Goal: Task Accomplishment & Management: Use online tool/utility

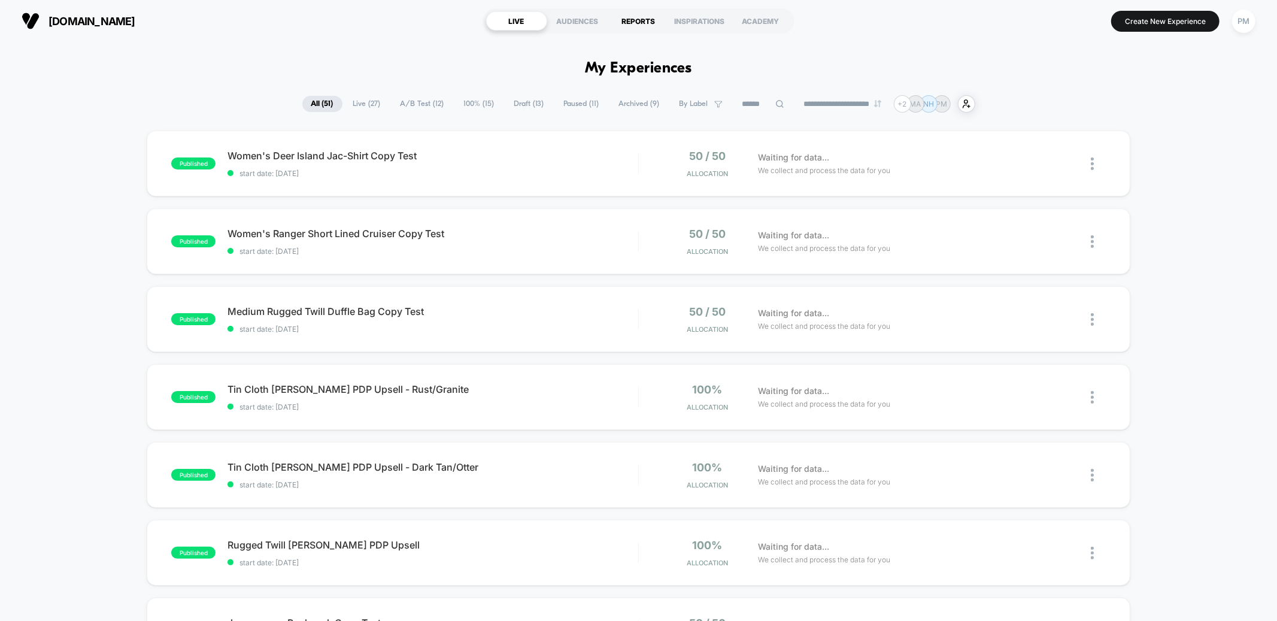
click at [633, 14] on div "REPORTS" at bounding box center [638, 20] width 61 height 19
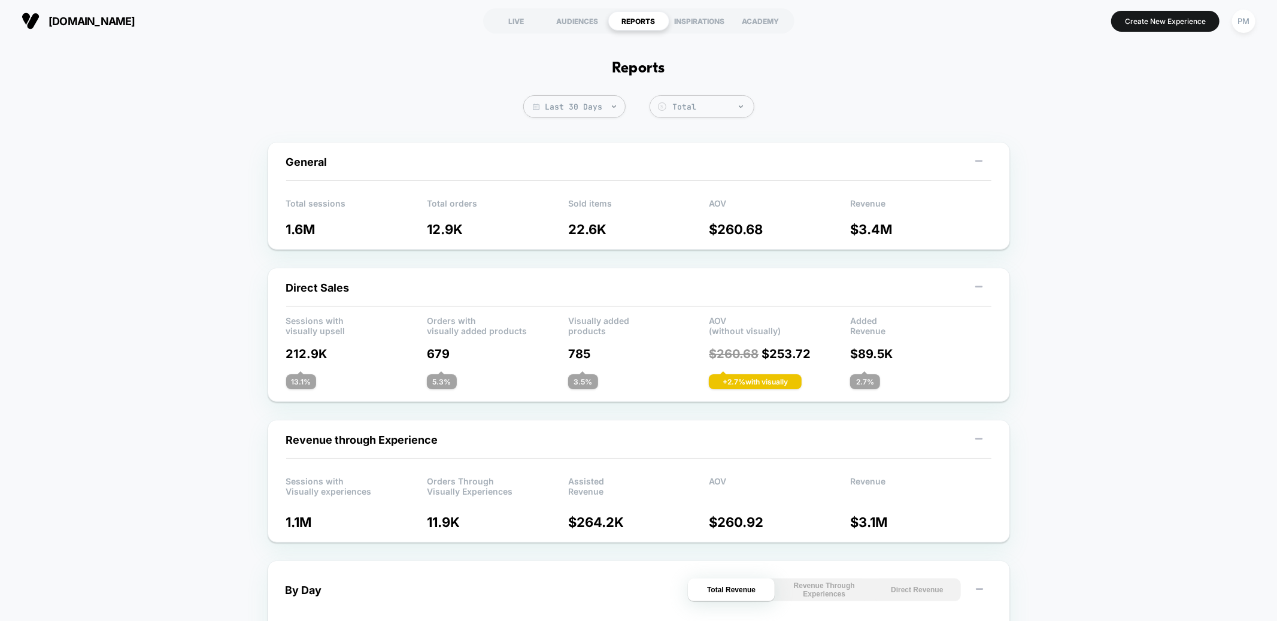
click at [597, 111] on span "Last 30 Days" at bounding box center [574, 106] width 102 height 23
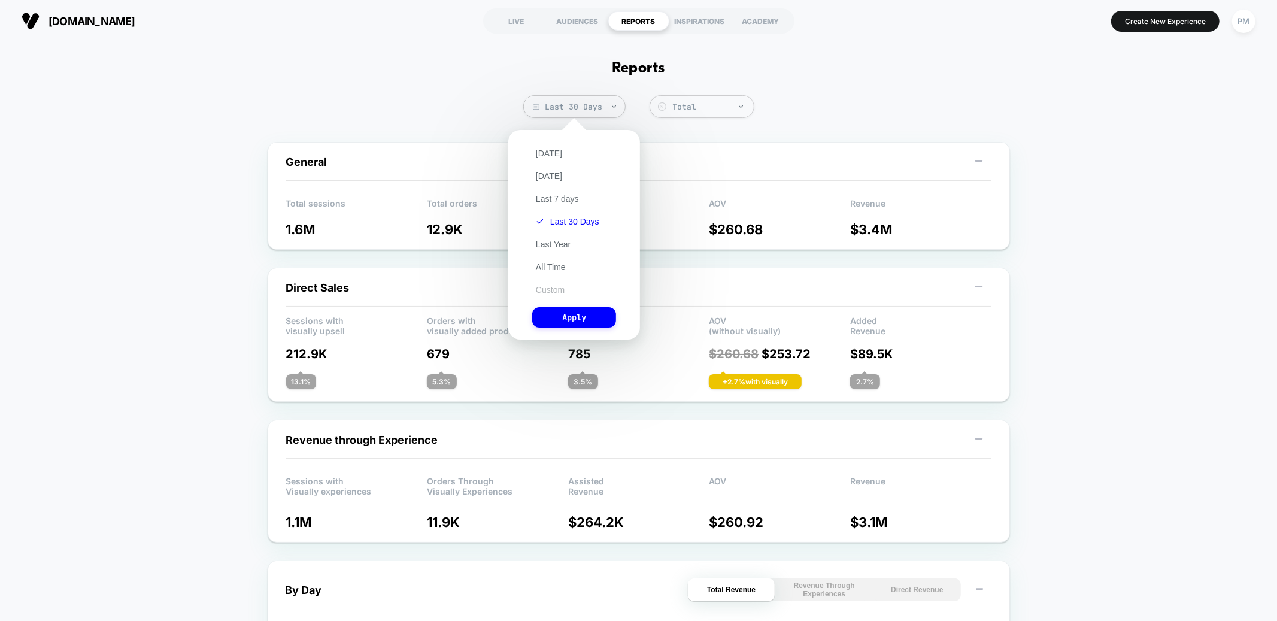
click at [558, 285] on button "Custom" at bounding box center [550, 289] width 36 height 11
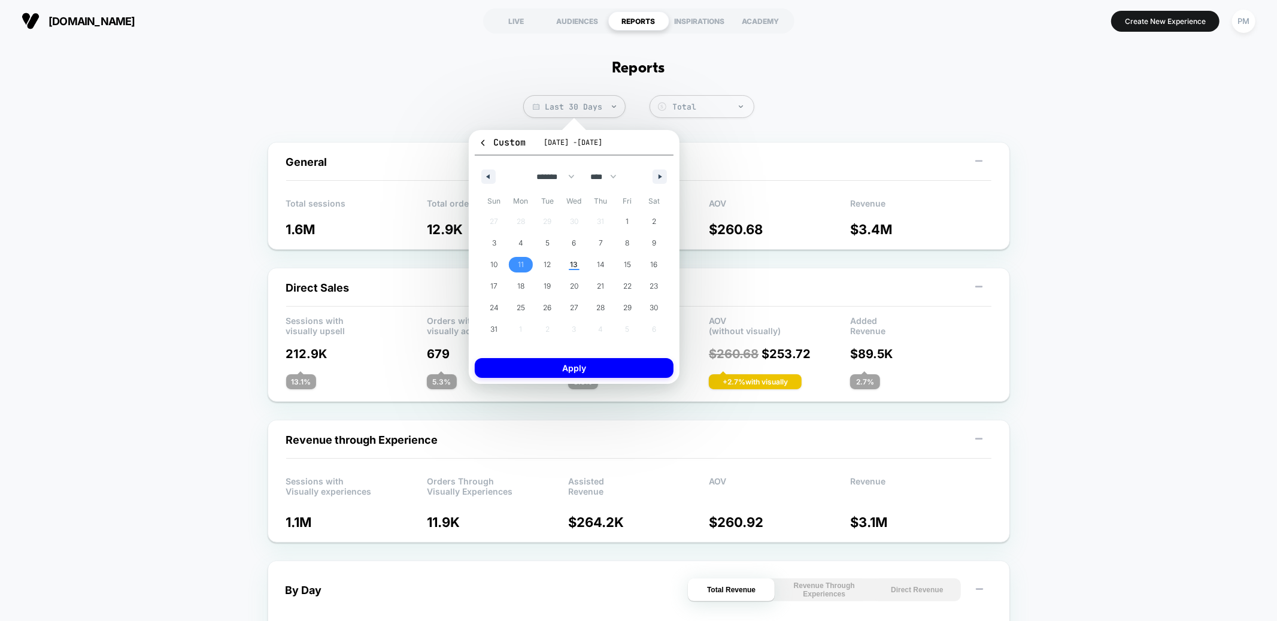
click at [524, 263] on span "11" at bounding box center [521, 265] width 27 height 16
click at [573, 261] on span "13" at bounding box center [574, 265] width 8 height 22
click at [559, 370] on button "Apply" at bounding box center [574, 368] width 199 height 20
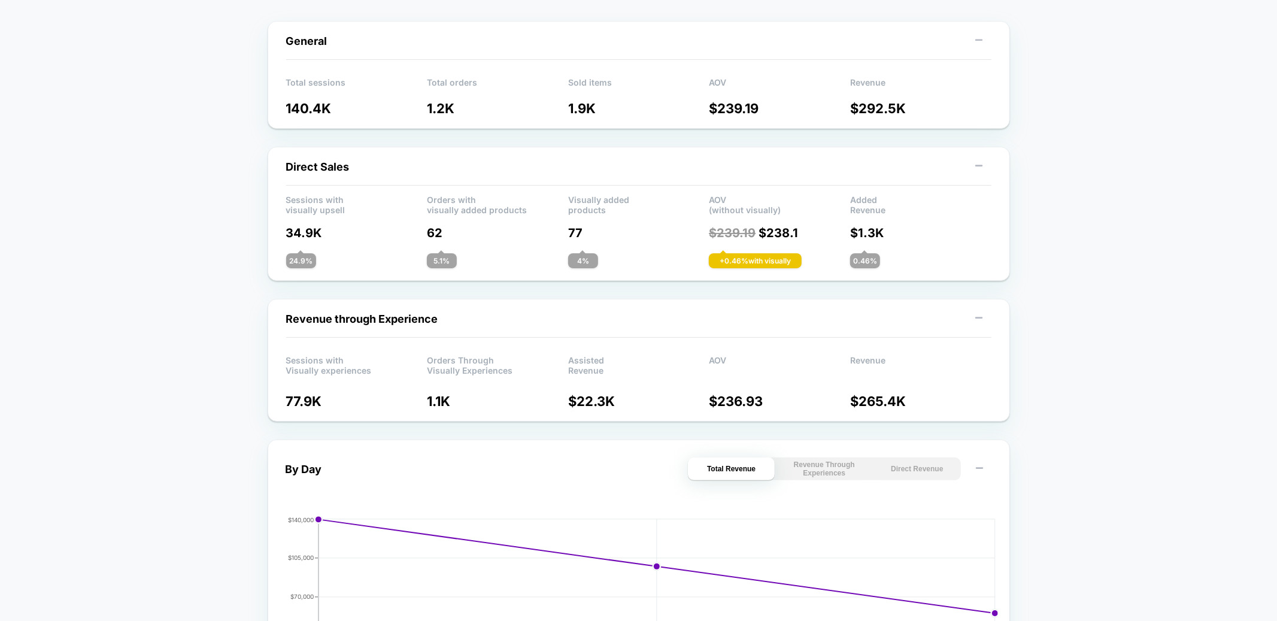
scroll to position [117, 0]
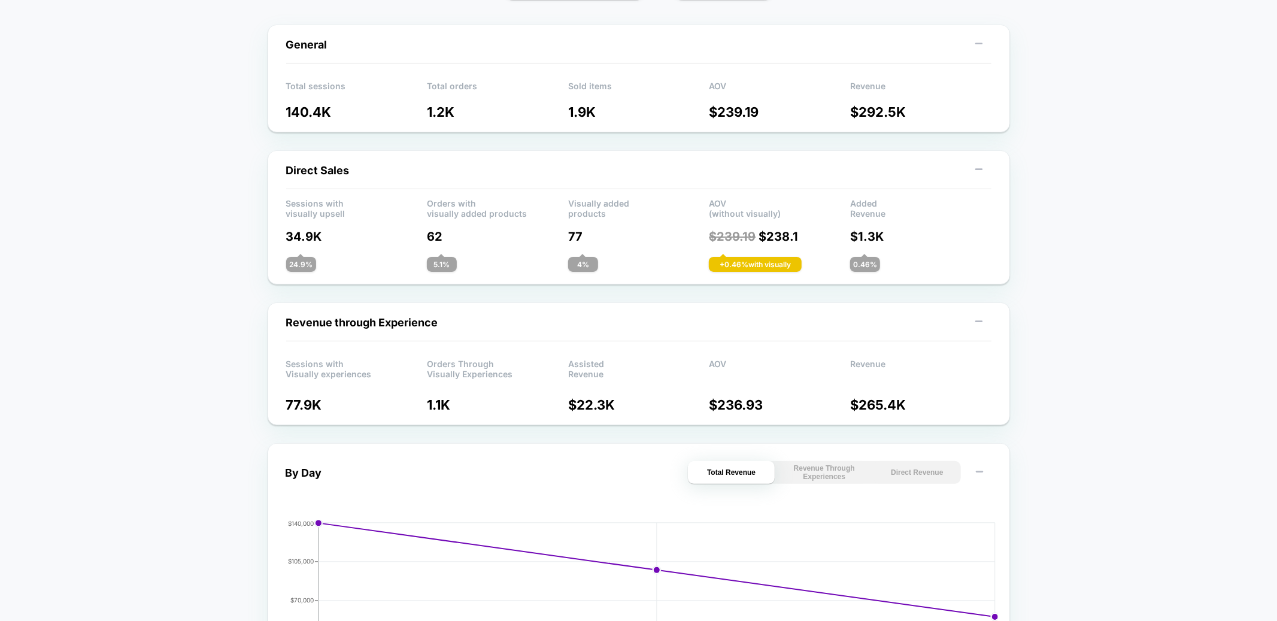
click at [724, 240] on span "$ 239.19" at bounding box center [732, 236] width 47 height 14
click at [721, 222] on div "Sessions with visually upsell Orders with visually added products Visually adde…" at bounding box center [638, 235] width 705 height 74
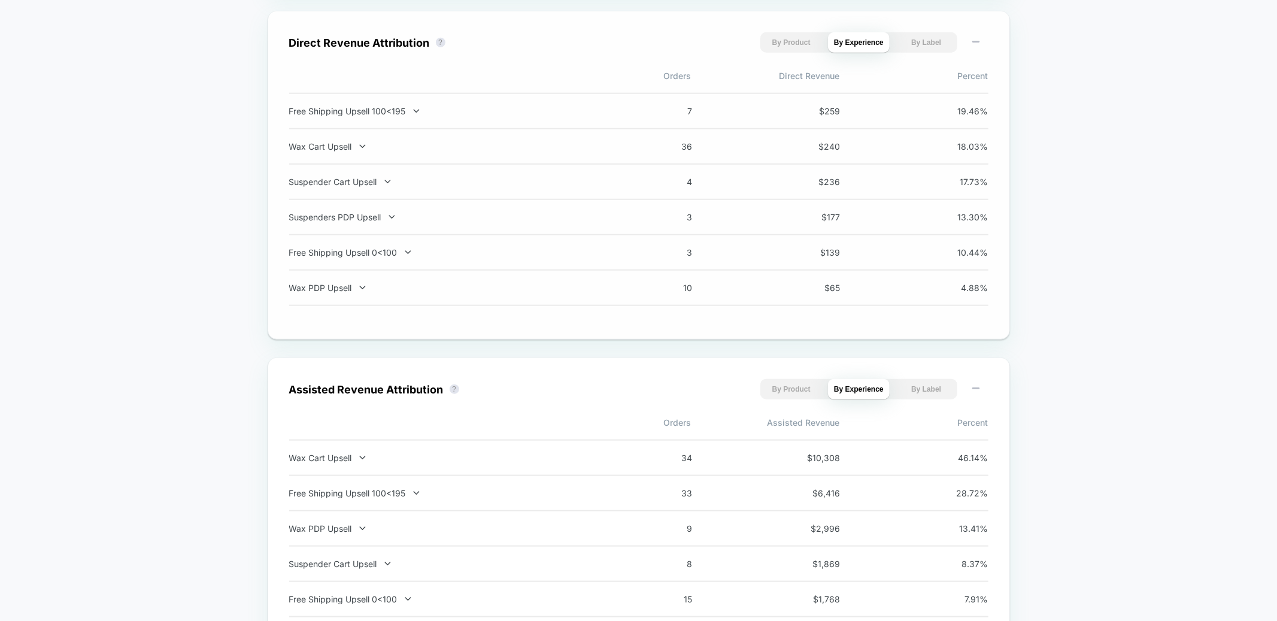
scroll to position [678, 0]
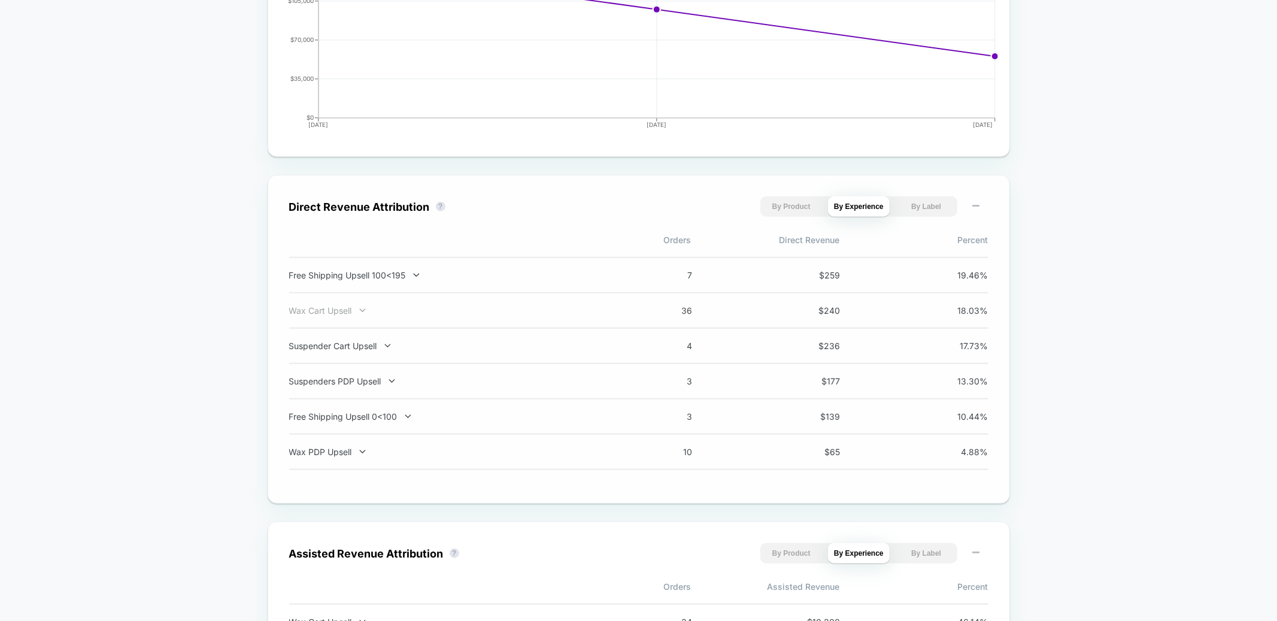
click at [364, 311] on icon at bounding box center [362, 310] width 9 height 9
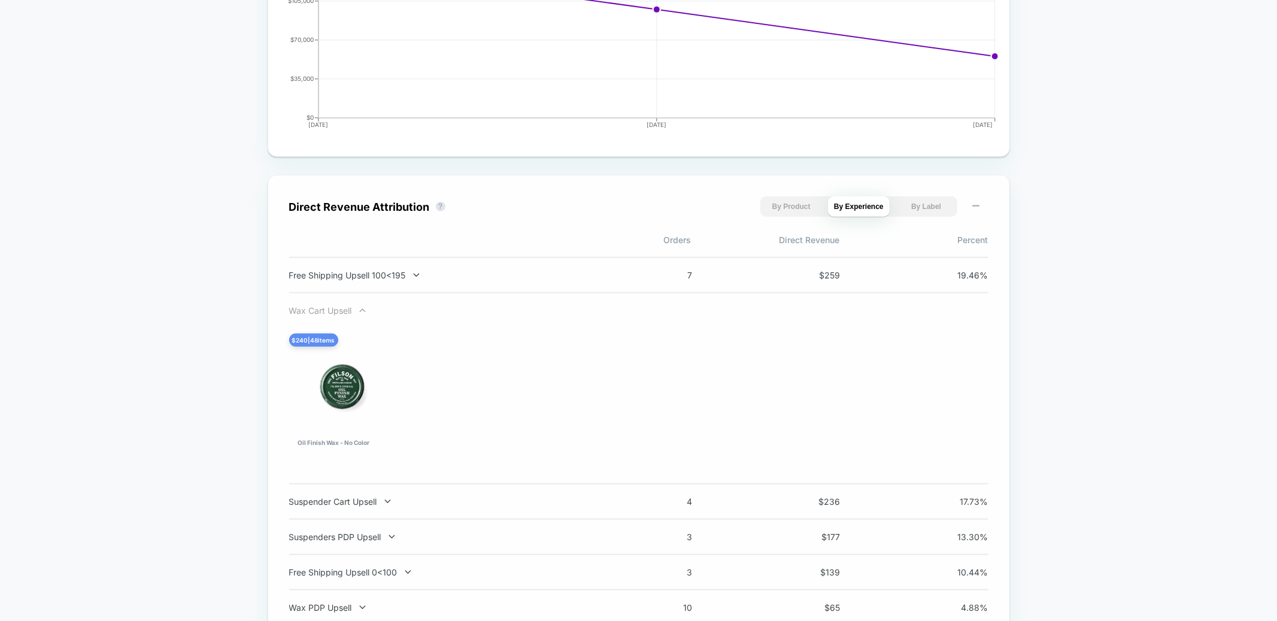
click at [363, 311] on icon at bounding box center [362, 310] width 9 height 9
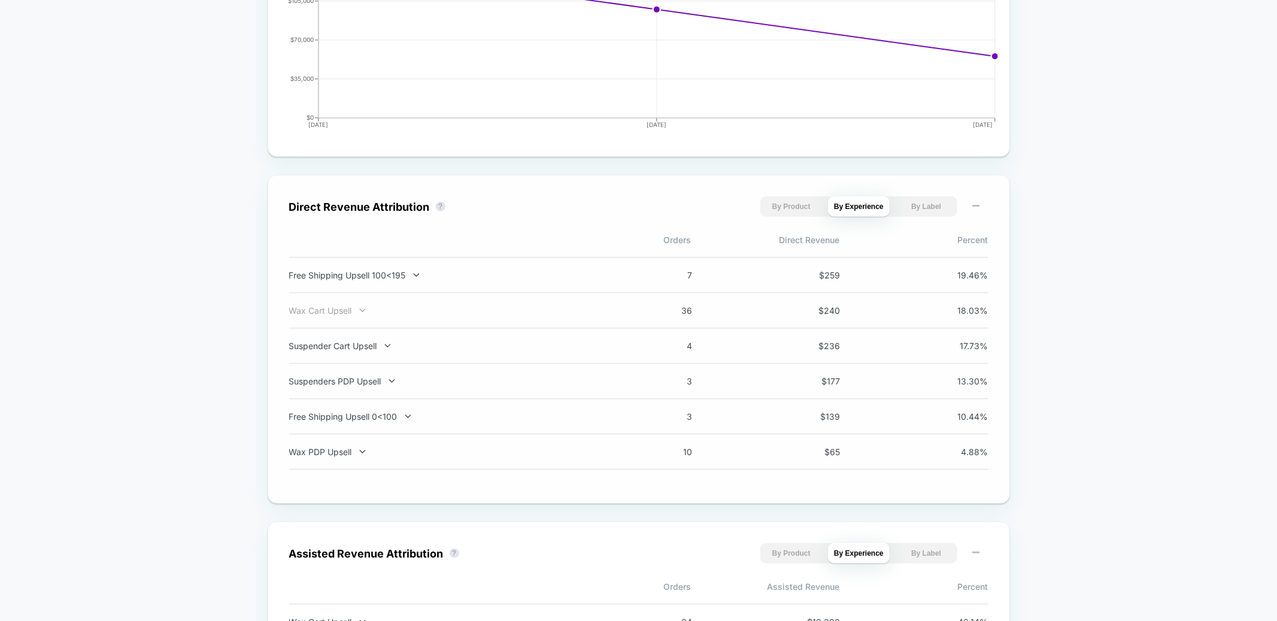
click at [363, 311] on icon at bounding box center [362, 310] width 9 height 9
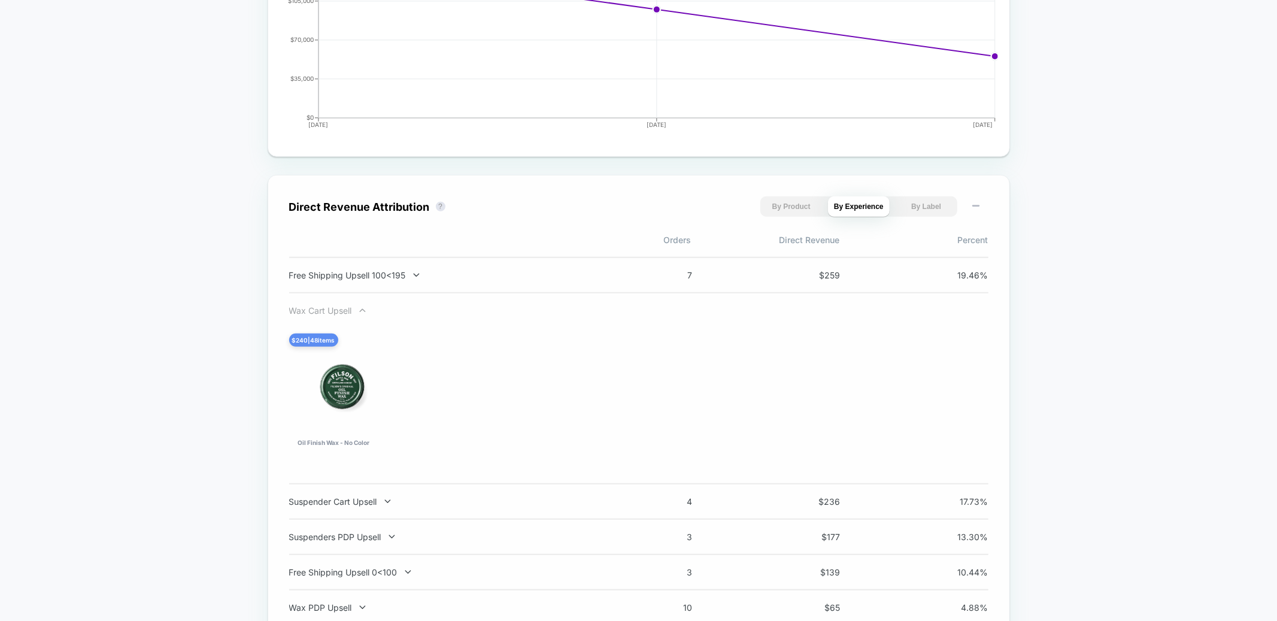
click at [364, 311] on icon at bounding box center [362, 310] width 9 height 9
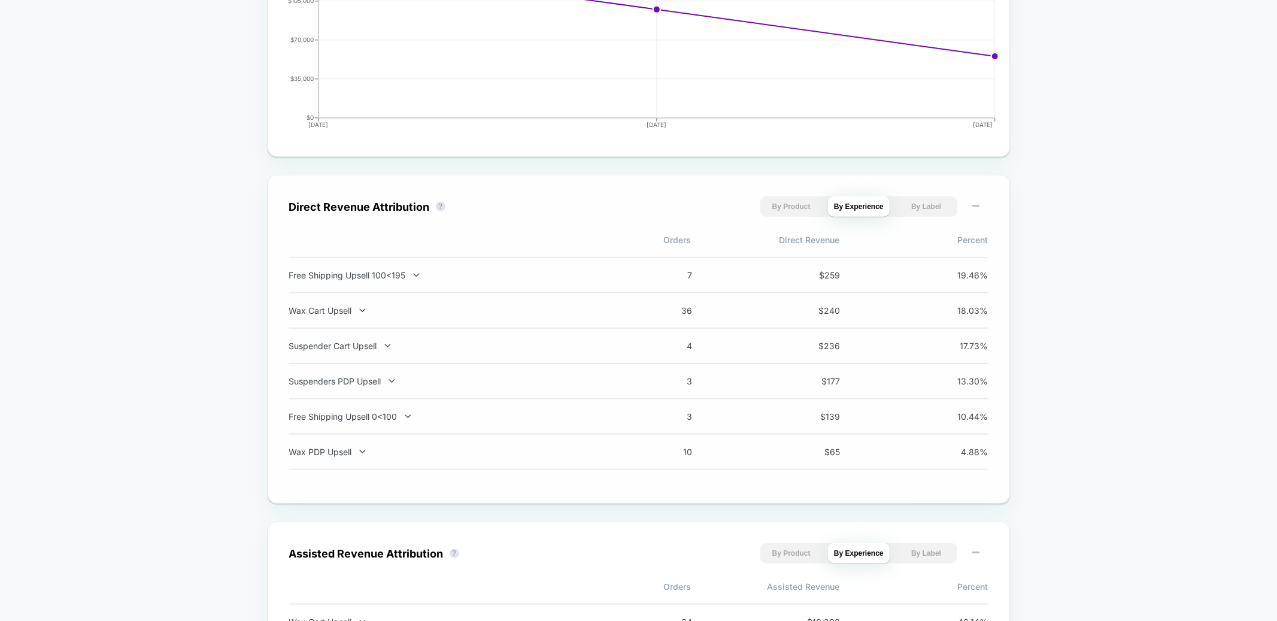
scroll to position [0, 0]
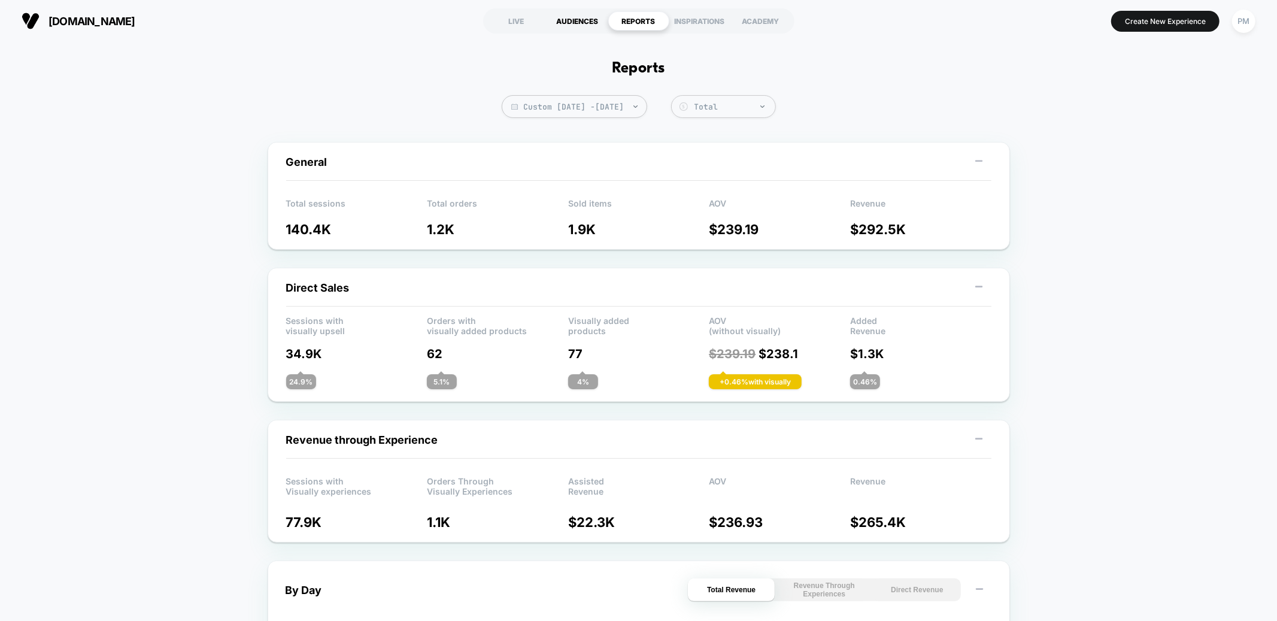
click at [584, 19] on div "AUDIENCES" at bounding box center [577, 20] width 61 height 19
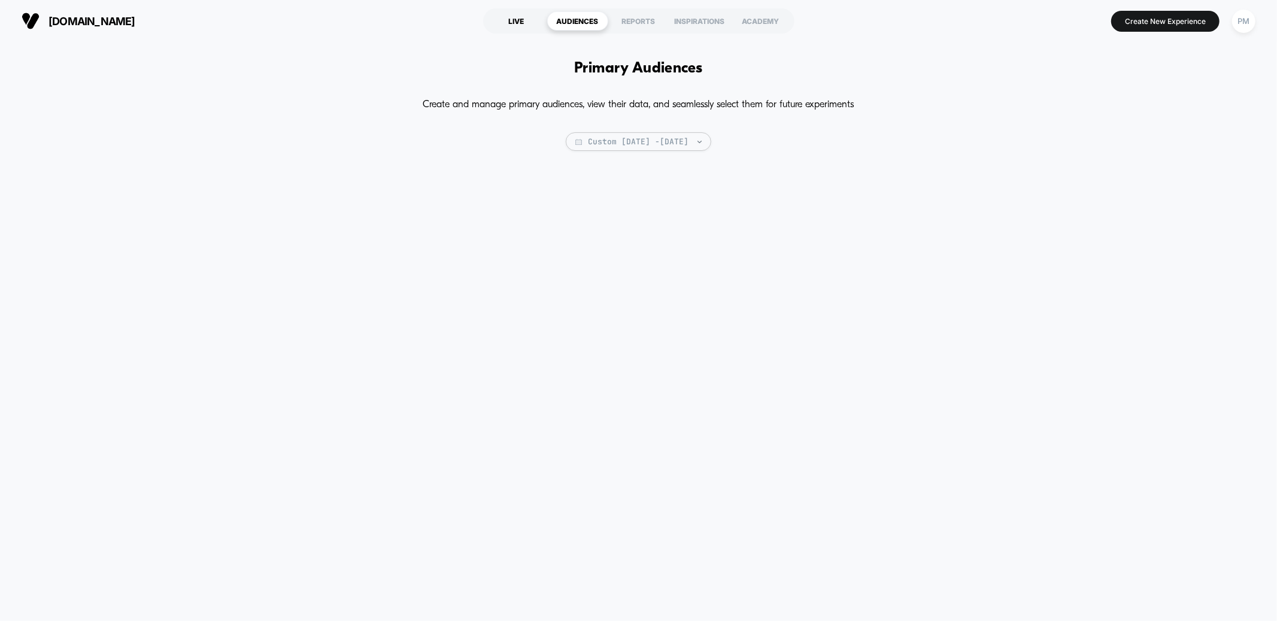
click at [498, 22] on div "LIVE" at bounding box center [516, 20] width 61 height 19
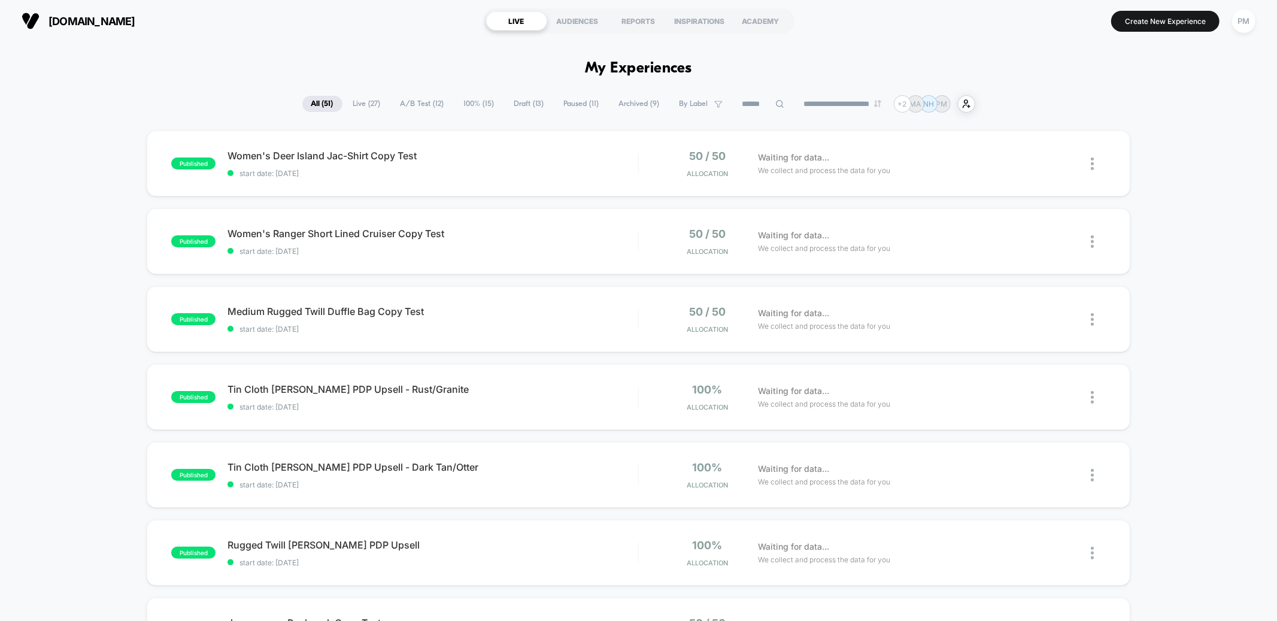
click at [538, 105] on span "Draft ( 13 )" at bounding box center [529, 104] width 48 height 16
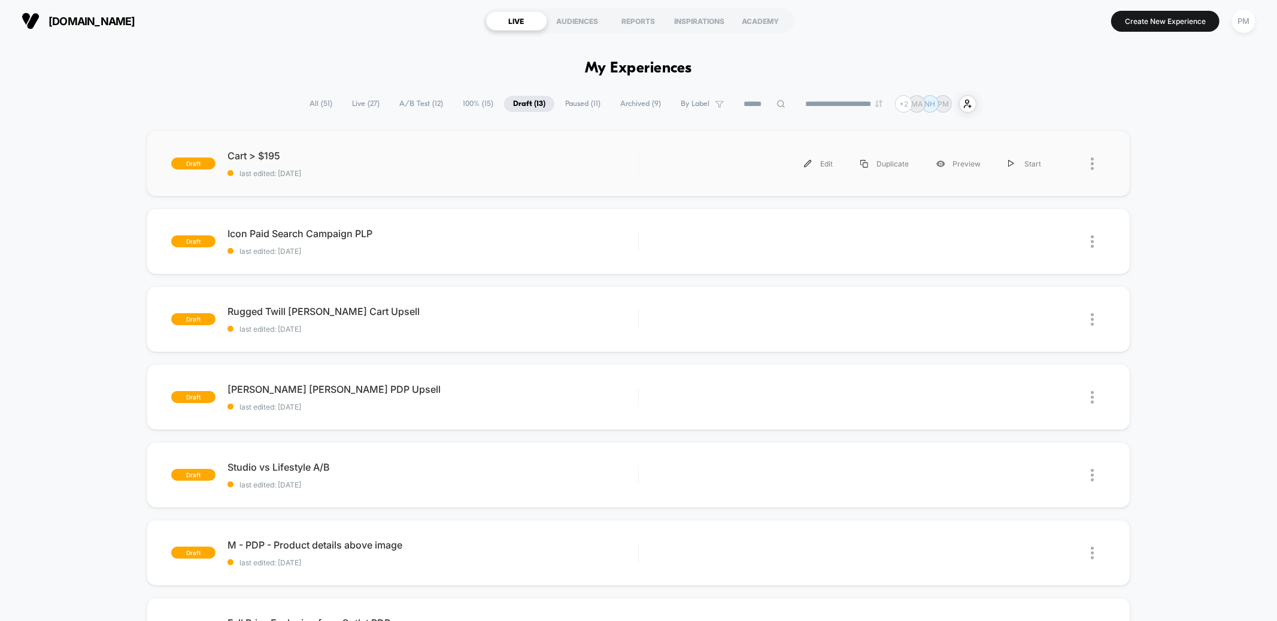
click at [372, 145] on div "draft Cart > $195 last edited: 8/12/2025 Edit Duplicate Preview Start" at bounding box center [638, 163] width 983 height 66
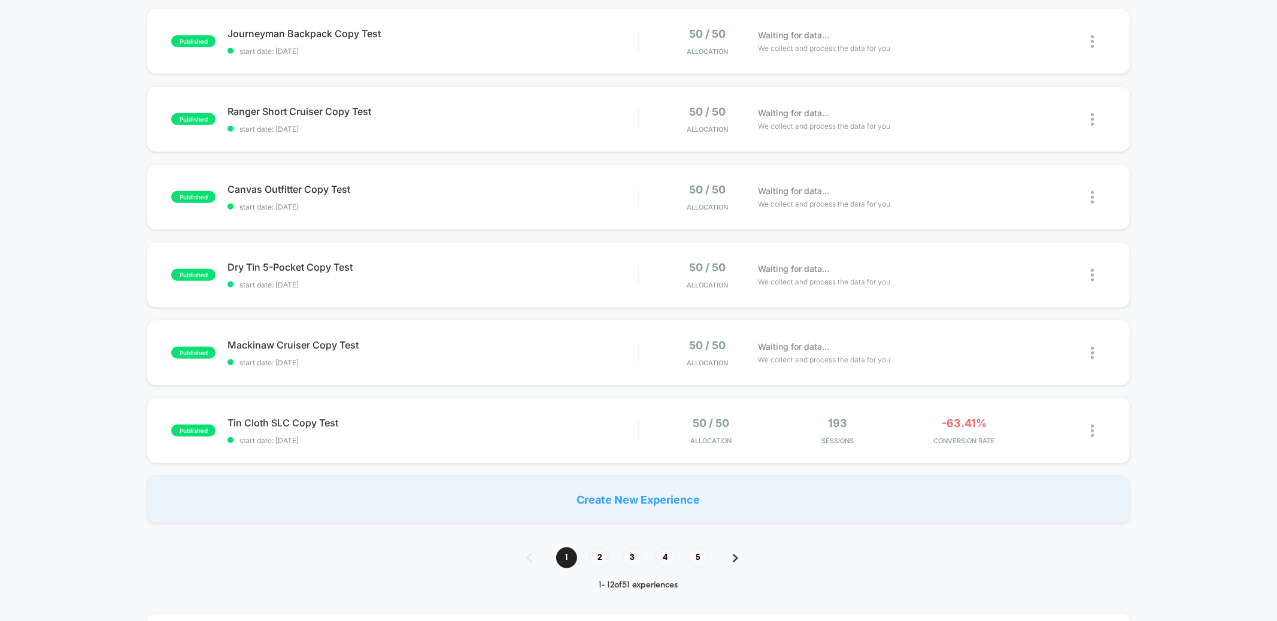
scroll to position [593, 0]
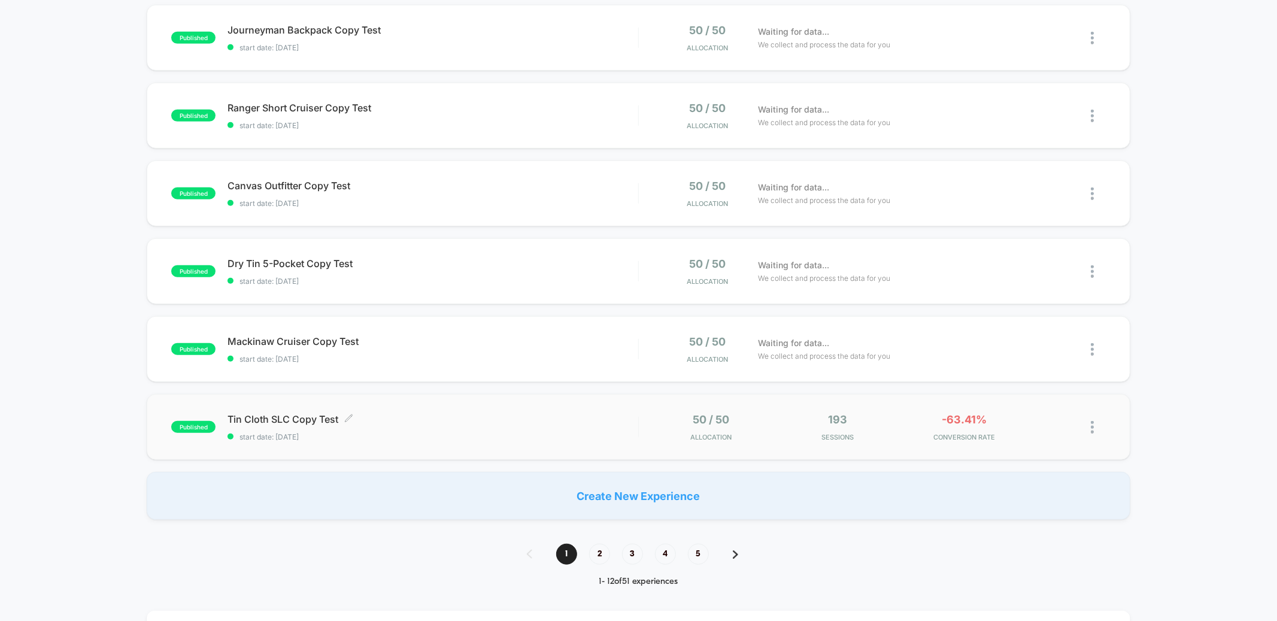
click at [492, 415] on span "Tin Cloth SLC Copy Test Click to edit experience details" at bounding box center [432, 419] width 410 height 12
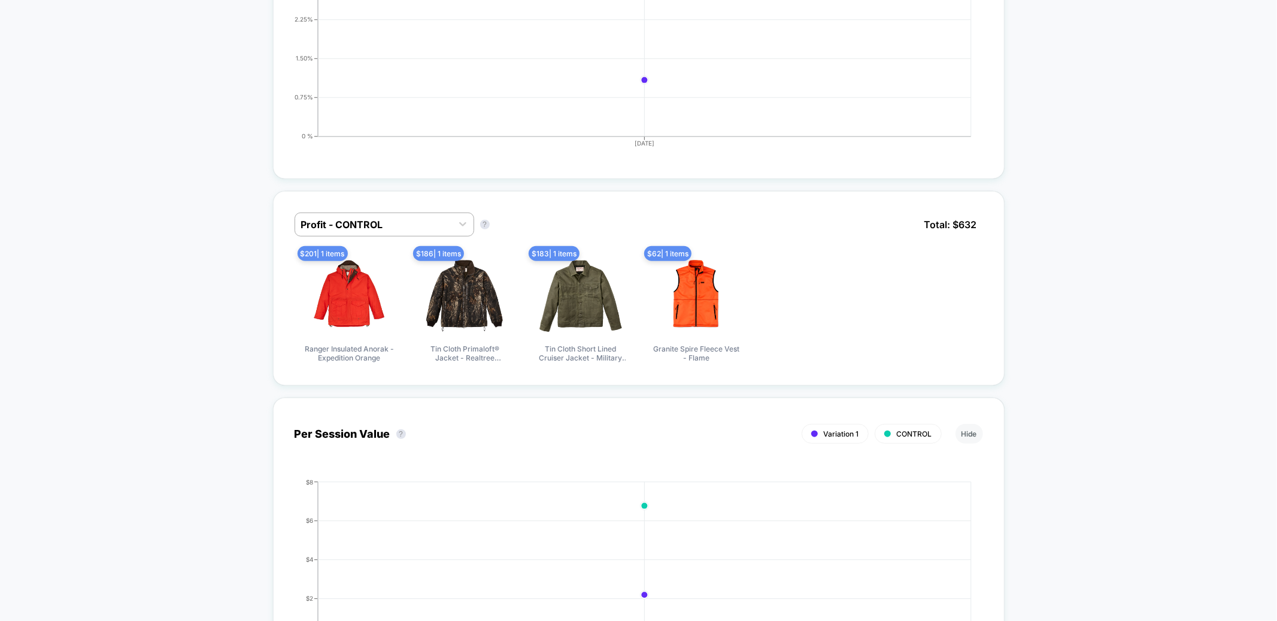
scroll to position [642, 0]
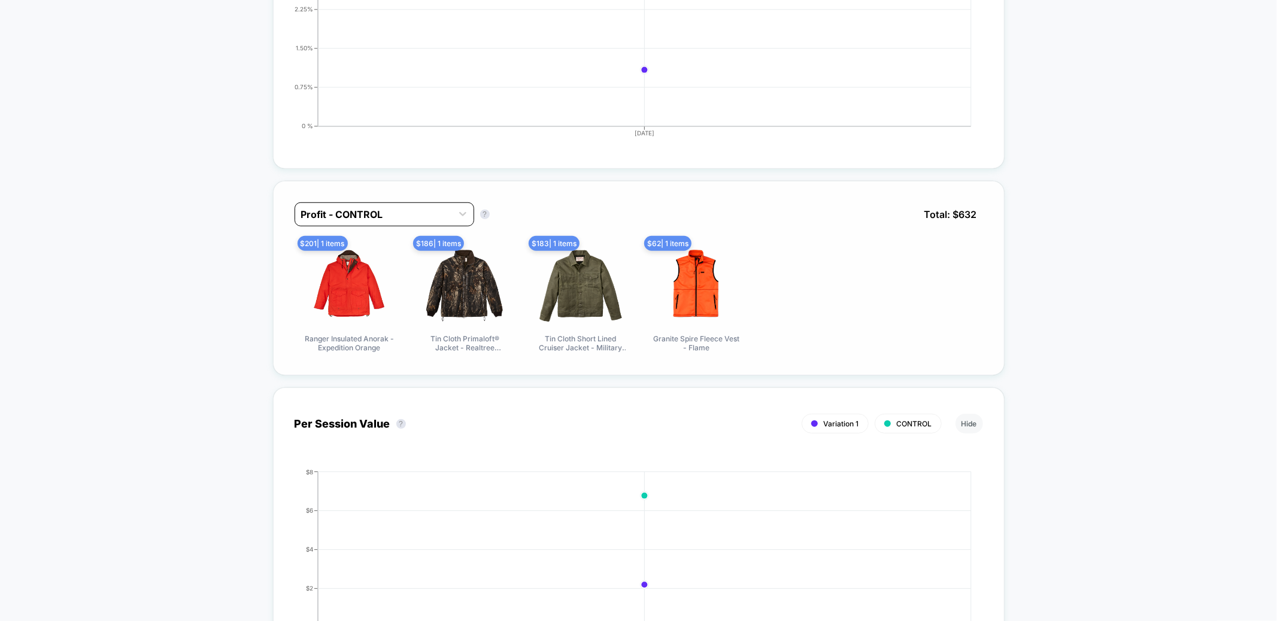
click at [403, 220] on div at bounding box center [373, 214] width 145 height 14
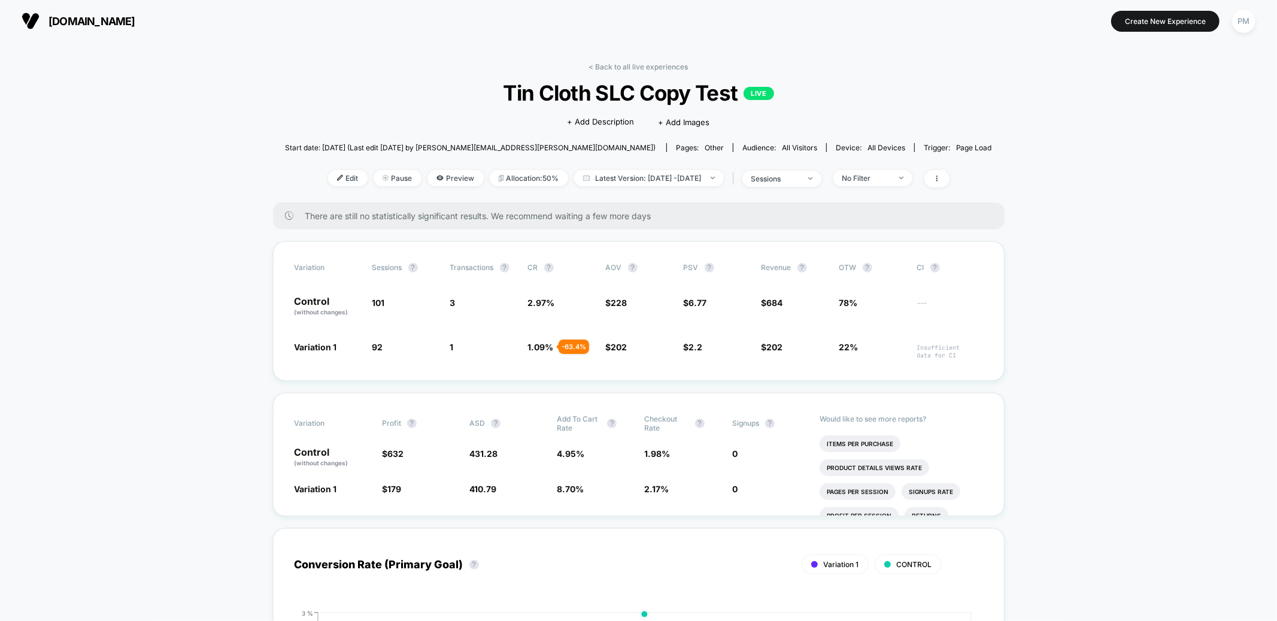
click at [634, 71] on div "< Back to all live experiences Tin Cloth SLC Copy Test LIVE Click to edit exper…" at bounding box center [638, 132] width 707 height 140
click at [628, 62] on link "< Back to all live experiences" at bounding box center [638, 66] width 99 height 9
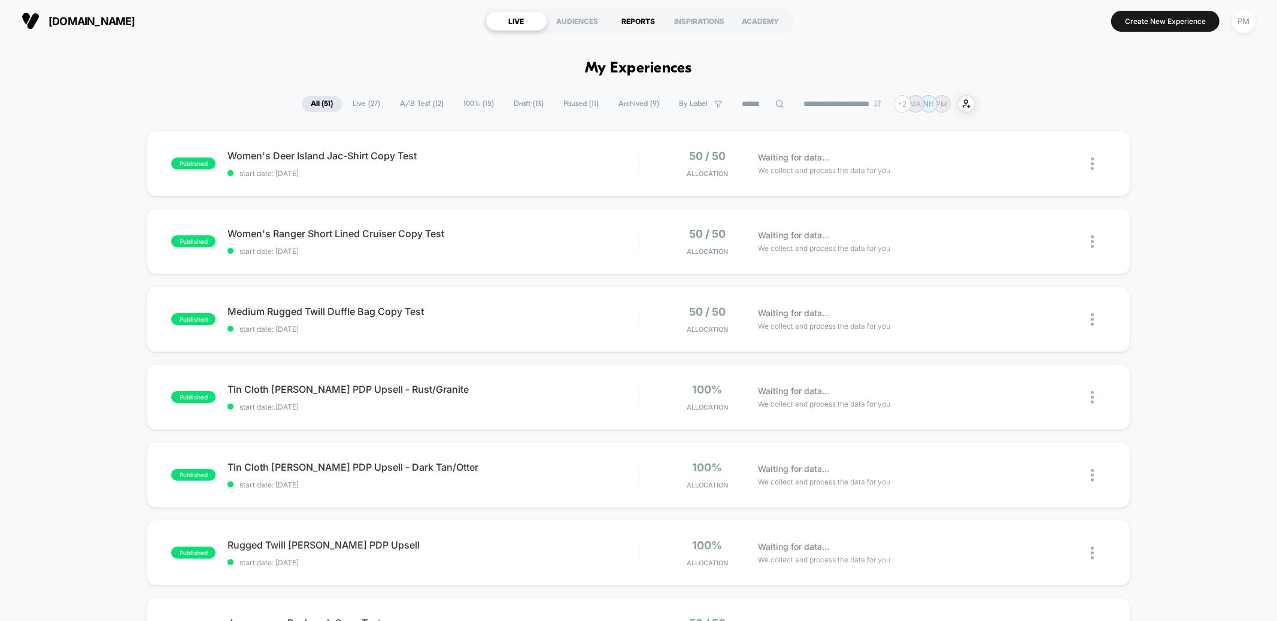
click at [635, 15] on div "REPORTS" at bounding box center [638, 20] width 61 height 19
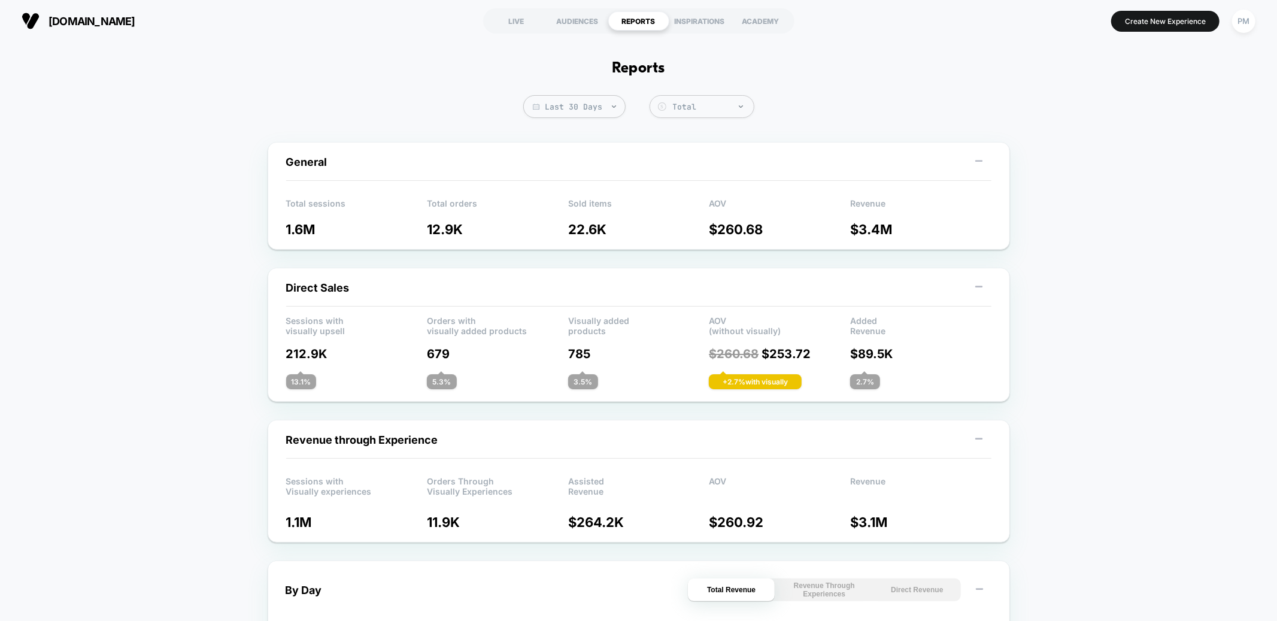
scroll to position [4, 0]
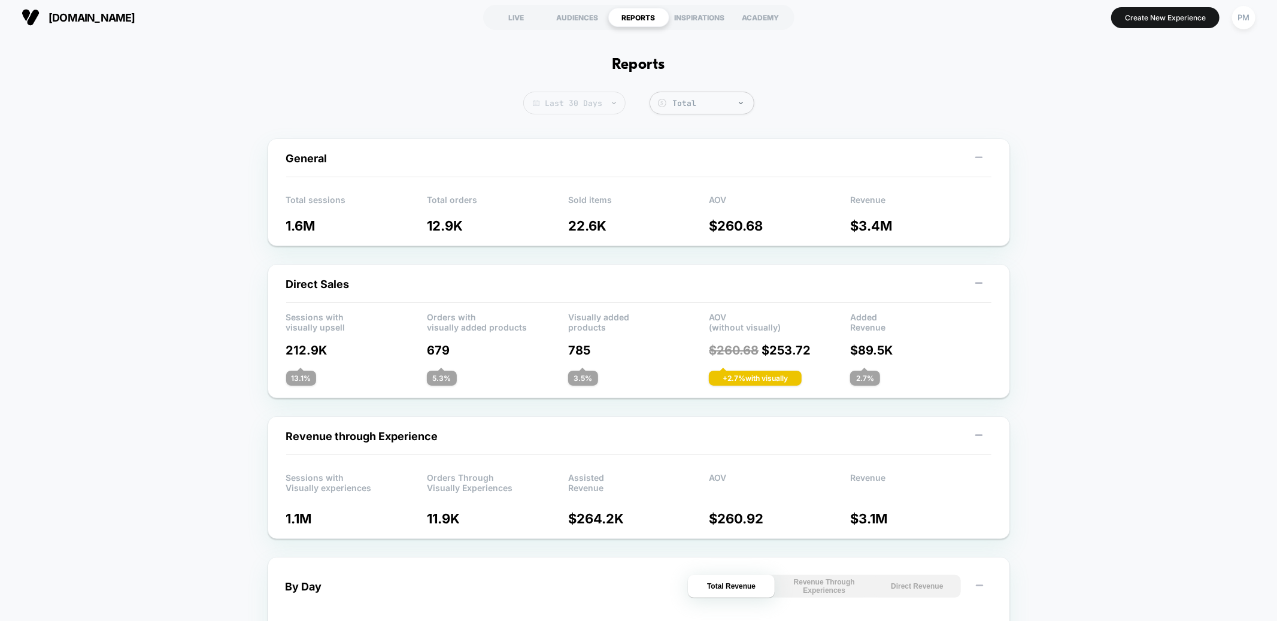
click at [603, 107] on span "Last 30 Days" at bounding box center [574, 103] width 102 height 23
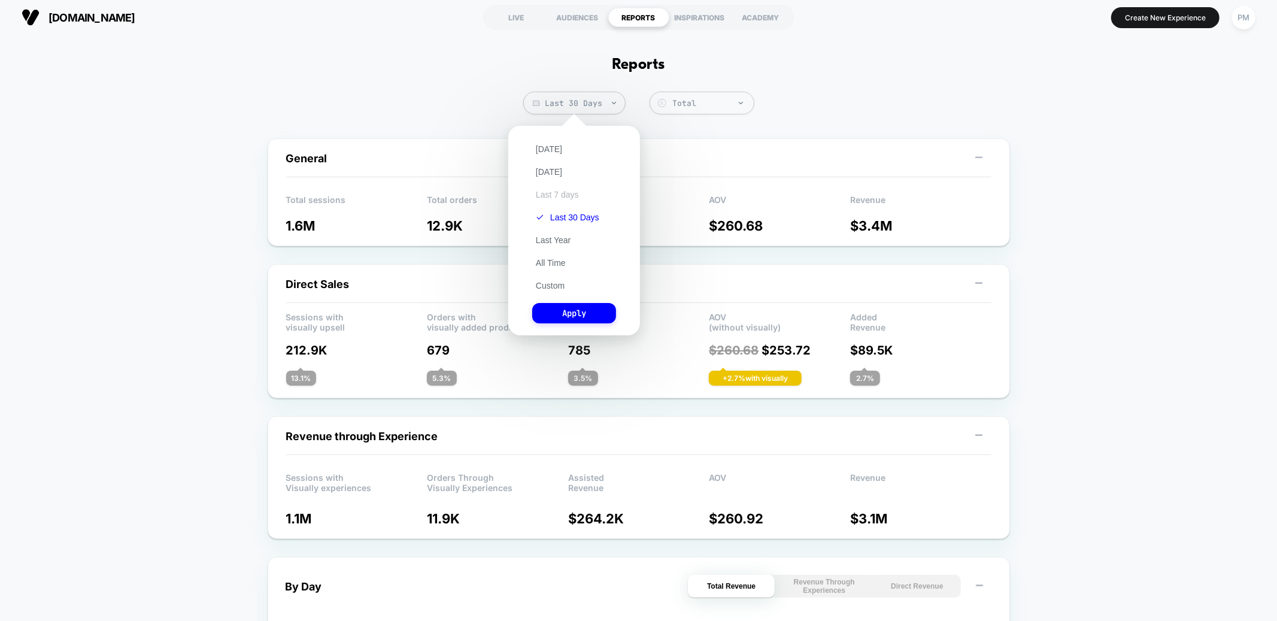
click at [561, 194] on button "Last 7 days" at bounding box center [557, 194] width 50 height 11
click at [575, 318] on button "Apply" at bounding box center [574, 313] width 84 height 20
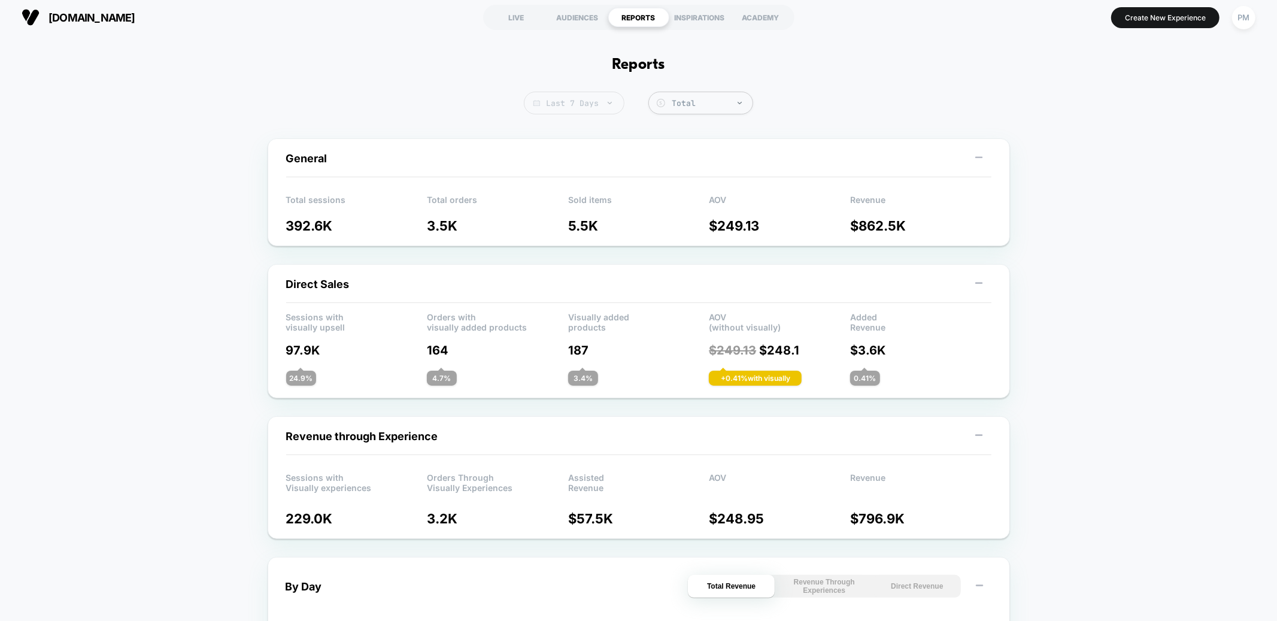
click at [592, 96] on span "Last 7 Days" at bounding box center [574, 103] width 101 height 23
select select "*"
select select "****"
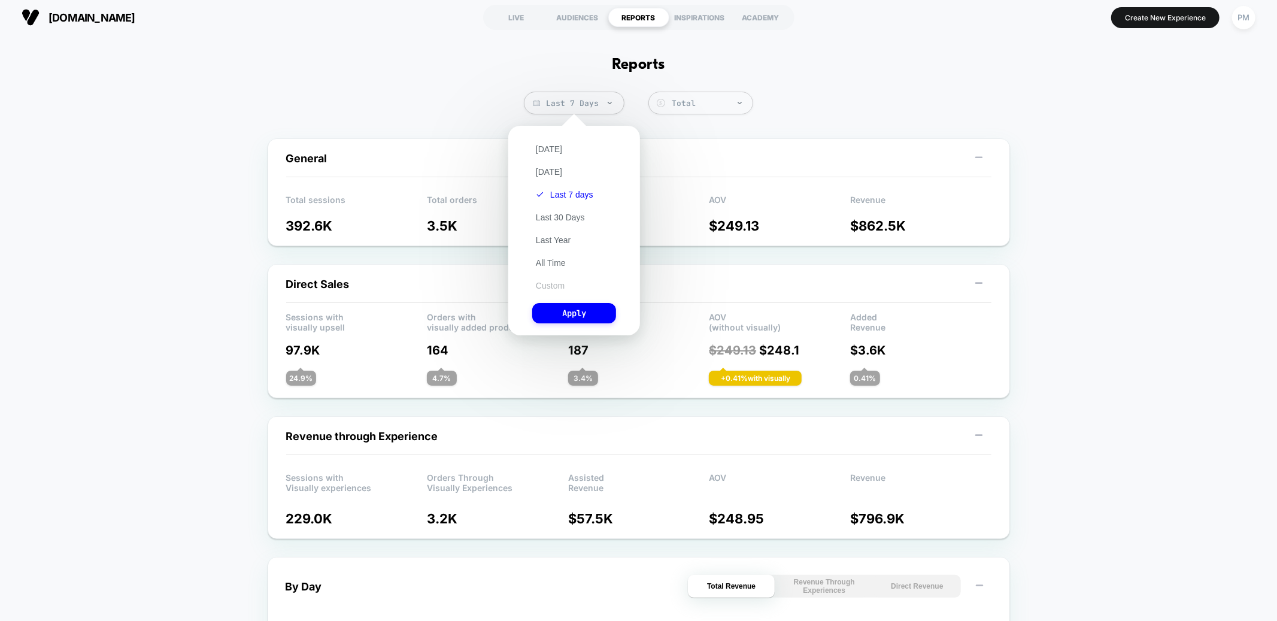
click at [560, 283] on button "Custom" at bounding box center [550, 285] width 36 height 11
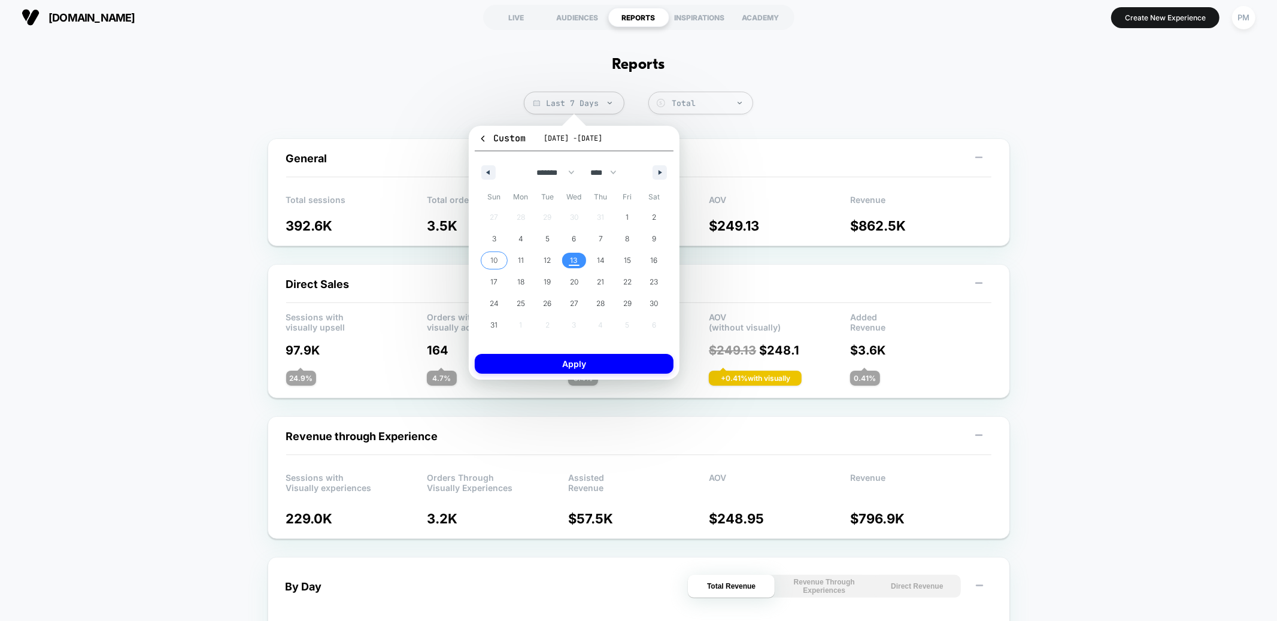
click at [500, 257] on span "10" at bounding box center [494, 261] width 27 height 16
click at [571, 257] on span "13" at bounding box center [574, 261] width 8 height 22
click at [593, 360] on button "Apply" at bounding box center [574, 364] width 199 height 20
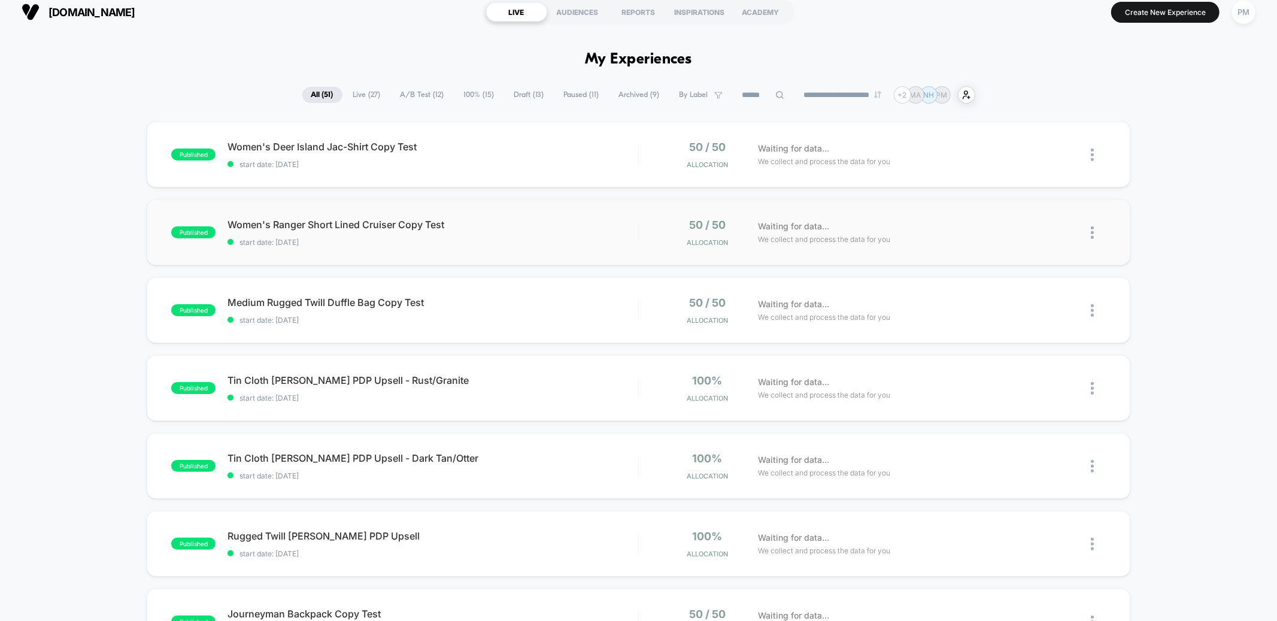
scroll to position [10, 0]
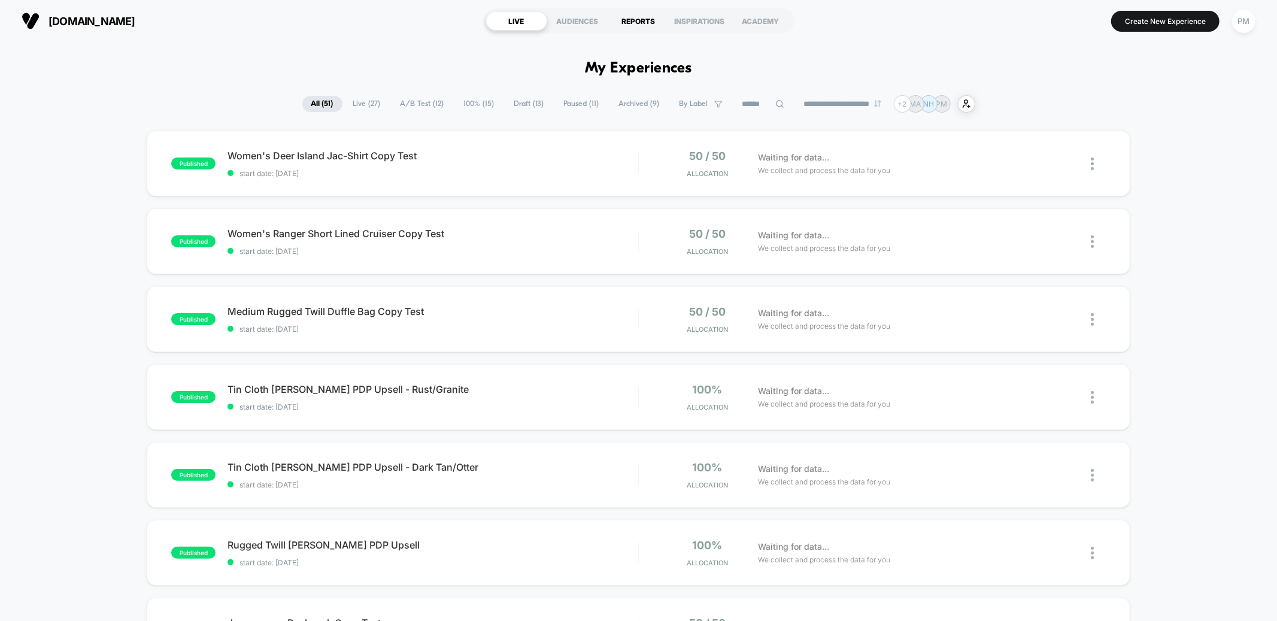
click at [636, 22] on div "REPORTS" at bounding box center [638, 20] width 61 height 19
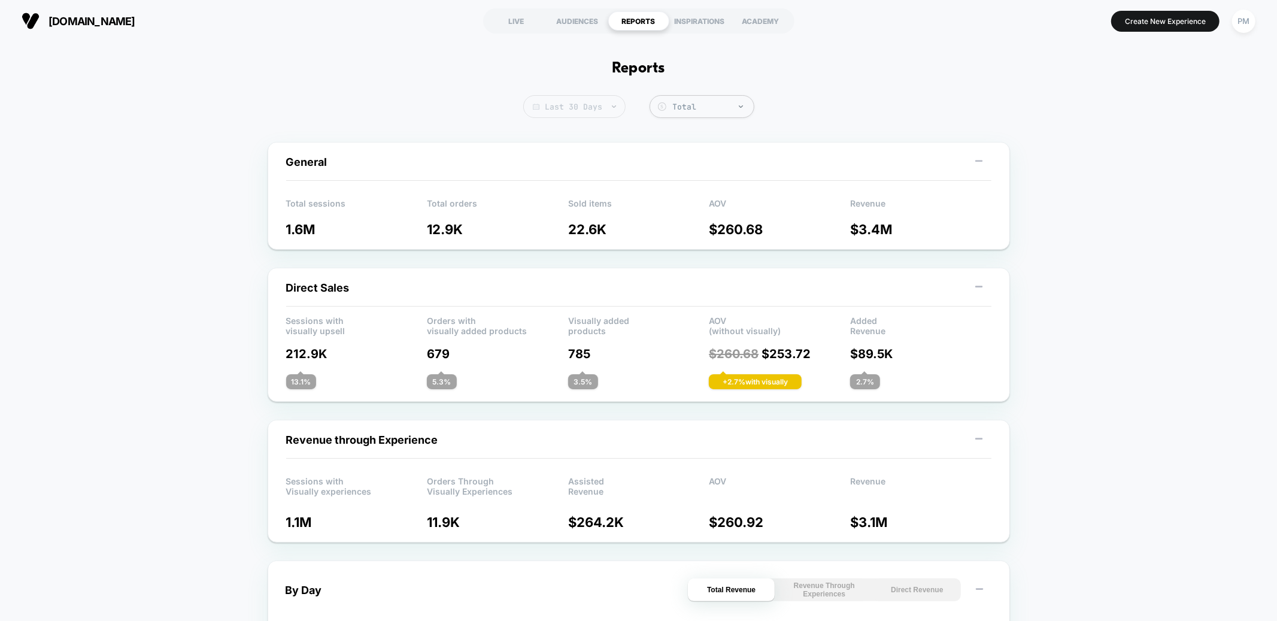
click at [570, 108] on span "Last 30 Days" at bounding box center [574, 106] width 102 height 23
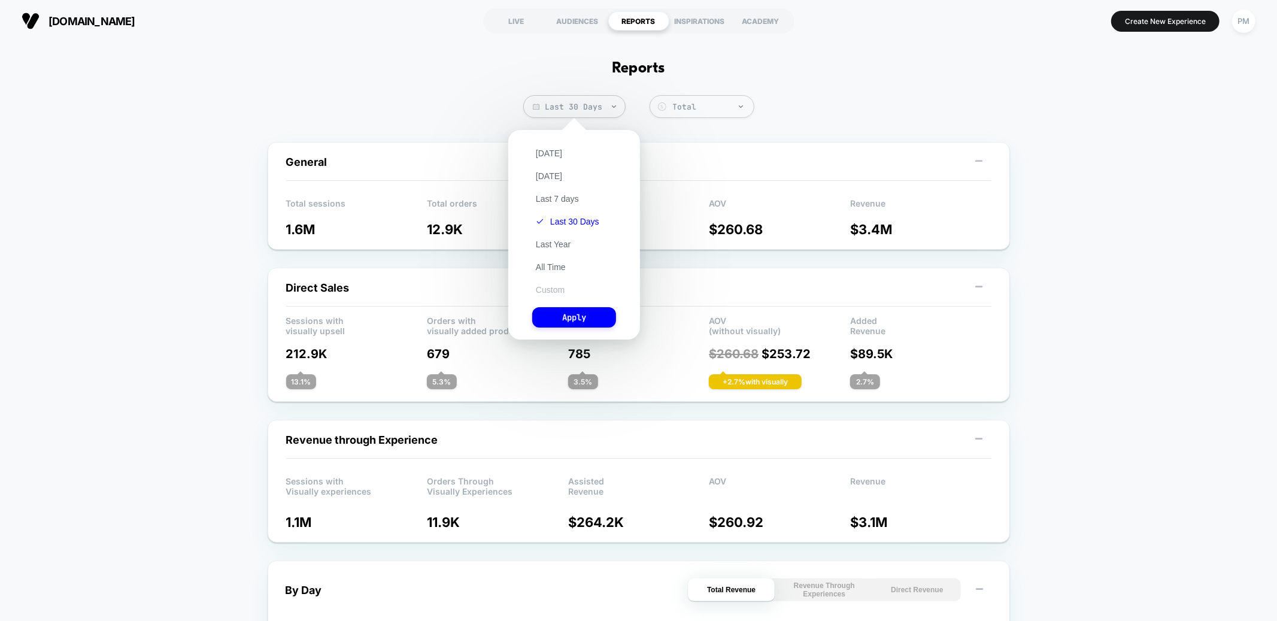
click at [555, 284] on button "Custom" at bounding box center [550, 289] width 36 height 11
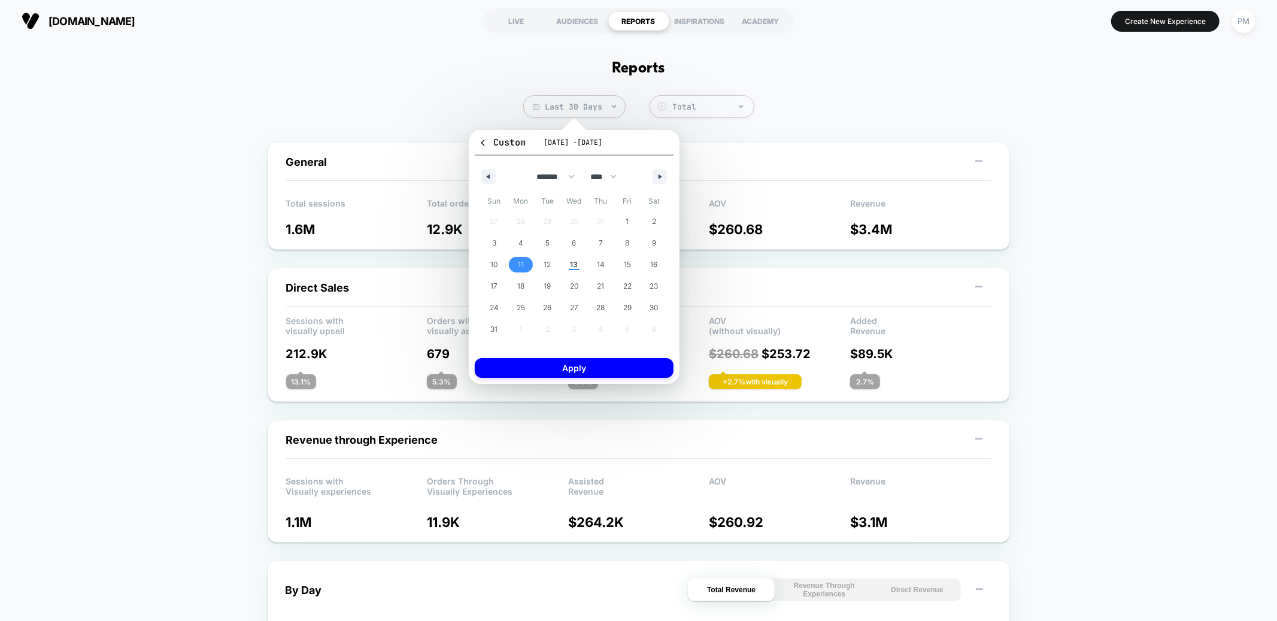
click at [521, 265] on span "11" at bounding box center [521, 265] width 6 height 22
click at [572, 259] on span "13" at bounding box center [574, 265] width 8 height 22
click at [566, 370] on button "Apply" at bounding box center [574, 368] width 199 height 20
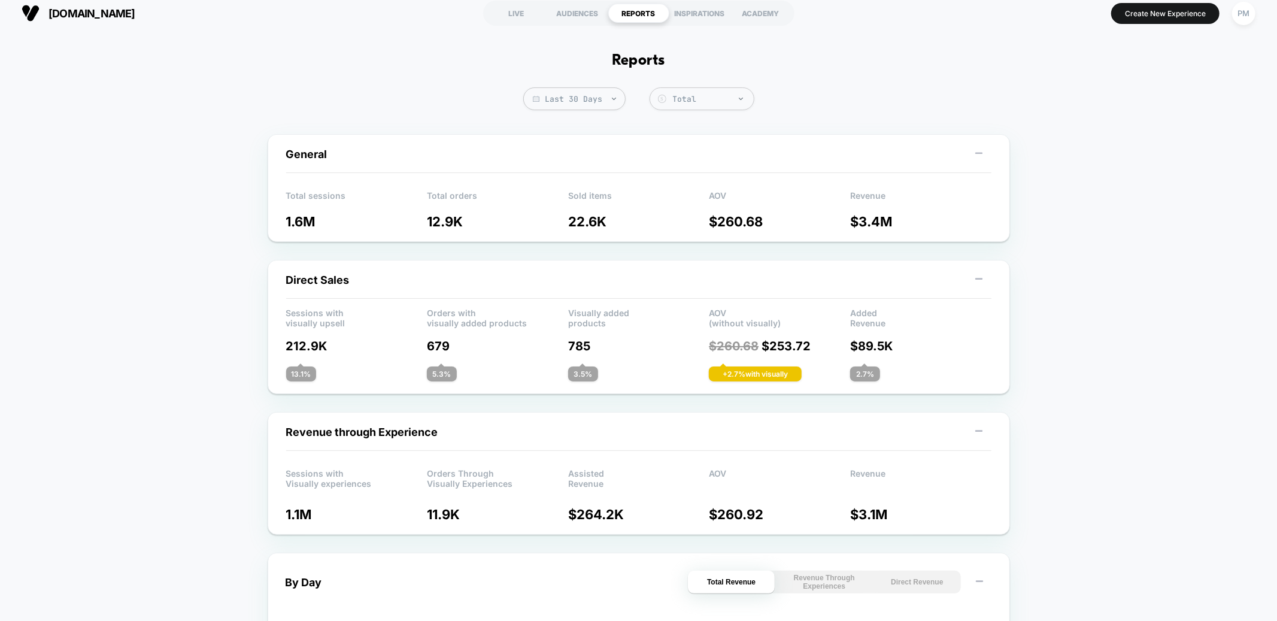
scroll to position [10, 0]
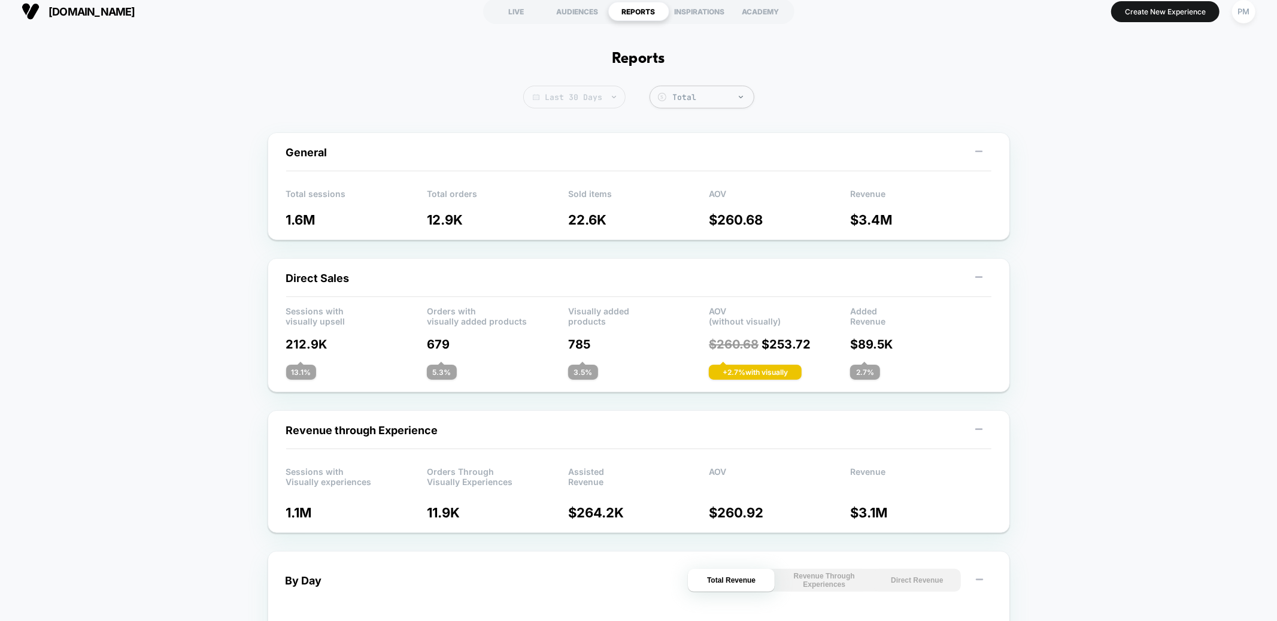
click at [587, 89] on span "Last 30 Days" at bounding box center [574, 97] width 102 height 23
select select "*"
select select "****"
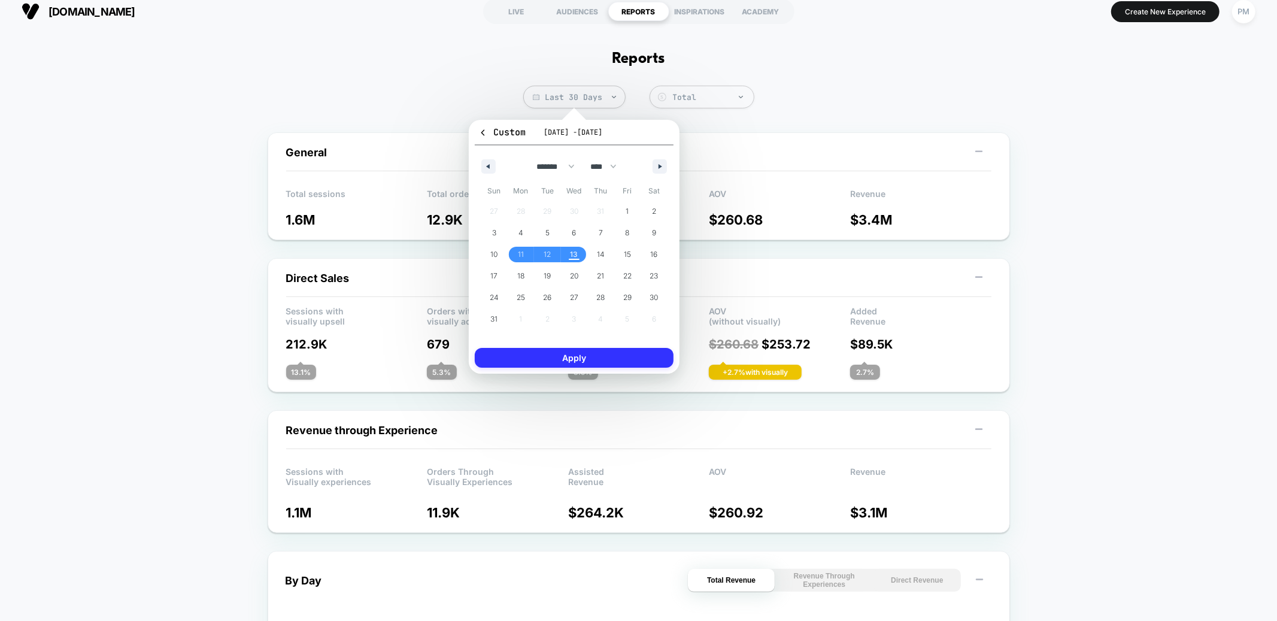
click at [564, 354] on button "Apply" at bounding box center [574, 358] width 199 height 20
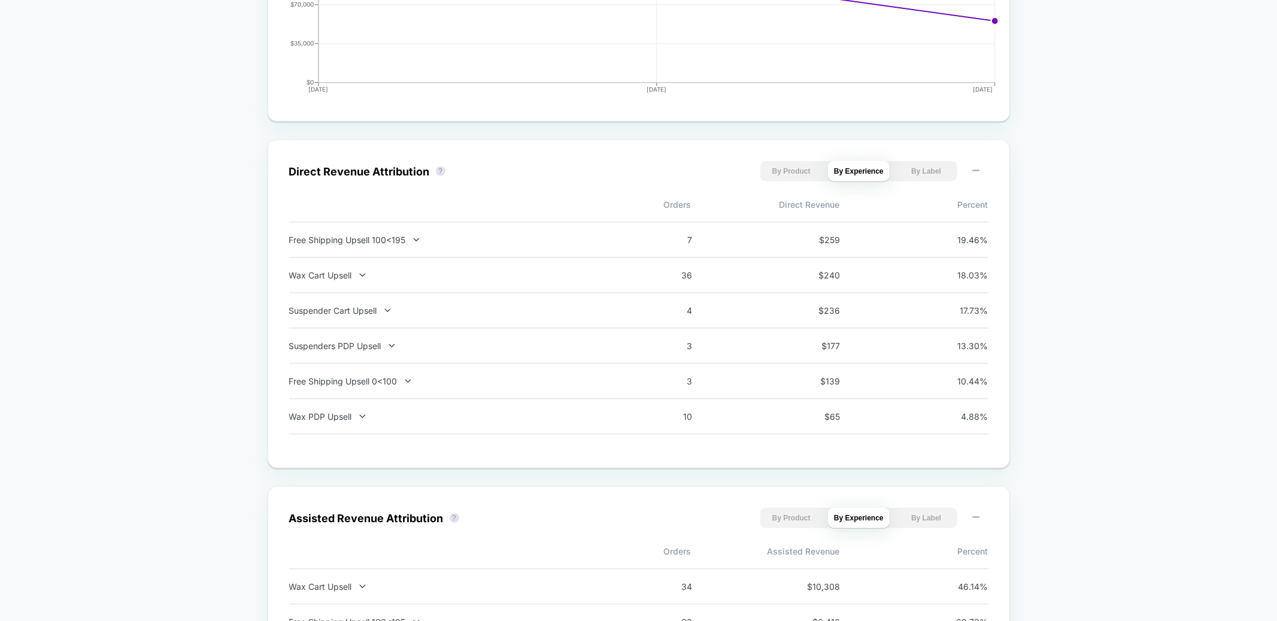
scroll to position [716, 0]
click at [429, 226] on div "Free Shipping Upsell 100<195 7 $ 259 19.46 %" at bounding box center [638, 236] width 699 height 37
click at [414, 233] on icon at bounding box center [416, 236] width 9 height 9
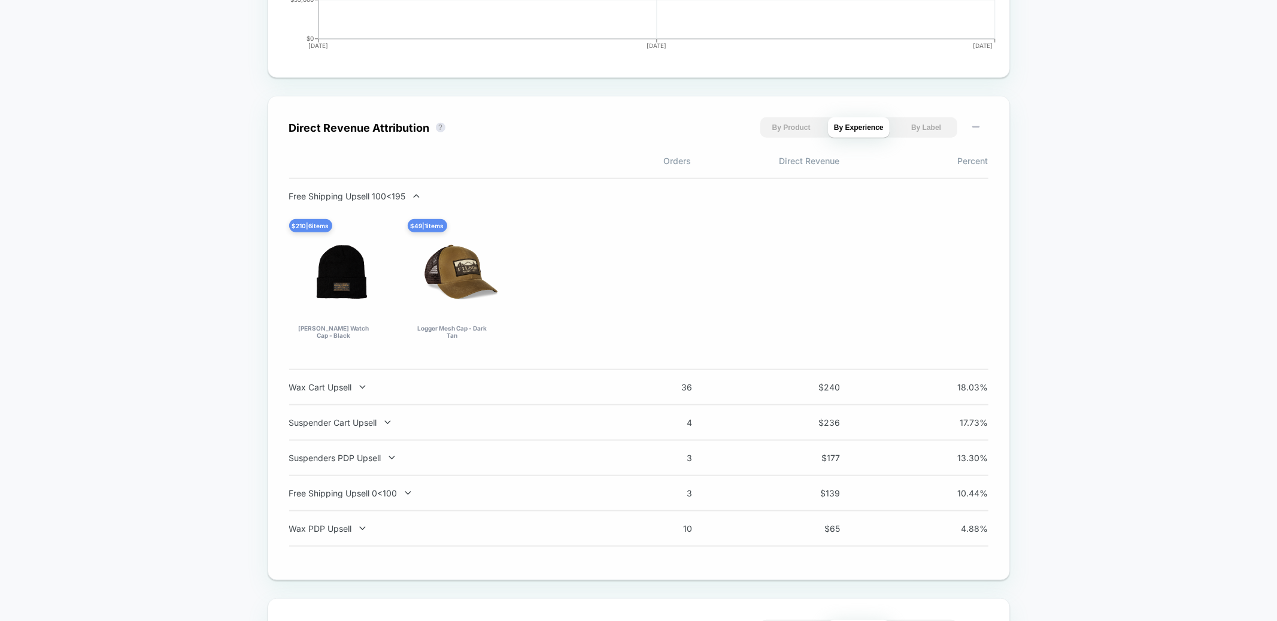
scroll to position [782, 0]
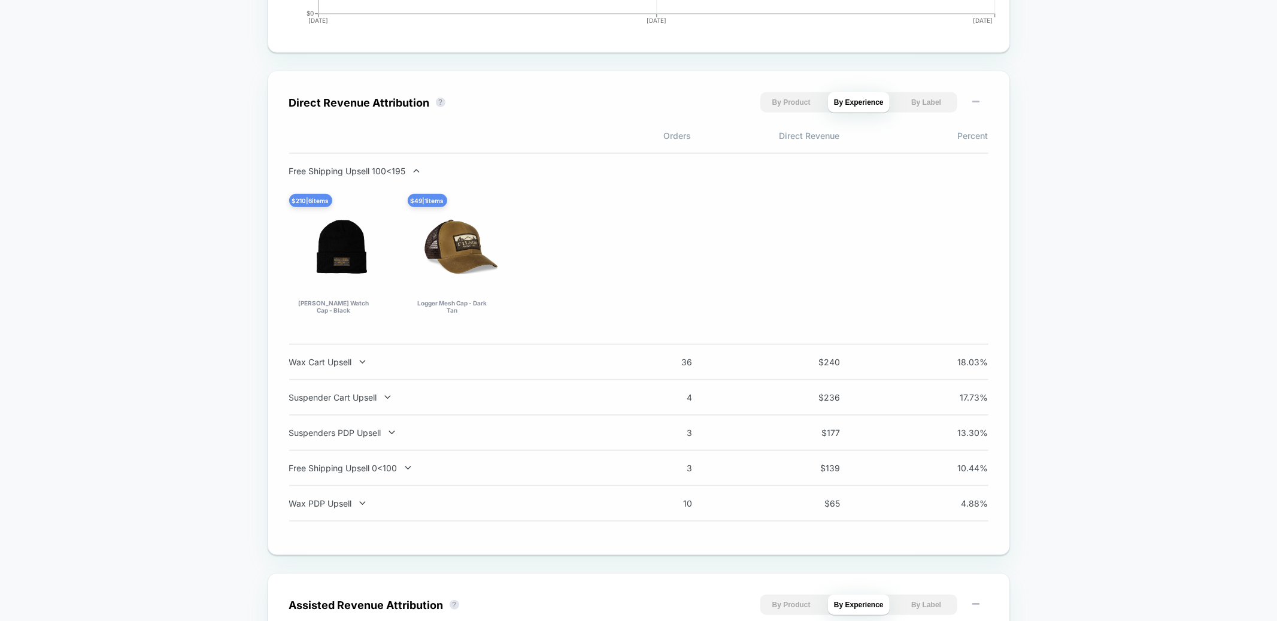
click at [396, 164] on div "Free Shipping Upsell 100<195 $ 210 | 6 items Ballard Watch Cap - Black $ 49 | 1…" at bounding box center [638, 249] width 699 height 192
click at [394, 175] on div "Free Shipping Upsell 100<195 $ 210 | 6 items Ballard Watch Cap - Black $ 49 | 1…" at bounding box center [638, 249] width 699 height 166
click at [394, 169] on div "Free Shipping Upsell 100<195" at bounding box center [446, 171] width 315 height 10
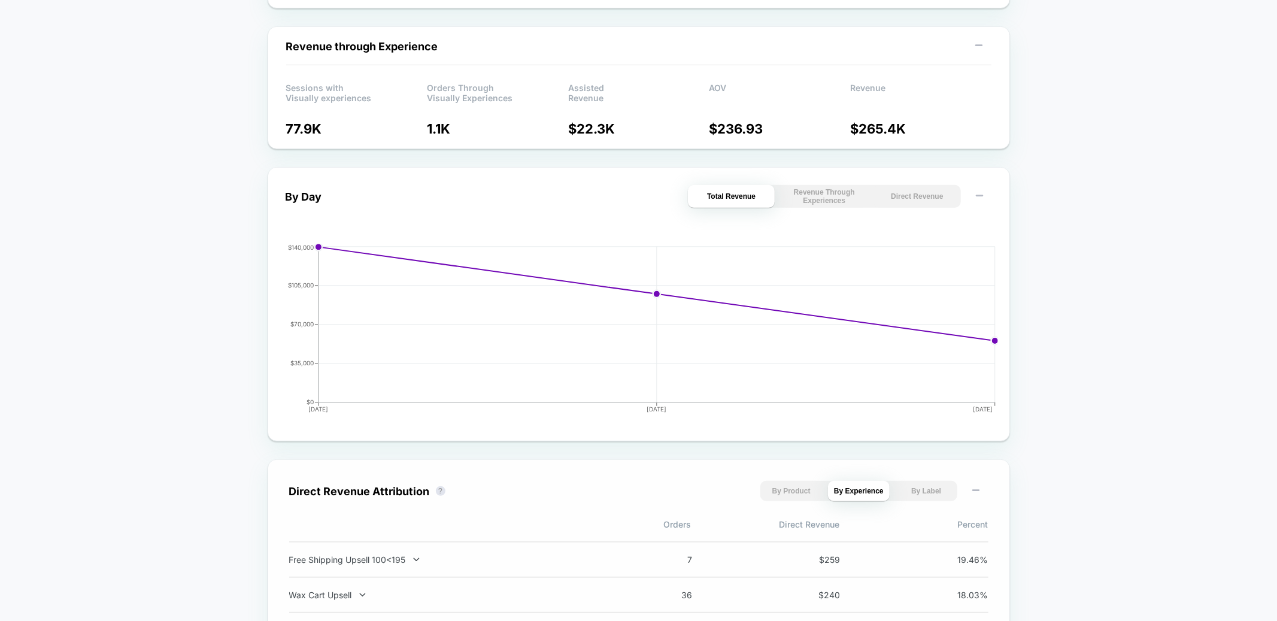
scroll to position [0, 0]
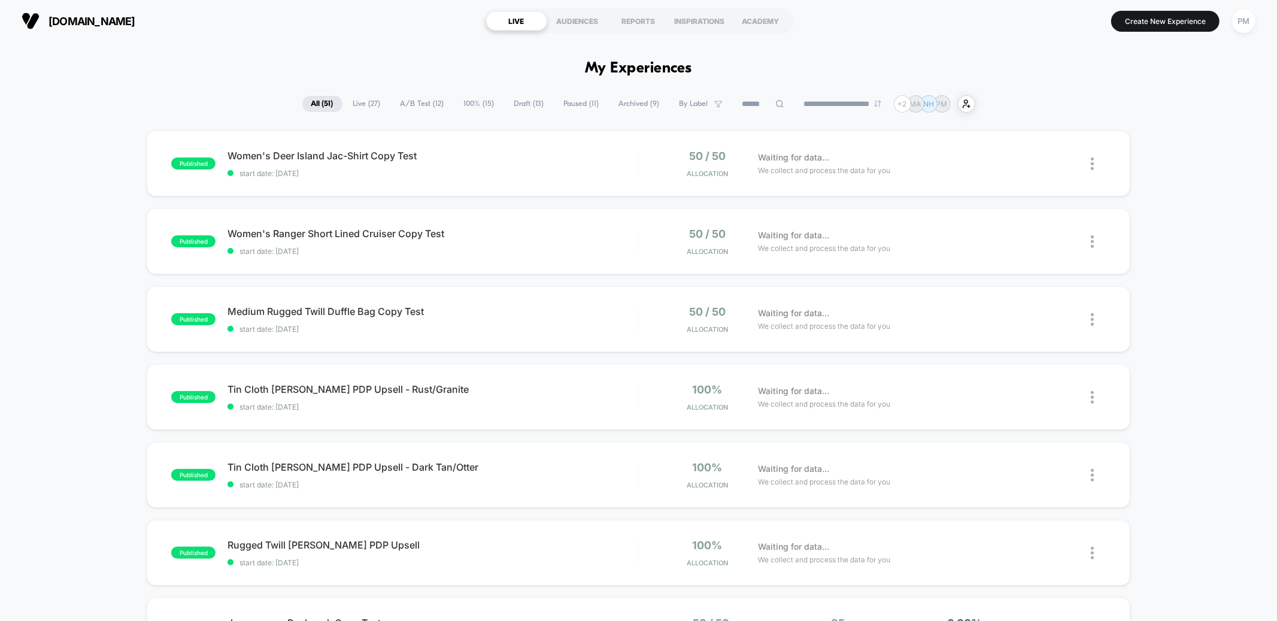
click at [353, 103] on span "Live ( 27 )" at bounding box center [366, 104] width 45 height 16
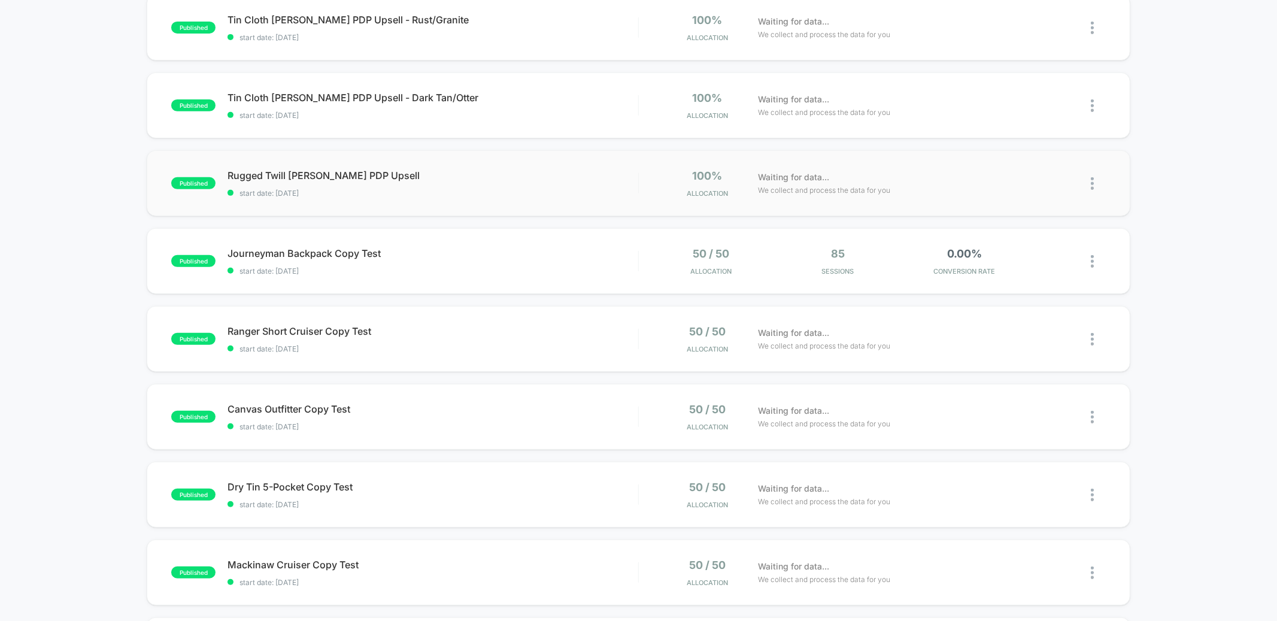
scroll to position [290, 0]
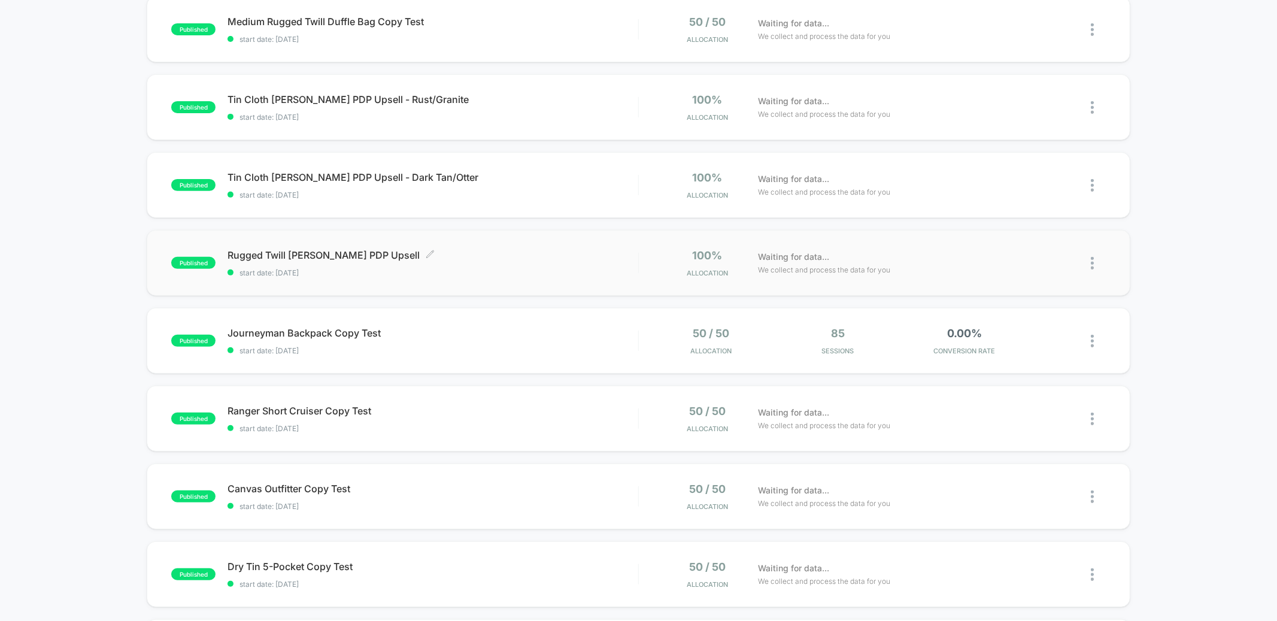
click at [500, 259] on span "Rugged Twill [PERSON_NAME] PDP Upsell Click to edit experience details" at bounding box center [432, 255] width 410 height 12
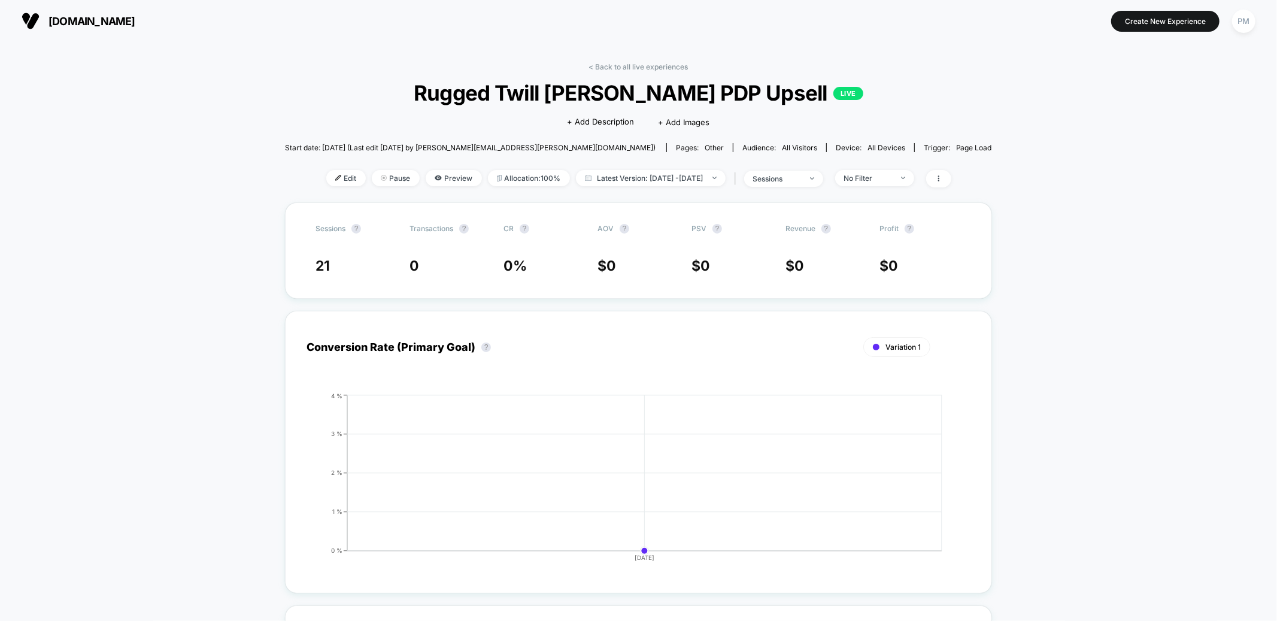
click at [604, 168] on div "< Back to all live experiences Rugged Twill [PERSON_NAME] PDP Upsell LIVE Click…" at bounding box center [638, 132] width 707 height 140
click at [600, 175] on span "Latest Version: [DATE] - [DATE]" at bounding box center [651, 178] width 150 height 16
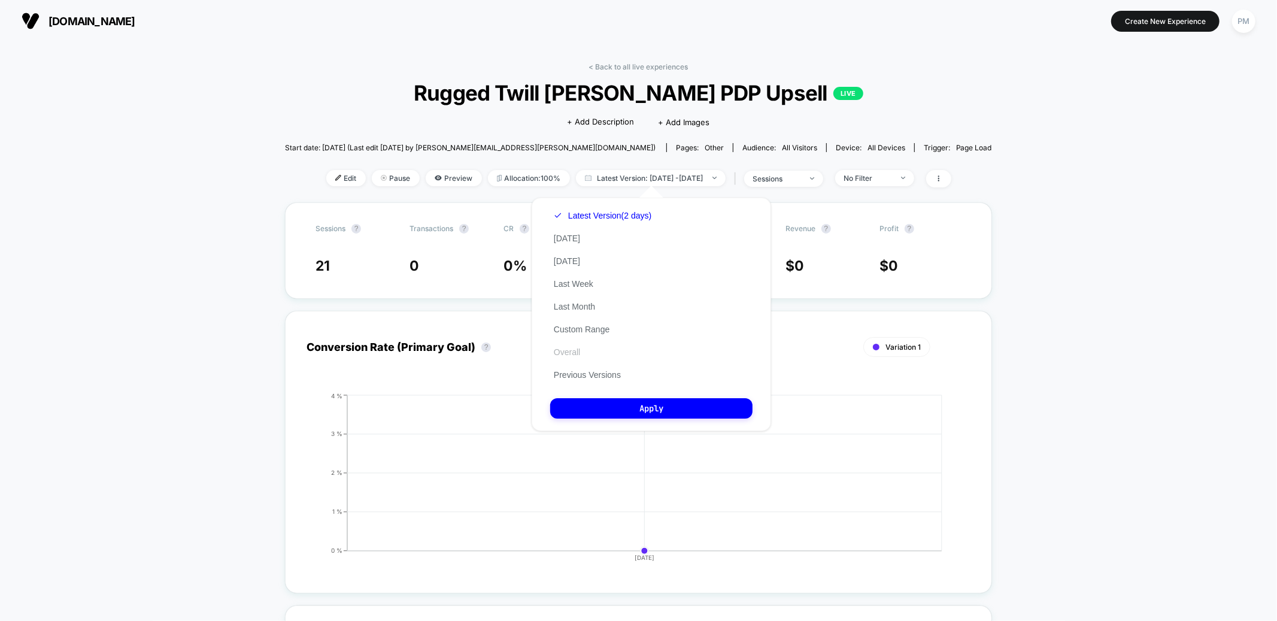
click at [569, 351] on button "Overall" at bounding box center [567, 352] width 34 height 11
click at [581, 408] on button "Apply" at bounding box center [651, 408] width 202 height 20
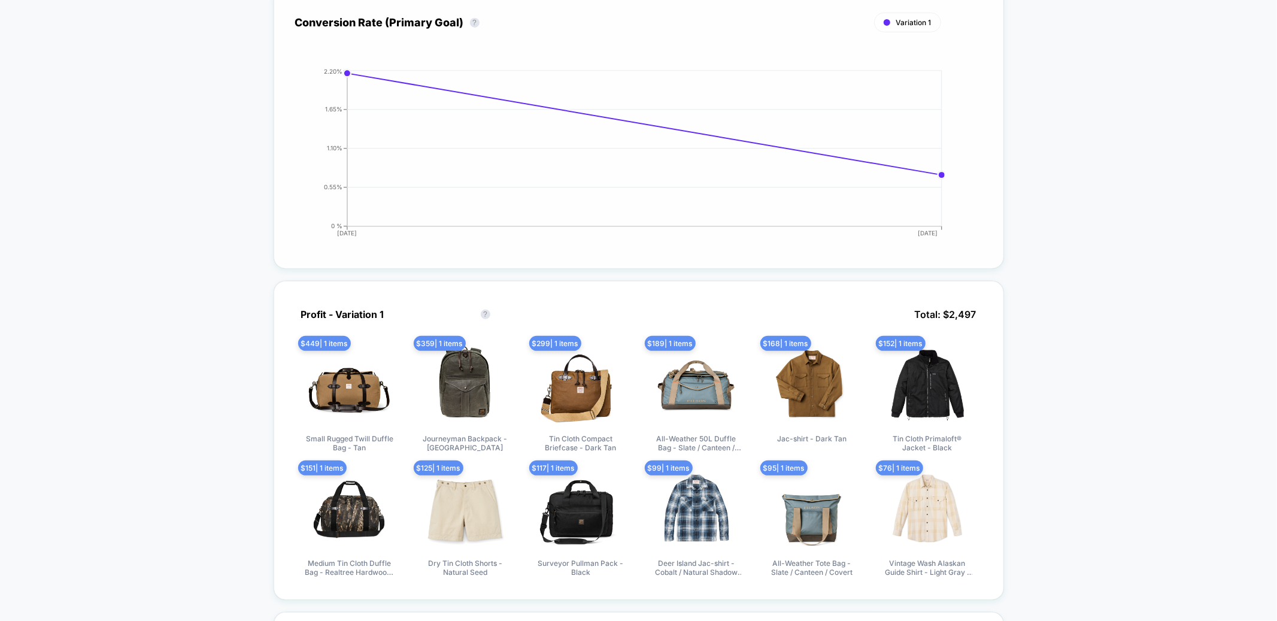
scroll to position [333, 0]
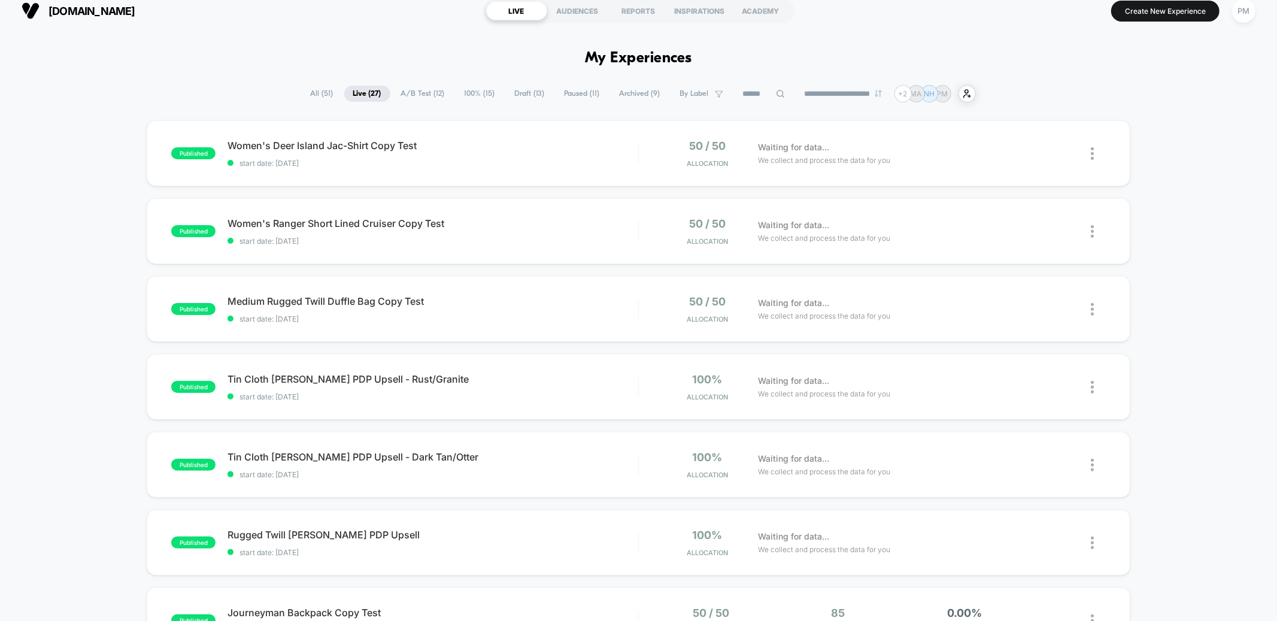
scroll to position [15, 0]
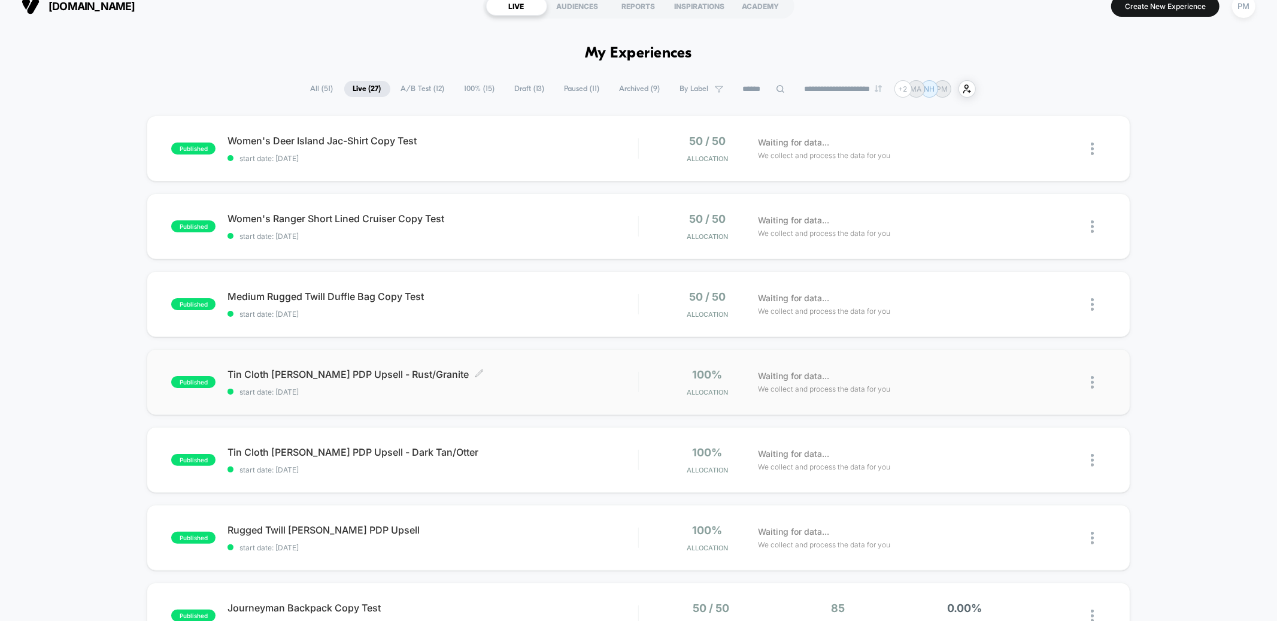
click at [491, 390] on span "start date: [DATE]" at bounding box center [432, 391] width 410 height 9
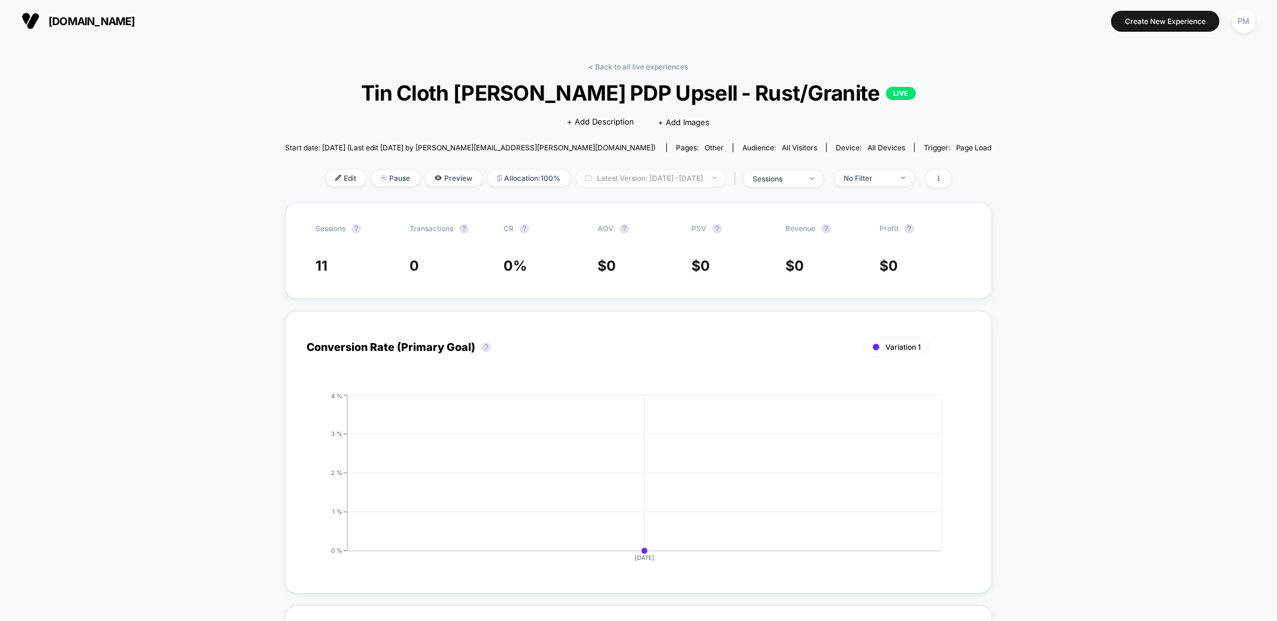
click at [576, 173] on span "Latest Version: Aug 13, 2025 - Aug 13, 2025" at bounding box center [651, 178] width 150 height 16
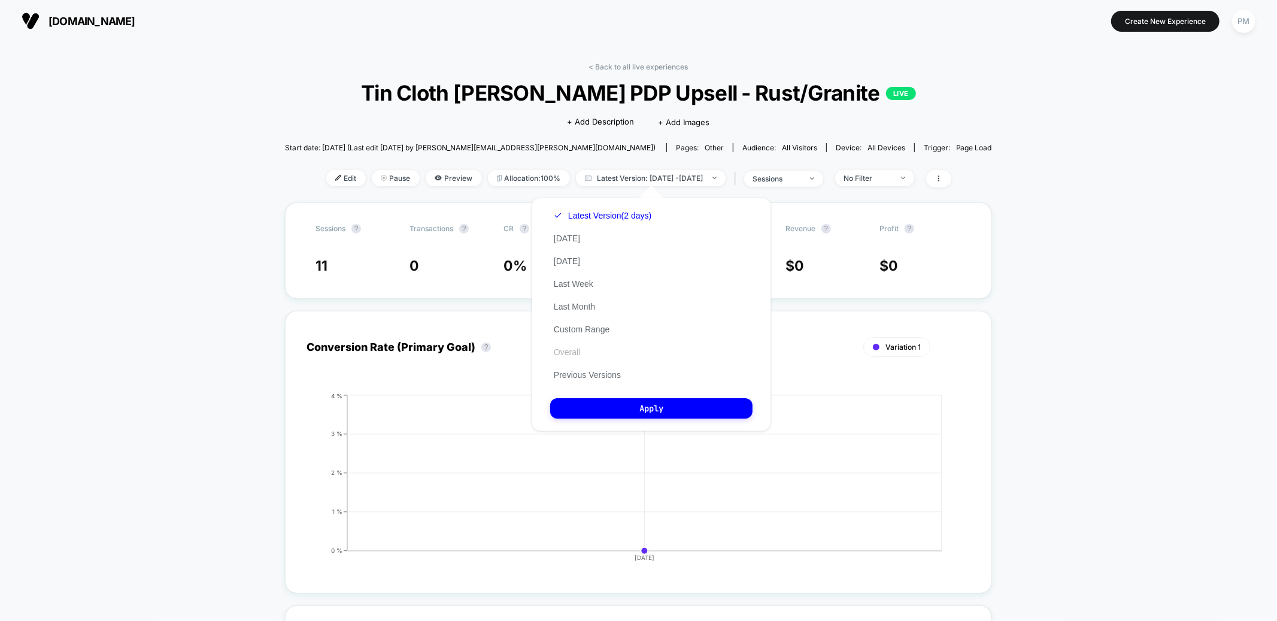
click at [575, 348] on button "Overall" at bounding box center [567, 352] width 34 height 11
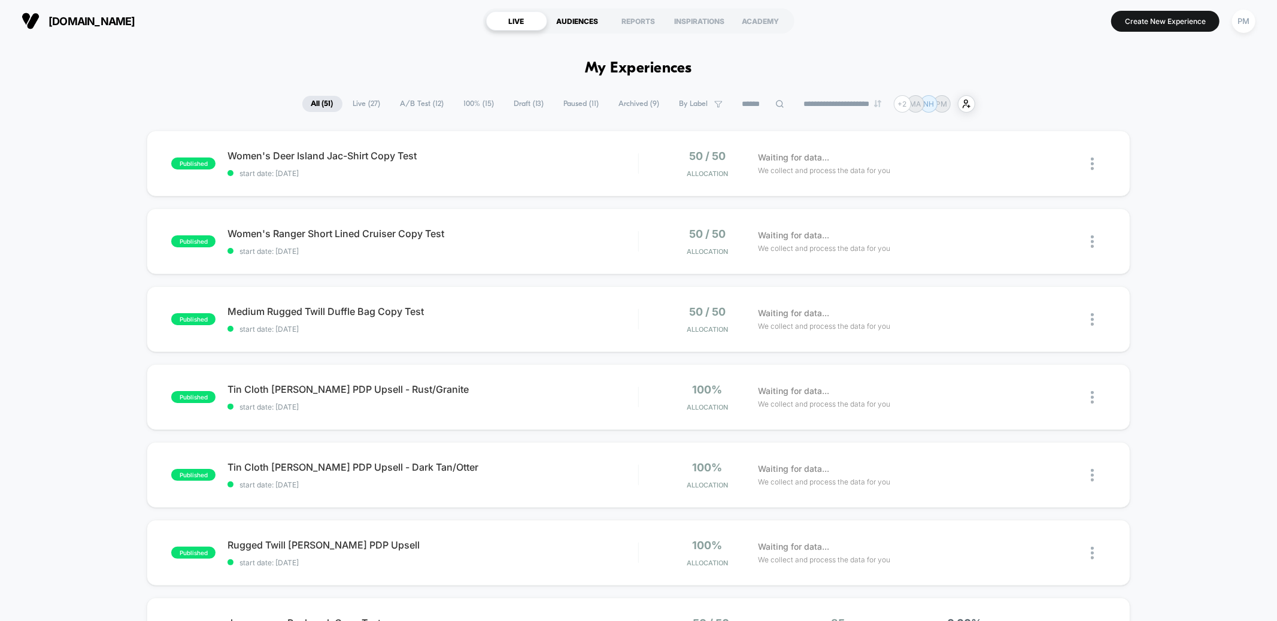
click at [581, 18] on div "AUDIENCES" at bounding box center [577, 20] width 61 height 19
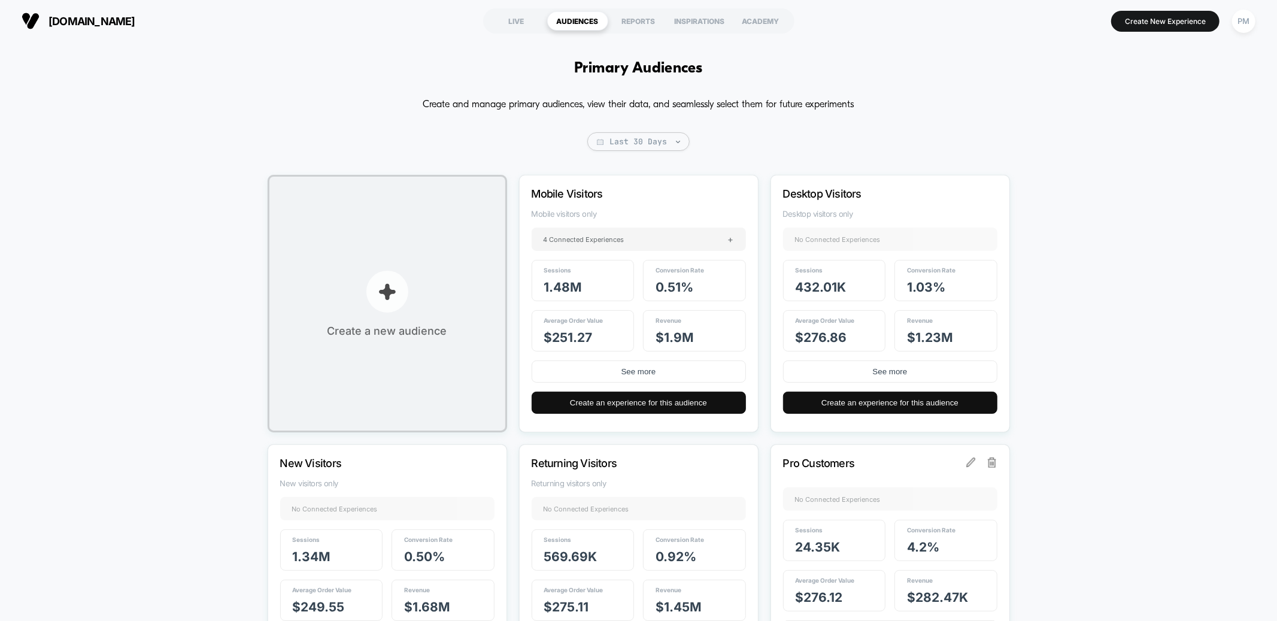
click at [425, 254] on button "Create a new audience" at bounding box center [387, 303] width 239 height 257
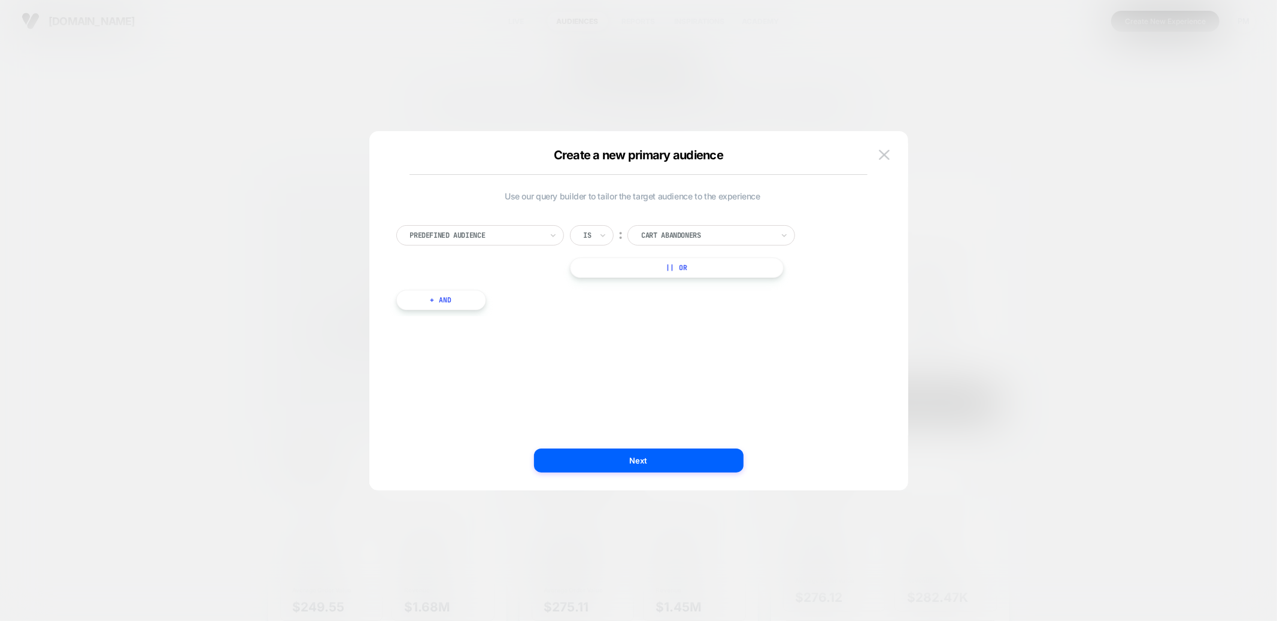
click at [541, 226] on div "Predefined Audience" at bounding box center [480, 235] width 168 height 20
click at [431, 372] on div "Customer Tags" at bounding box center [486, 379] width 156 height 19
click at [676, 230] on div at bounding box center [702, 235] width 122 height 11
type input "****"
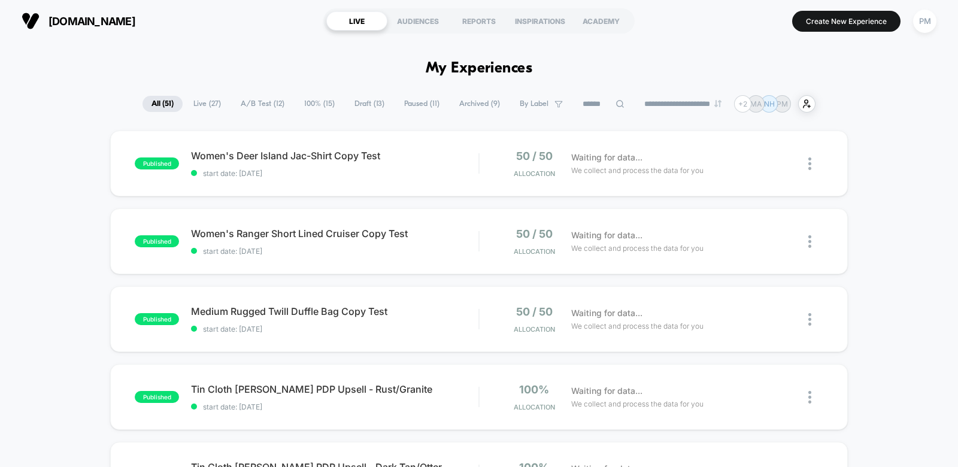
click at [194, 99] on span "Live ( 27 )" at bounding box center [206, 104] width 45 height 16
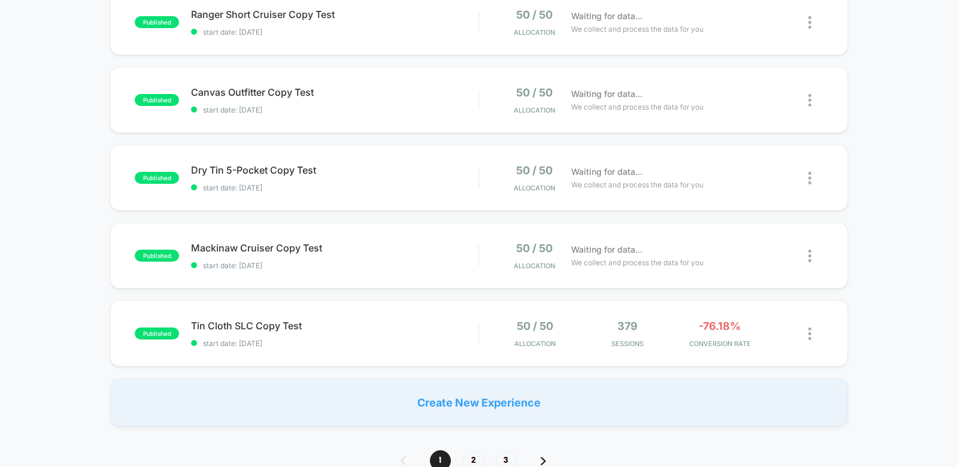
scroll to position [686, 0]
click at [372, 332] on div "Tin Cloth SLC Copy Test Click to edit experience details Click to edit experien…" at bounding box center [334, 333] width 287 height 28
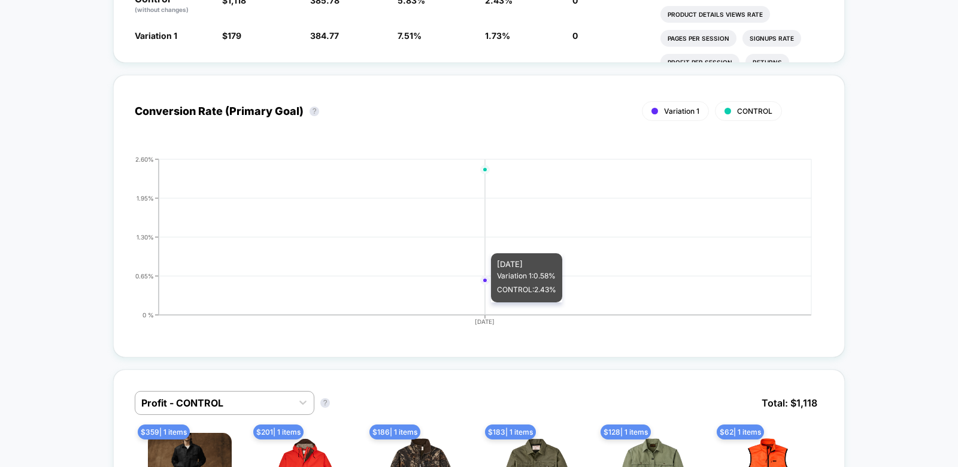
scroll to position [557, 0]
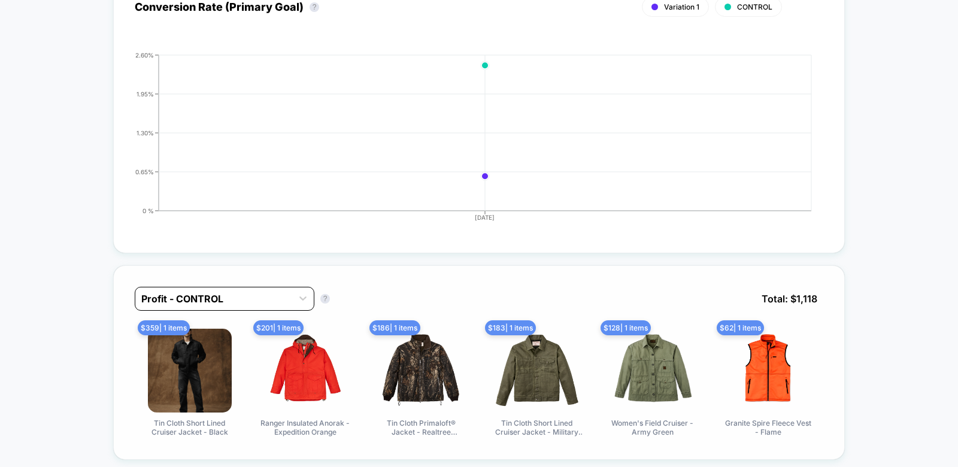
click at [211, 289] on div "Profit - CONTROL" at bounding box center [213, 298] width 157 height 19
click at [208, 265] on div "Profit - CONTROL Profit - CONTROL ? Total: $ 1,118 $ 359 | 1 items Tin Cloth Sh…" at bounding box center [478, 362] width 731 height 195
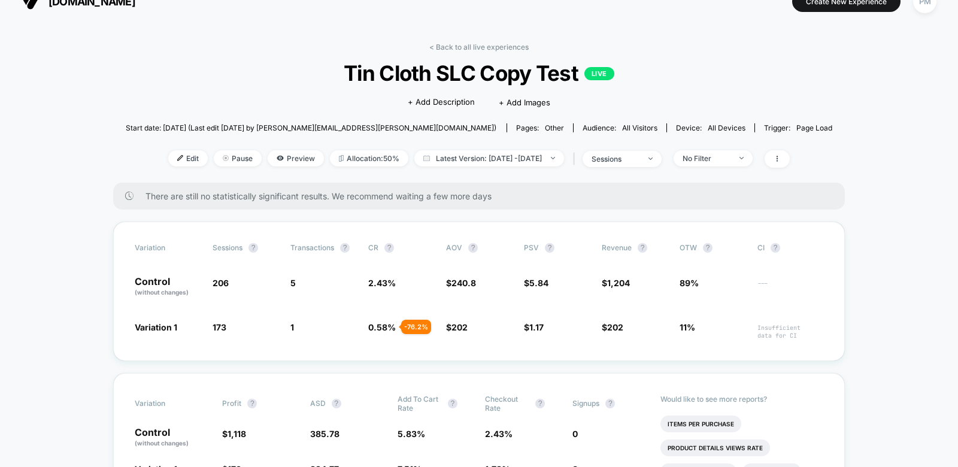
scroll to position [0, 0]
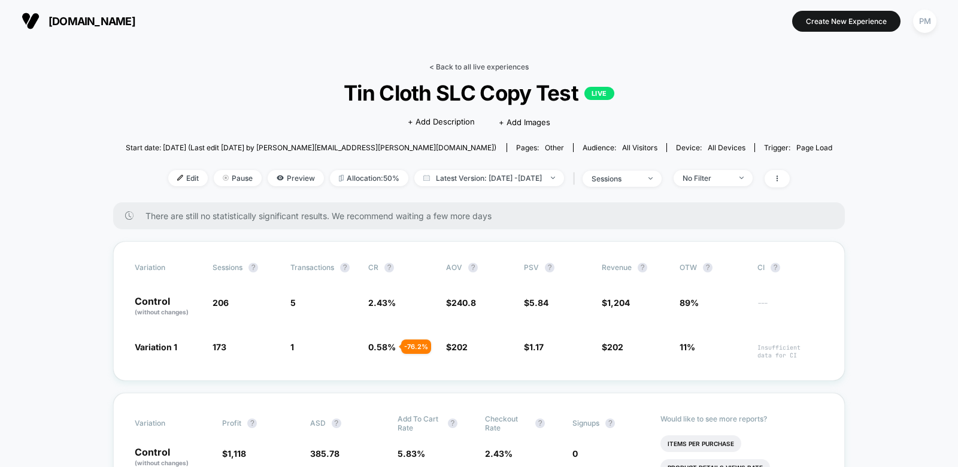
click at [480, 63] on link "< Back to all live experiences" at bounding box center [478, 66] width 99 height 9
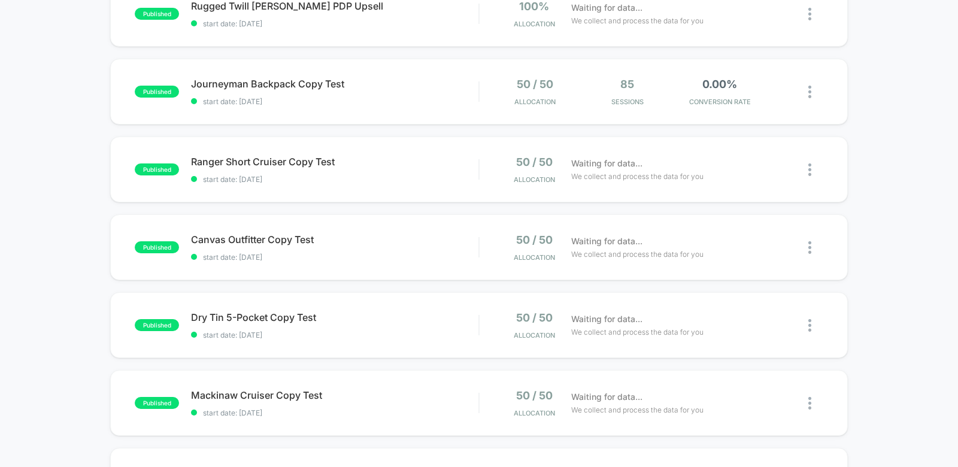
scroll to position [953, 0]
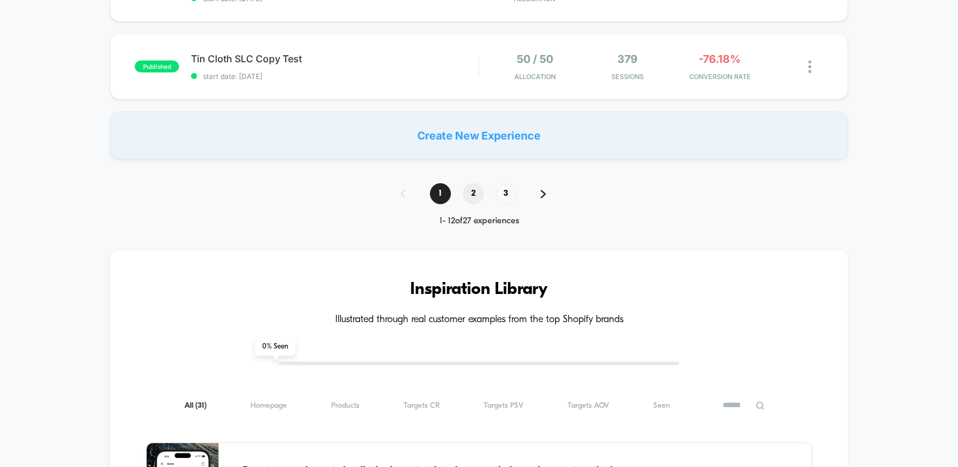
click at [468, 189] on span "2" at bounding box center [473, 193] width 21 height 21
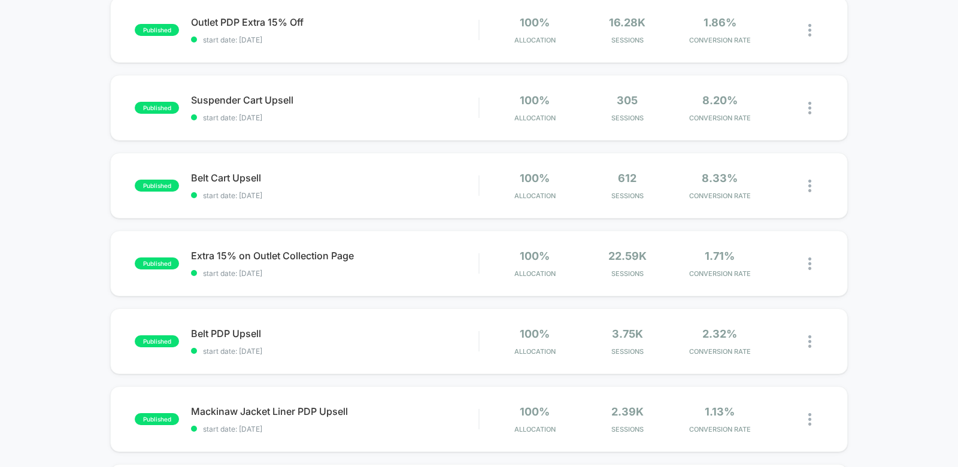
scroll to position [0, 0]
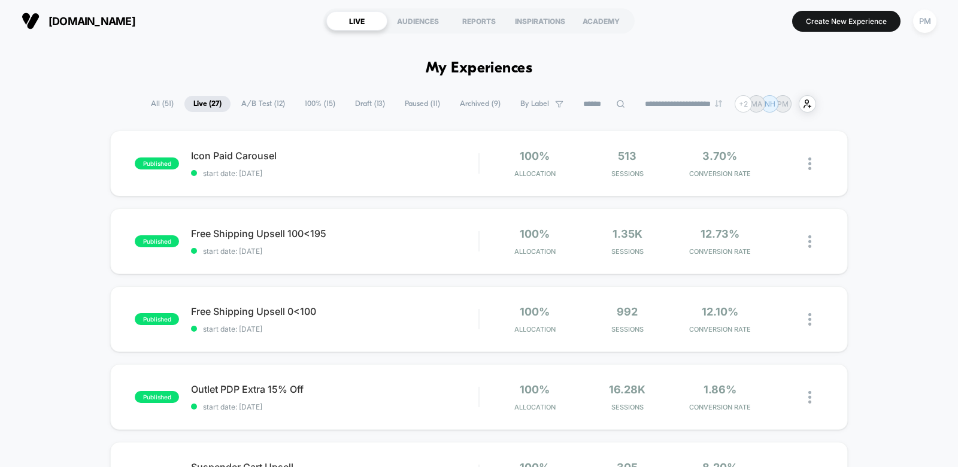
click at [370, 103] on span "Draft ( 13 )" at bounding box center [370, 104] width 48 height 16
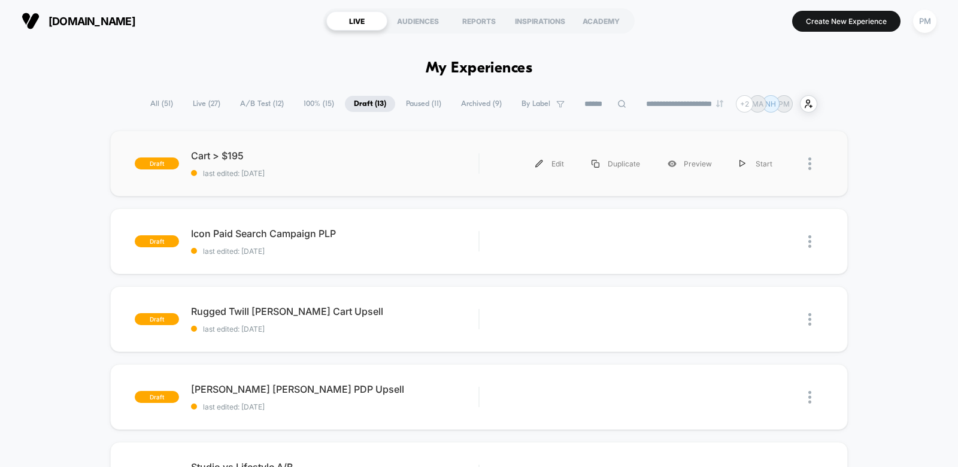
click at [345, 144] on div "draft Cart > $195 last edited: 8/12/2025 Edit Duplicate Preview Start" at bounding box center [478, 163] width 737 height 66
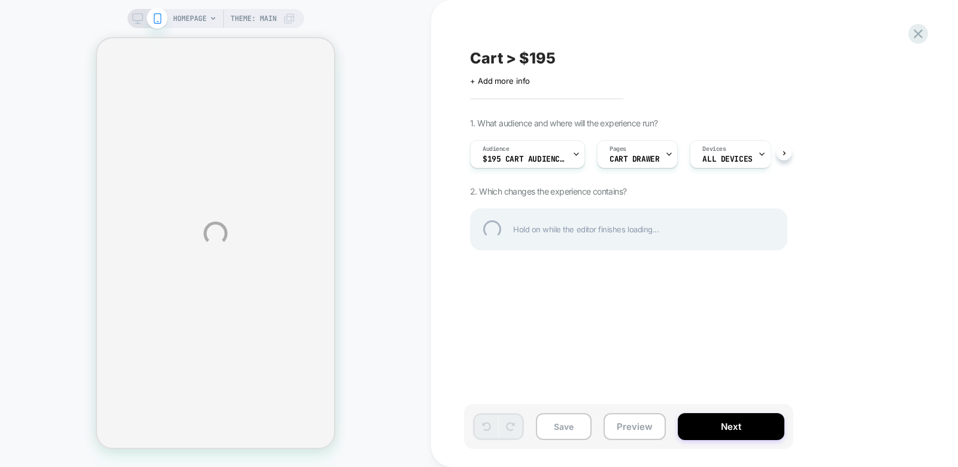
click at [623, 418] on div "HOMEPAGE Theme: MAIN Cart > $195 Click to edit experience details + Add more in…" at bounding box center [479, 233] width 958 height 467
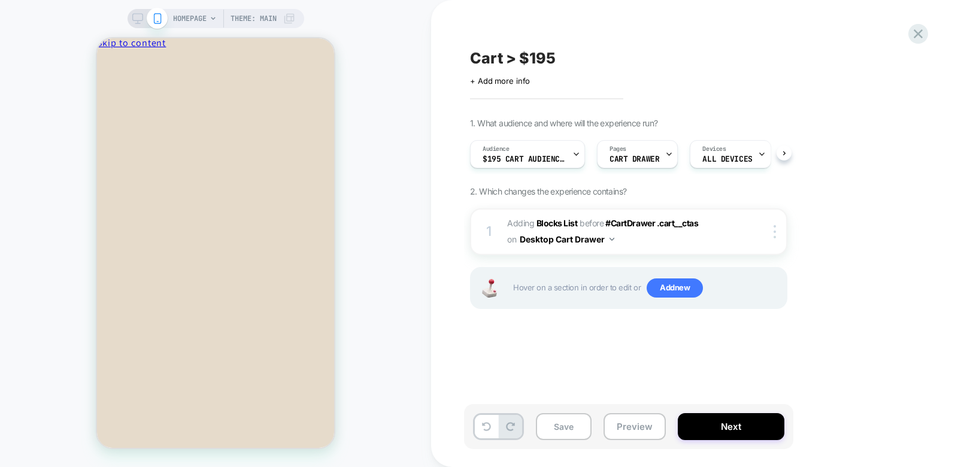
scroll to position [0, 1]
click at [636, 422] on button "Preview" at bounding box center [634, 426] width 62 height 27
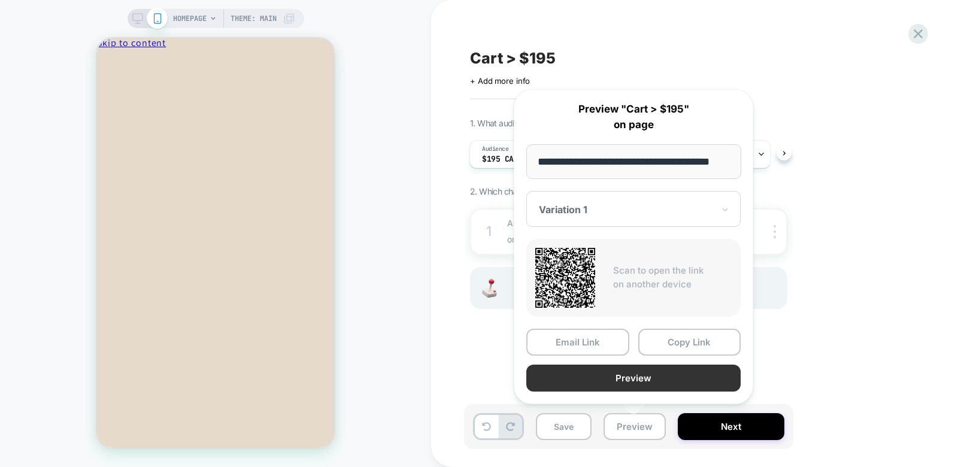
scroll to position [0, 0]
click at [621, 376] on button "Preview" at bounding box center [633, 377] width 214 height 27
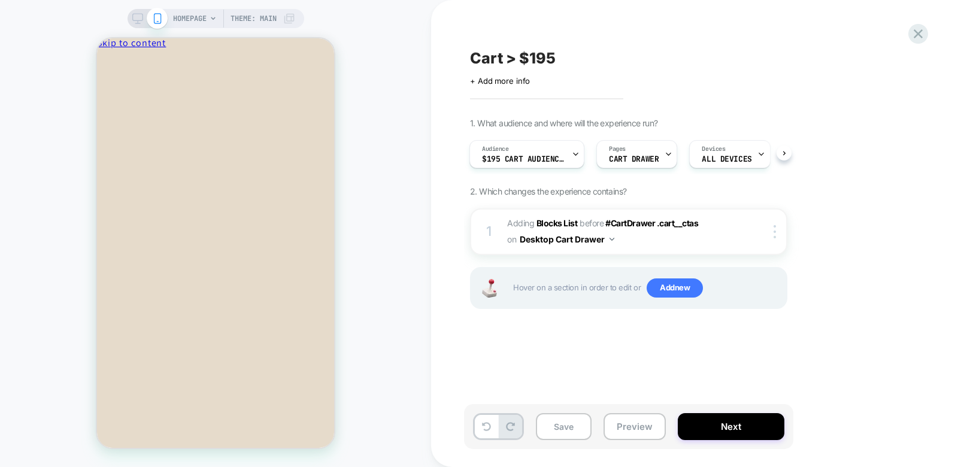
click at [129, 21] on div "HOMEPAGE Theme: MAIN" at bounding box center [215, 18] width 177 height 19
click at [136, 17] on icon at bounding box center [137, 18] width 11 height 11
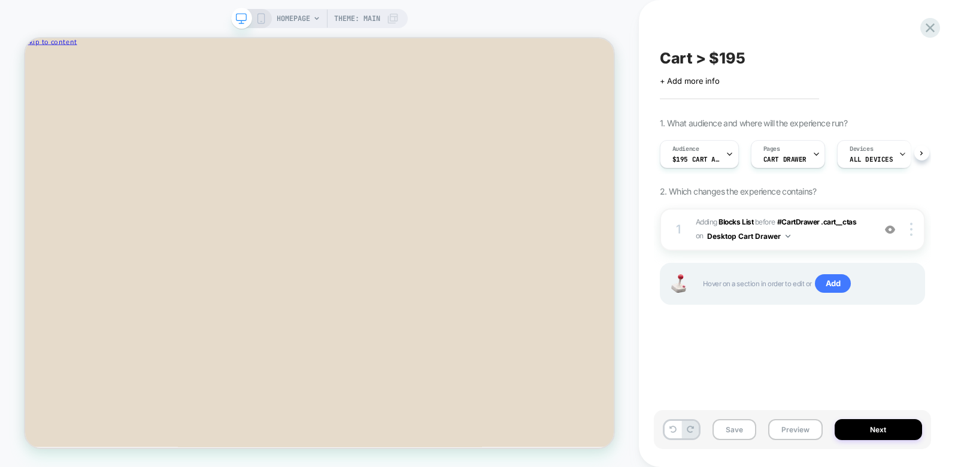
scroll to position [0, 1]
click at [743, 212] on div "1 #_loomi_addon_1755036876587 Adding Blocks List BEFORE #CartDrawer .cart__ctas…" at bounding box center [792, 229] width 265 height 42
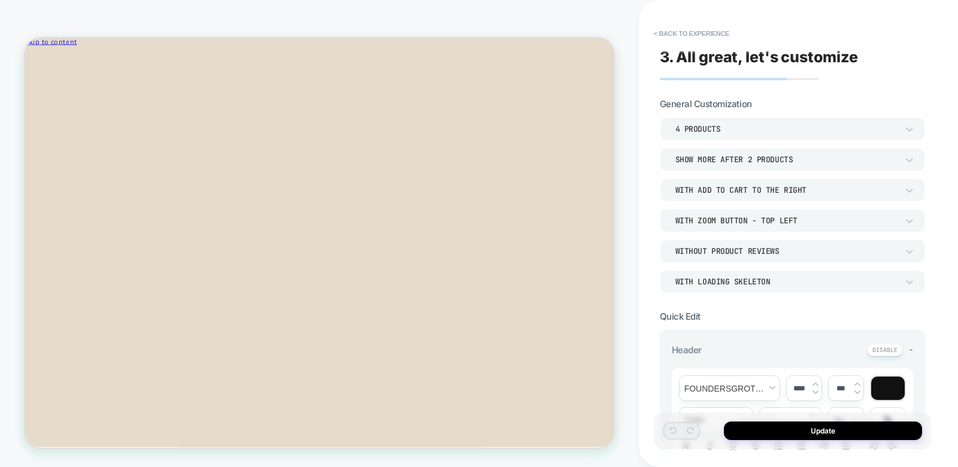
click at [706, 132] on div "4 Products" at bounding box center [786, 129] width 222 height 10
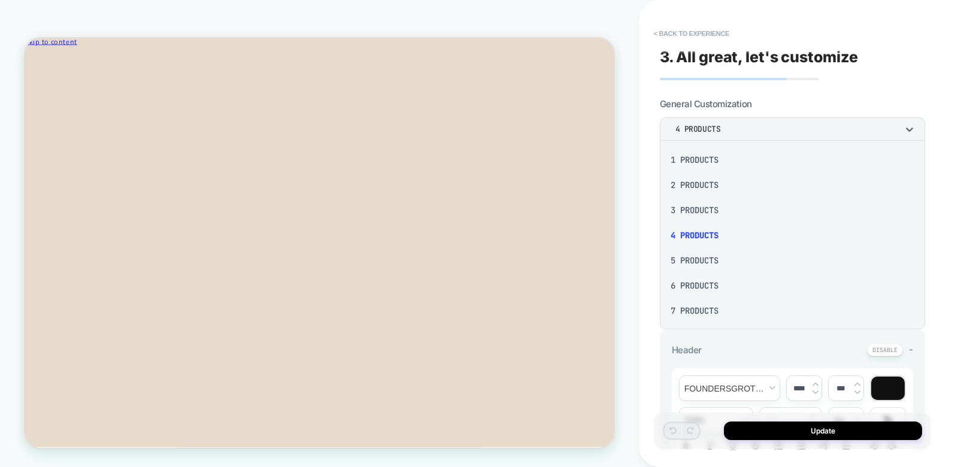
click at [681, 103] on div at bounding box center [479, 233] width 958 height 467
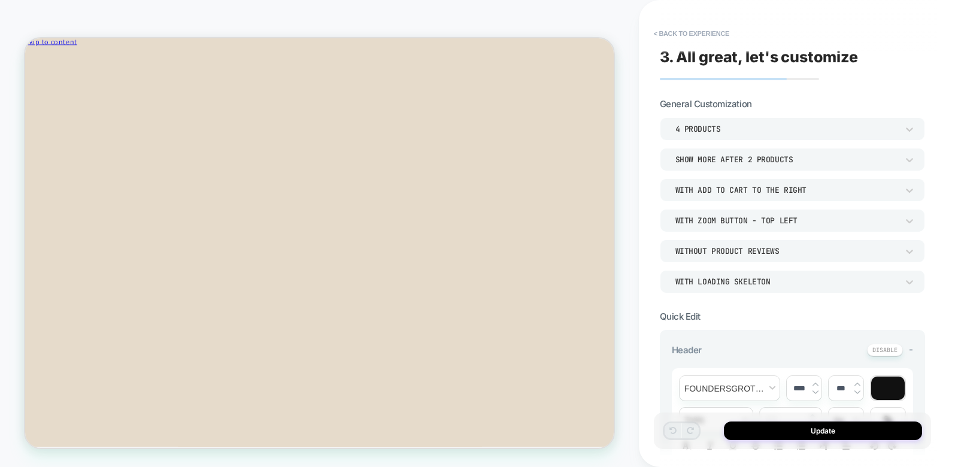
click at [707, 160] on div "Show more after 2 Products" at bounding box center [786, 159] width 222 height 10
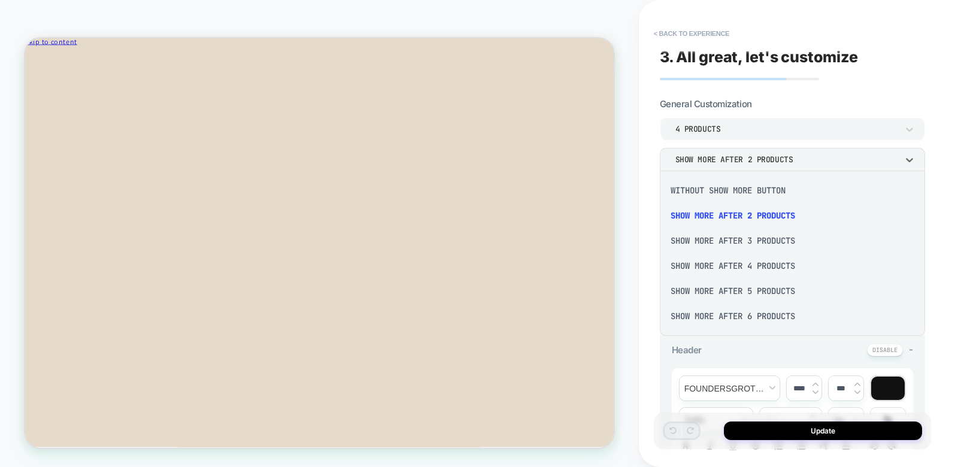
click at [693, 189] on div "Without Show more button" at bounding box center [792, 190] width 256 height 25
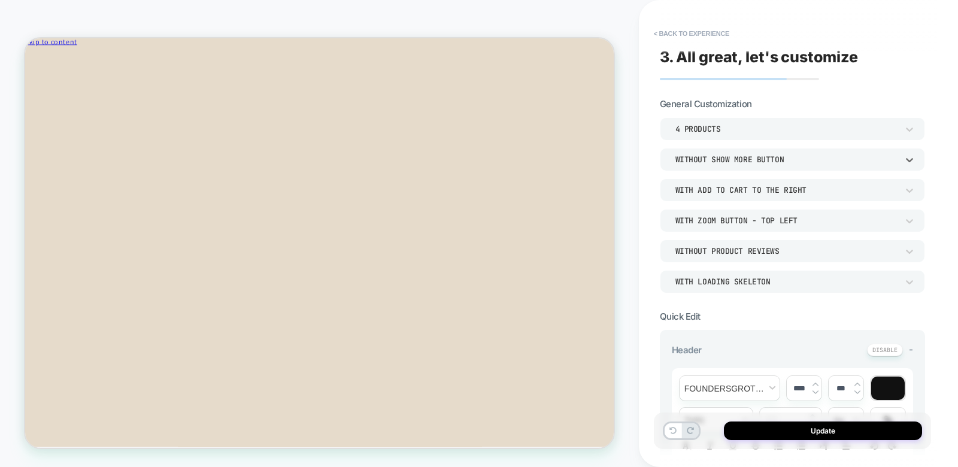
click at [712, 136] on div "4 Products" at bounding box center [792, 128] width 265 height 23
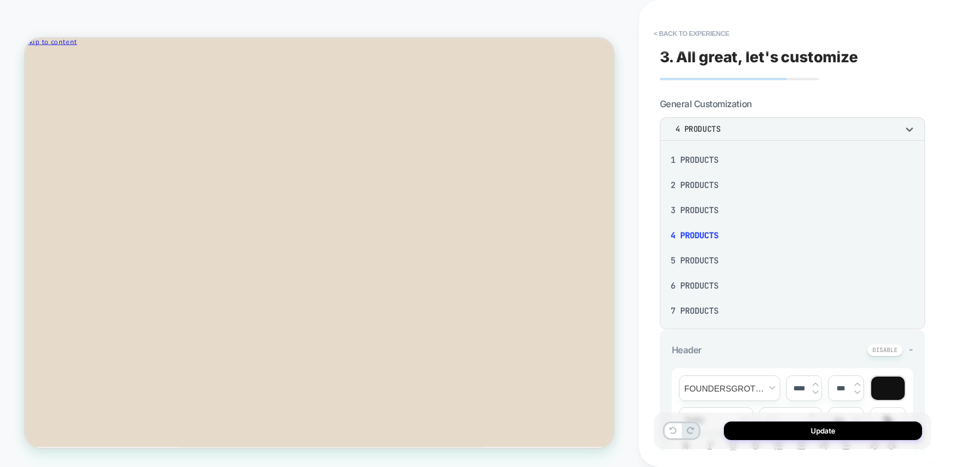
click at [703, 155] on div "1 Products" at bounding box center [792, 159] width 256 height 25
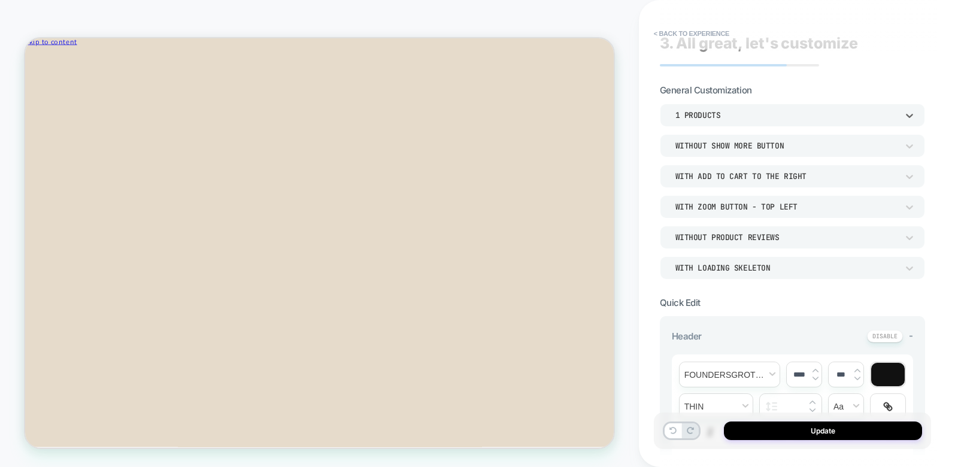
scroll to position [0, 0]
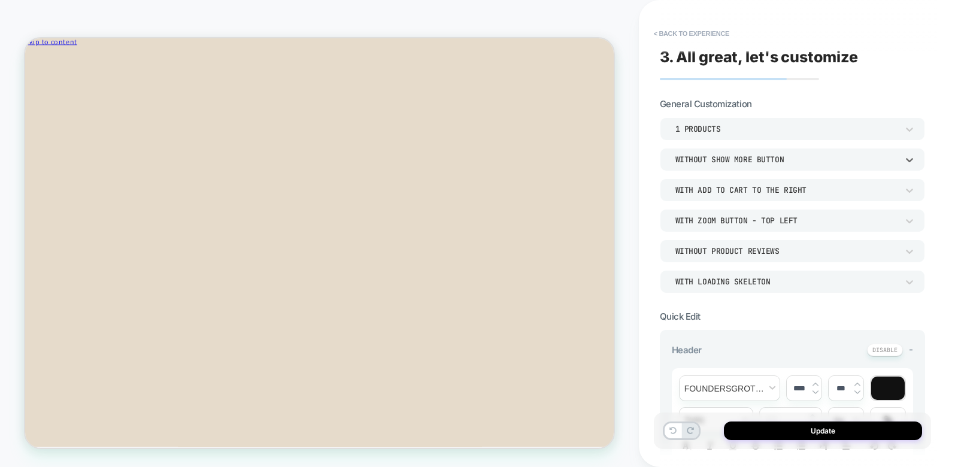
click at [712, 159] on div "Without Show more button" at bounding box center [786, 159] width 222 height 10
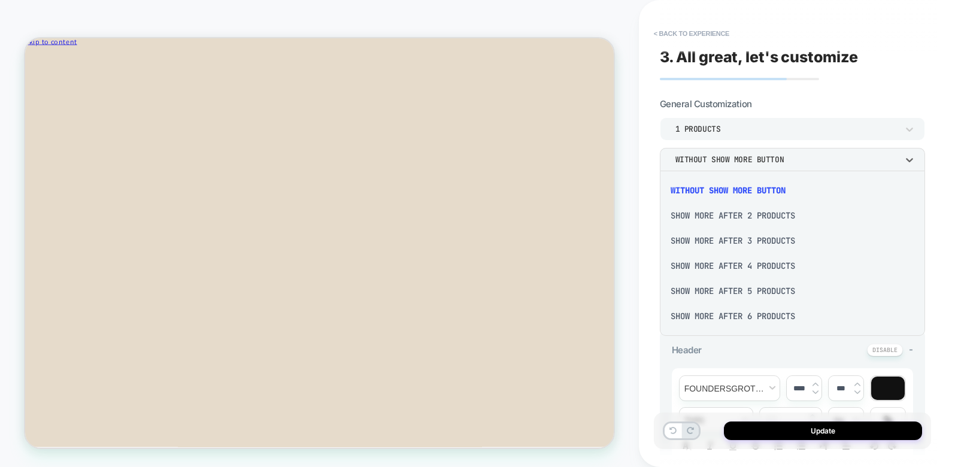
click at [701, 97] on div at bounding box center [479, 233] width 958 height 467
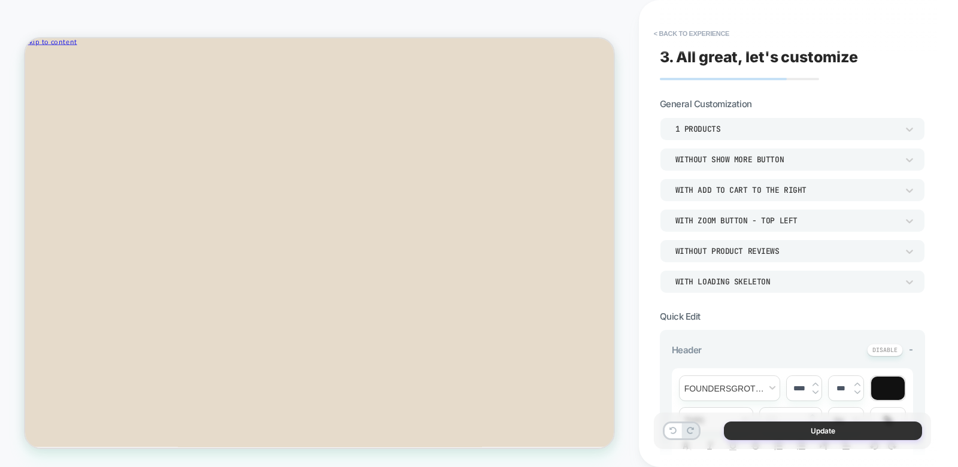
click at [737, 430] on button "Update" at bounding box center [823, 430] width 198 height 19
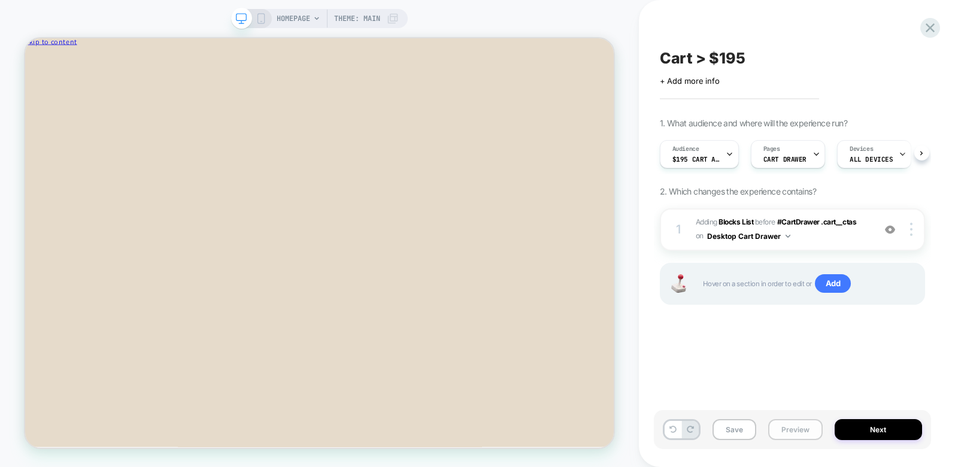
scroll to position [0, 1]
click at [770, 436] on button "Preview" at bounding box center [795, 429] width 54 height 21
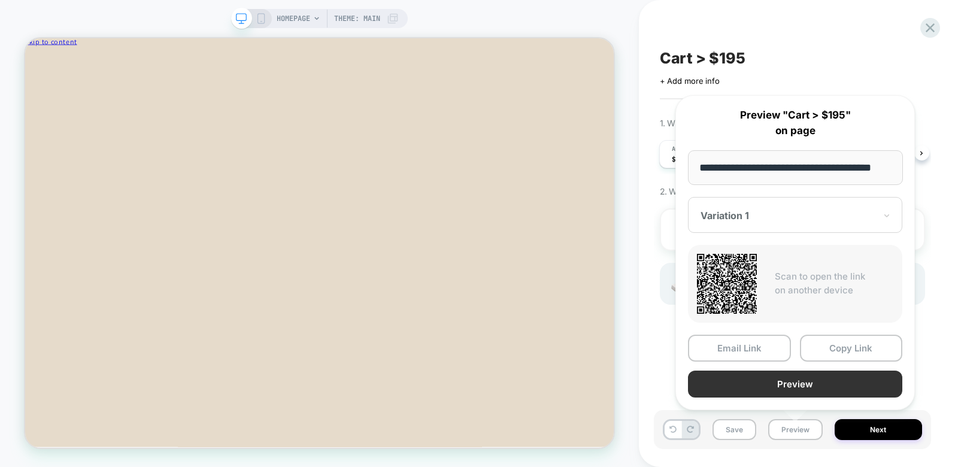
scroll to position [0, 0]
click at [755, 388] on button "Preview" at bounding box center [795, 383] width 214 height 27
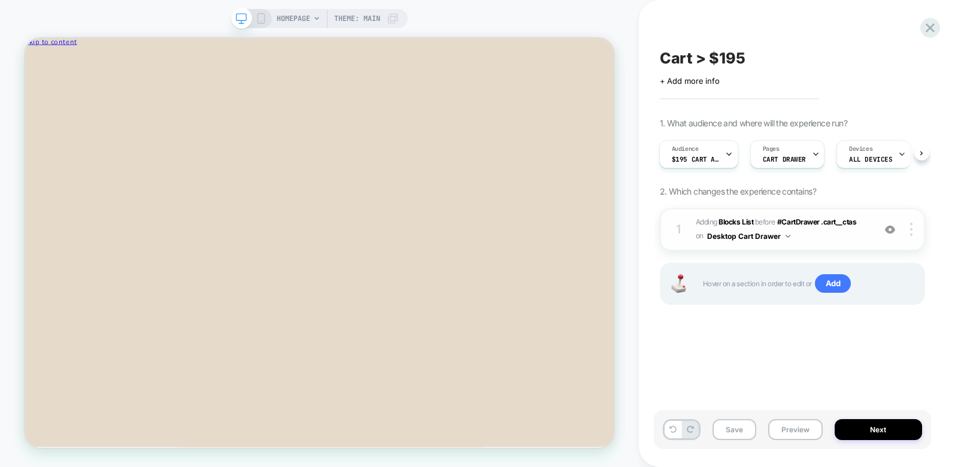
click at [714, 209] on div "1 #_loomi_addon_1755036876587 Adding Blocks List BEFORE #CartDrawer .cart__ctas…" at bounding box center [792, 229] width 265 height 42
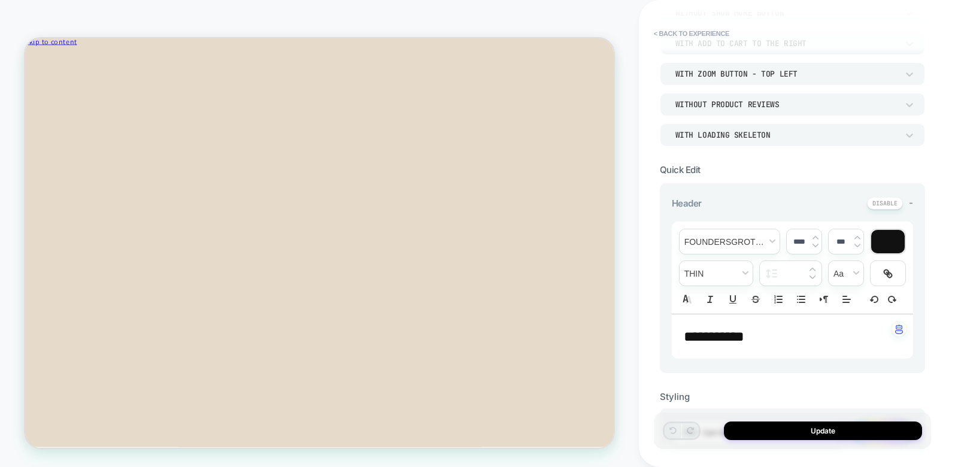
scroll to position [151, 0]
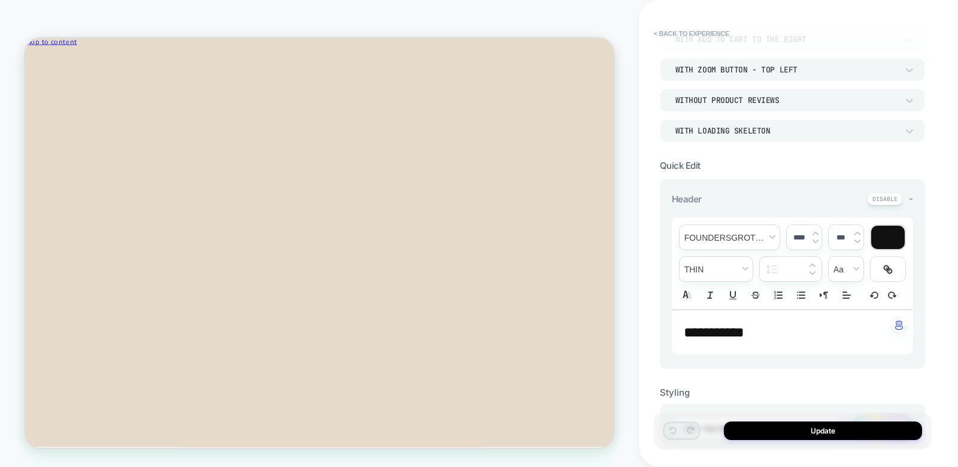
click at [774, 323] on p "**********" at bounding box center [788, 332] width 208 height 20
type input "****"
click at [782, 433] on button "Update" at bounding box center [823, 430] width 198 height 19
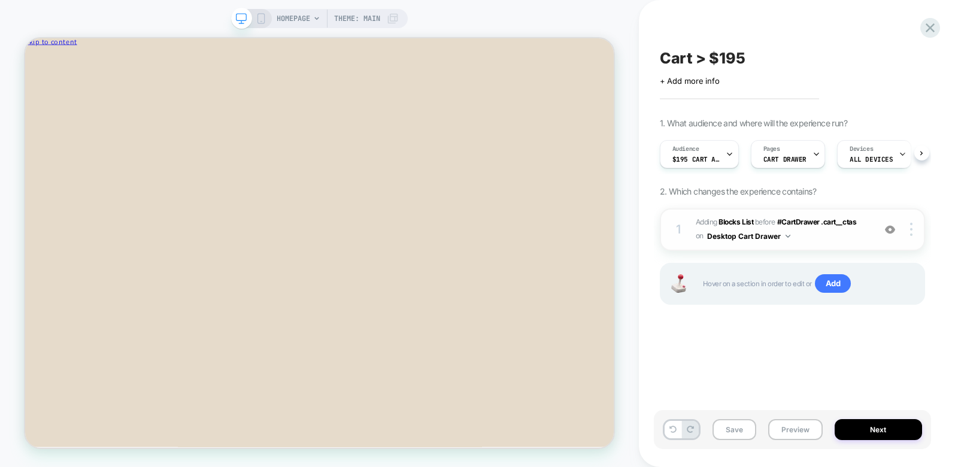
scroll to position [0, 1]
click at [789, 429] on button "Preview" at bounding box center [795, 429] width 54 height 21
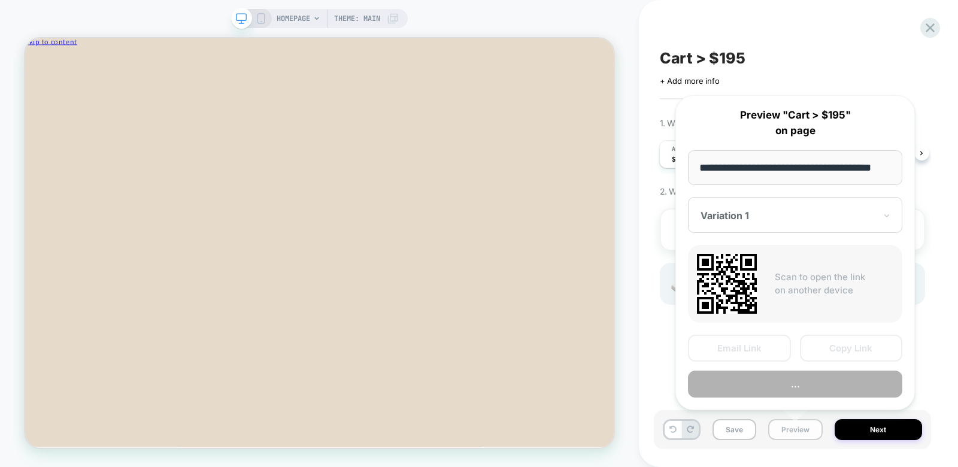
scroll to position [0, 16]
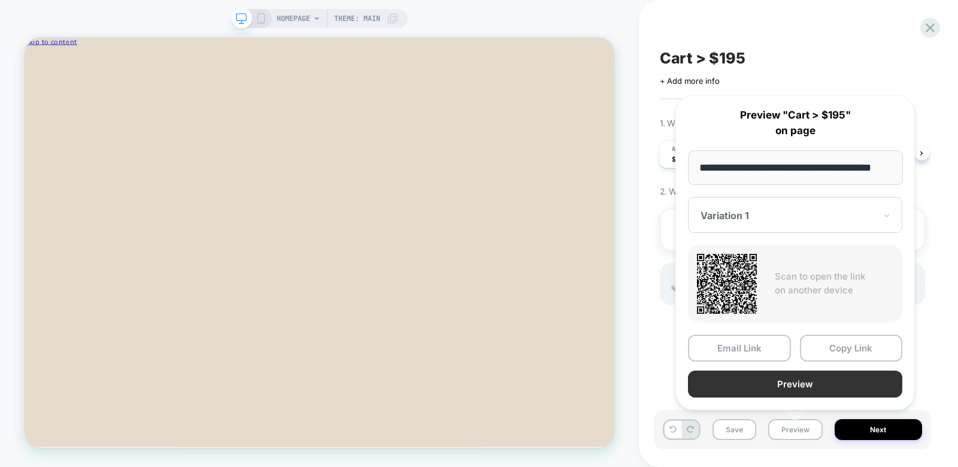
click at [743, 379] on button "Preview" at bounding box center [795, 383] width 214 height 27
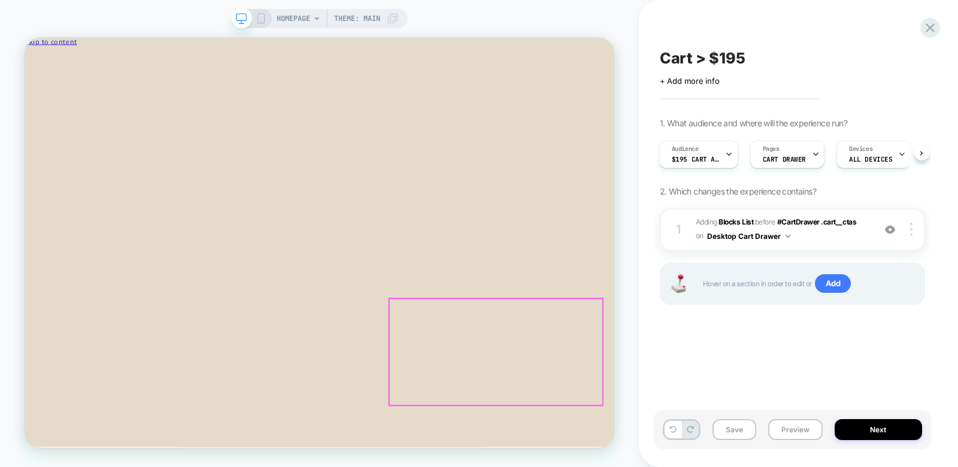
click at [830, 236] on span "#_loomi_addon_1755036876587 Adding Blocks List BEFORE #CartDrawer .cart__ctas #…" at bounding box center [781, 229] width 172 height 28
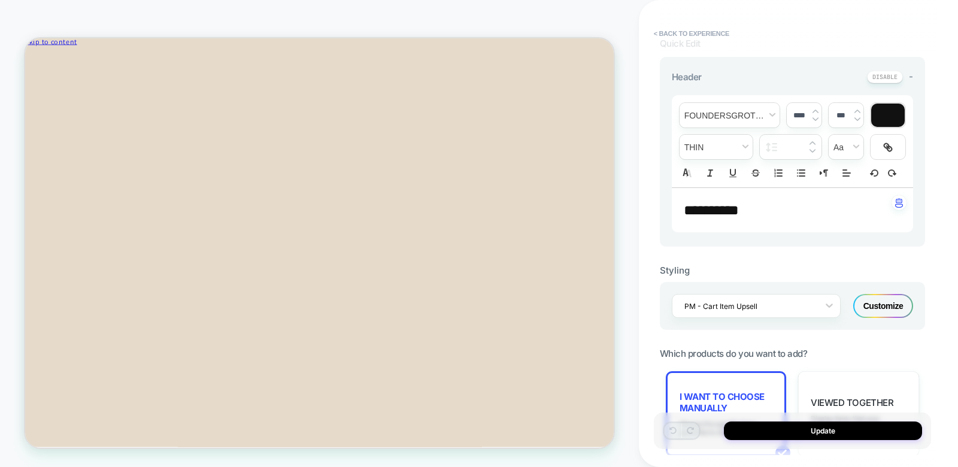
scroll to position [419, 0]
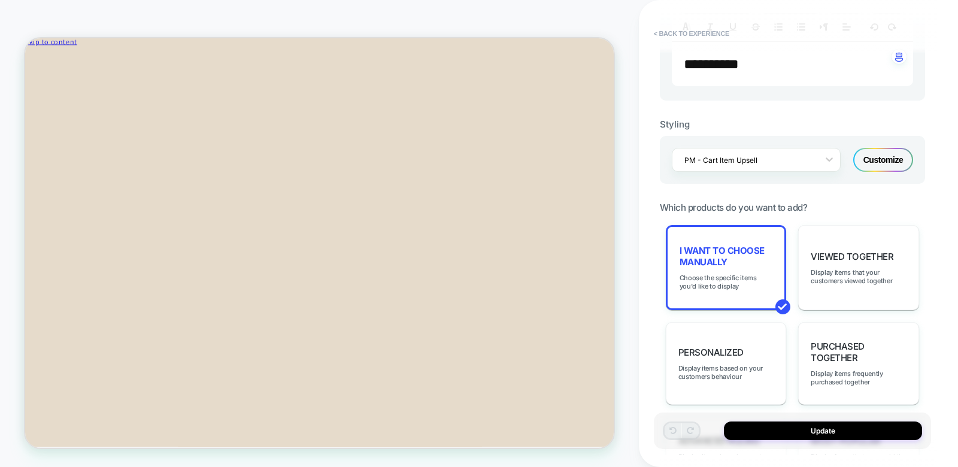
click at [887, 154] on div "Customize" at bounding box center [883, 160] width 60 height 24
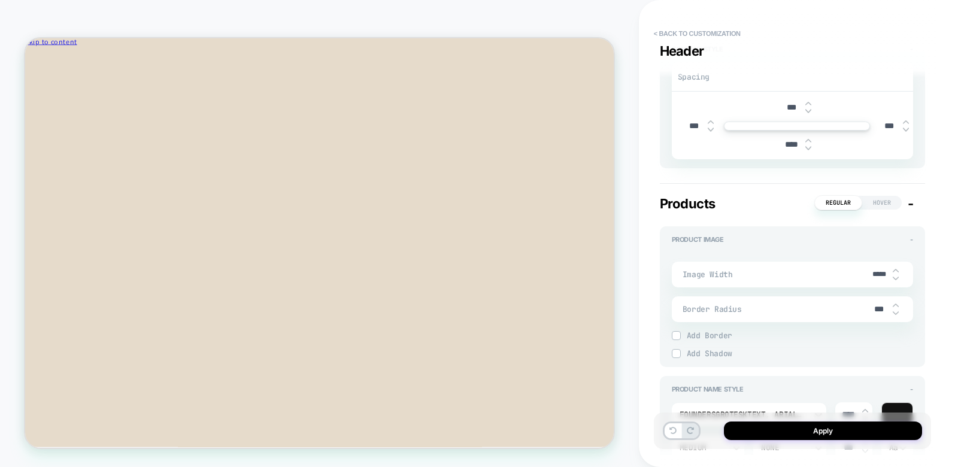
scroll to position [318, 0]
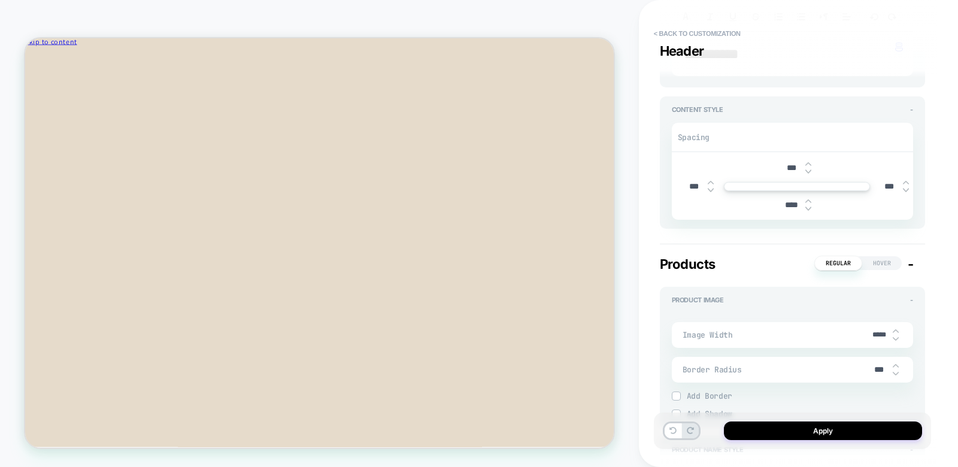
click at [807, 206] on img at bounding box center [808, 208] width 6 height 5
type textarea "*"
type input "****"
click at [807, 206] on img at bounding box center [808, 208] width 6 height 5
type textarea "*"
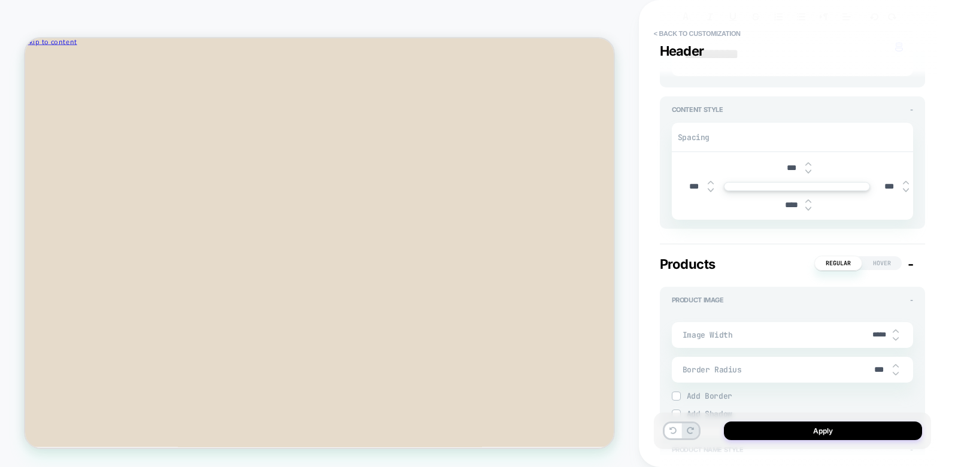
type input "****"
click at [807, 206] on img at bounding box center [808, 208] width 6 height 5
type textarea "*"
type input "****"
click at [807, 206] on img at bounding box center [808, 208] width 6 height 5
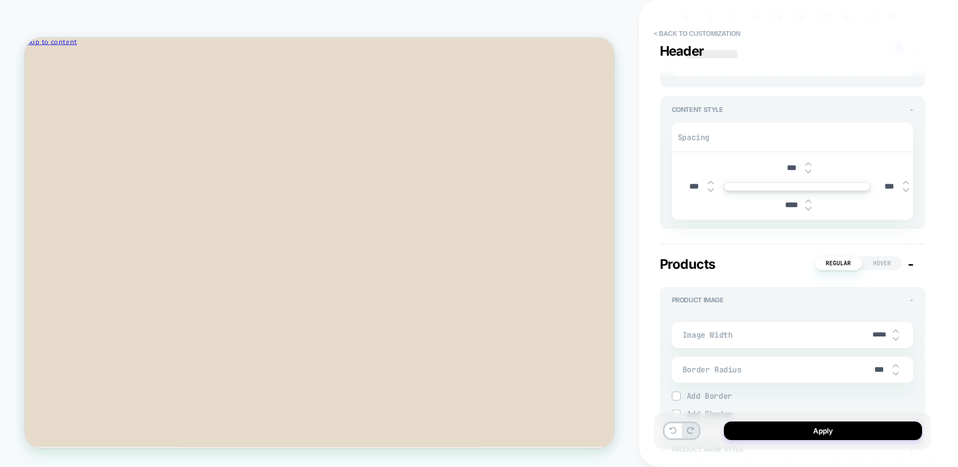
type textarea "*"
type input "****"
click at [807, 206] on img at bounding box center [808, 208] width 6 height 5
type textarea "*"
type input "****"
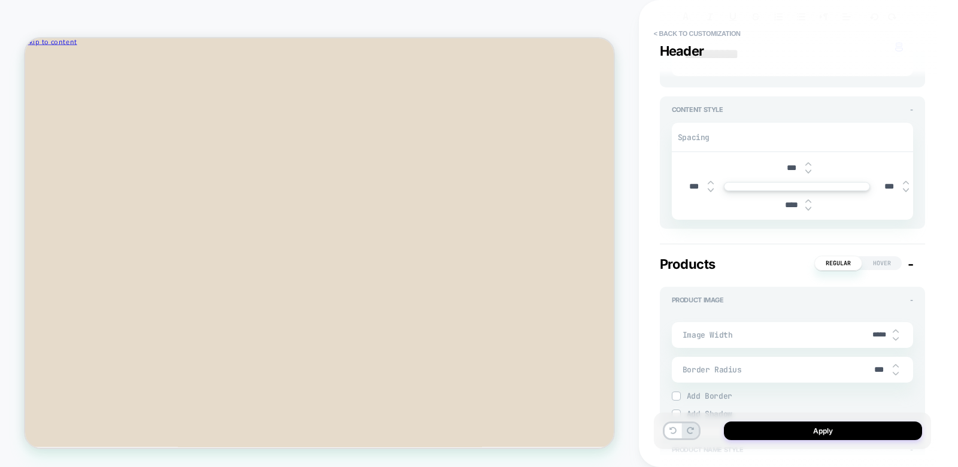
click at [807, 206] on img at bounding box center [808, 208] width 6 height 5
type textarea "*"
type input "****"
click at [807, 206] on img at bounding box center [808, 208] width 6 height 5
type textarea "*"
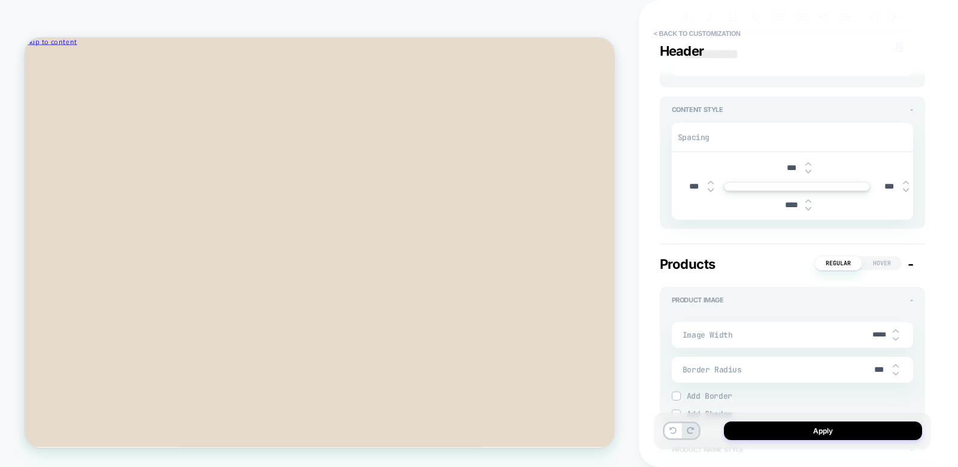
type input "****"
click at [807, 206] on img at bounding box center [808, 208] width 6 height 5
type textarea "*"
type input "****"
click at [807, 206] on img at bounding box center [808, 208] width 6 height 5
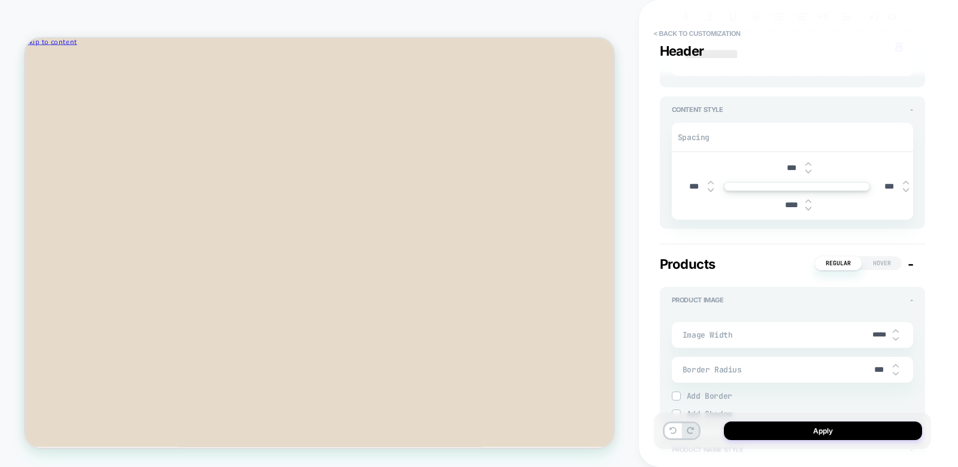
type textarea "*"
type input "****"
click at [807, 206] on img at bounding box center [808, 208] width 6 height 5
type textarea "*"
type input "****"
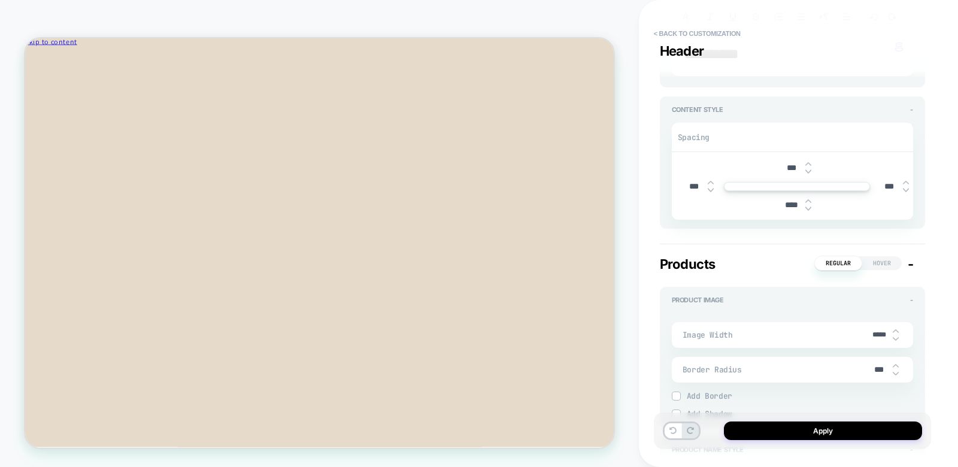
type textarea "*"
type input "***"
click at [807, 206] on img at bounding box center [808, 208] width 6 height 5
type textarea "*"
type input "***"
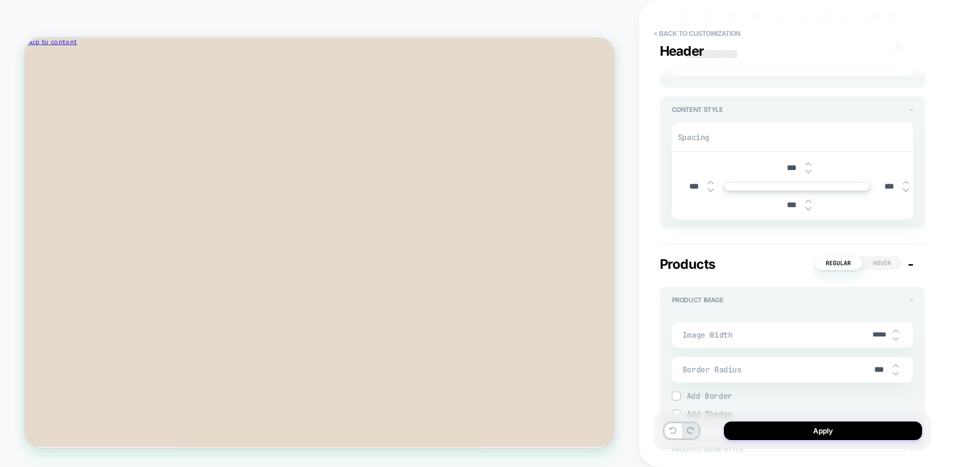
click at [807, 206] on img at bounding box center [808, 208] width 6 height 5
type textarea "*"
type input "***"
click at [807, 206] on img at bounding box center [808, 208] width 6 height 5
type textarea "*"
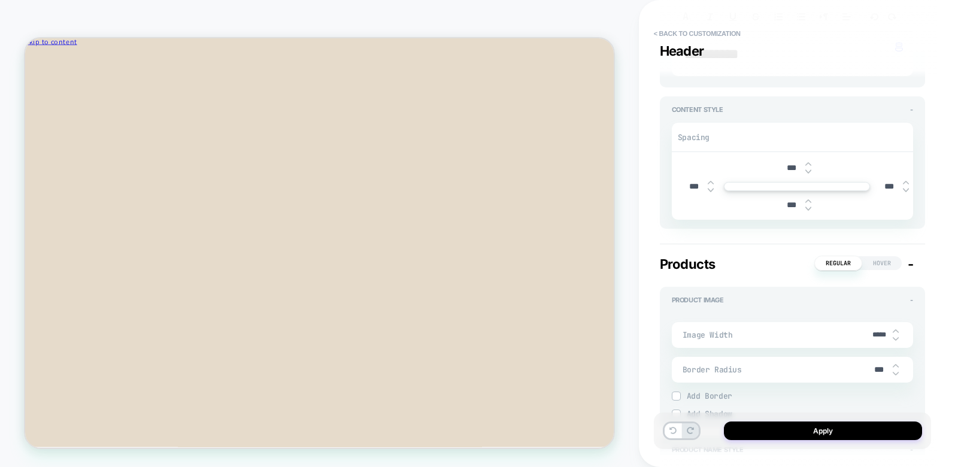
type input "***"
click at [807, 206] on img at bounding box center [808, 208] width 6 height 5
type textarea "*"
type input "***"
click at [807, 206] on img at bounding box center [808, 208] width 6 height 5
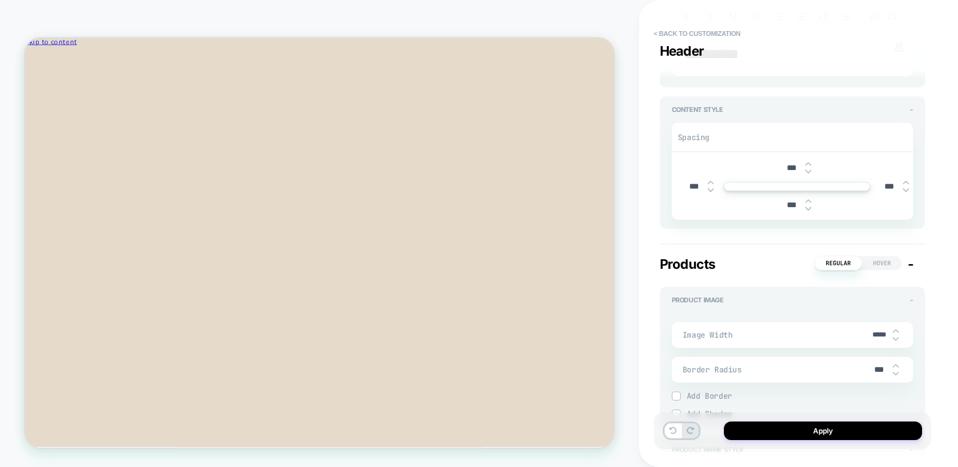
type textarea "*"
type input "***"
click at [807, 206] on img at bounding box center [808, 208] width 6 height 5
type textarea "*"
type input "***"
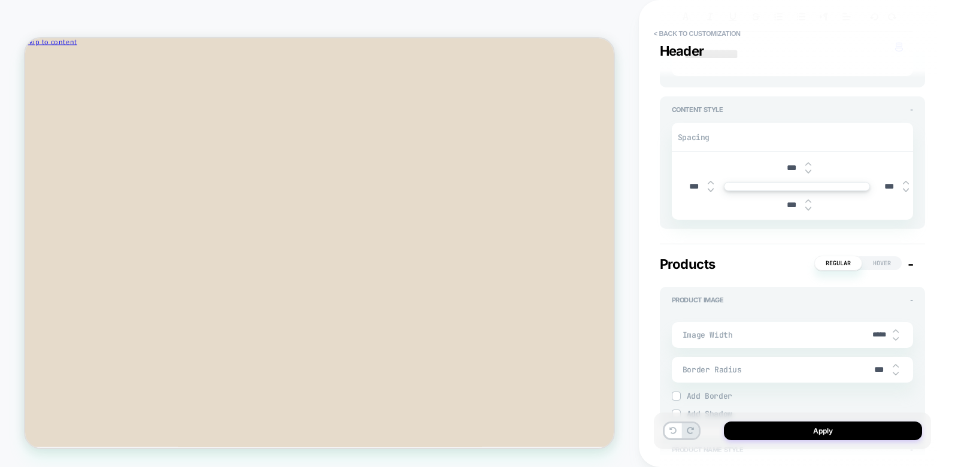
click at [807, 206] on img at bounding box center [808, 208] width 6 height 5
type textarea "*"
type input "***"
click at [807, 206] on img at bounding box center [808, 208] width 6 height 5
type textarea "*"
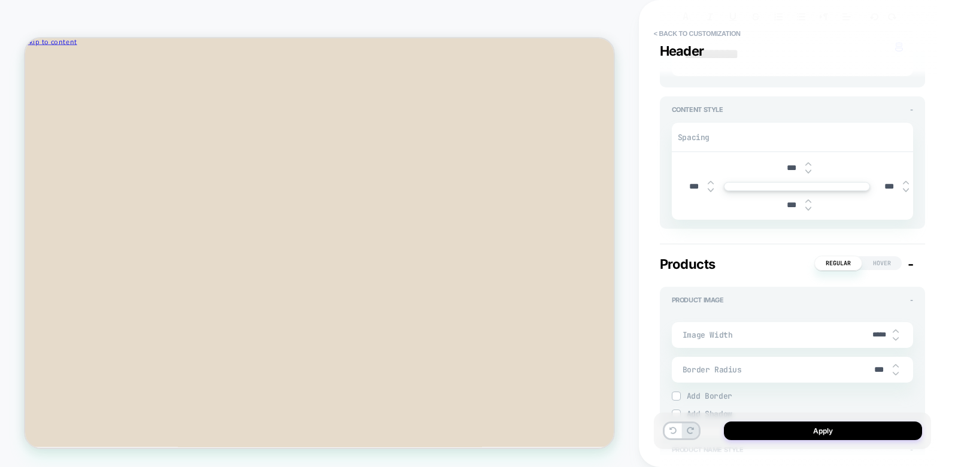
type input "***"
click at [807, 206] on img at bounding box center [808, 208] width 6 height 5
type textarea "*"
type input "***"
type textarea "*"
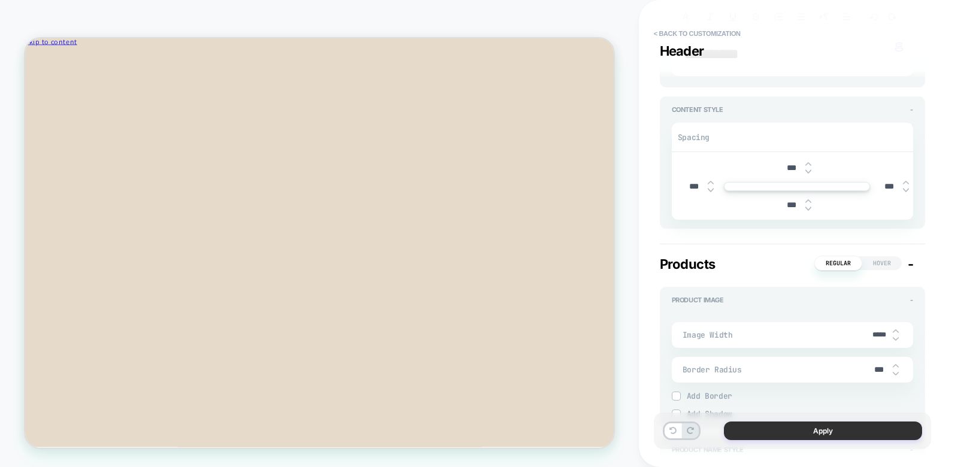
click at [777, 426] on button "Apply" at bounding box center [823, 430] width 198 height 19
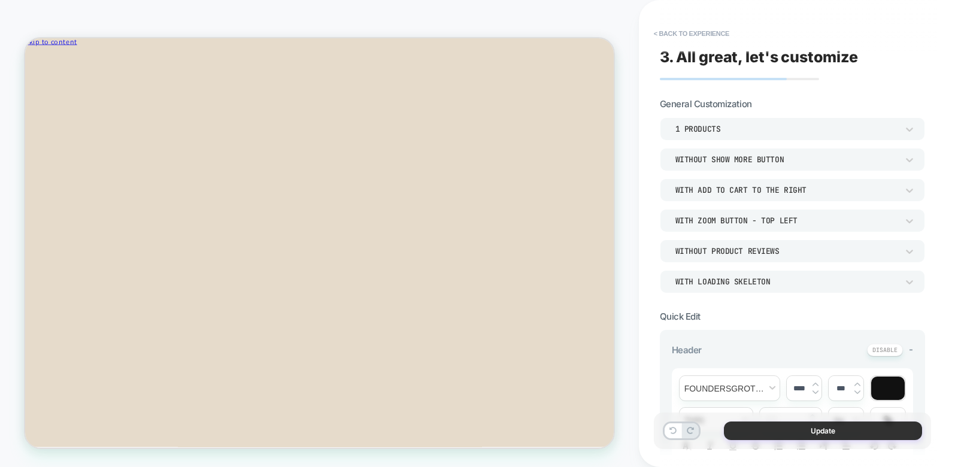
click at [834, 427] on button "Update" at bounding box center [823, 430] width 198 height 19
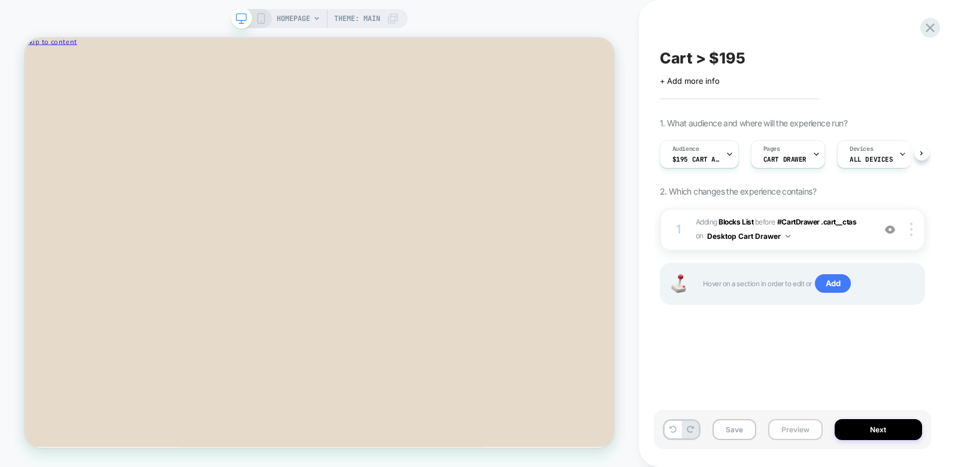
scroll to position [0, 1]
click at [787, 432] on button "Preview" at bounding box center [795, 429] width 54 height 21
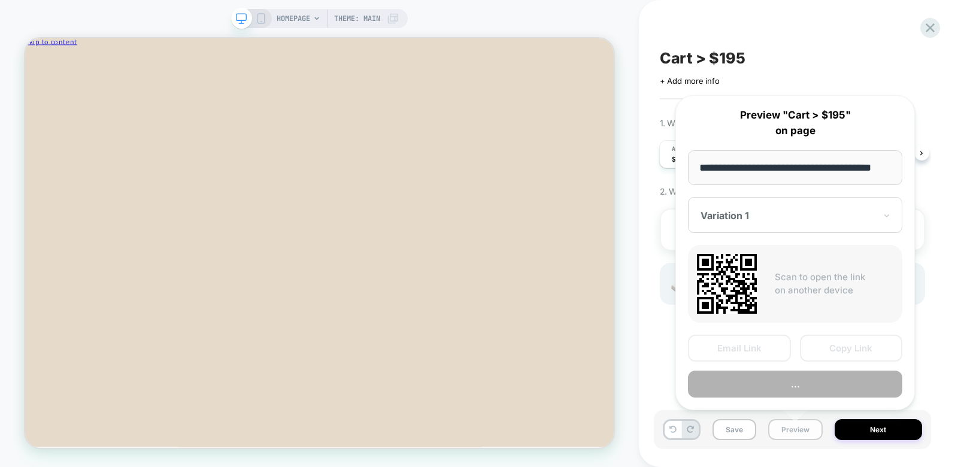
scroll to position [0, 16]
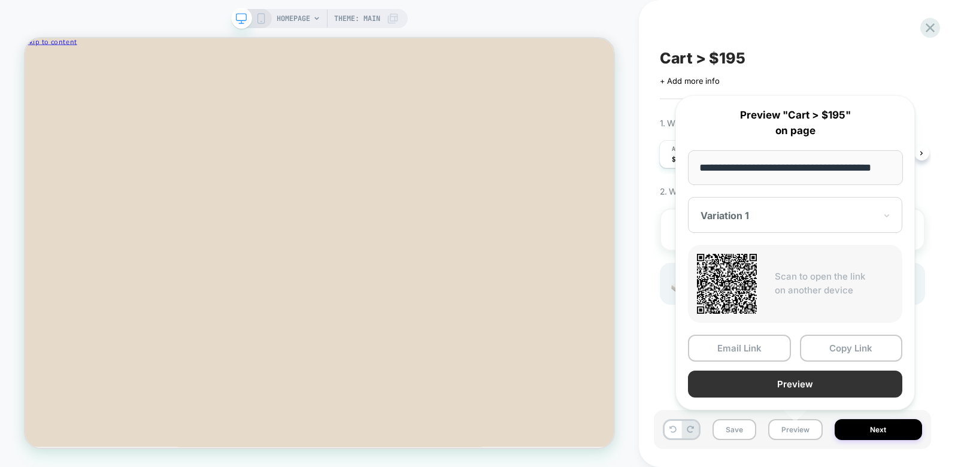
click at [740, 376] on button "Preview" at bounding box center [795, 383] width 214 height 27
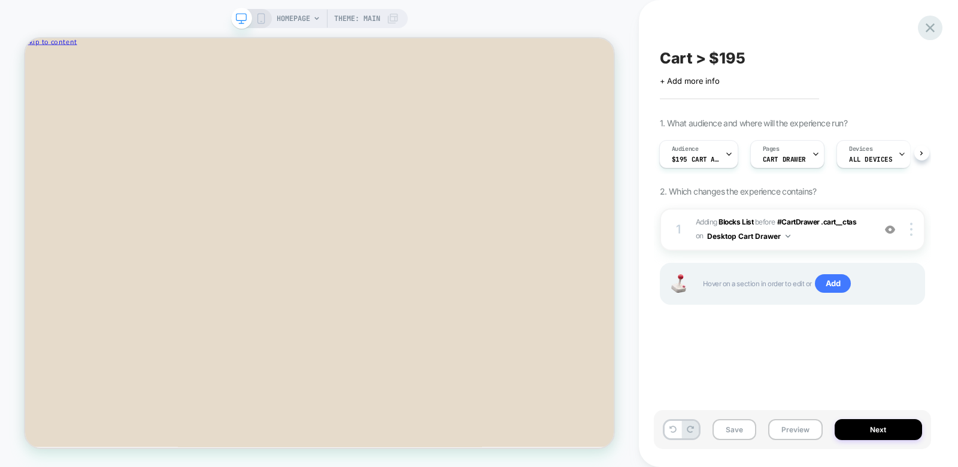
click at [931, 29] on icon at bounding box center [929, 27] width 9 height 9
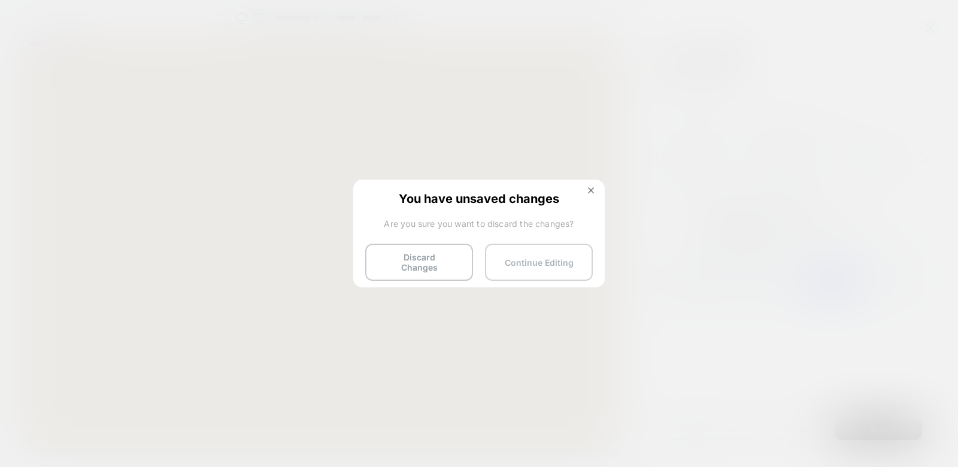
click at [520, 259] on button "Continue Editing" at bounding box center [539, 262] width 108 height 37
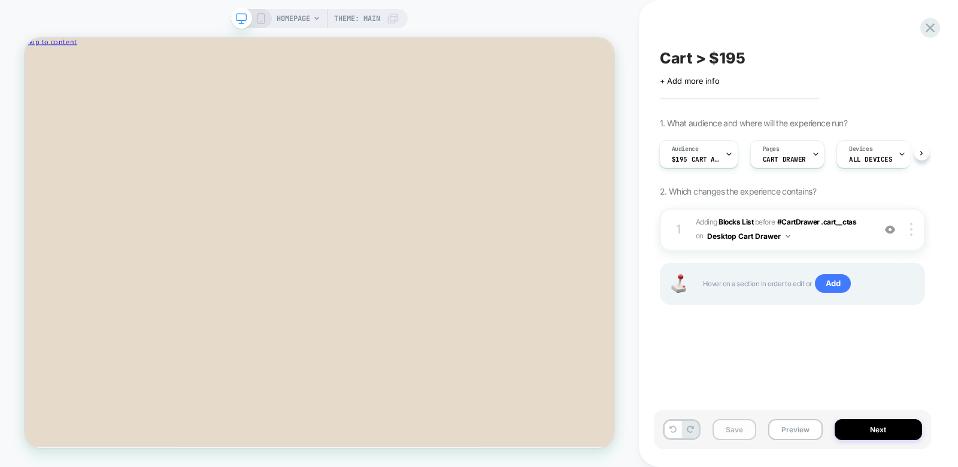
click at [727, 427] on button "Save" at bounding box center [734, 429] width 44 height 21
click at [930, 25] on icon at bounding box center [930, 28] width 16 height 16
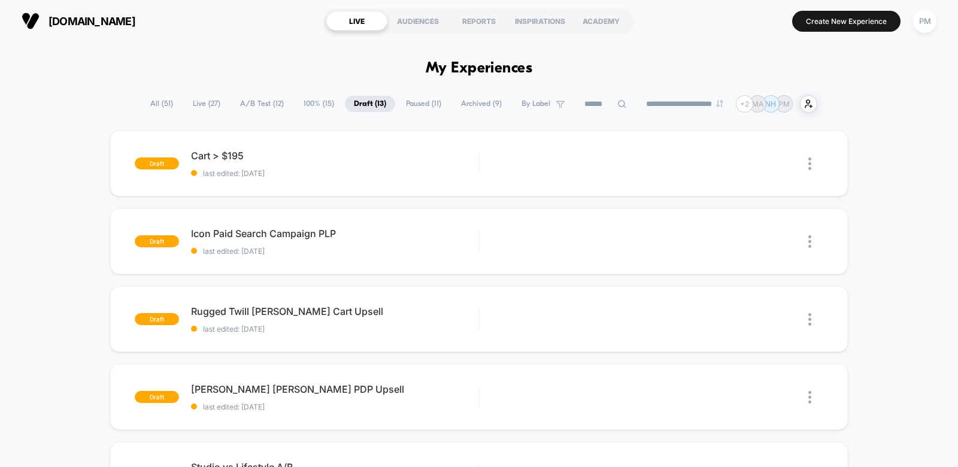
click at [203, 105] on span "Live ( 27 )" at bounding box center [206, 104] width 45 height 16
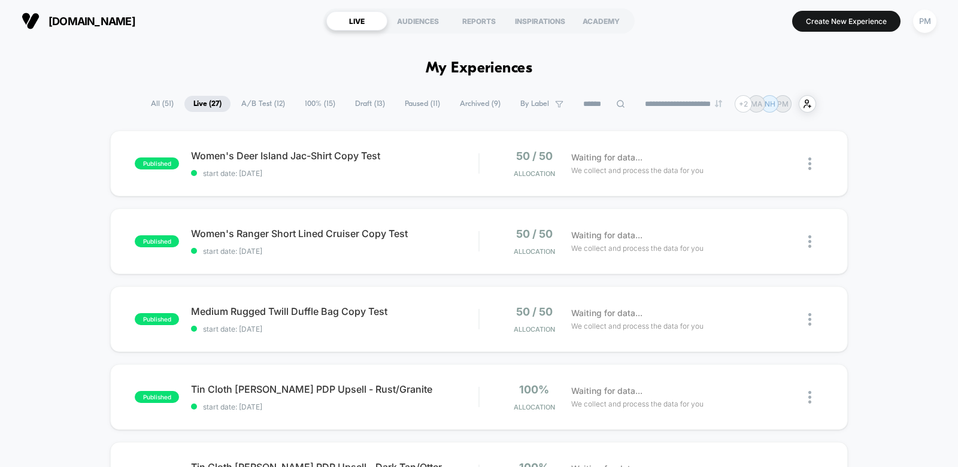
click at [322, 108] on span "100% ( 15 )" at bounding box center [320, 104] width 48 height 16
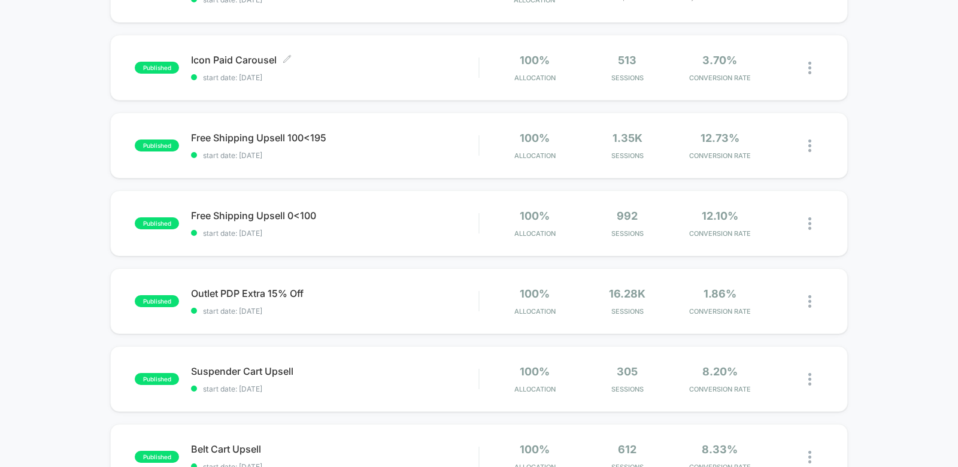
scroll to position [355, 0]
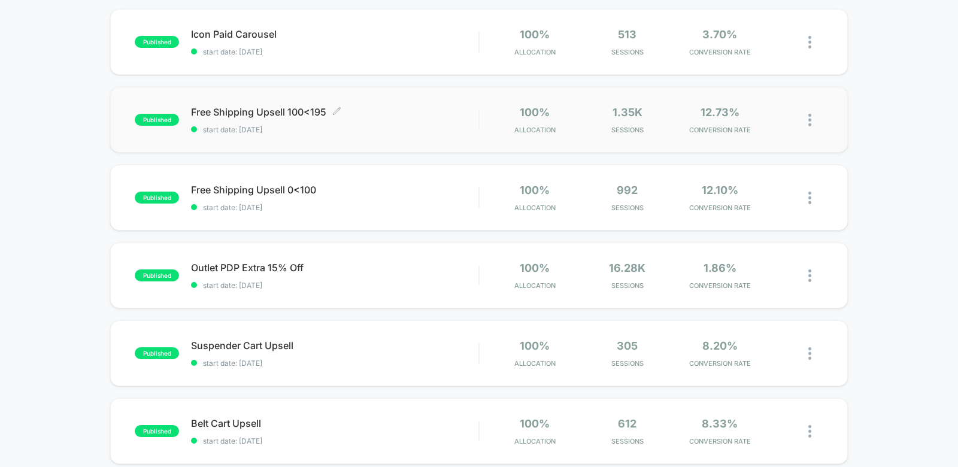
click at [417, 114] on span "Free Shipping Upsell 100<195 Click to edit experience details" at bounding box center [334, 112] width 287 height 12
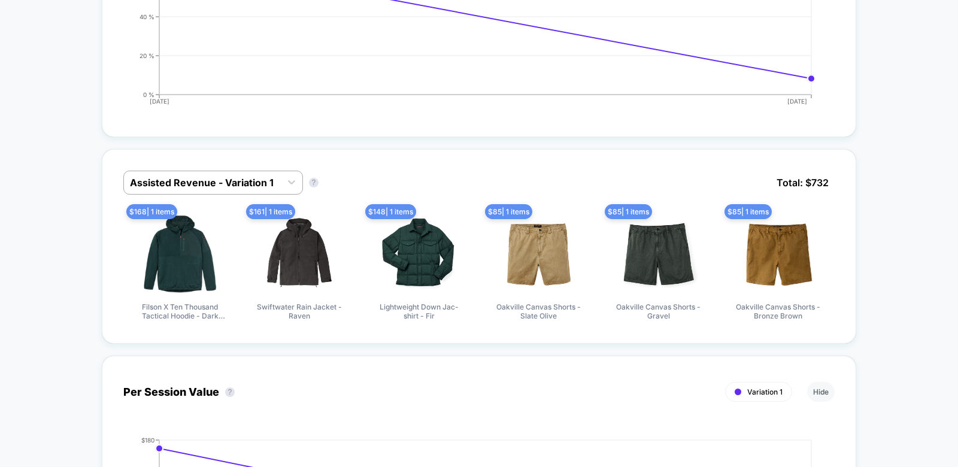
scroll to position [458, 0]
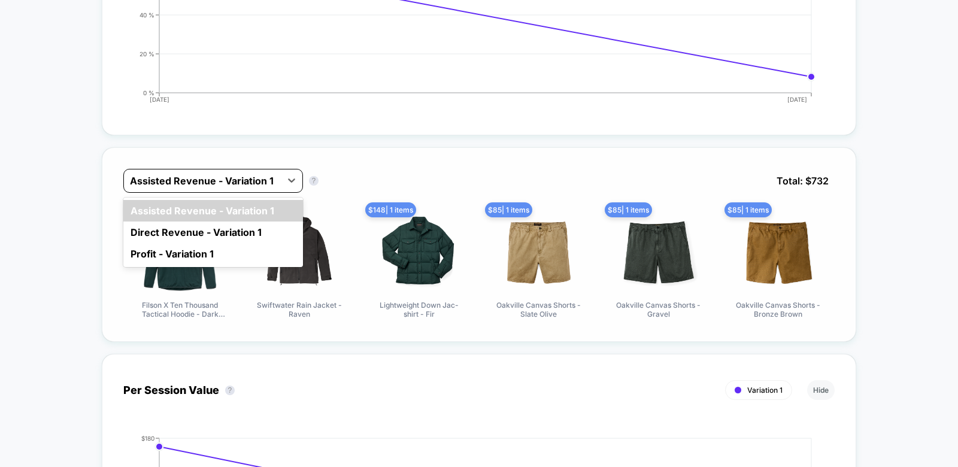
click at [232, 180] on div at bounding box center [202, 181] width 145 height 14
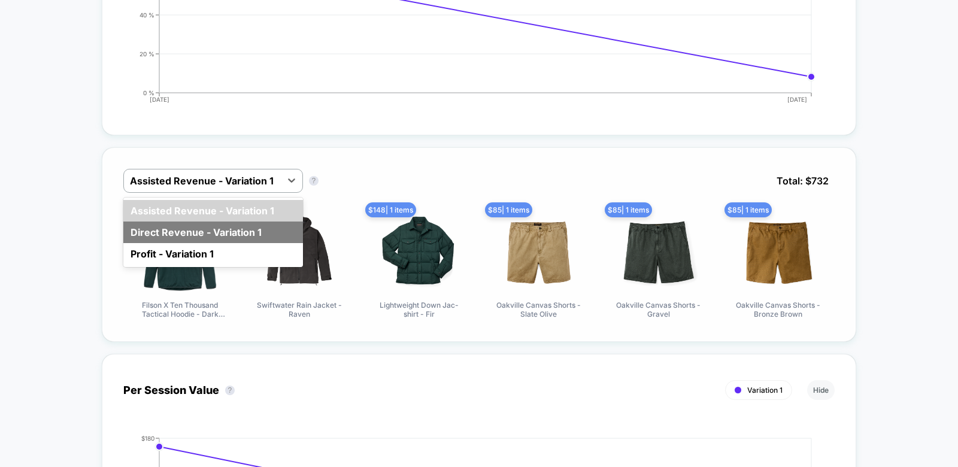
click at [211, 229] on div "Direct Revenue - Variation 1" at bounding box center [213, 232] width 180 height 22
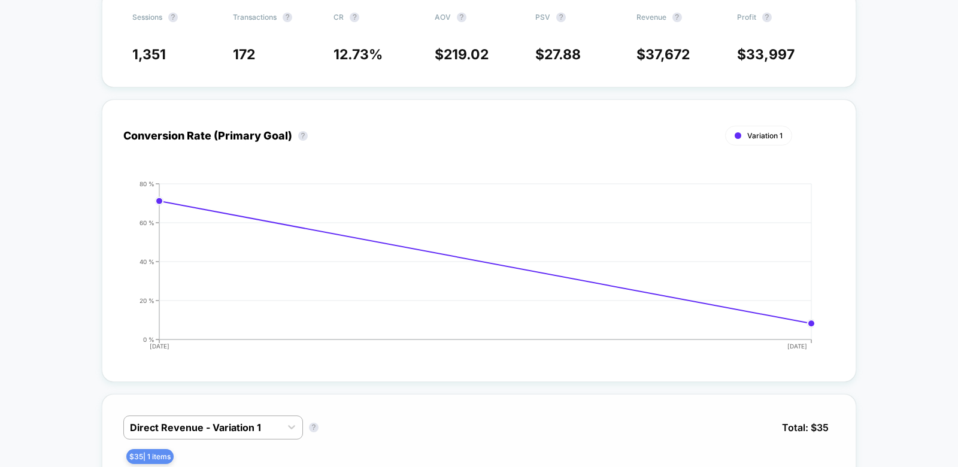
scroll to position [0, 0]
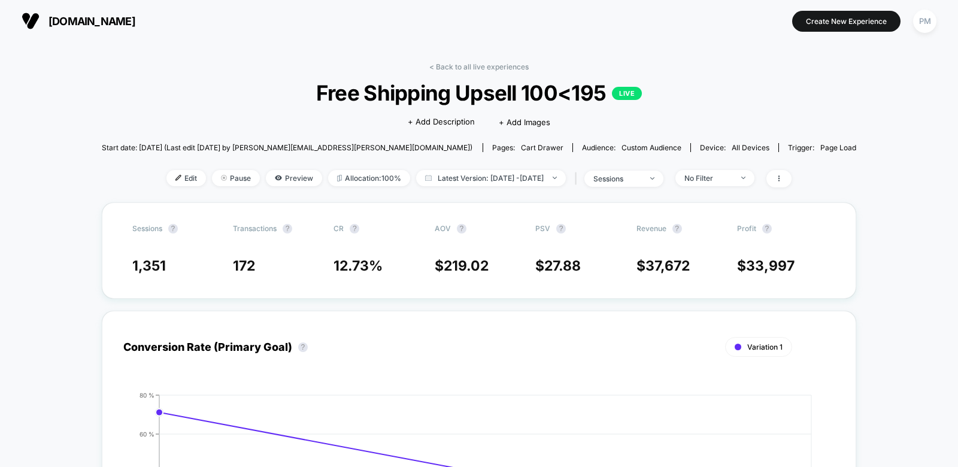
click at [159, 165] on div "< Back to all live experiences Free Shipping Upsell 100<195 LIVE Click to edit …" at bounding box center [479, 132] width 755 height 140
click at [166, 177] on span "Edit" at bounding box center [186, 178] width 40 height 16
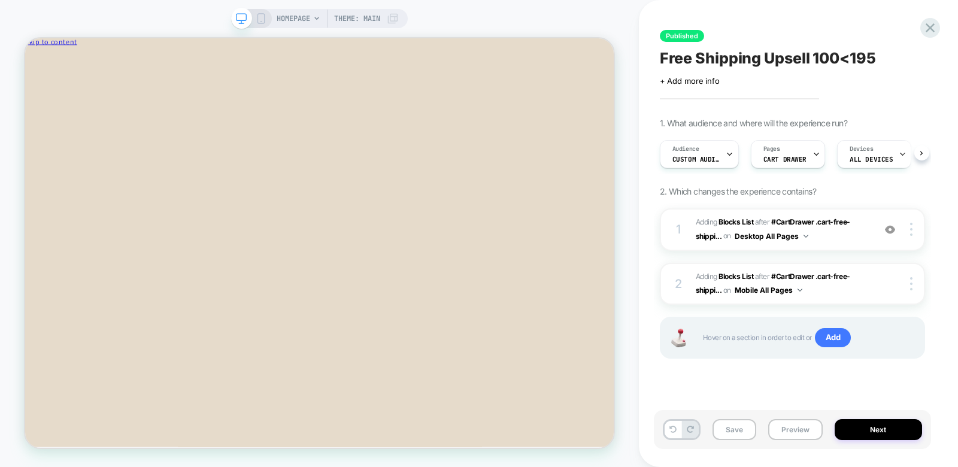
scroll to position [0, 1]
click at [853, 239] on span "#_loomi_addon_1753133708996_dup1753140700 Adding Blocks List AFTER #CartDrawer …" at bounding box center [781, 229] width 172 height 28
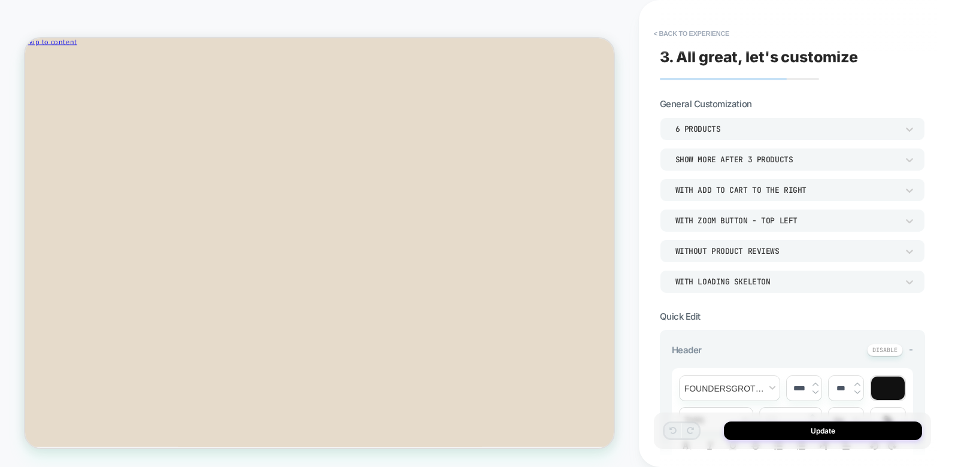
click at [746, 166] on div "Show more after 3 Products" at bounding box center [792, 159] width 265 height 23
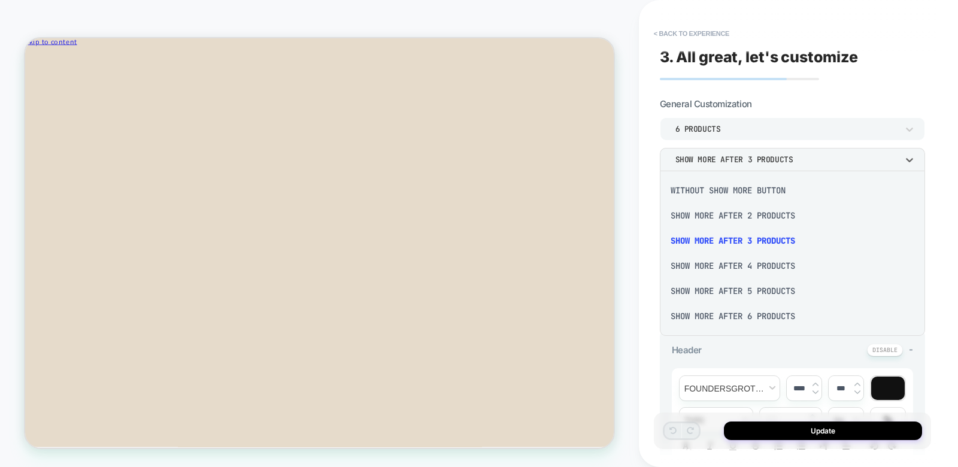
click at [721, 214] on div "Show more after 2 Products" at bounding box center [792, 215] width 256 height 25
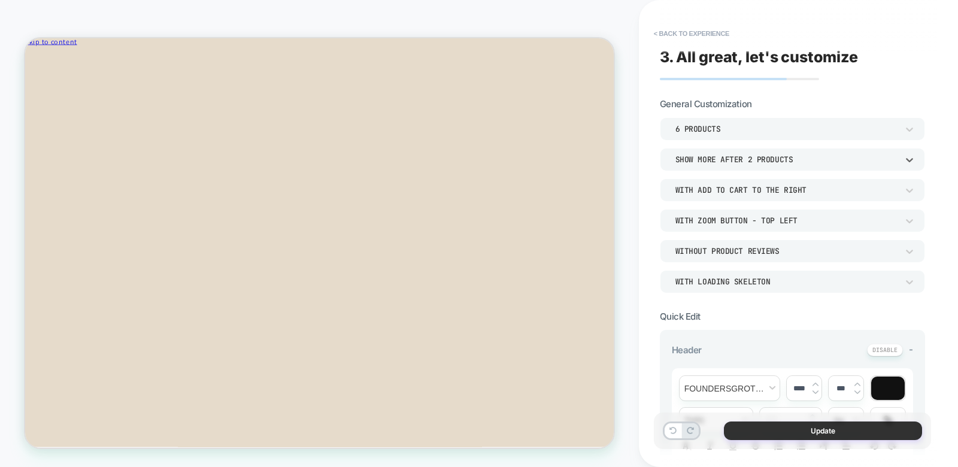
click at [780, 429] on button "Update" at bounding box center [823, 430] width 198 height 19
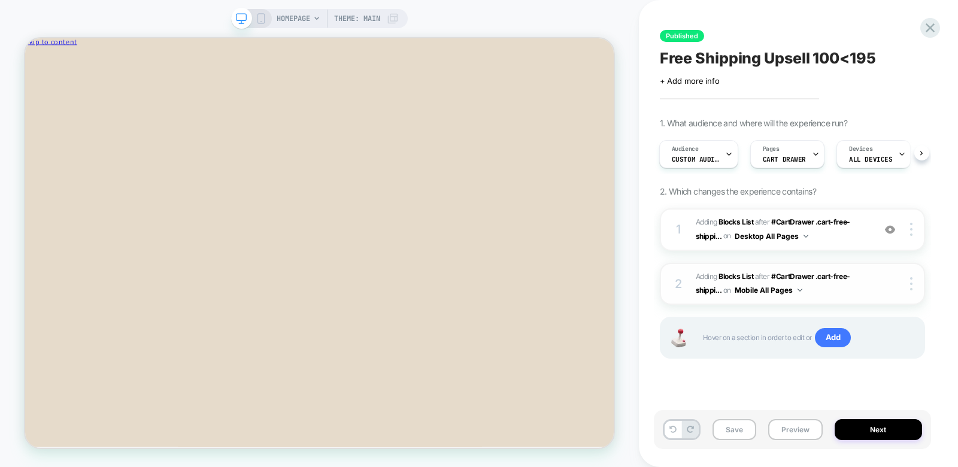
click at [861, 288] on span "#_loomi_addon_1755037634597 Adding Blocks List AFTER #CartDrawer .cart-free-shi…" at bounding box center [781, 284] width 172 height 28
click at [921, 279] on div at bounding box center [912, 283] width 23 height 13
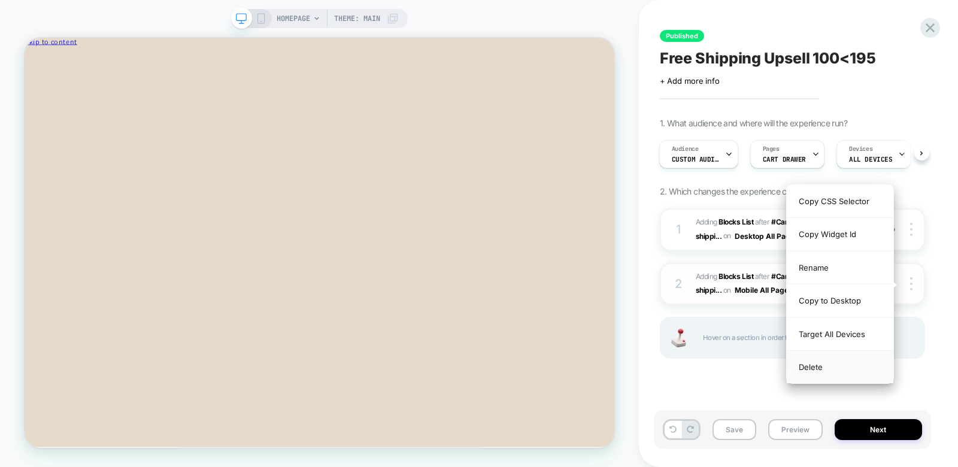
click at [816, 362] on div "Delete" at bounding box center [839, 367] width 107 height 32
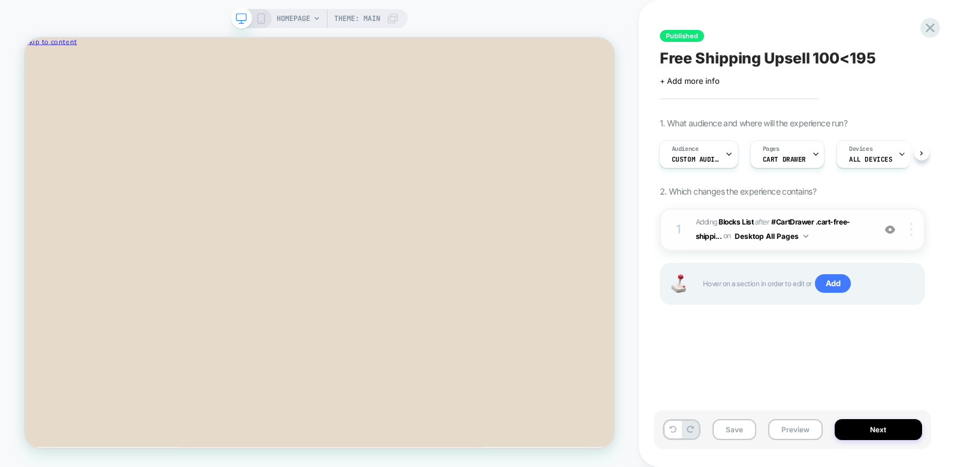
click at [912, 229] on div at bounding box center [912, 229] width 23 height 13
click at [913, 230] on div at bounding box center [912, 229] width 23 height 13
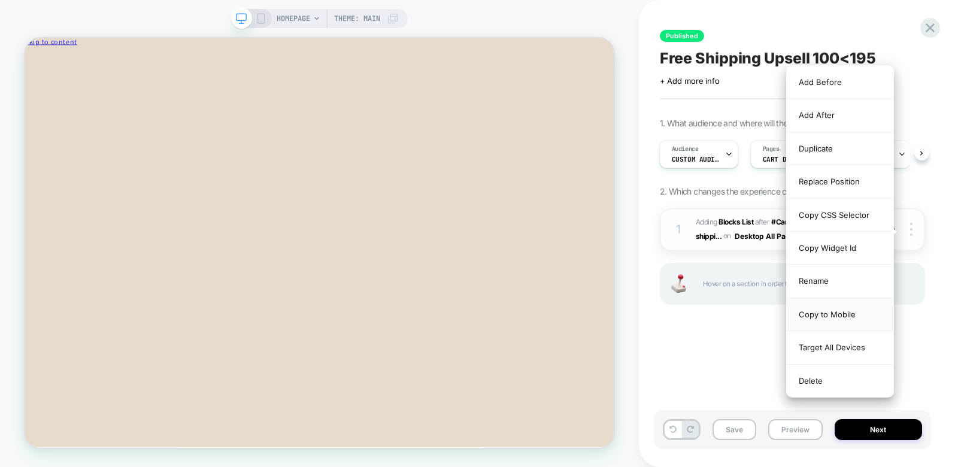
click at [850, 311] on div "Copy to Mobile" at bounding box center [839, 314] width 107 height 33
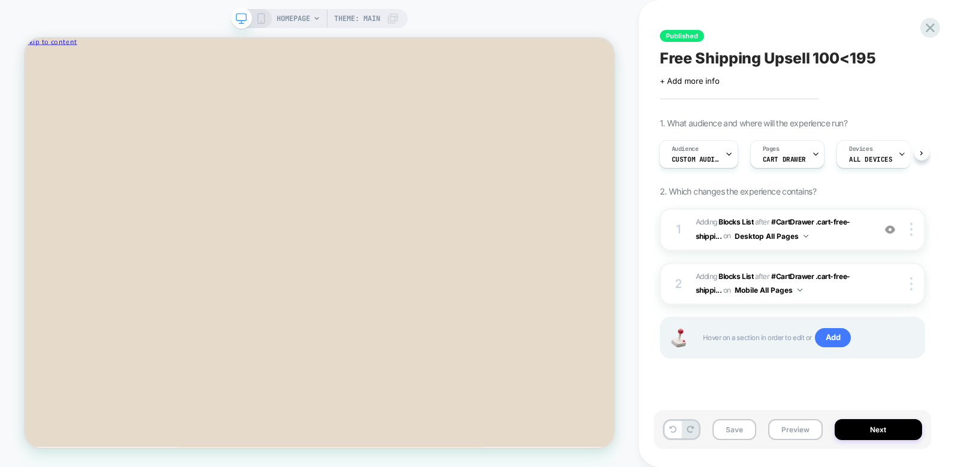
click at [260, 14] on icon at bounding box center [261, 18] width 11 height 11
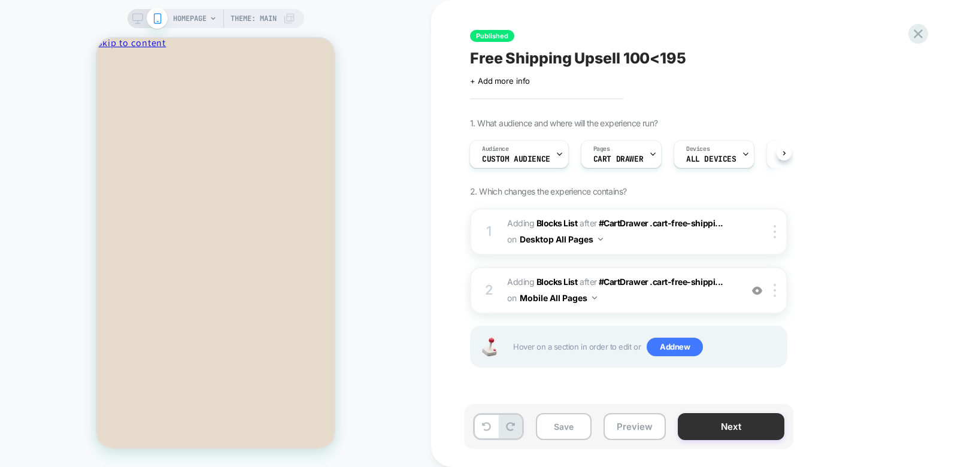
click at [710, 425] on button "Next" at bounding box center [731, 426] width 107 height 27
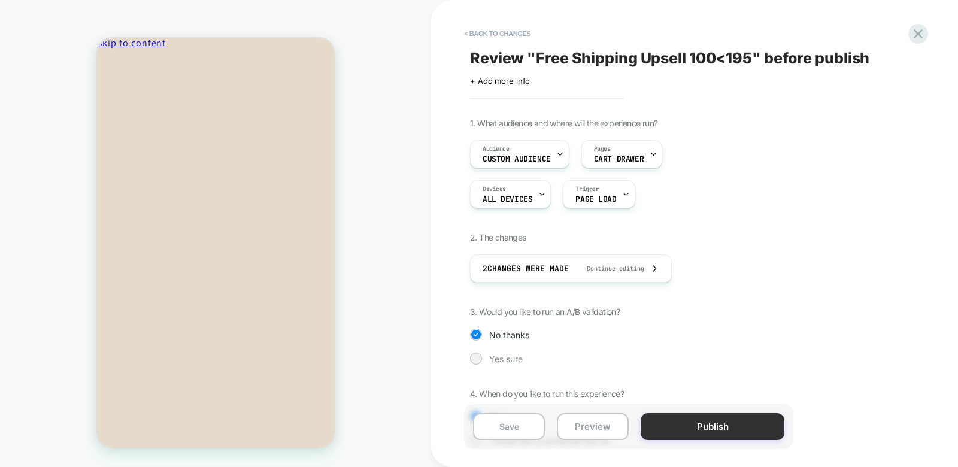
click at [712, 427] on button "Publish" at bounding box center [712, 426] width 144 height 27
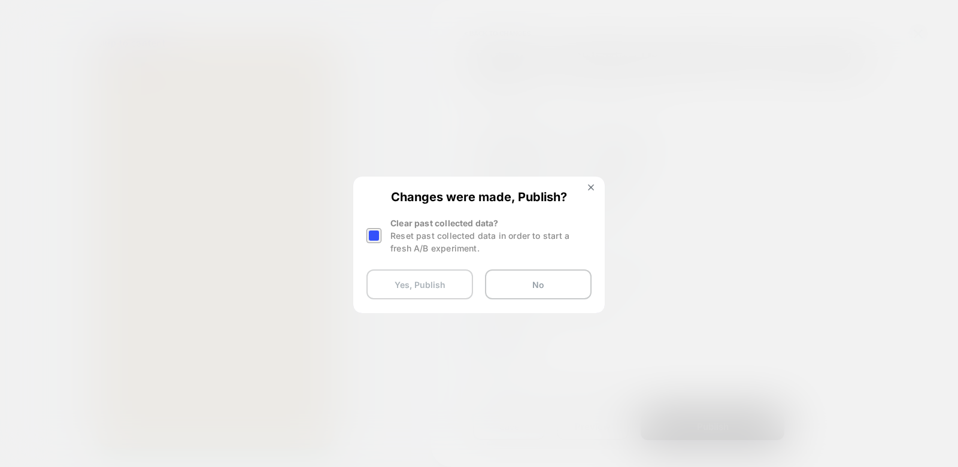
click at [428, 284] on button "Yes, Publish" at bounding box center [419, 284] width 107 height 30
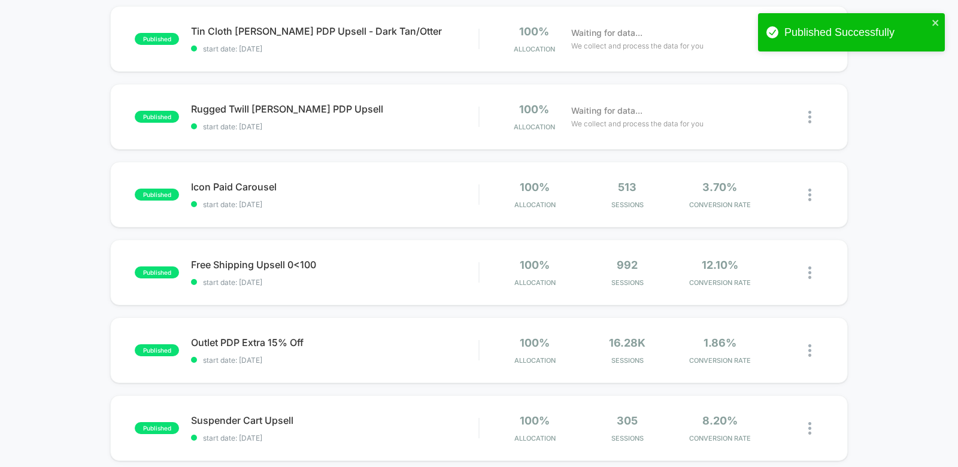
scroll to position [312, 0]
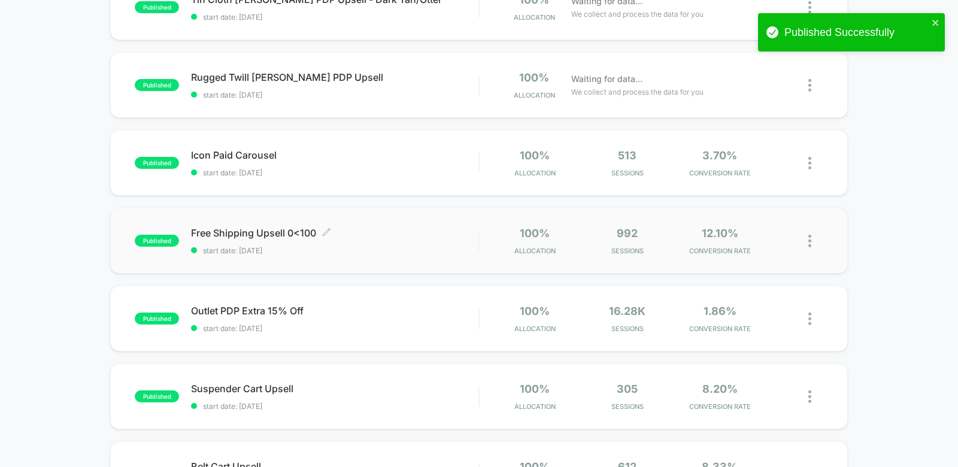
click at [354, 238] on span "Free Shipping Upsell 0<100 Click to edit experience details" at bounding box center [334, 233] width 287 height 12
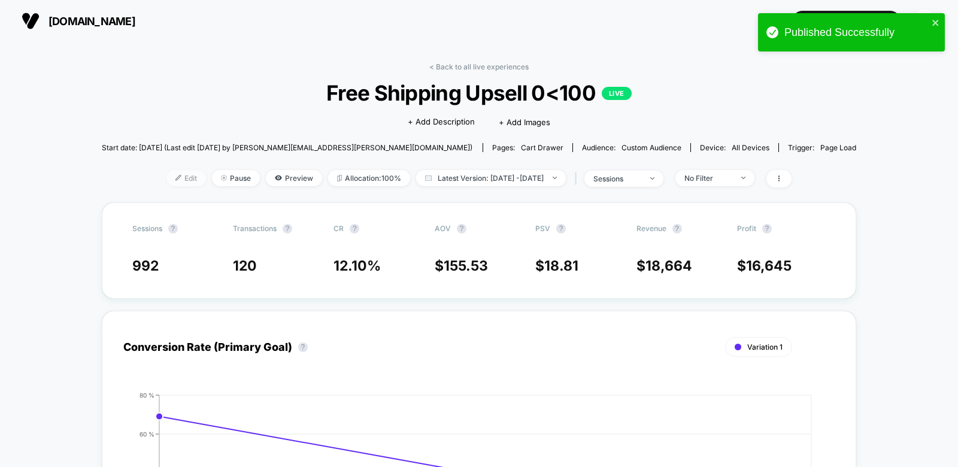
click at [174, 172] on span "Edit" at bounding box center [186, 178] width 40 height 16
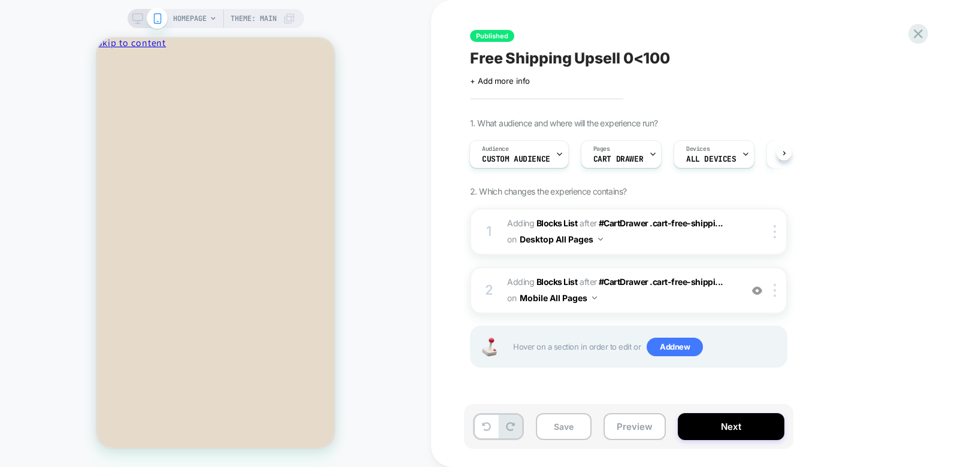
click at [136, 18] on icon at bounding box center [137, 18] width 11 height 11
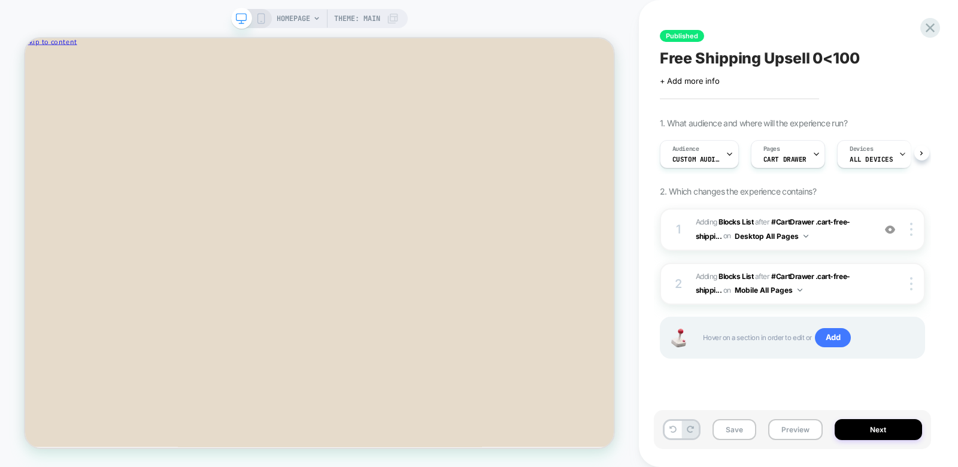
scroll to position [0, 1]
click at [833, 239] on span "#_loomi_addon_1753133708996_dup1753140700_dup1753140744 Adding Blocks List AFTE…" at bounding box center [781, 229] width 172 height 28
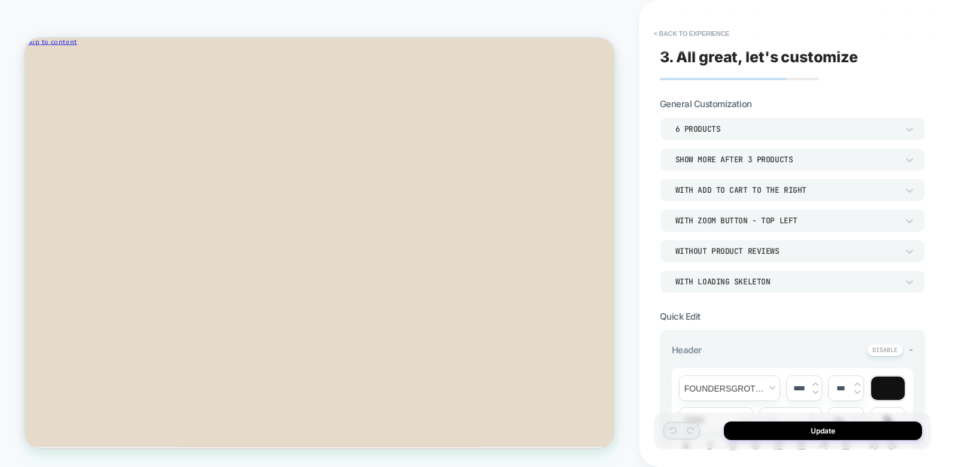
click at [758, 162] on div "Show more after 3 Products" at bounding box center [786, 159] width 222 height 10
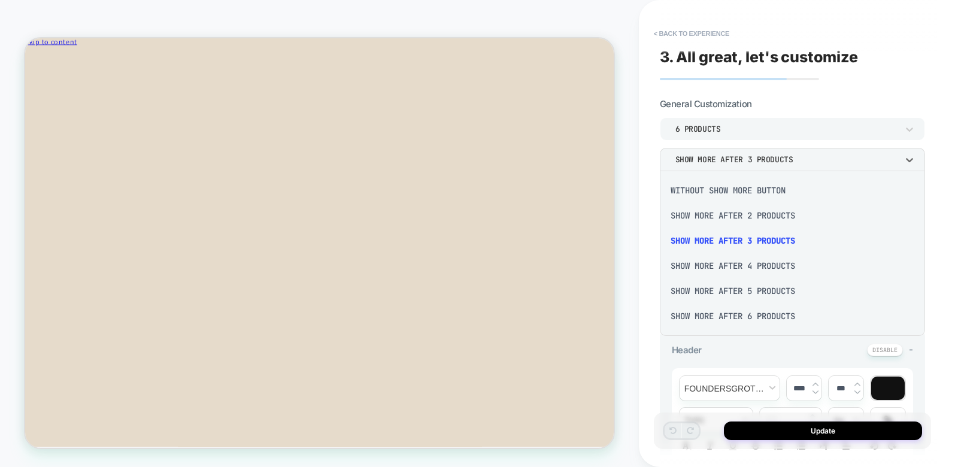
click at [709, 218] on div "Show more after 2 Products" at bounding box center [792, 215] width 256 height 25
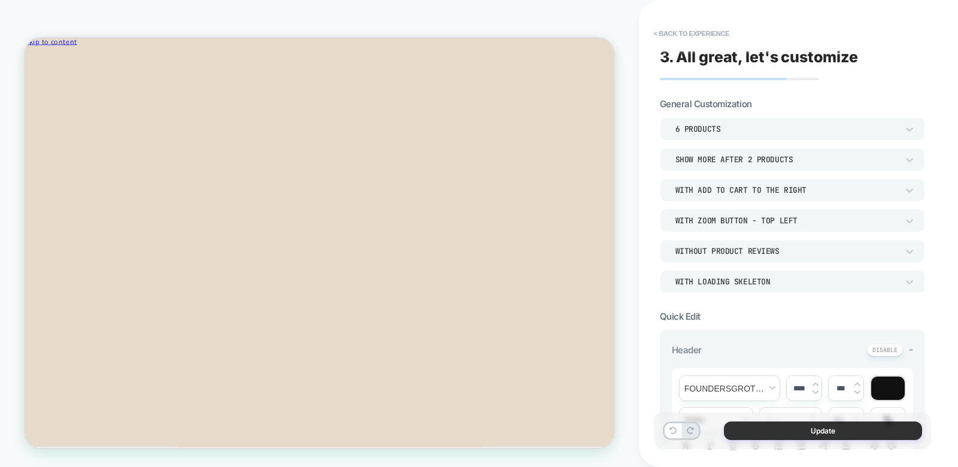
click at [799, 426] on button "Update" at bounding box center [823, 430] width 198 height 19
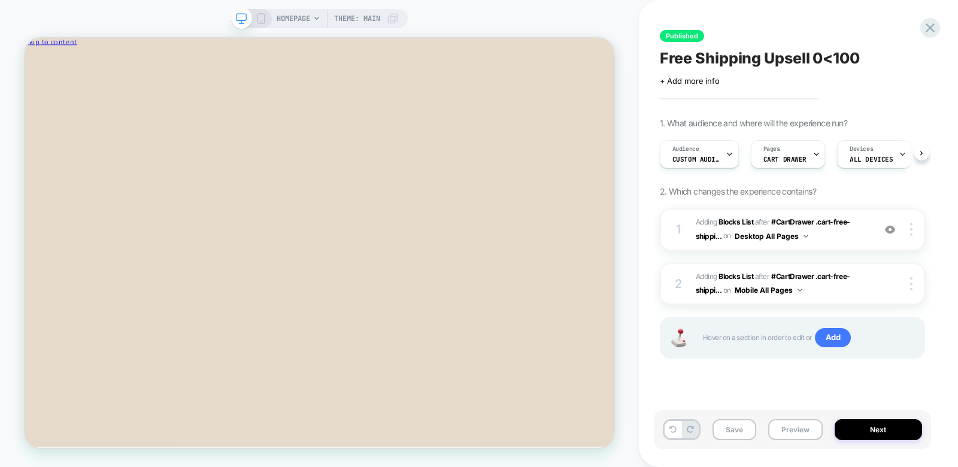
scroll to position [0, 1]
click at [908, 281] on div at bounding box center [912, 283] width 23 height 13
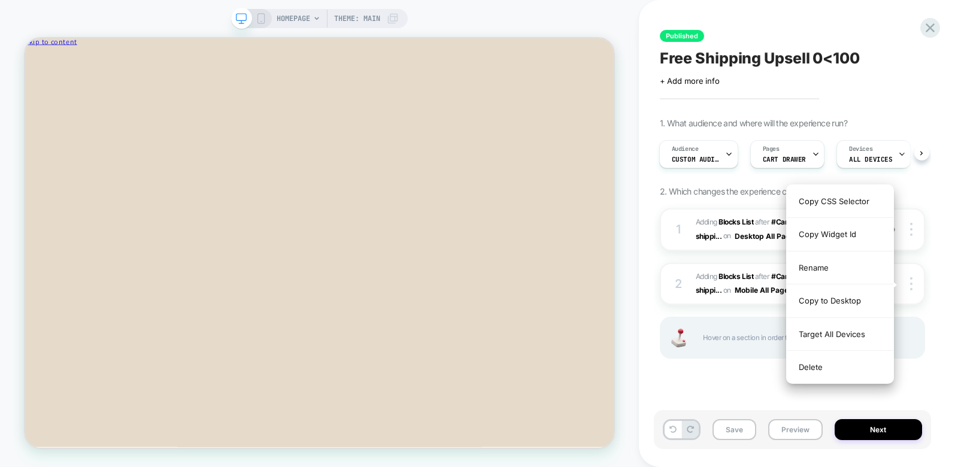
click at [815, 365] on div "Delete" at bounding box center [839, 367] width 107 height 32
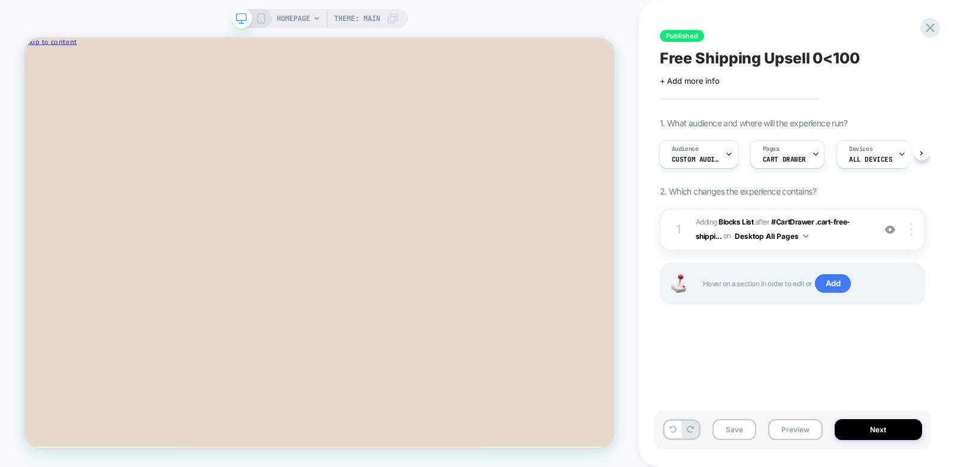
click at [913, 226] on div at bounding box center [912, 229] width 23 height 13
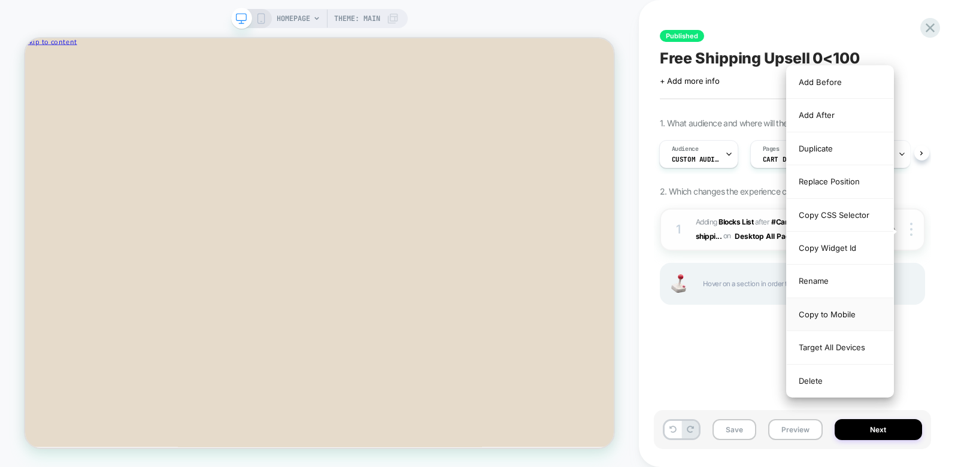
click at [834, 312] on div "Copy to Mobile" at bounding box center [839, 314] width 107 height 33
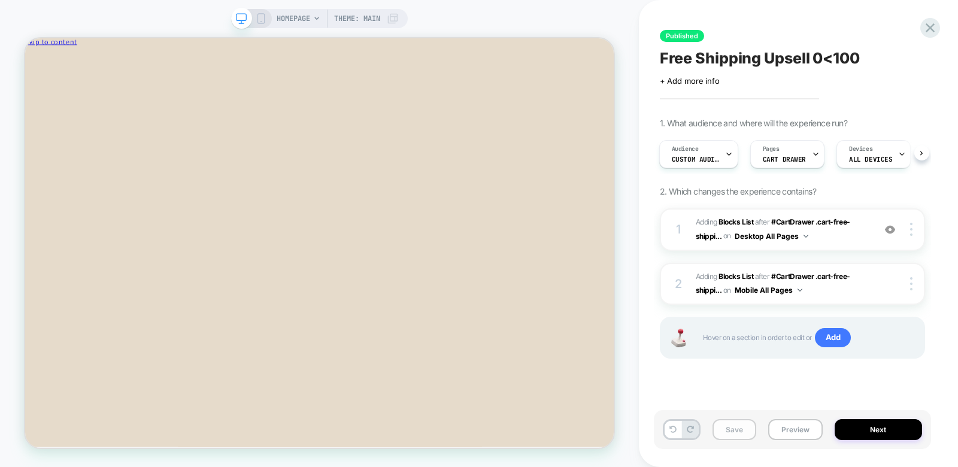
click at [726, 426] on button "Save" at bounding box center [734, 429] width 44 height 21
click at [859, 426] on button "Next" at bounding box center [877, 429] width 87 height 21
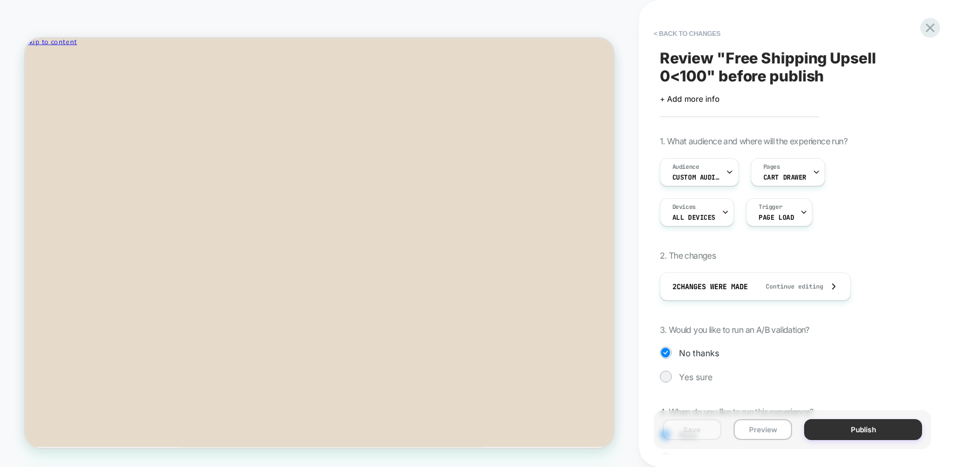
click at [856, 429] on button "Publish" at bounding box center [863, 429] width 118 height 21
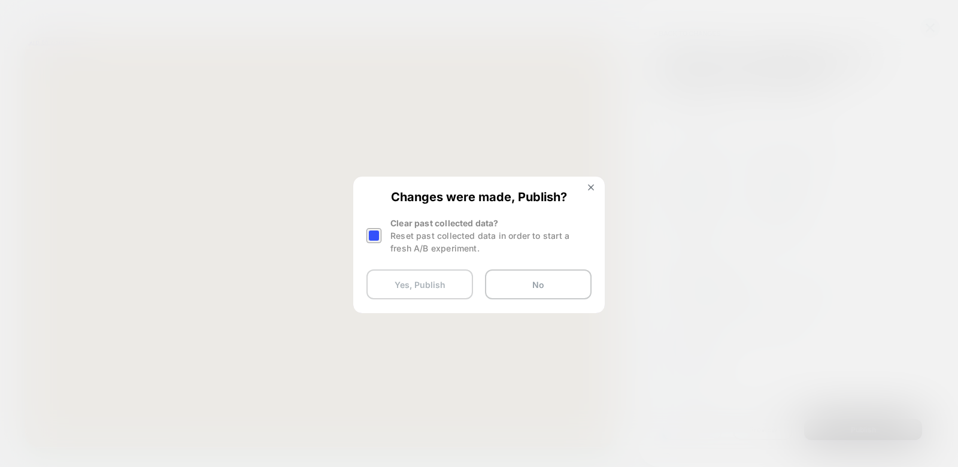
click at [424, 288] on button "Yes, Publish" at bounding box center [419, 284] width 107 height 30
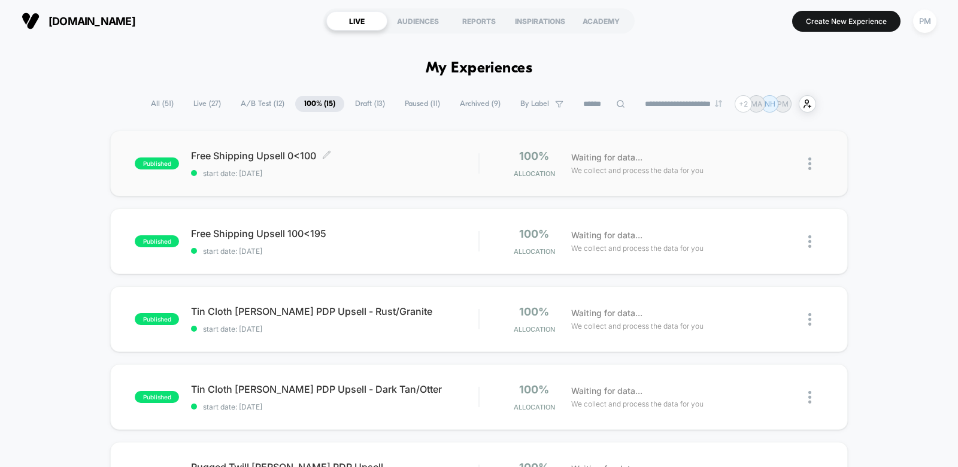
click at [377, 162] on div "Free Shipping Upsell 0<100 Click to edit experience details Click to edit exper…" at bounding box center [334, 164] width 287 height 28
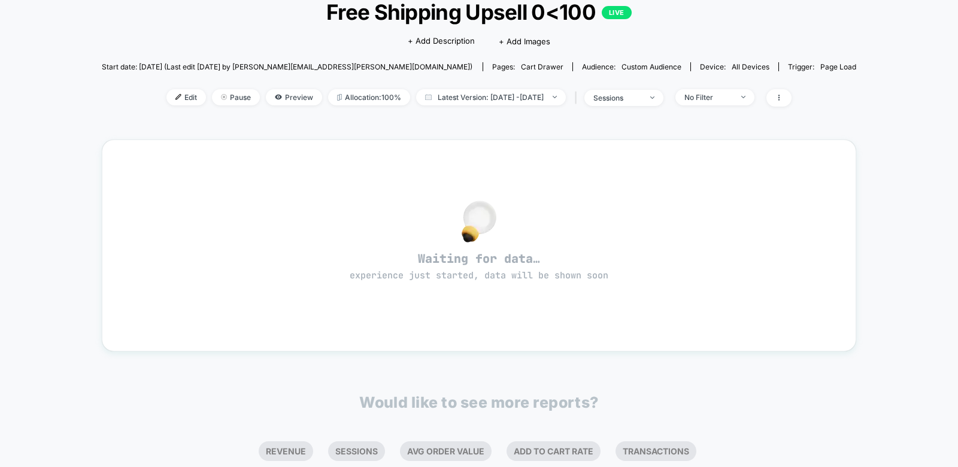
scroll to position [93, 0]
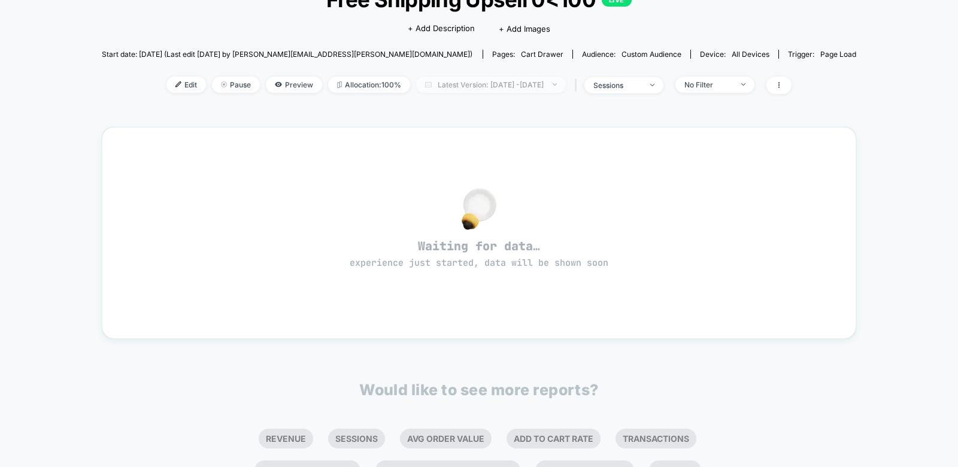
click at [496, 83] on span "Latest Version: Aug 13, 2025 - Aug 13, 2025" at bounding box center [491, 85] width 150 height 16
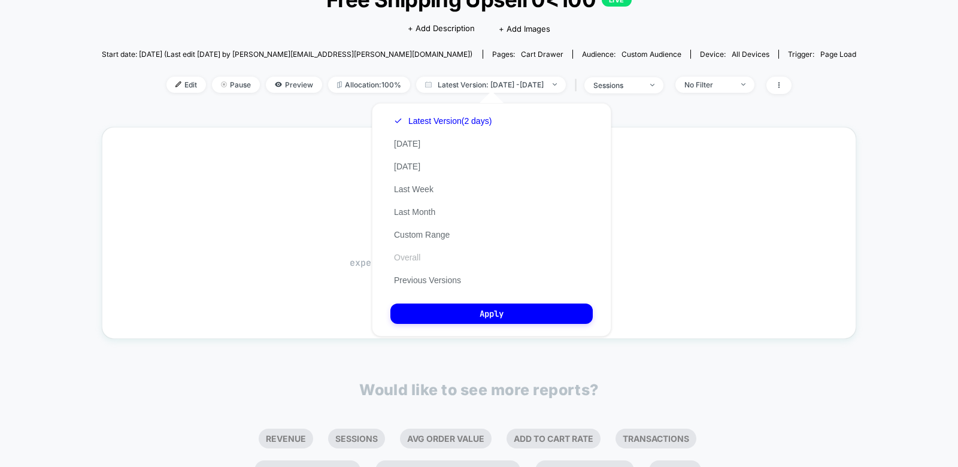
click at [412, 253] on button "Overall" at bounding box center [407, 257] width 34 height 11
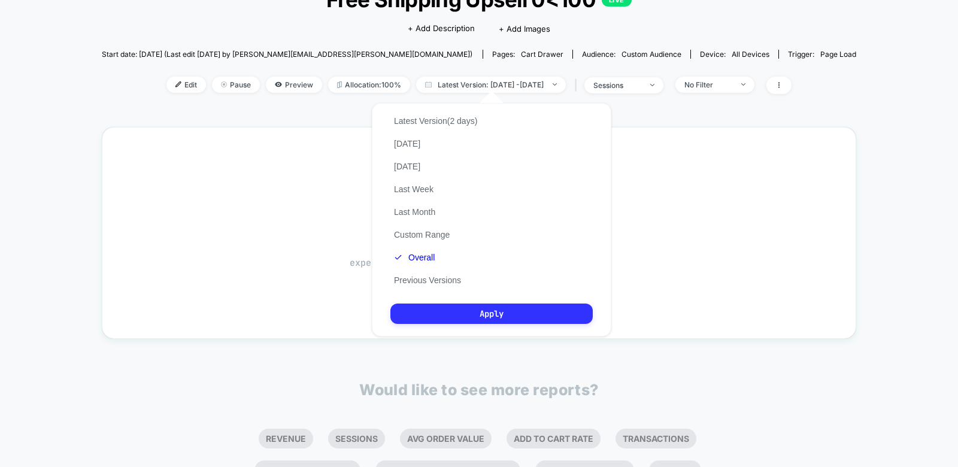
click at [463, 319] on button "Apply" at bounding box center [491, 313] width 202 height 20
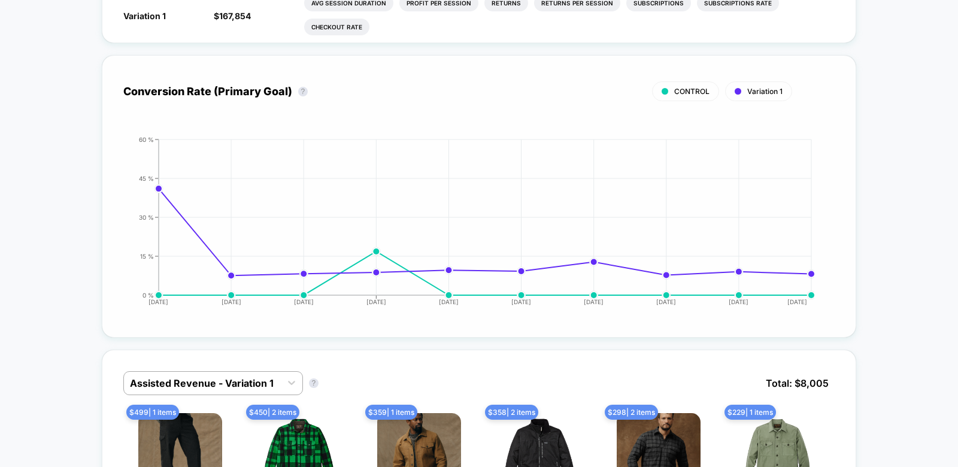
scroll to position [564, 0]
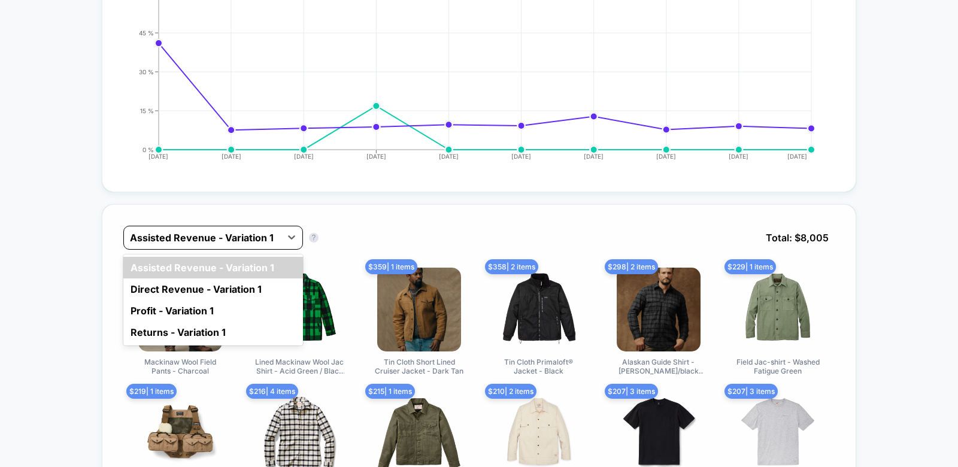
click at [221, 237] on div at bounding box center [202, 237] width 145 height 14
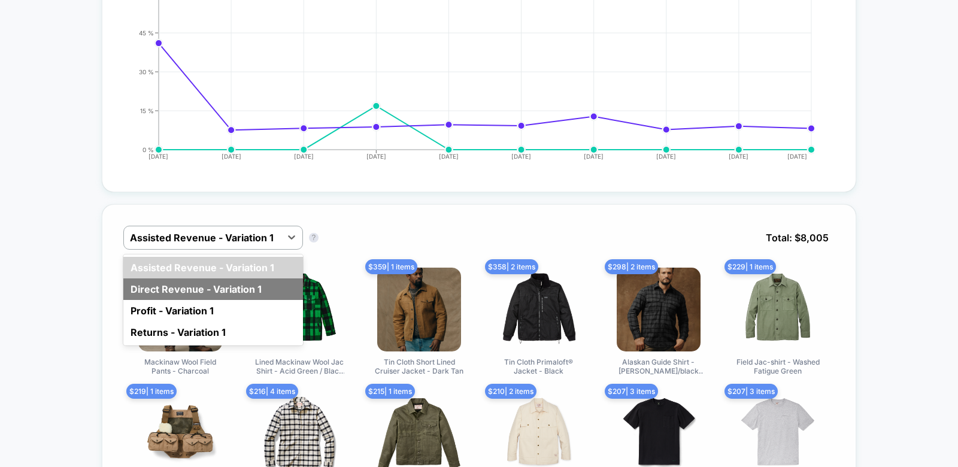
click at [186, 286] on div "Direct Revenue - Variation 1" at bounding box center [213, 289] width 180 height 22
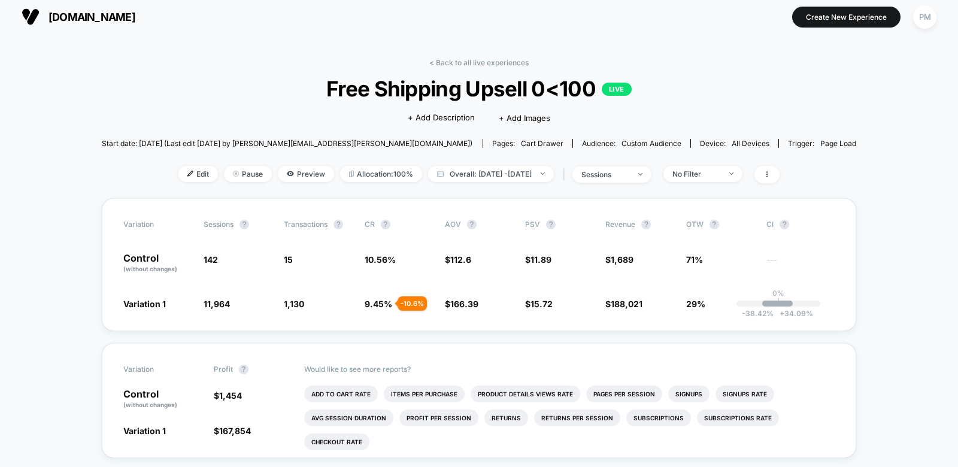
scroll to position [0, 0]
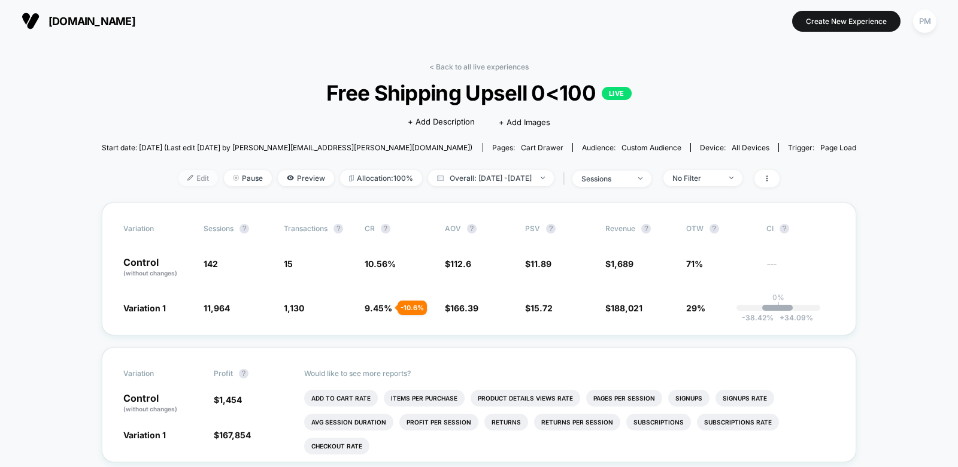
click at [178, 174] on span "Edit" at bounding box center [198, 178] width 40 height 16
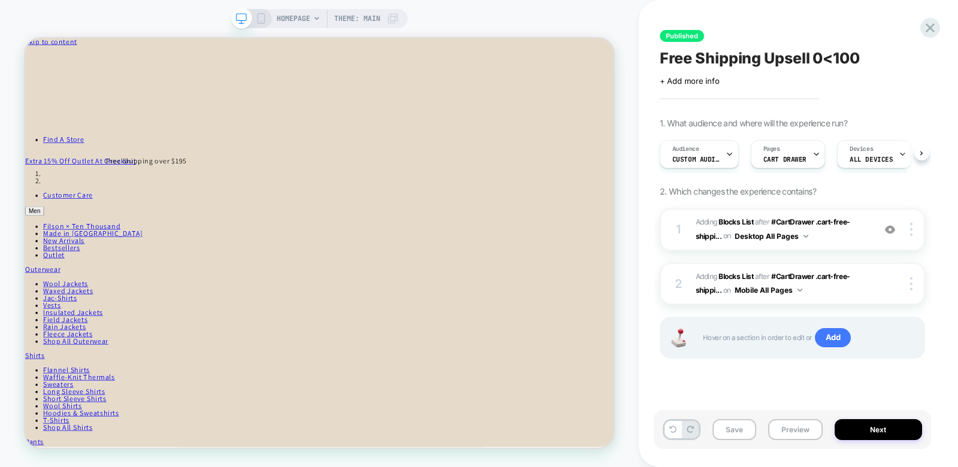
scroll to position [0, 1]
click at [847, 238] on span "#_loomi_addon_1753133708996_dup1753140700_dup1753140744 Adding Blocks List AFTE…" at bounding box center [781, 229] width 172 height 28
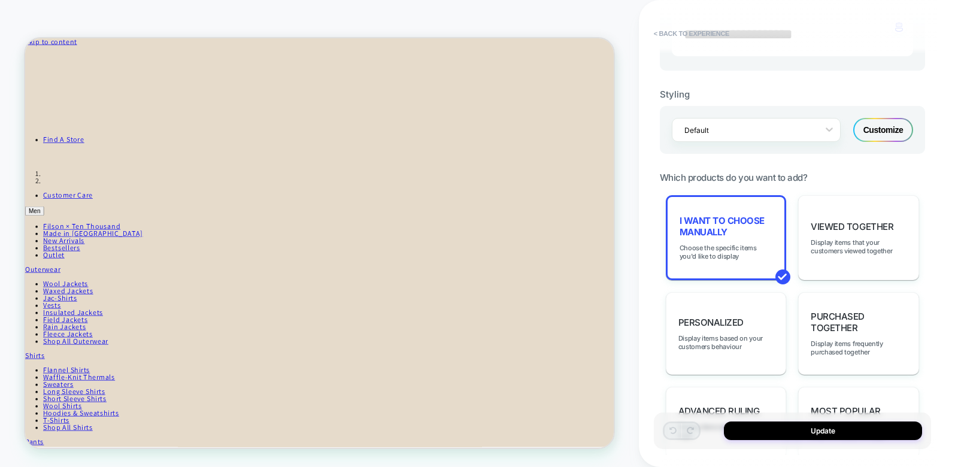
scroll to position [450, 0]
click at [729, 226] on span "I want to choose manually" at bounding box center [725, 225] width 93 height 23
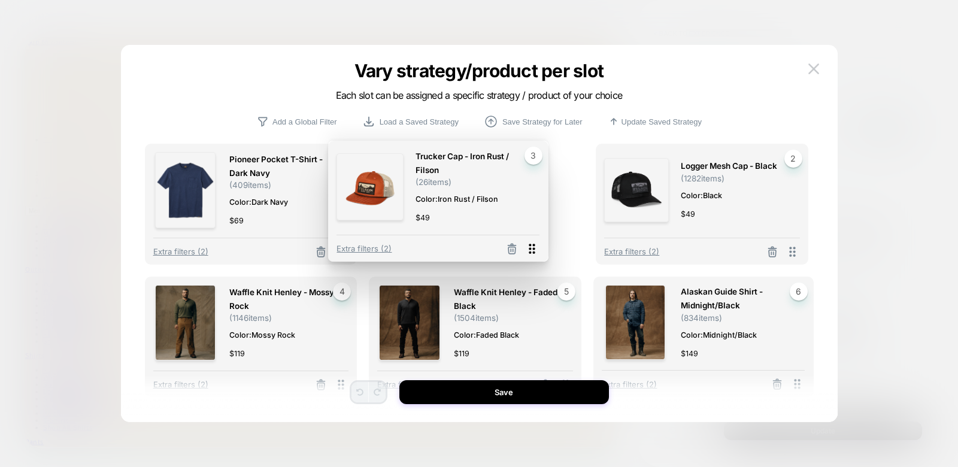
drag, startPoint x: 802, startPoint y: 256, endPoint x: 536, endPoint y: 252, distance: 265.8
click at [536, 252] on icon at bounding box center [531, 248] width 15 height 15
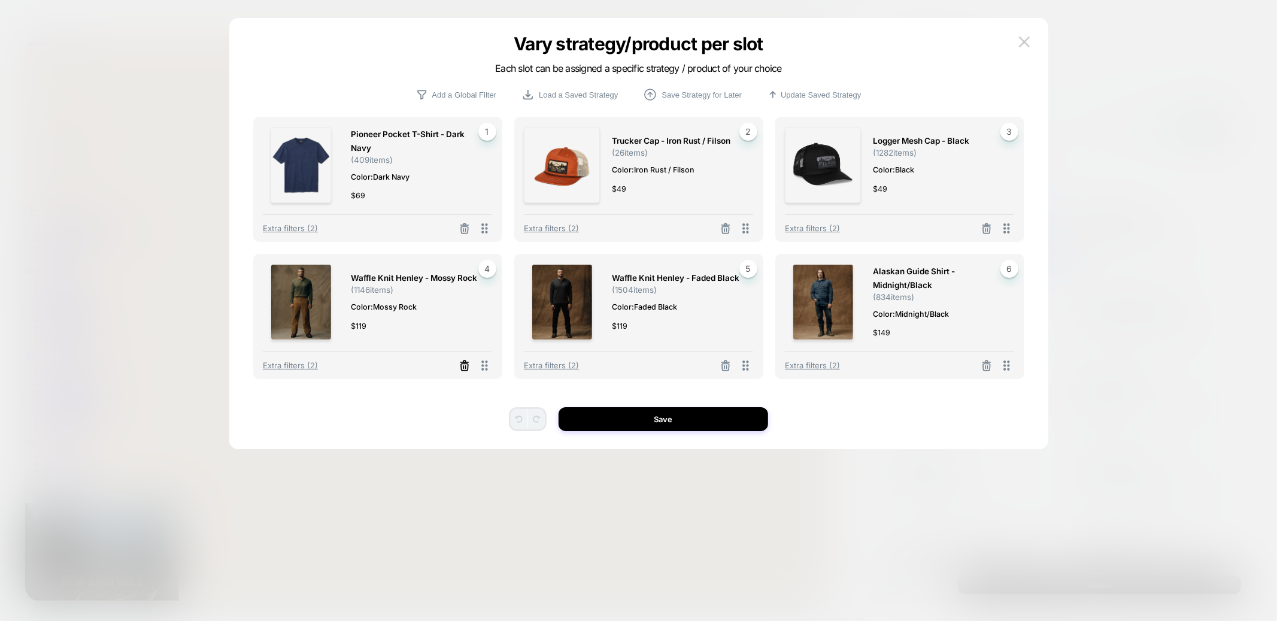
click at [464, 366] on icon at bounding box center [464, 366] width 12 height 12
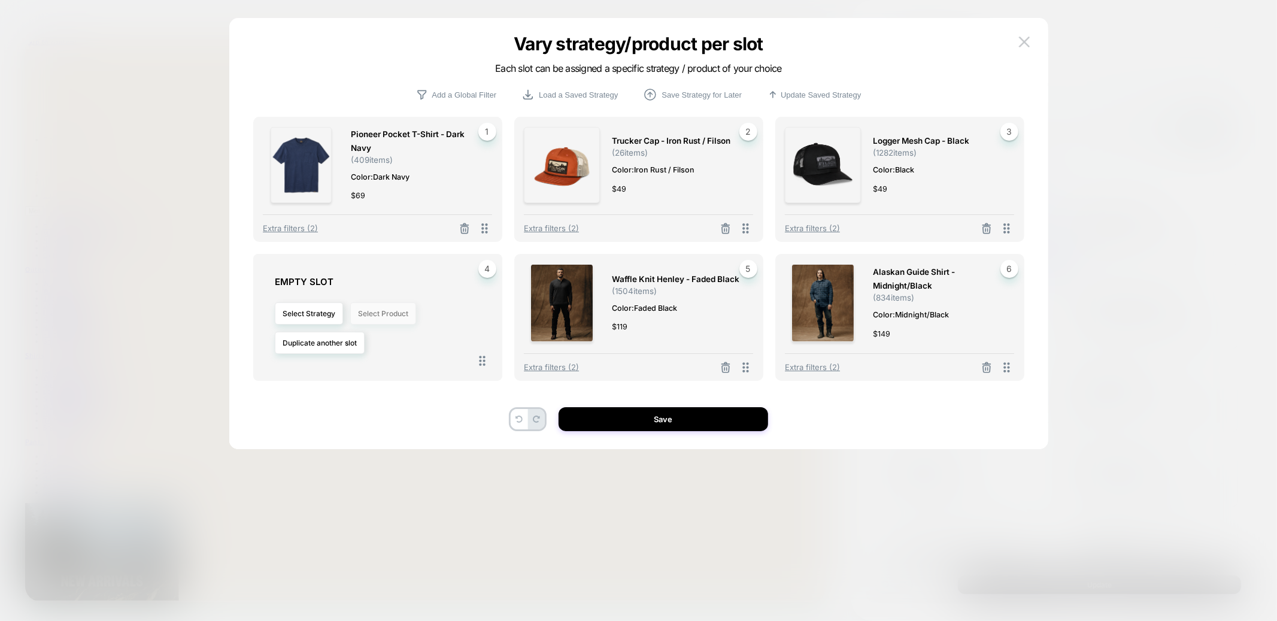
click at [372, 307] on button "Select Product" at bounding box center [383, 313] width 66 height 22
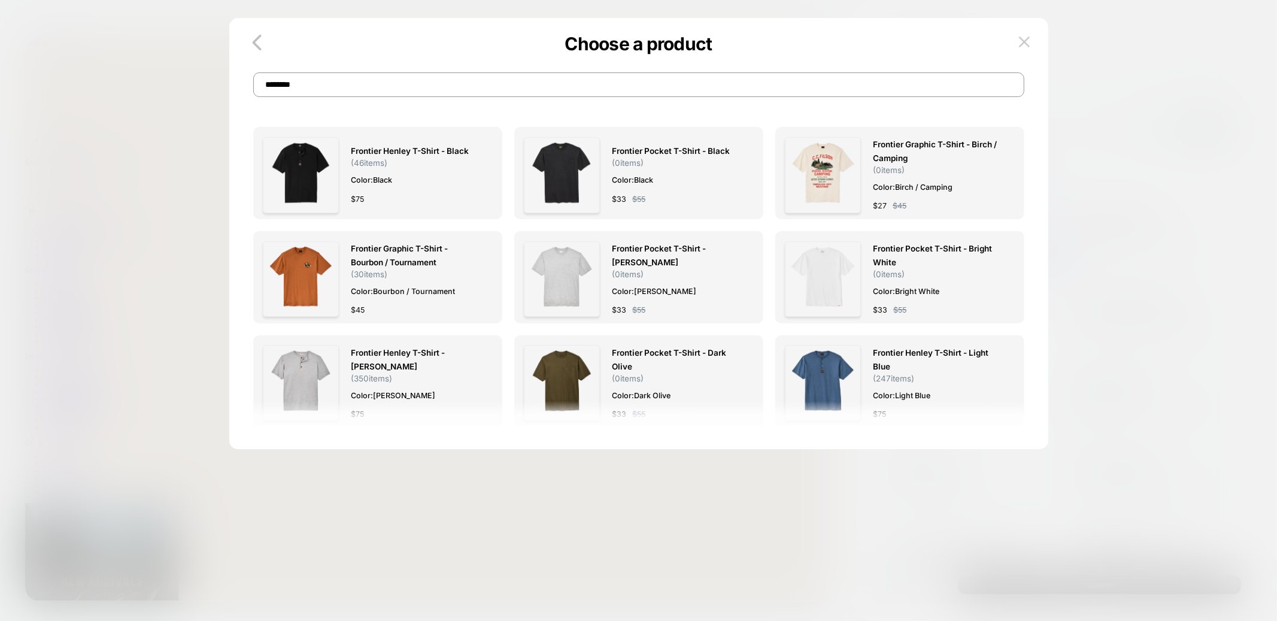
type input "********"
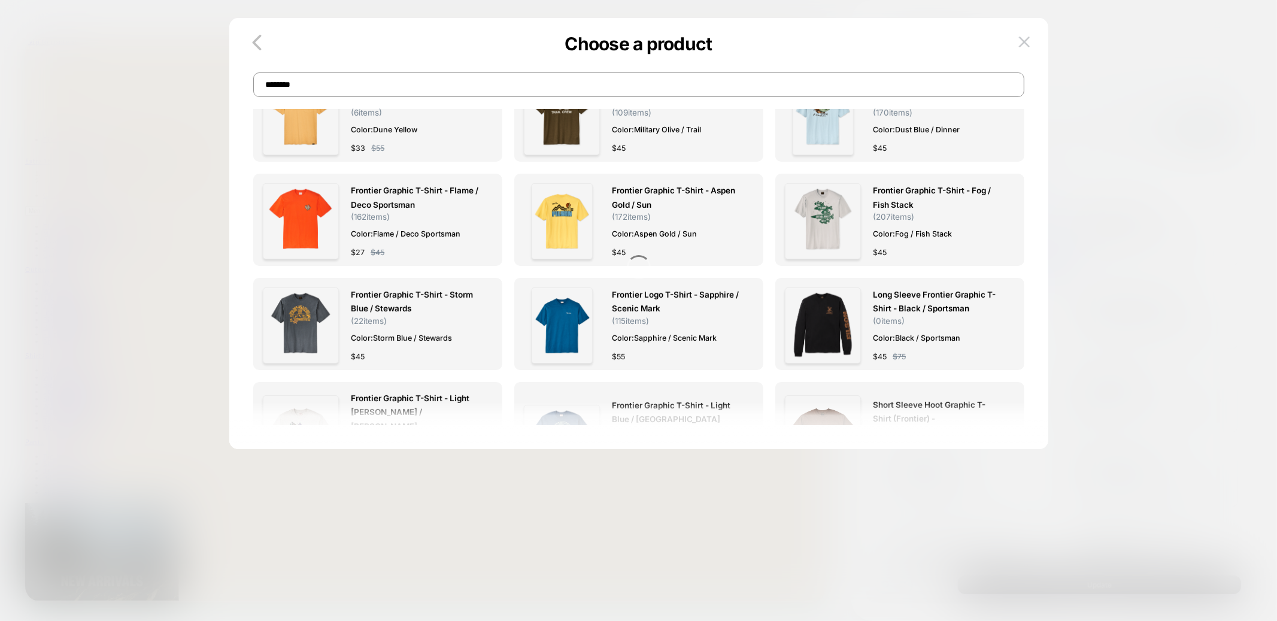
scroll to position [375, 0]
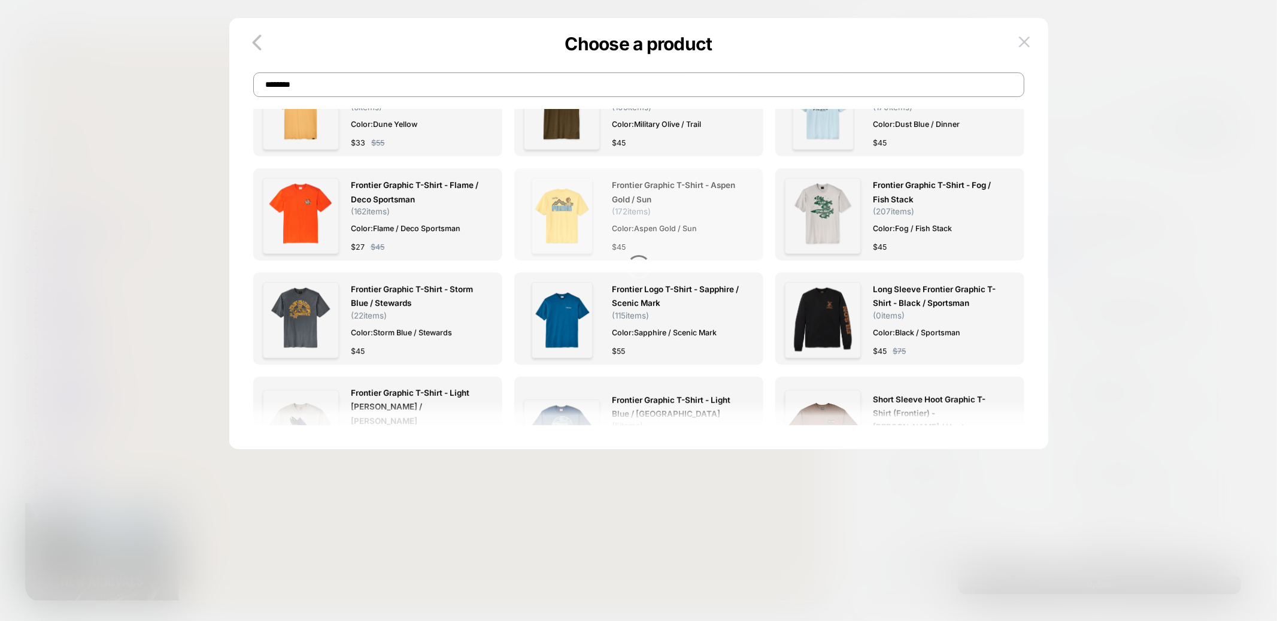
click at [553, 210] on img at bounding box center [561, 216] width 61 height 76
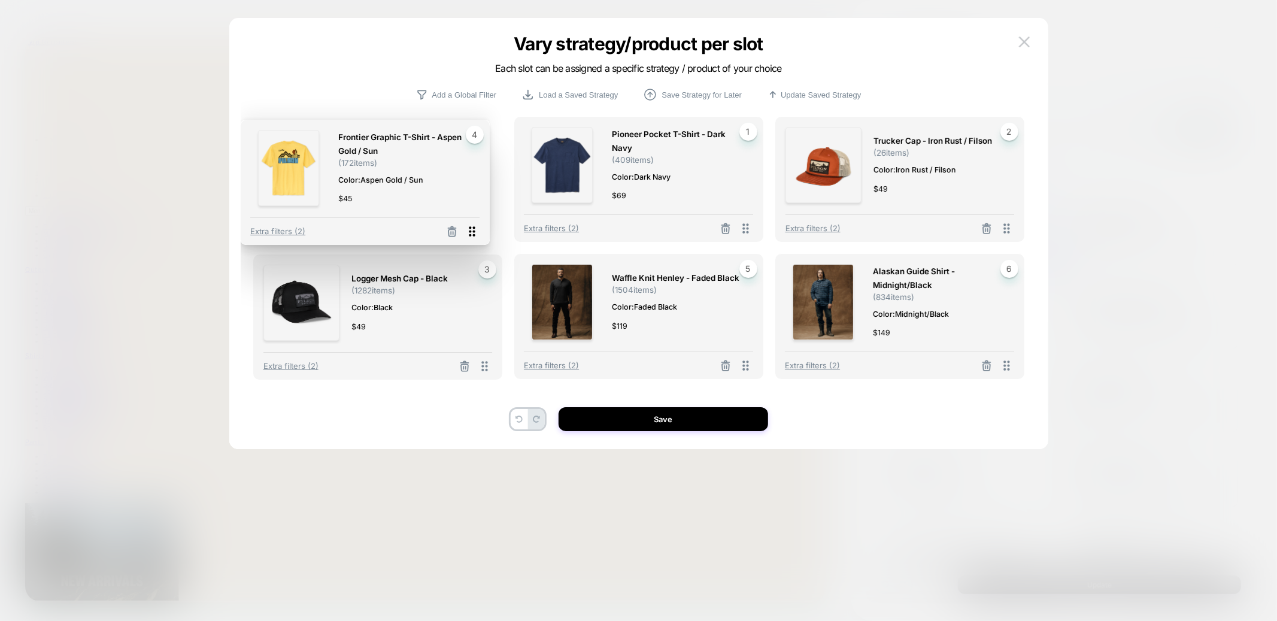
drag, startPoint x: 487, startPoint y: 366, endPoint x: 474, endPoint y: 232, distance: 134.7
click at [474, 232] on icon at bounding box center [471, 231] width 15 height 15
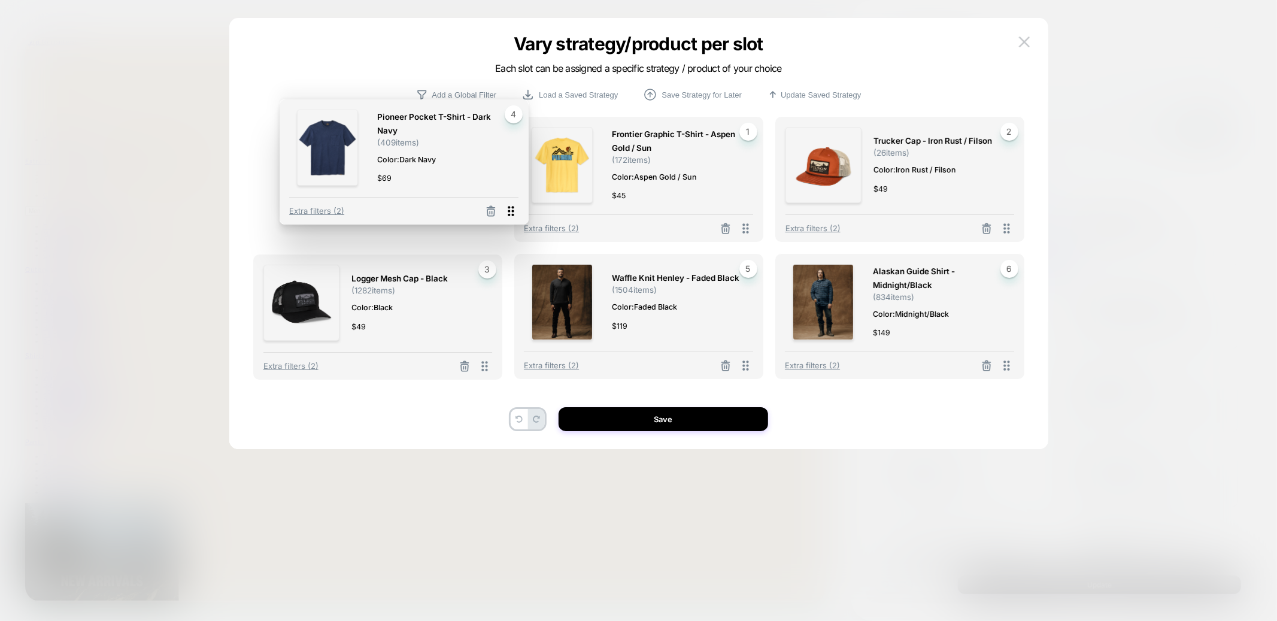
drag, startPoint x: 485, startPoint y: 363, endPoint x: 511, endPoint y: 208, distance: 157.1
click at [511, 208] on icon at bounding box center [510, 210] width 15 height 15
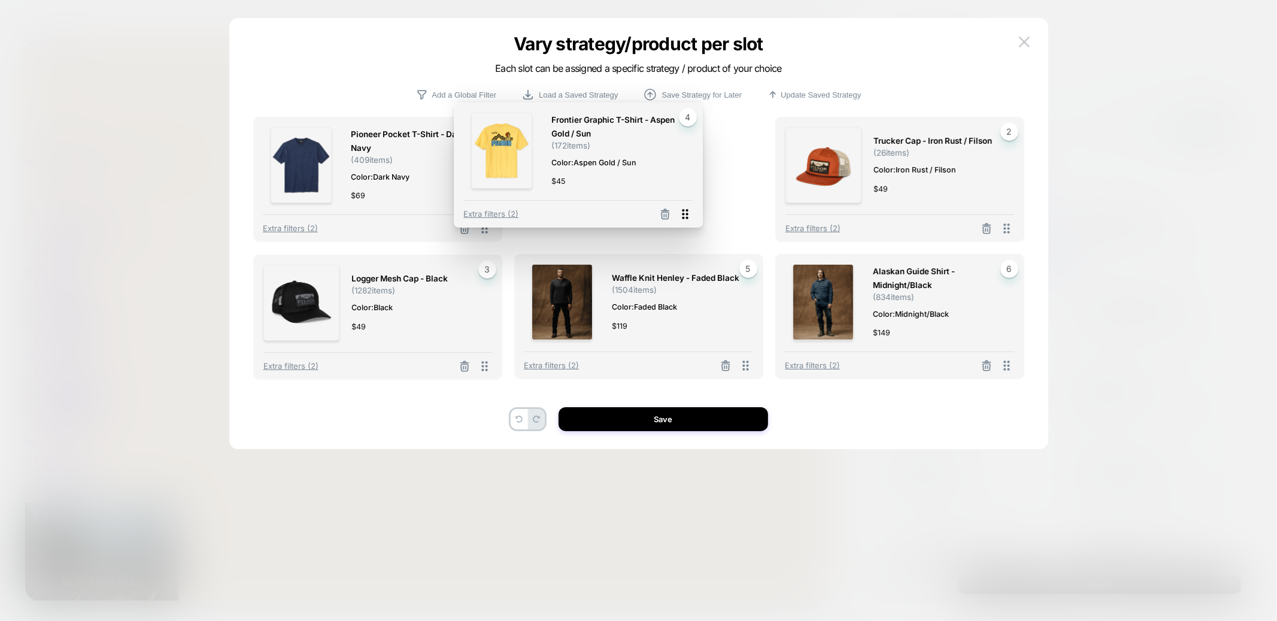
drag, startPoint x: 488, startPoint y: 363, endPoint x: 691, endPoint y: 211, distance: 253.2
click at [691, 211] on icon at bounding box center [685, 213] width 15 height 15
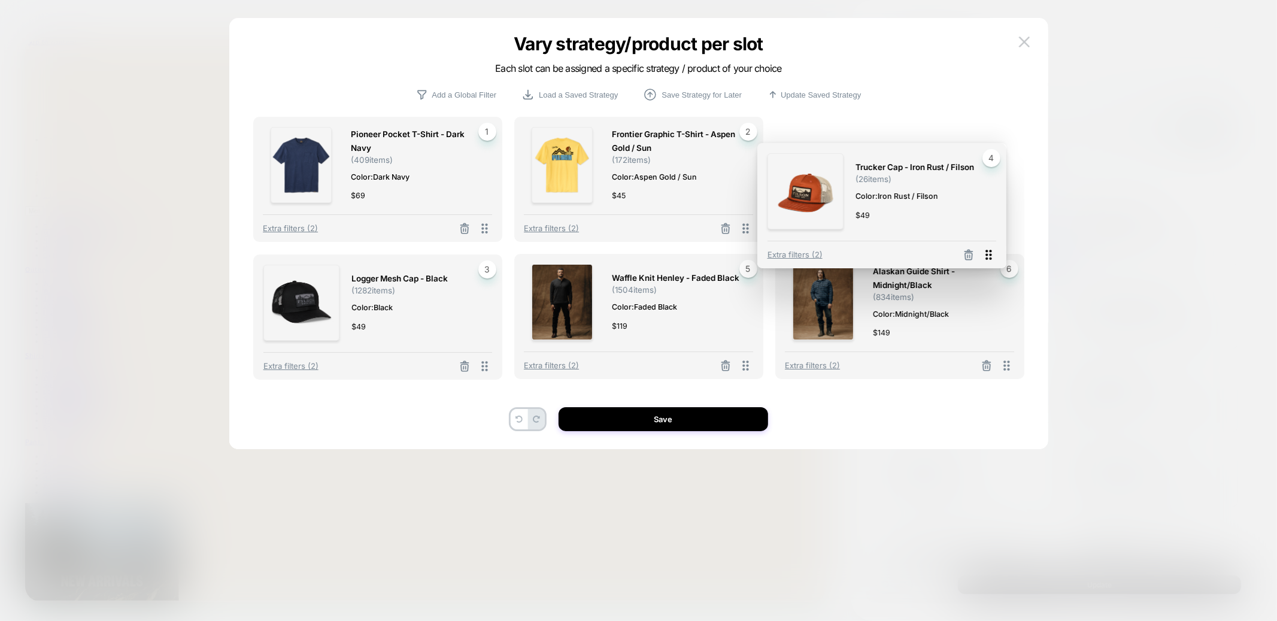
drag, startPoint x: 484, startPoint y: 369, endPoint x: 988, endPoint y: 258, distance: 516.0
click at [957, 258] on icon at bounding box center [988, 254] width 15 height 15
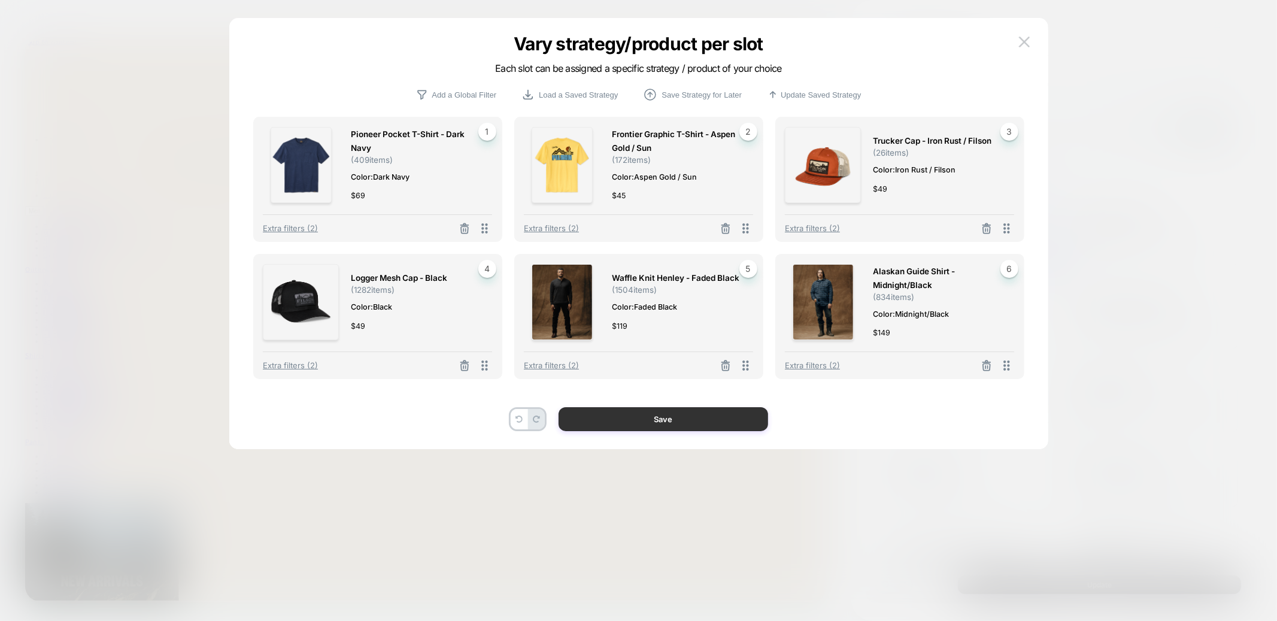
click at [664, 418] on button "Save" at bounding box center [662, 419] width 209 height 24
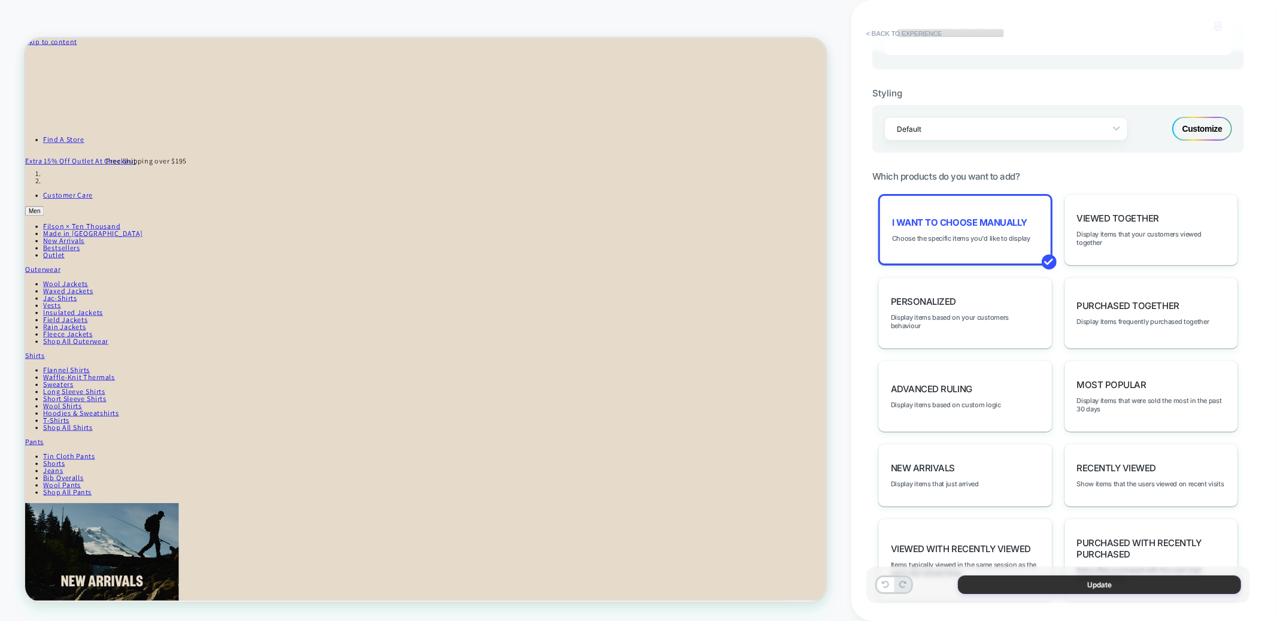
click at [957, 466] on button "Update" at bounding box center [1099, 584] width 283 height 19
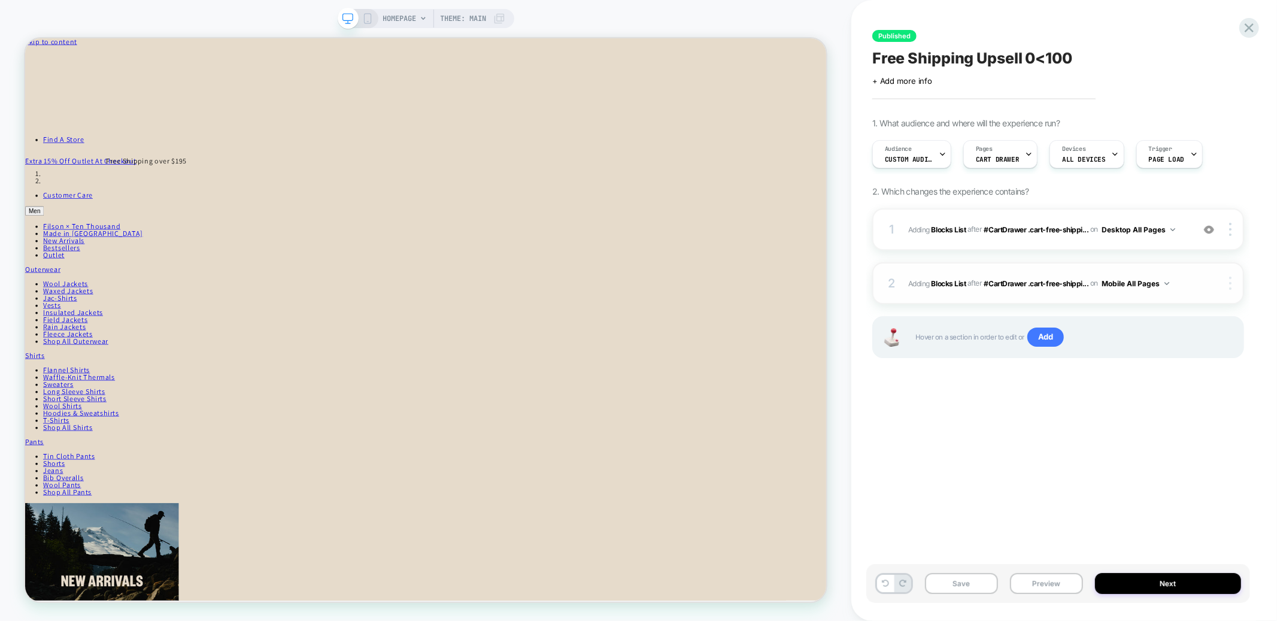
click at [957, 281] on img at bounding box center [1230, 283] width 2 height 13
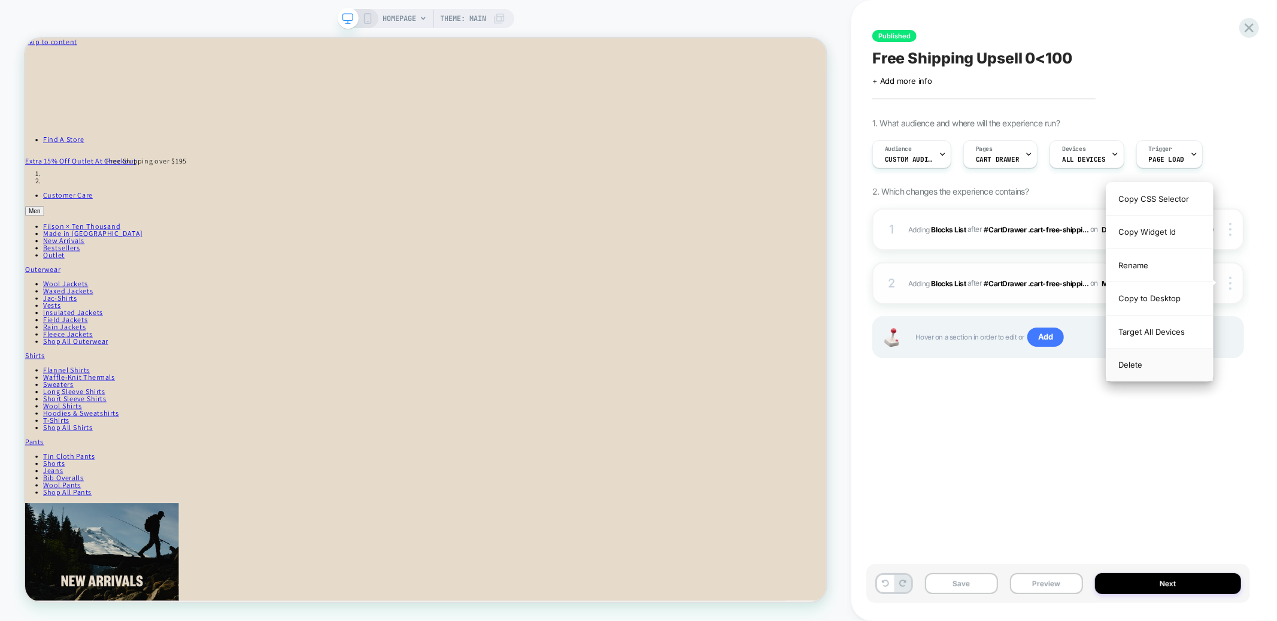
click at [957, 367] on div "Delete" at bounding box center [1159, 364] width 107 height 32
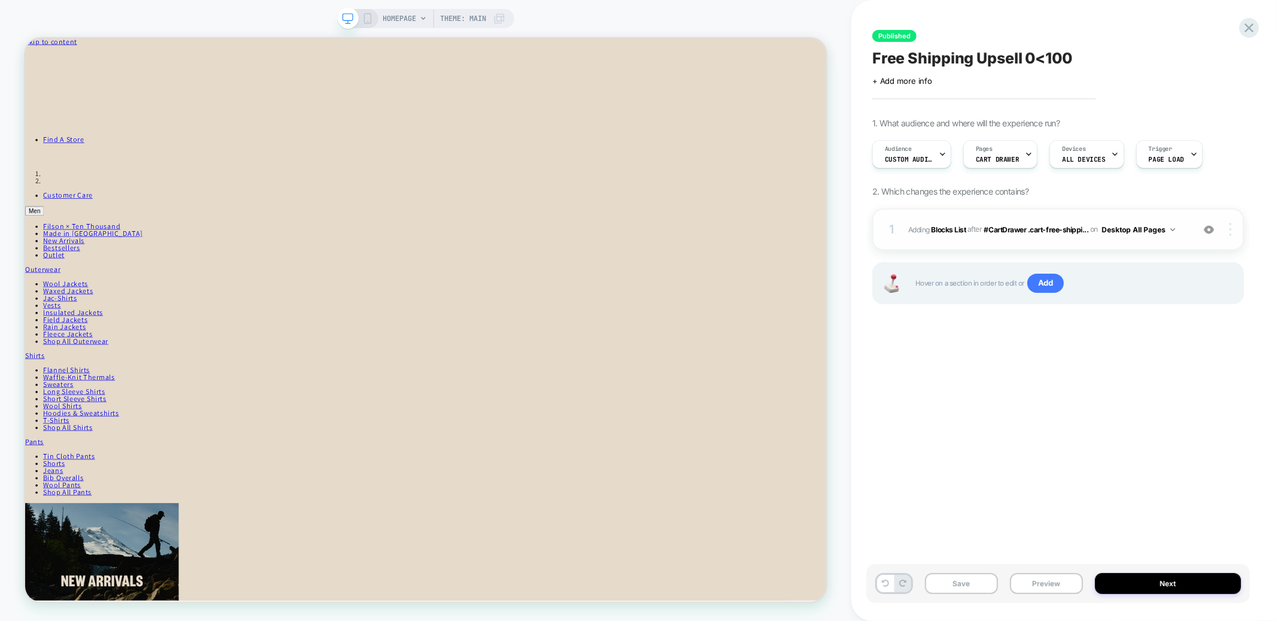
click at [957, 224] on div at bounding box center [1231, 229] width 23 height 13
click at [957, 229] on div at bounding box center [1231, 229] width 23 height 13
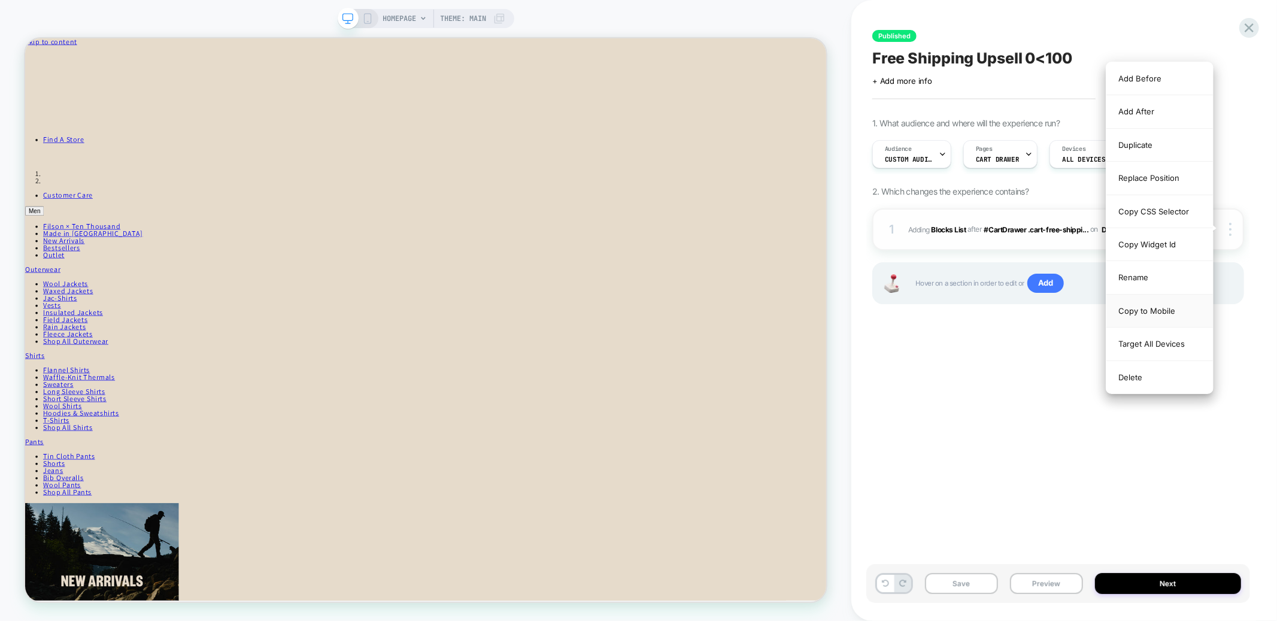
click at [957, 310] on div "Copy to Mobile" at bounding box center [1159, 310] width 107 height 33
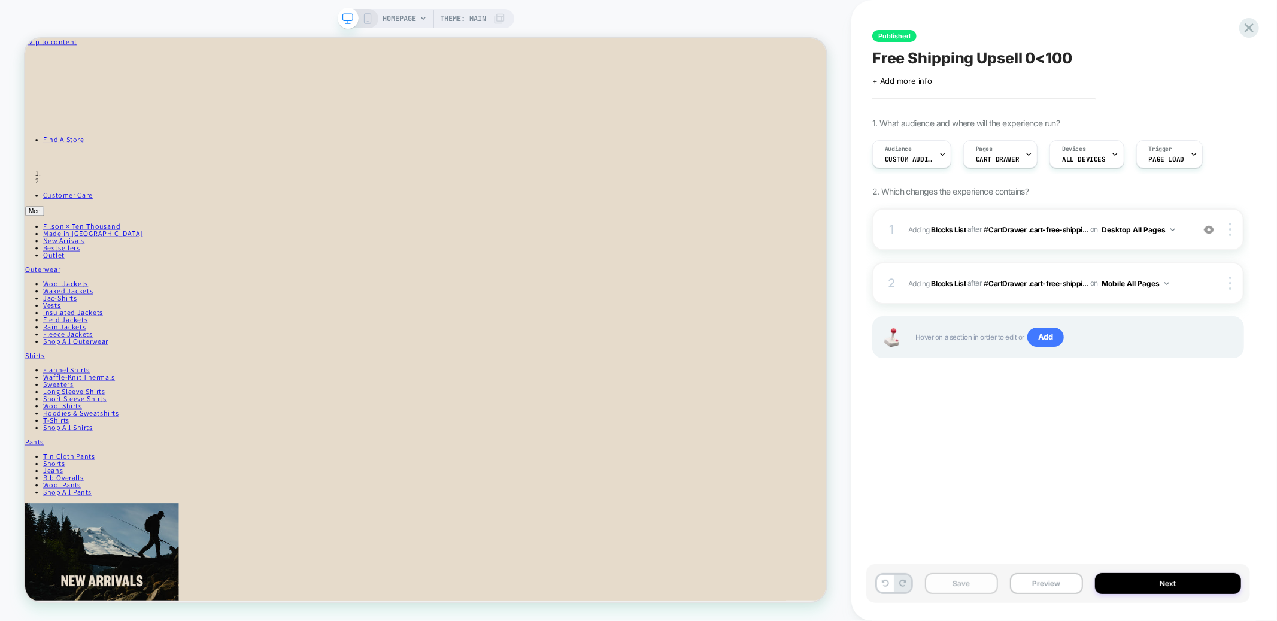
click at [953, 466] on button "Save" at bounding box center [961, 583] width 73 height 21
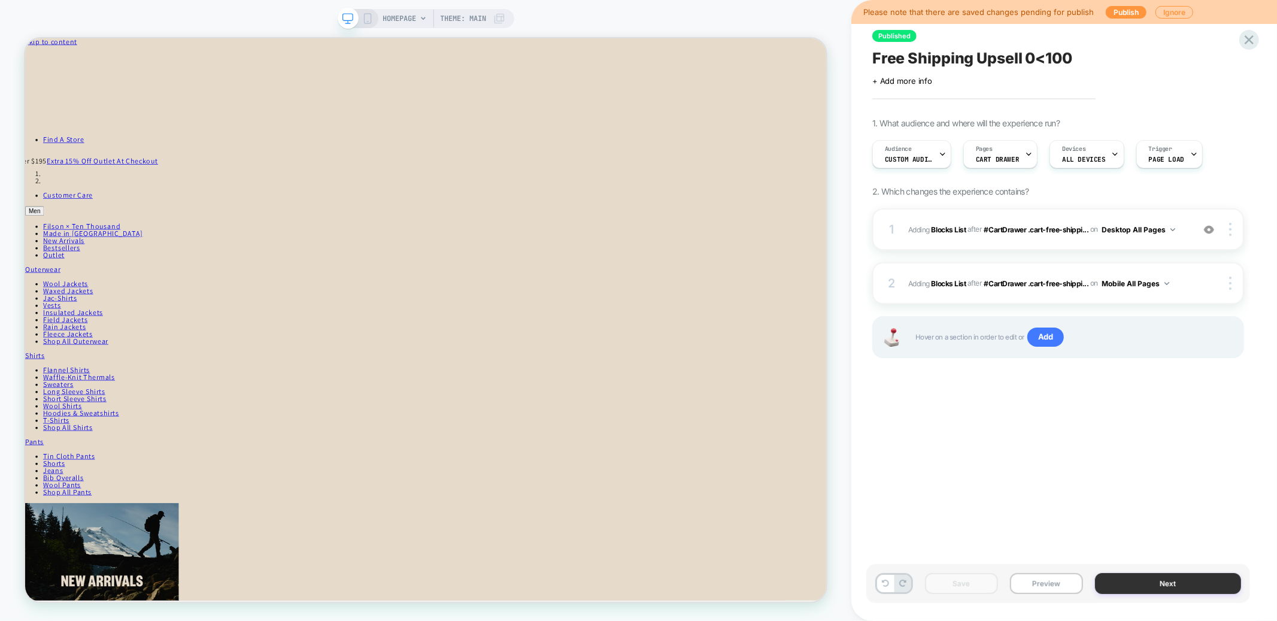
click at [957, 466] on button "Next" at bounding box center [1168, 583] width 146 height 21
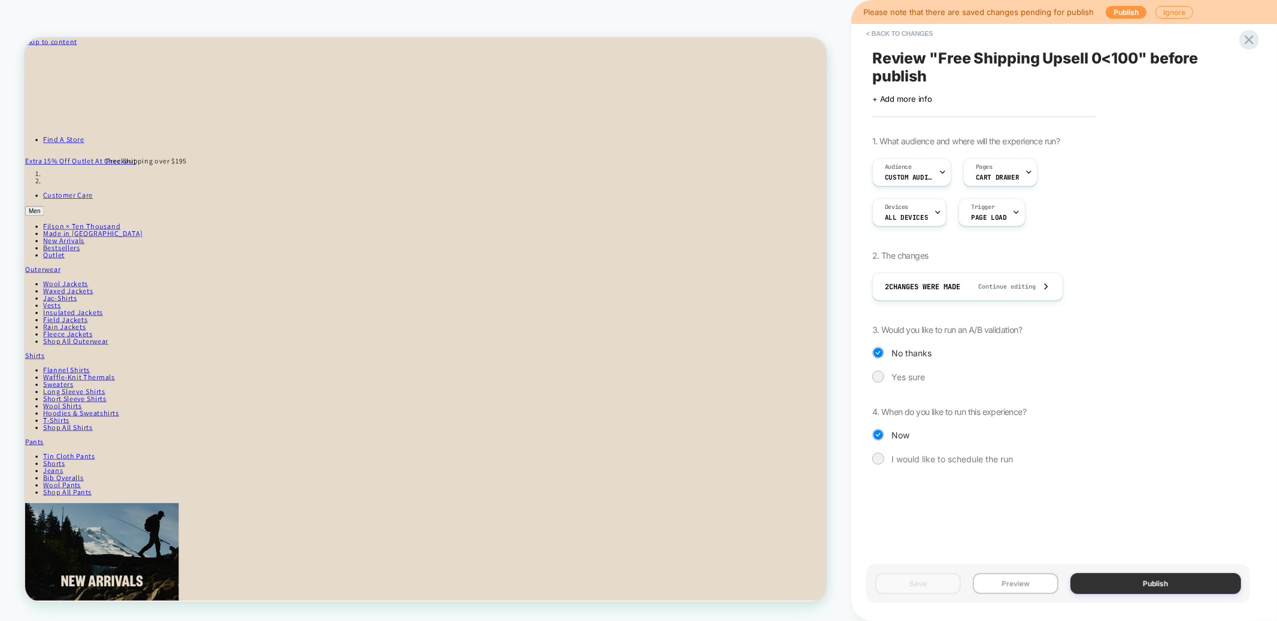
click at [957, 466] on button "Publish" at bounding box center [1155, 583] width 171 height 21
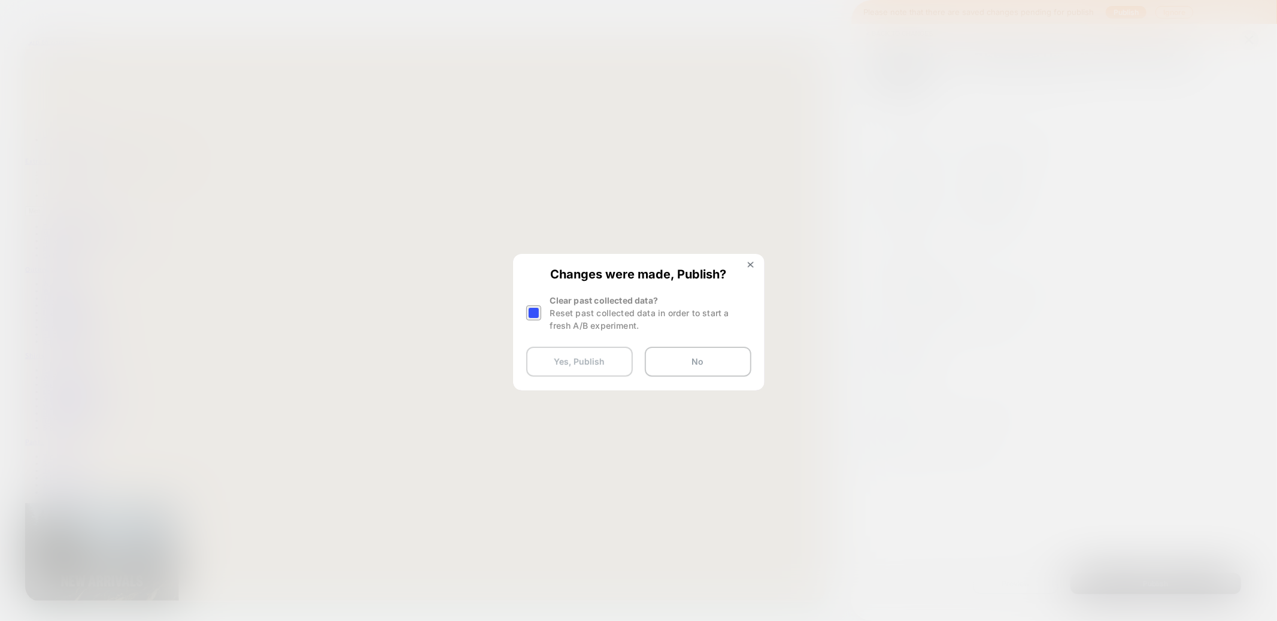
click at [552, 357] on button "Yes, Publish" at bounding box center [579, 362] width 107 height 30
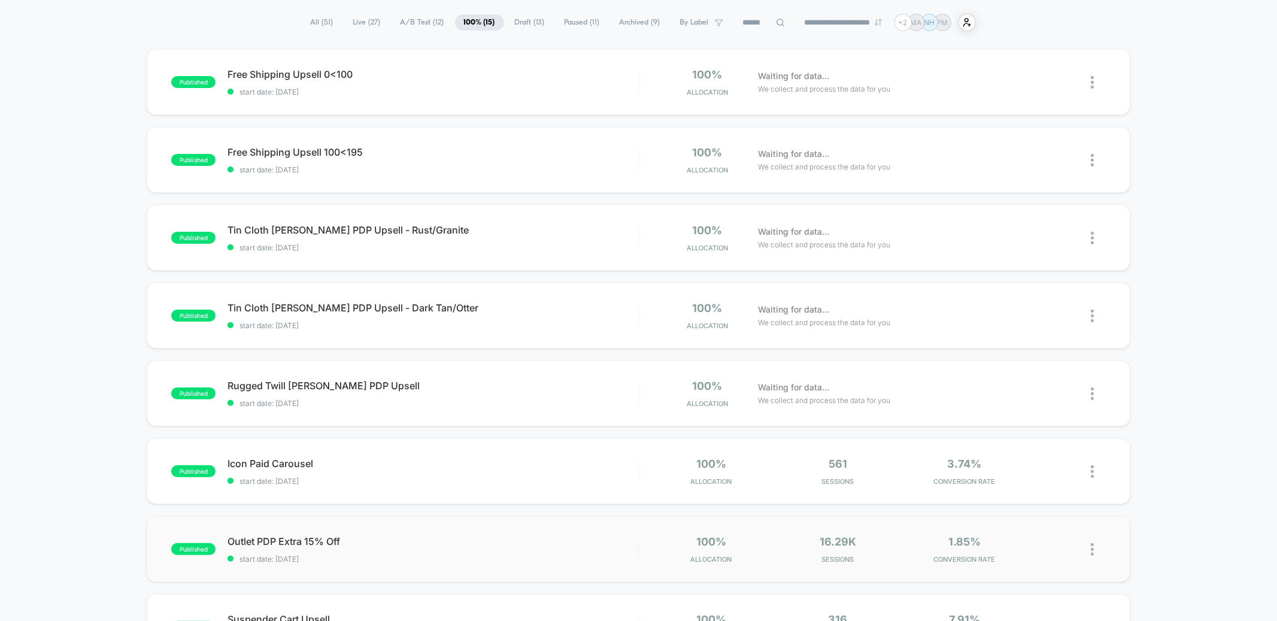
scroll to position [90, 0]
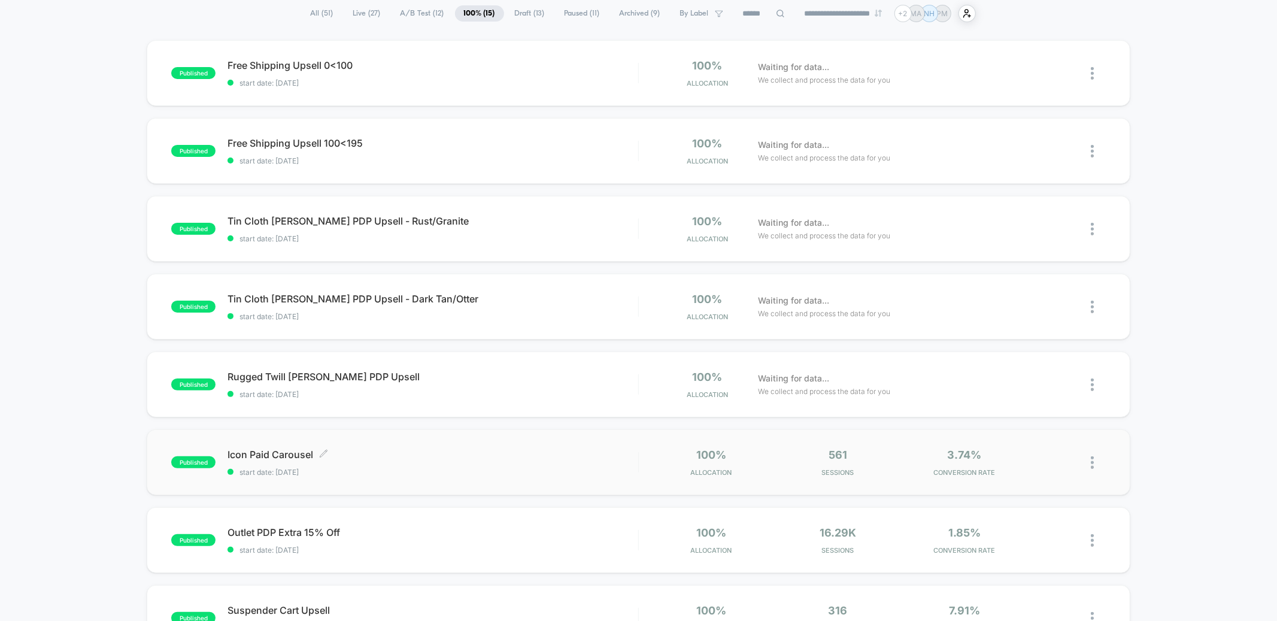
click at [452, 448] on span "Icon Paid Carousel Click to edit experience details" at bounding box center [432, 454] width 410 height 12
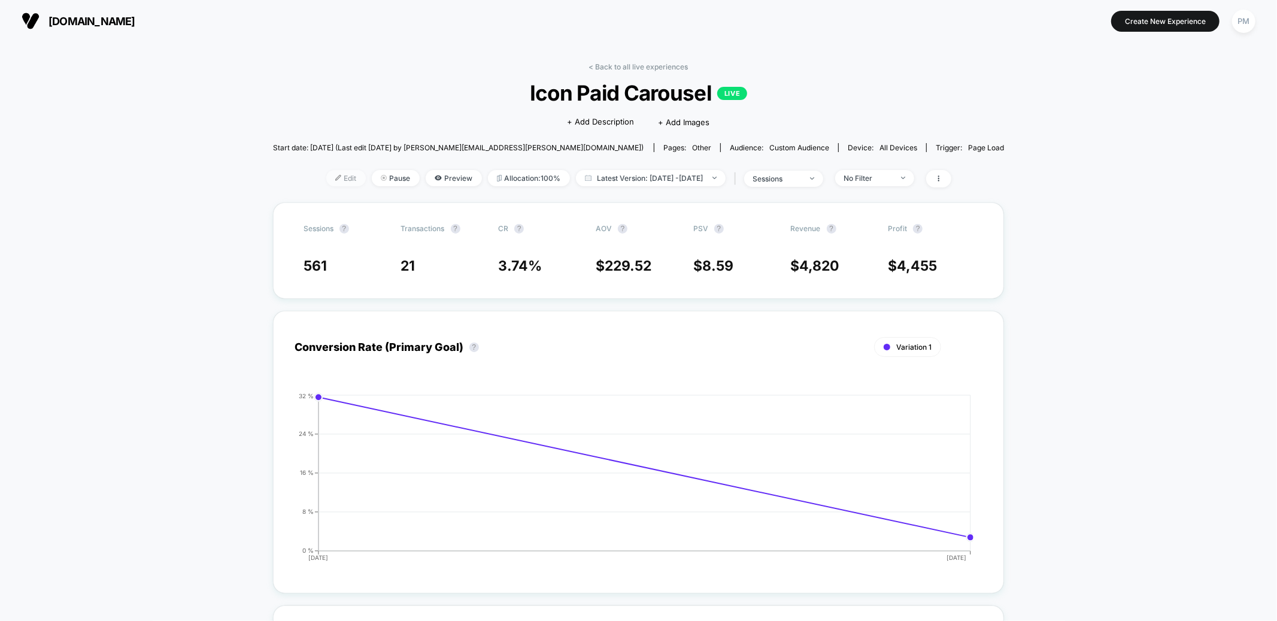
click at [333, 177] on span "Edit" at bounding box center [346, 178] width 40 height 16
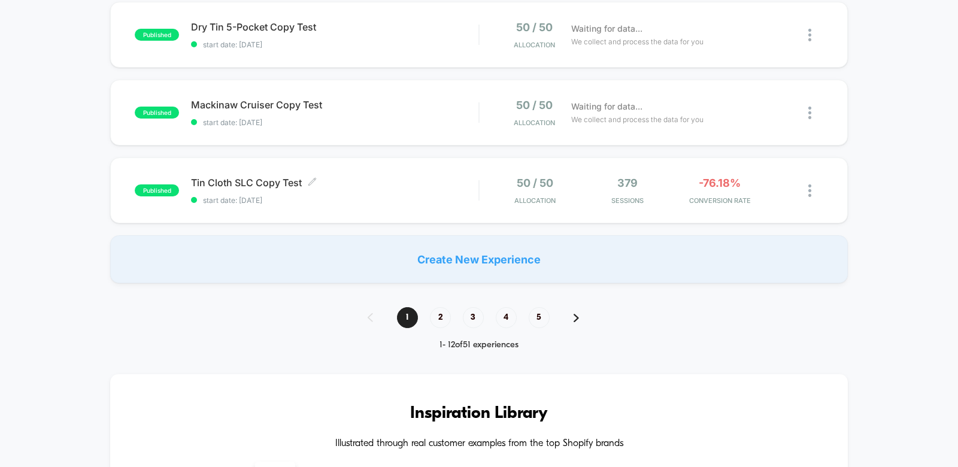
scroll to position [836, 0]
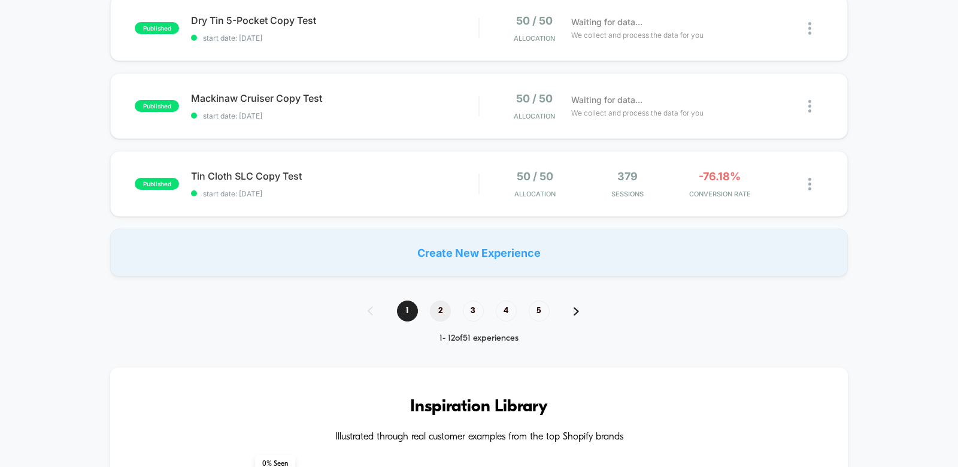
click at [446, 308] on span "2" at bounding box center [440, 310] width 21 height 21
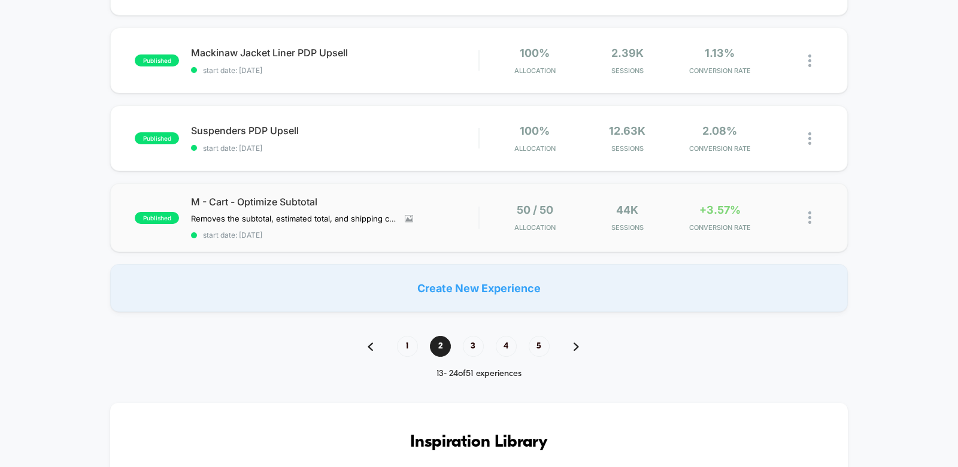
scroll to position [802, 0]
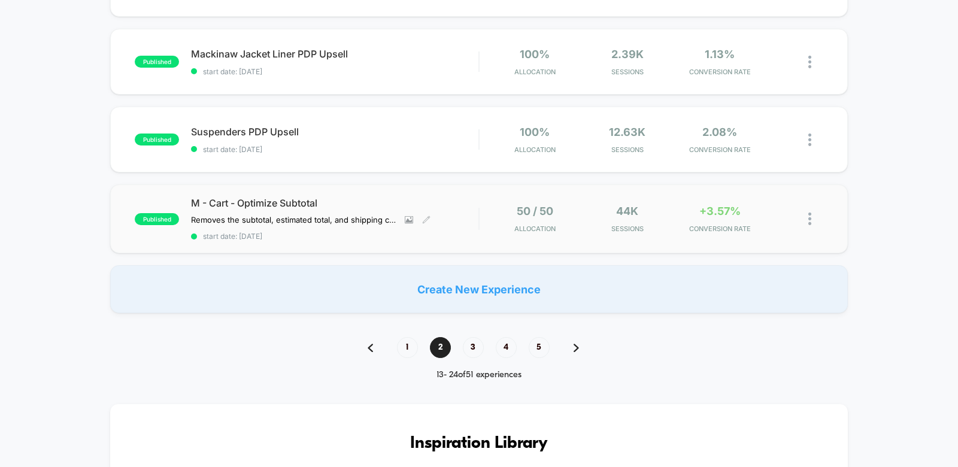
click at [451, 206] on span "M - Cart - Optimize Subtotal" at bounding box center [334, 203] width 287 height 12
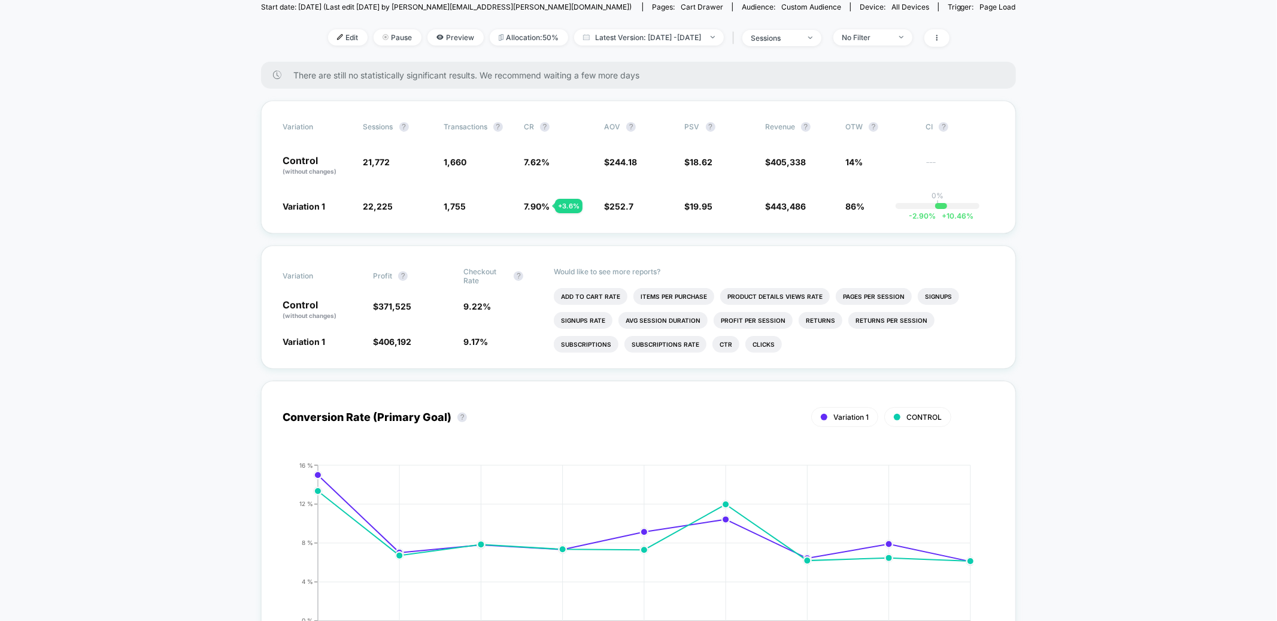
scroll to position [141, 0]
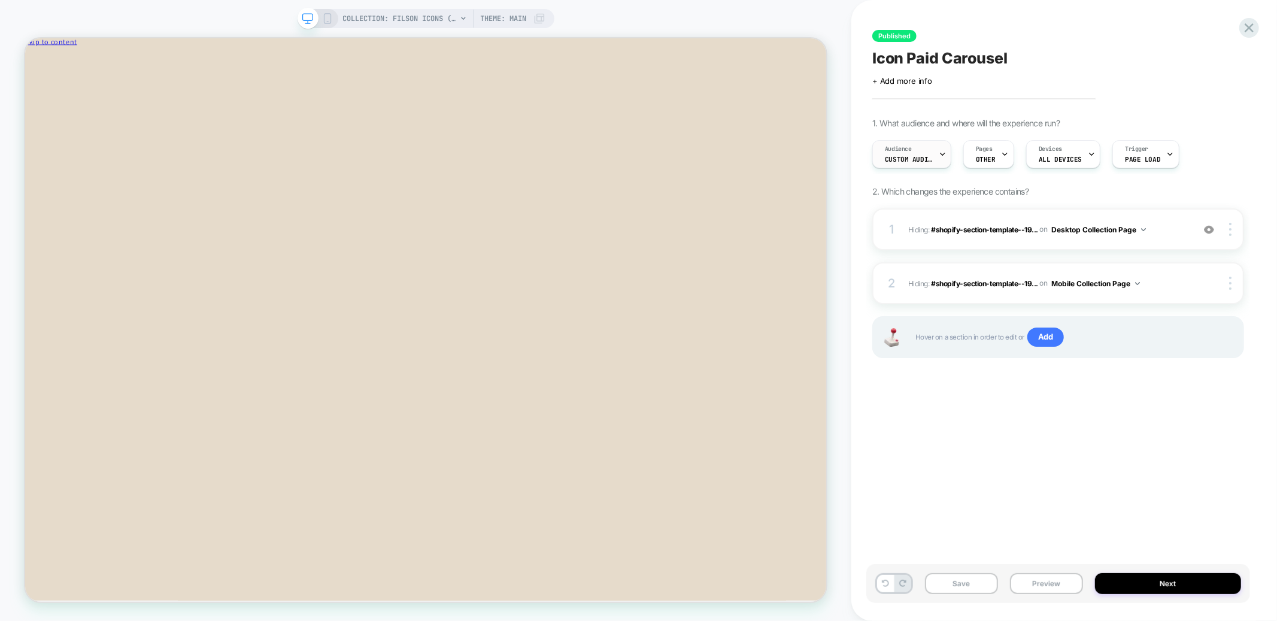
click at [910, 147] on span "Audience" at bounding box center [898, 149] width 27 height 8
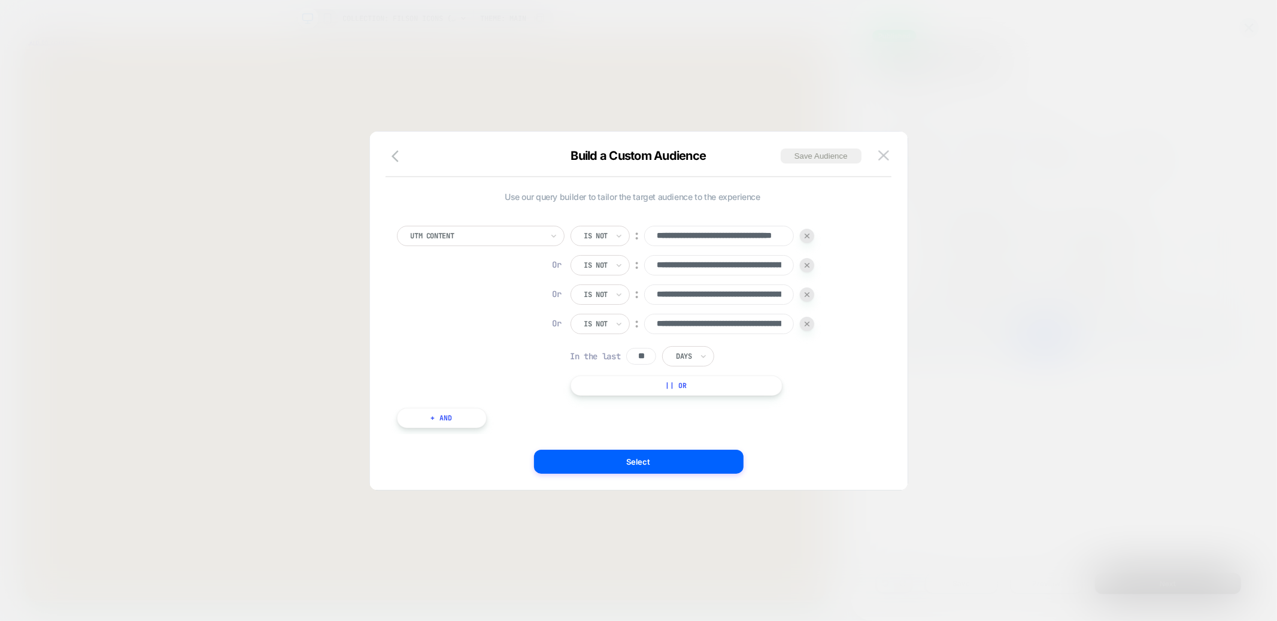
scroll to position [0, 111]
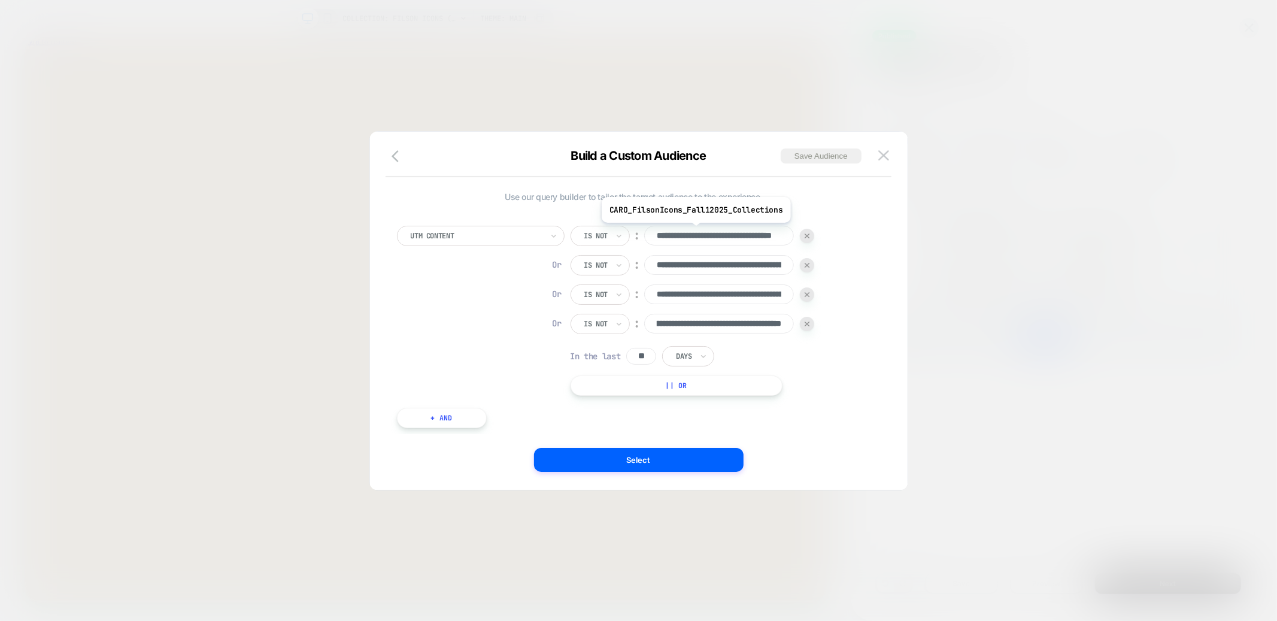
click at [694, 232] on input "**********" at bounding box center [719, 236] width 150 height 20
click at [818, 98] on div at bounding box center [638, 310] width 1277 height 621
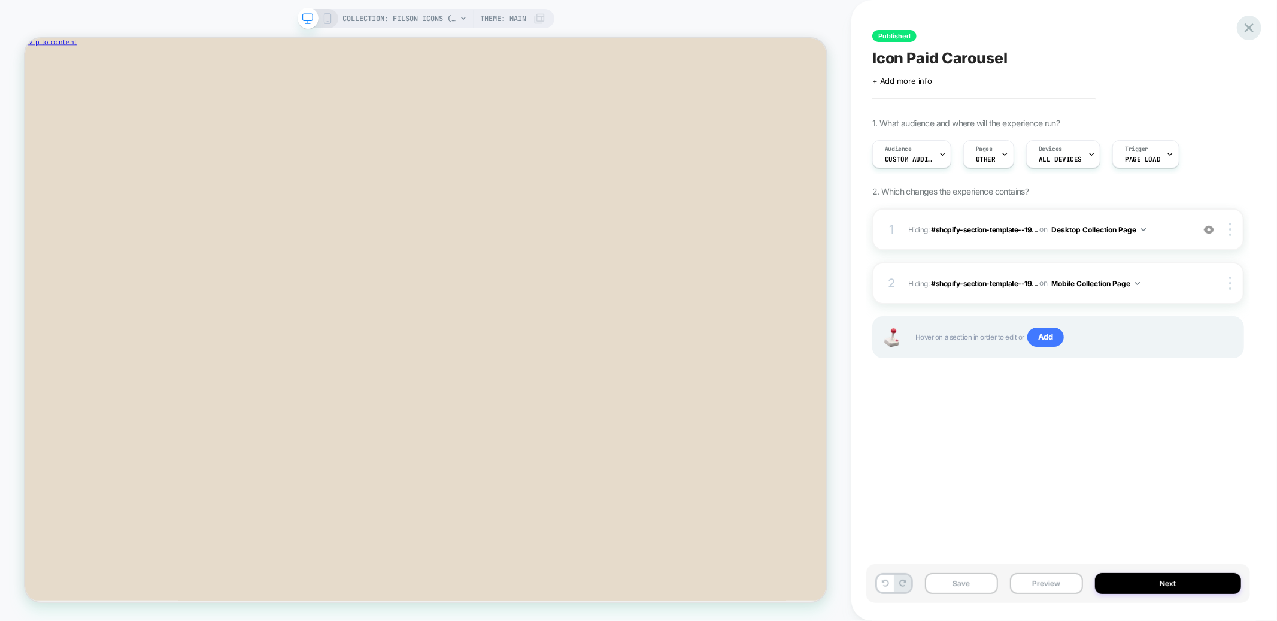
click at [1251, 29] on icon at bounding box center [1248, 27] width 9 height 9
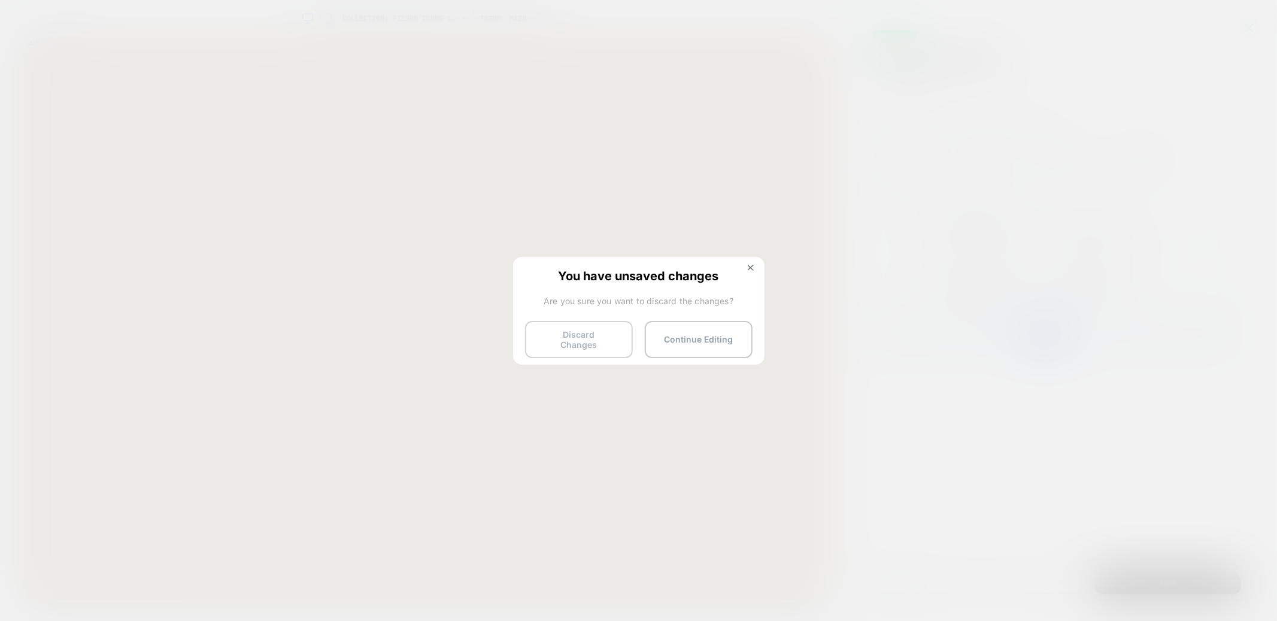
click at [587, 338] on button "Discard Changes" at bounding box center [579, 339] width 108 height 37
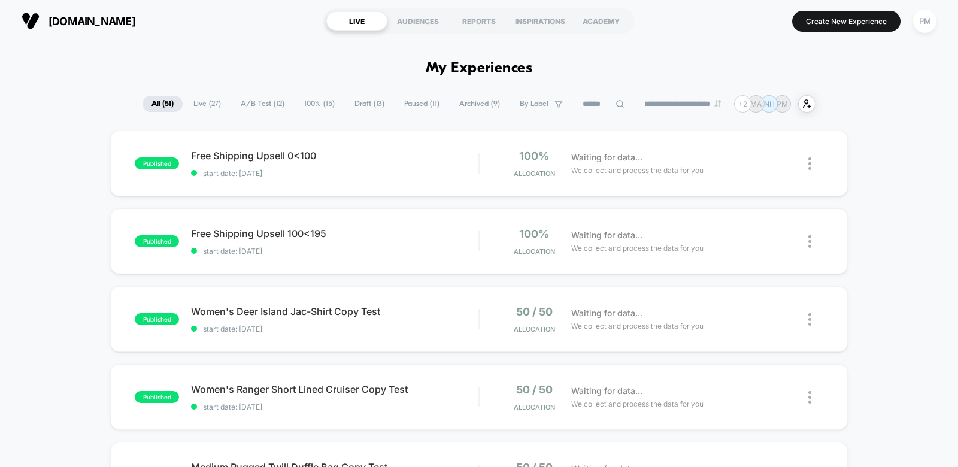
click at [405, 108] on span "Paused ( 11 )" at bounding box center [421, 104] width 53 height 16
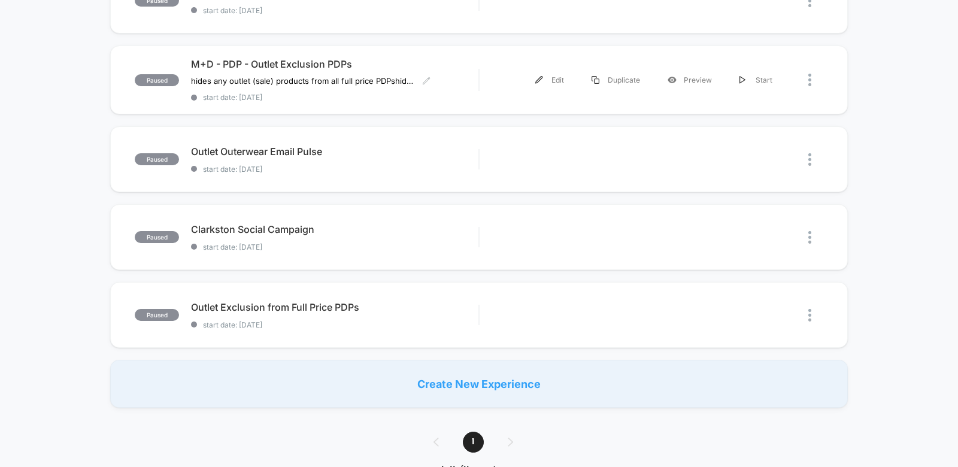
scroll to position [631, 0]
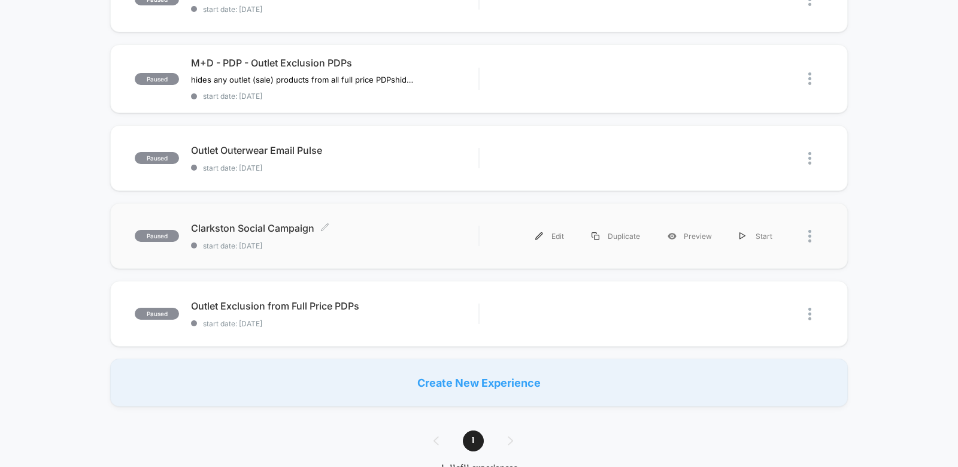
click at [406, 247] on span "start date: [DATE]" at bounding box center [334, 245] width 287 height 9
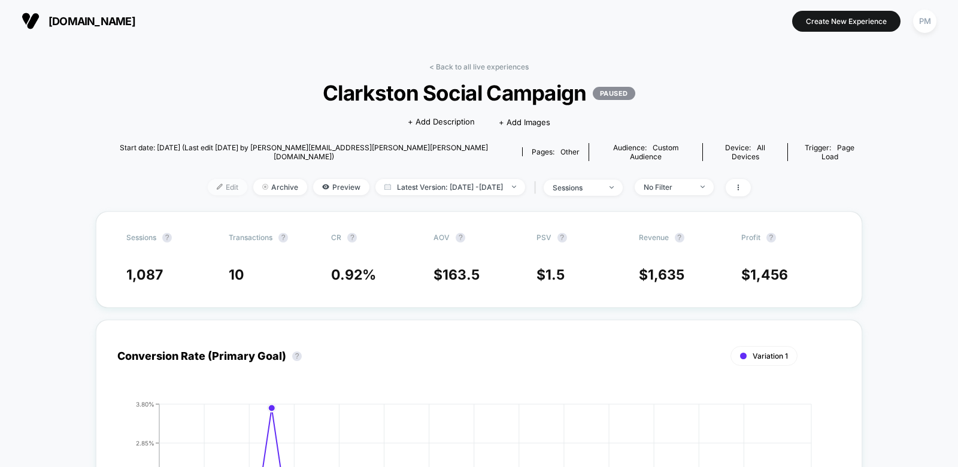
click at [215, 179] on span "Edit" at bounding box center [228, 187] width 40 height 16
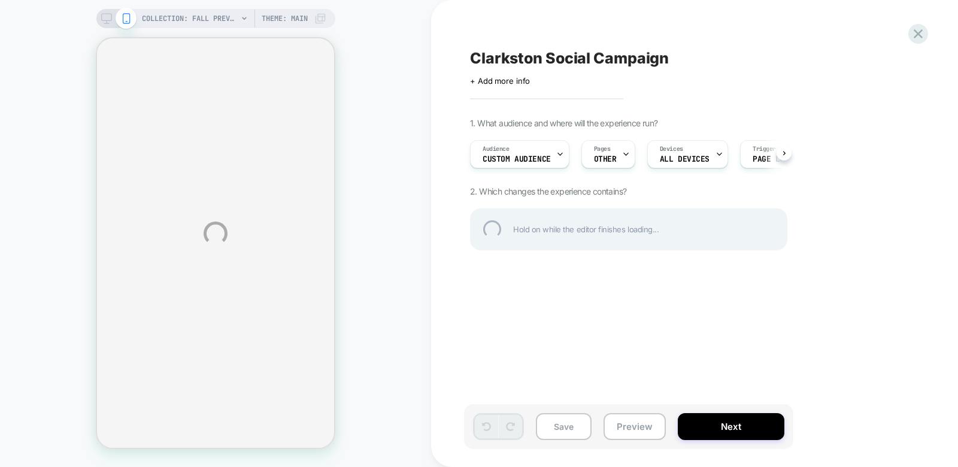
click at [533, 150] on div "COLLECTION: Fall Preview 2025 (Category) COLLECTION: Fall Preview 2025 (Categor…" at bounding box center [479, 233] width 958 height 467
click at [531, 157] on div "COLLECTION: Fall Preview 2025 (Category) COLLECTION: Fall Preview 2025 (Categor…" at bounding box center [479, 233] width 958 height 467
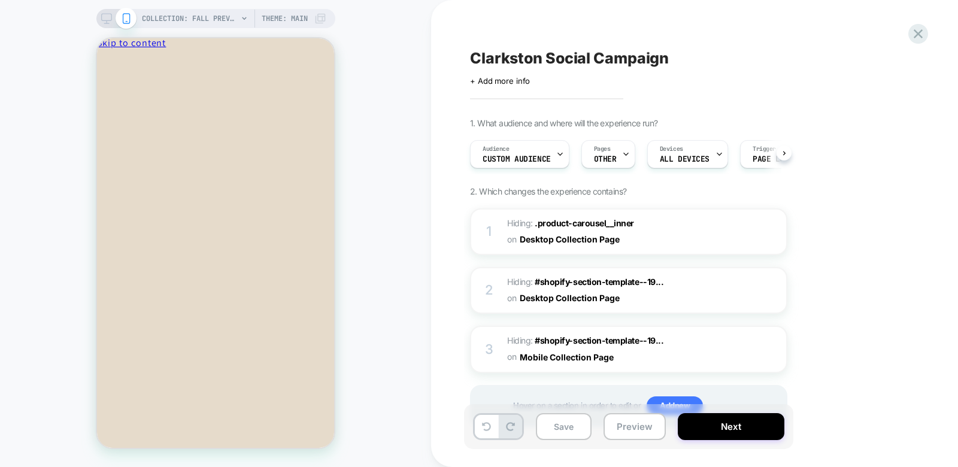
scroll to position [1043, 0]
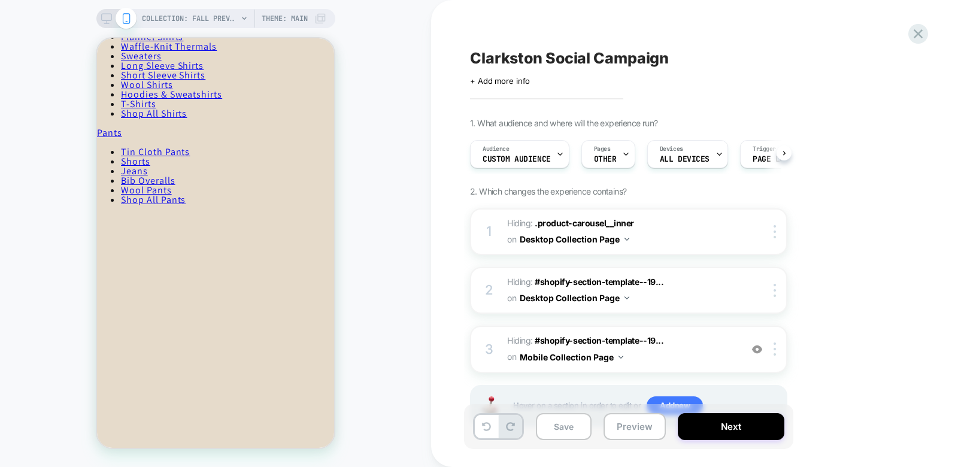
click at [531, 157] on span "Custom Audience" at bounding box center [516, 159] width 68 height 8
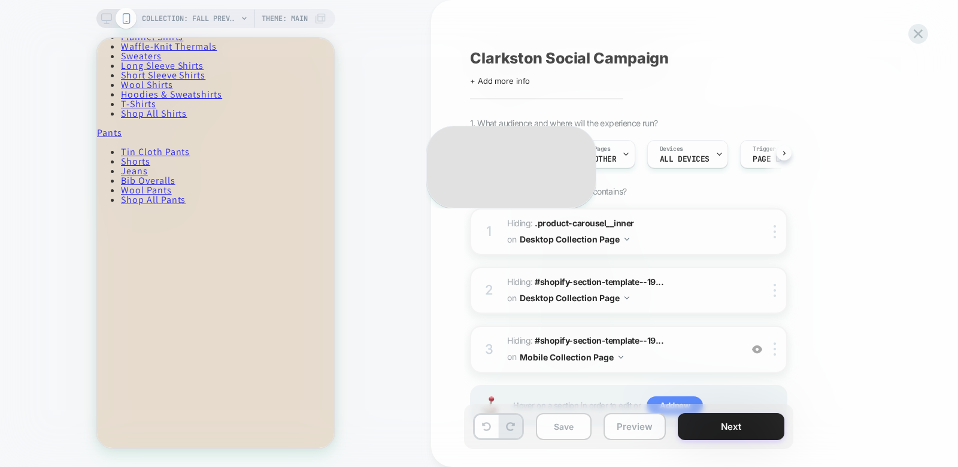
scroll to position [0, 1]
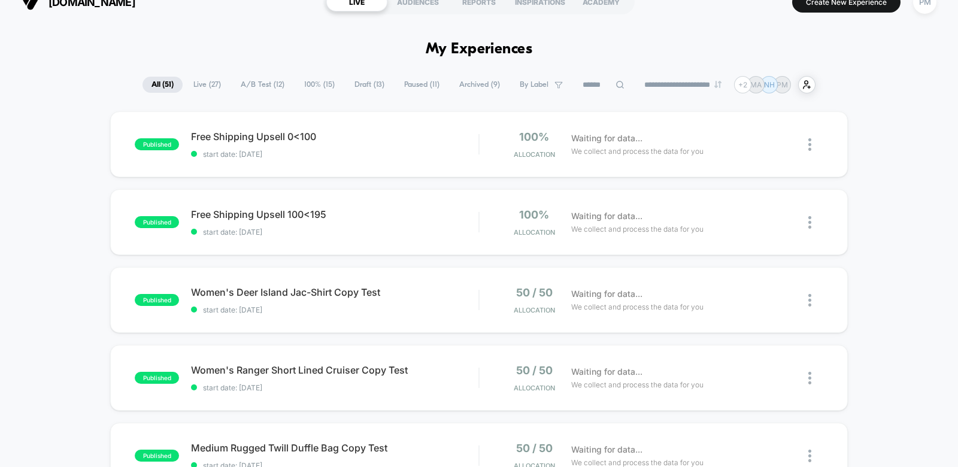
click at [197, 83] on span "Live ( 27 )" at bounding box center [206, 85] width 45 height 16
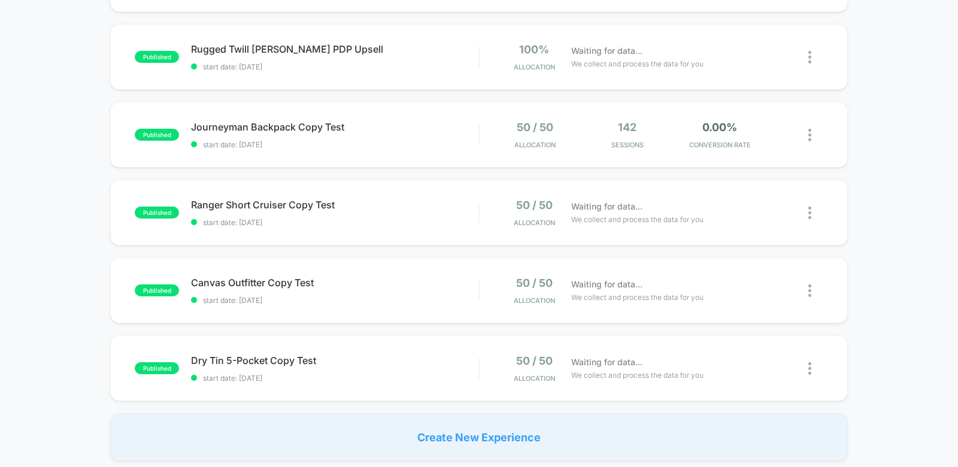
scroll to position [774, 0]
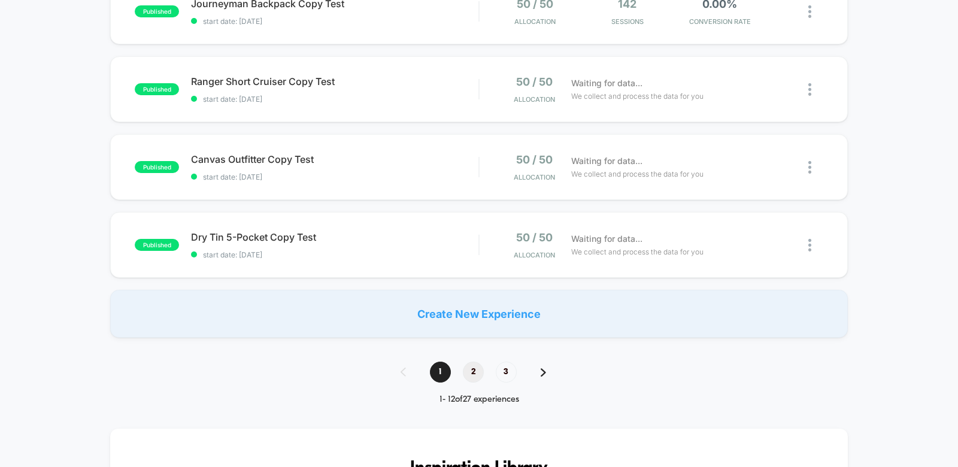
click at [472, 365] on span "2" at bounding box center [473, 372] width 21 height 21
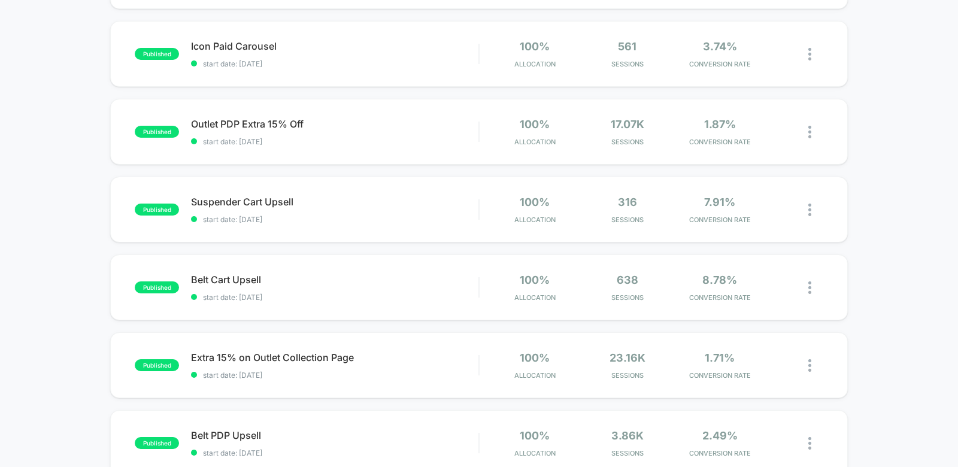
scroll to position [196, 0]
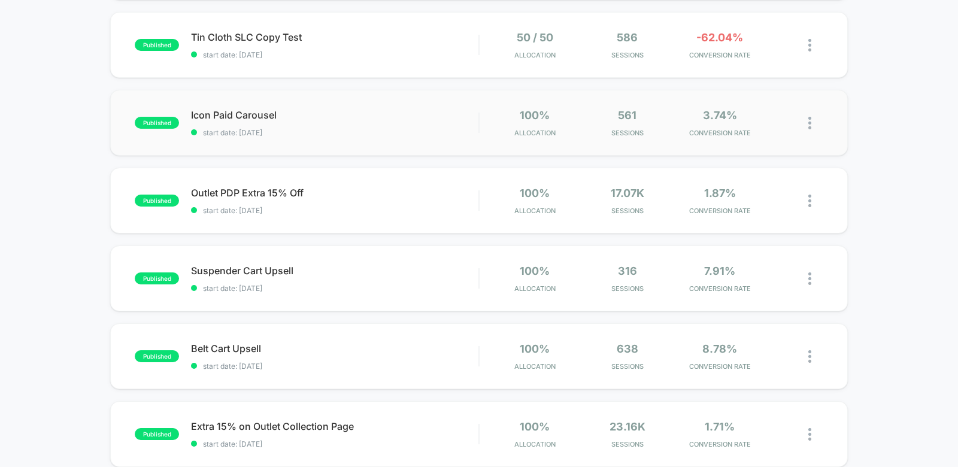
click at [339, 141] on div "published Icon Paid Carousel start date: [DATE] 100% Allocation 561 Sessions 3.…" at bounding box center [478, 123] width 737 height 66
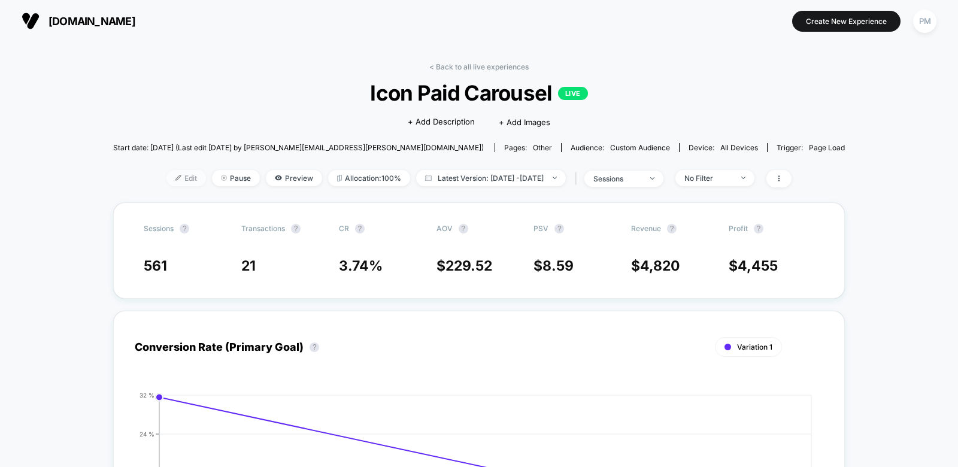
click at [170, 174] on span "Edit" at bounding box center [186, 178] width 40 height 16
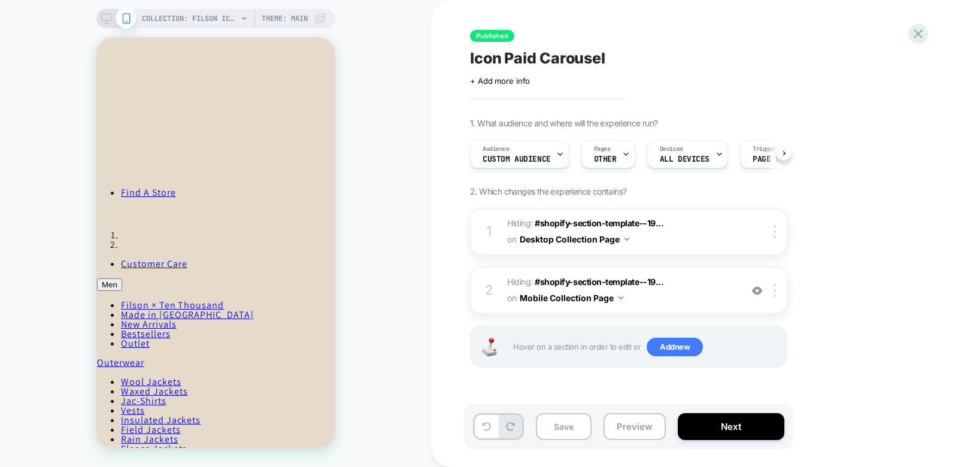
scroll to position [0, 1]
click at [544, 157] on span "Custom Audience" at bounding box center [516, 159] width 68 height 8
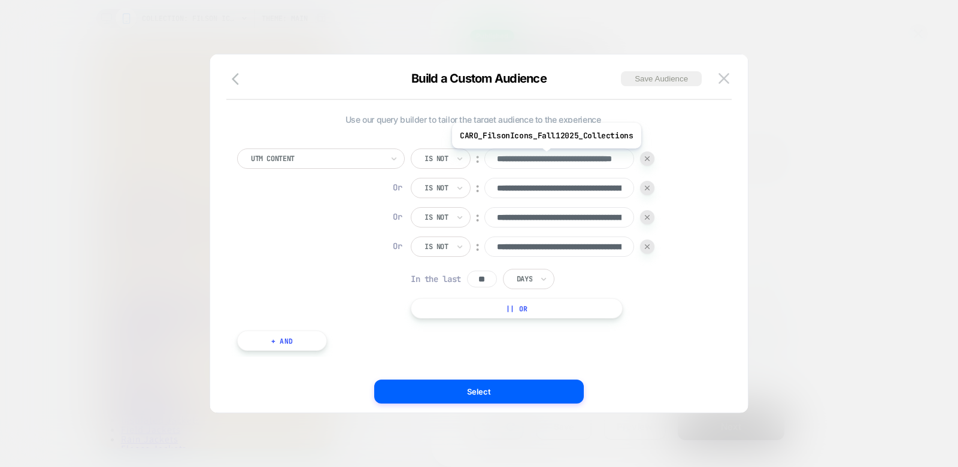
scroll to position [0, 112]
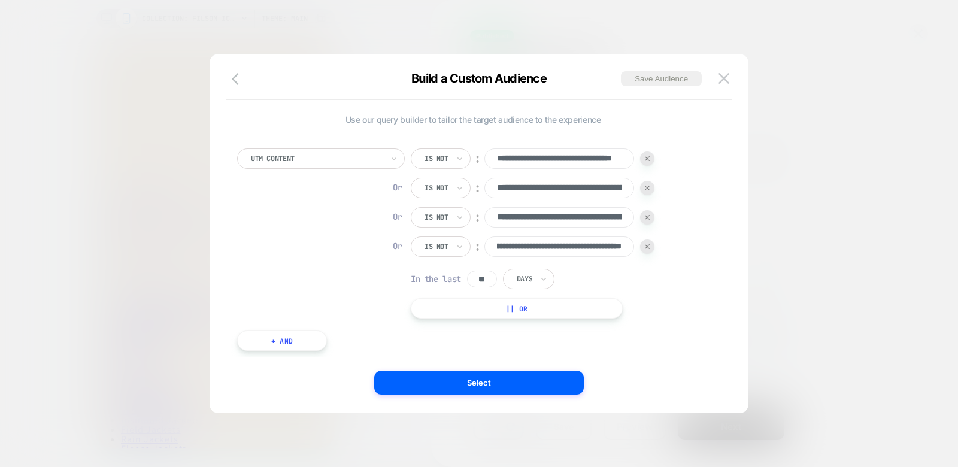
click at [300, 348] on button "+ And" at bounding box center [282, 340] width 90 height 20
click at [300, 348] on div at bounding box center [347, 352] width 132 height 11
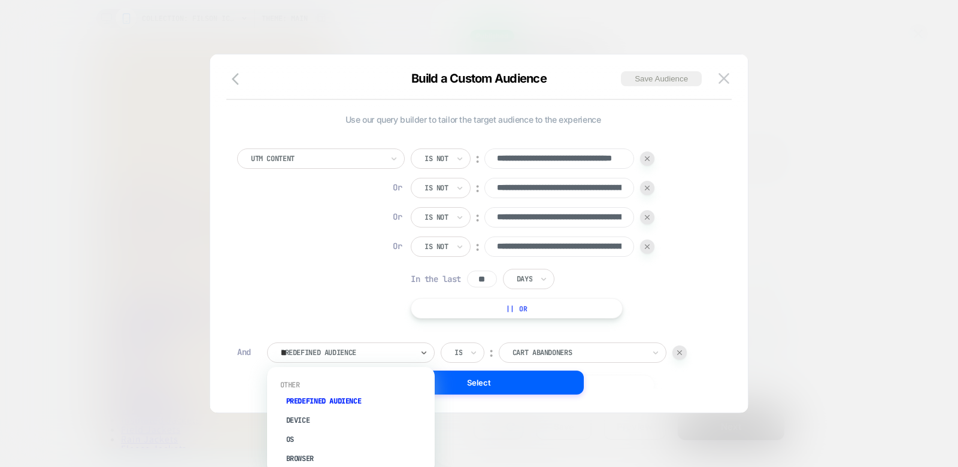
type input "***"
click at [317, 455] on div "UTM Content" at bounding box center [357, 458] width 156 height 19
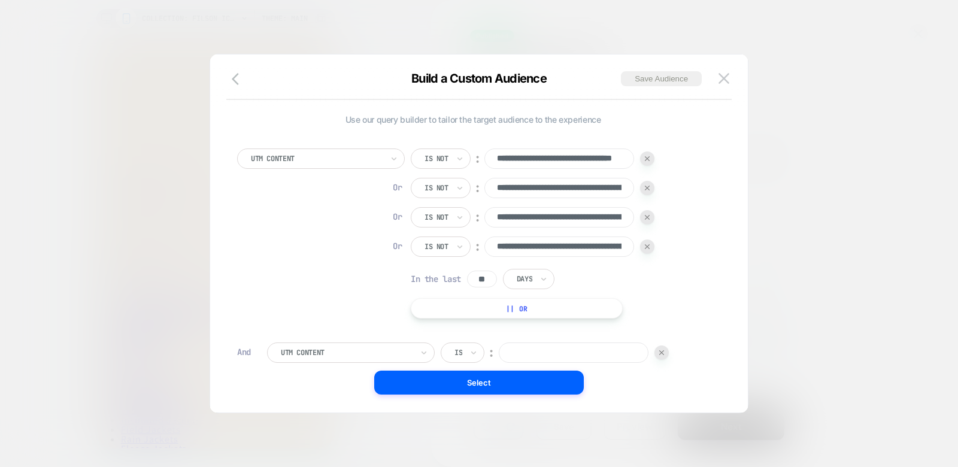
click at [466, 347] on div "Is" at bounding box center [463, 352] width 44 height 20
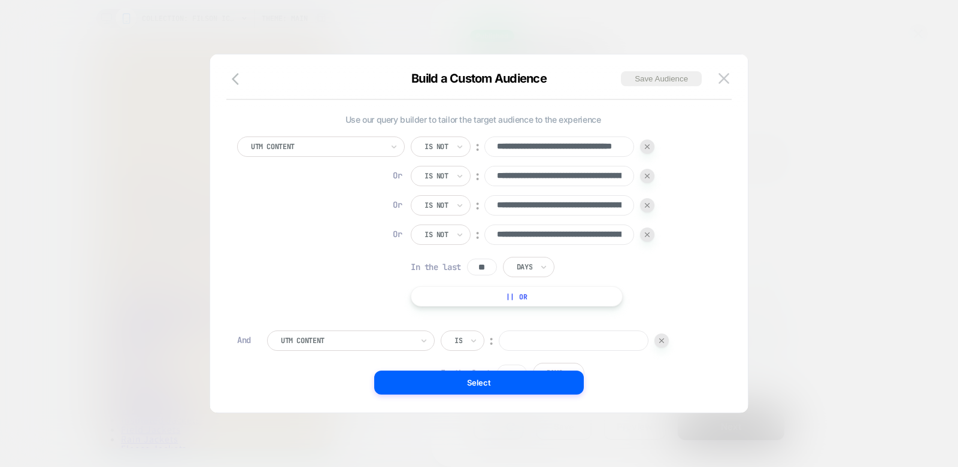
click at [463, 329] on div "**********" at bounding box center [473, 296] width 484 height 332
click at [463, 337] on div "Is" at bounding box center [463, 340] width 44 height 20
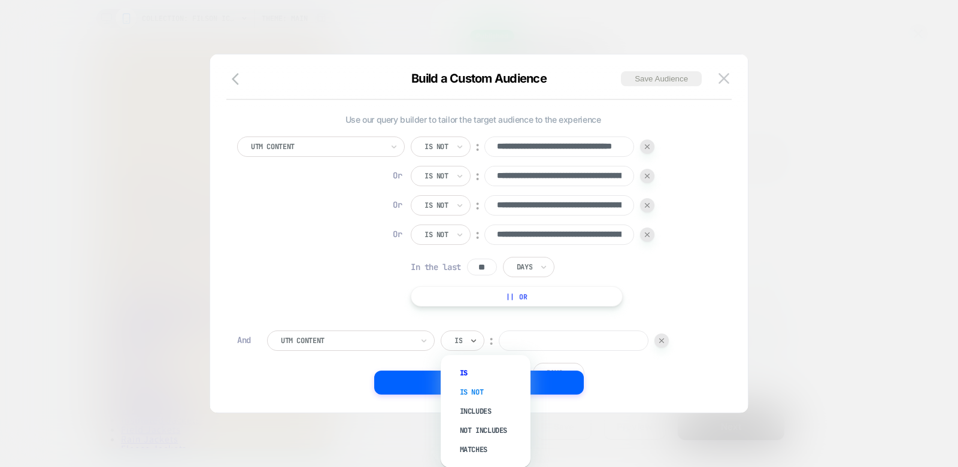
click at [476, 391] on div "Is not" at bounding box center [491, 391] width 78 height 19
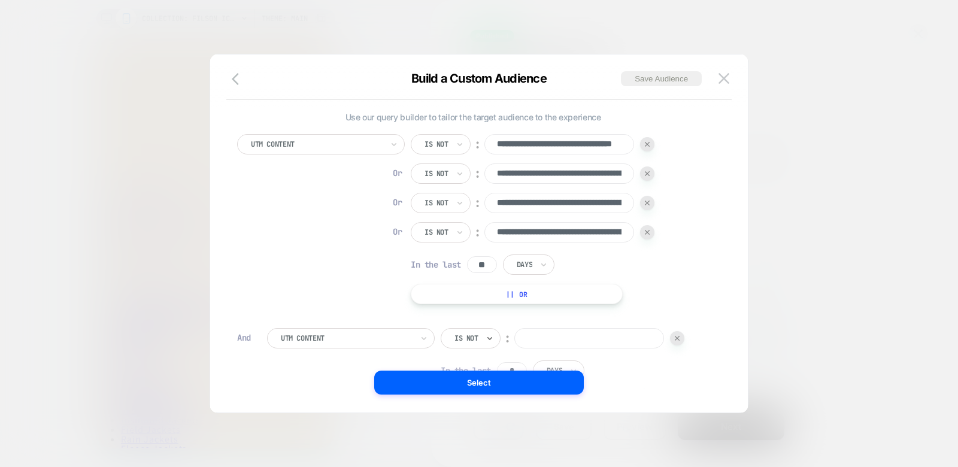
scroll to position [2, 0]
click at [528, 181] on input "**********" at bounding box center [559, 174] width 150 height 20
click at [570, 339] on input at bounding box center [589, 339] width 150 height 20
paste input "**********"
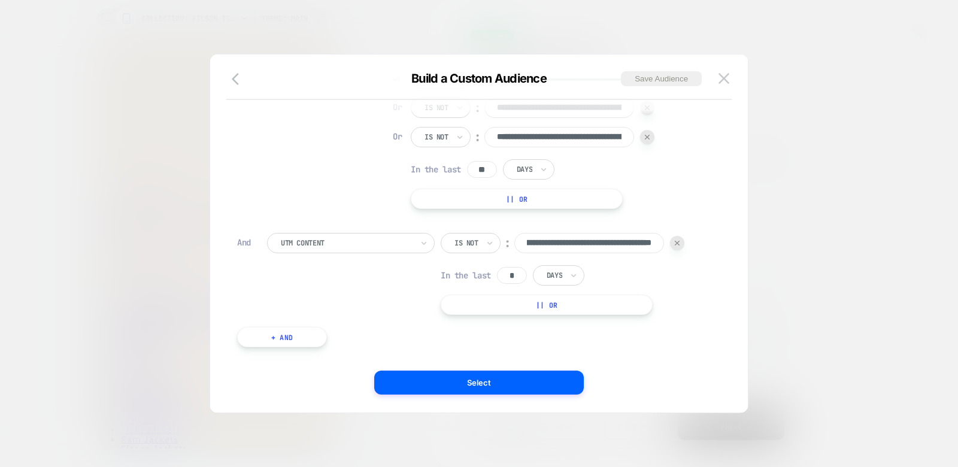
scroll to position [99, 0]
type input "**********"
click at [297, 335] on button "+ And" at bounding box center [282, 336] width 90 height 20
click at [340, 343] on div at bounding box center [347, 347] width 132 height 11
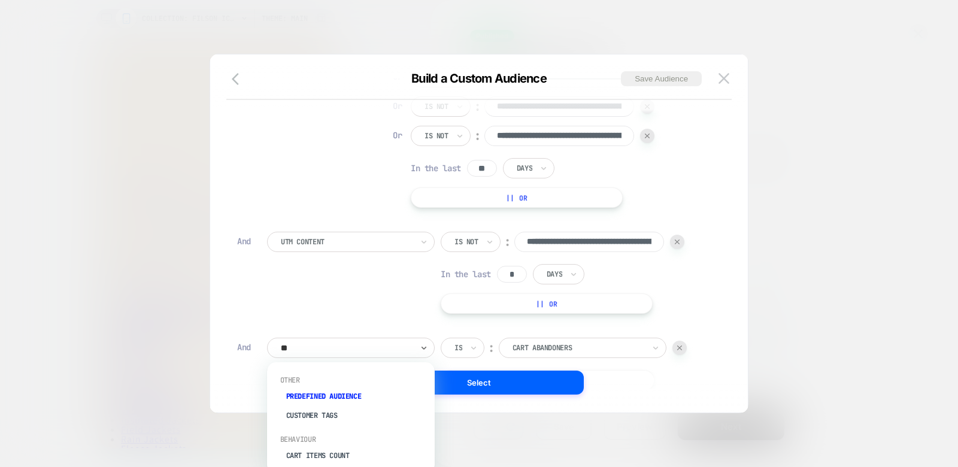
type input "***"
click at [324, 449] on div "UTM Content" at bounding box center [357, 453] width 156 height 19
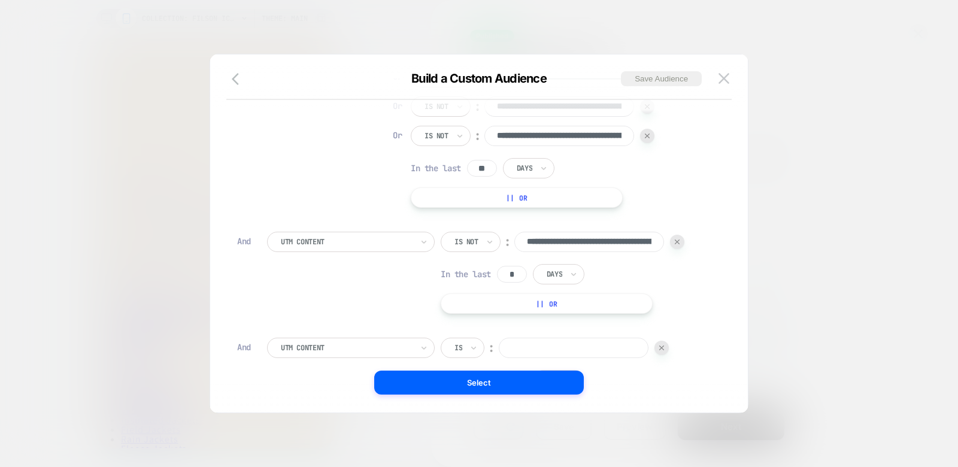
click at [469, 345] on div "Is" at bounding box center [463, 348] width 44 height 20
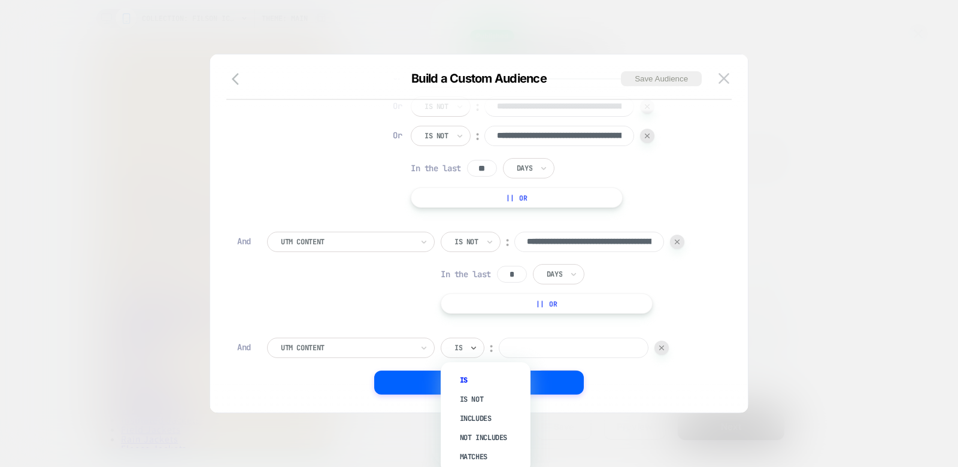
click at [464, 344] on div "Is" at bounding box center [463, 348] width 44 height 20
click at [471, 396] on div "Is not" at bounding box center [491, 399] width 78 height 19
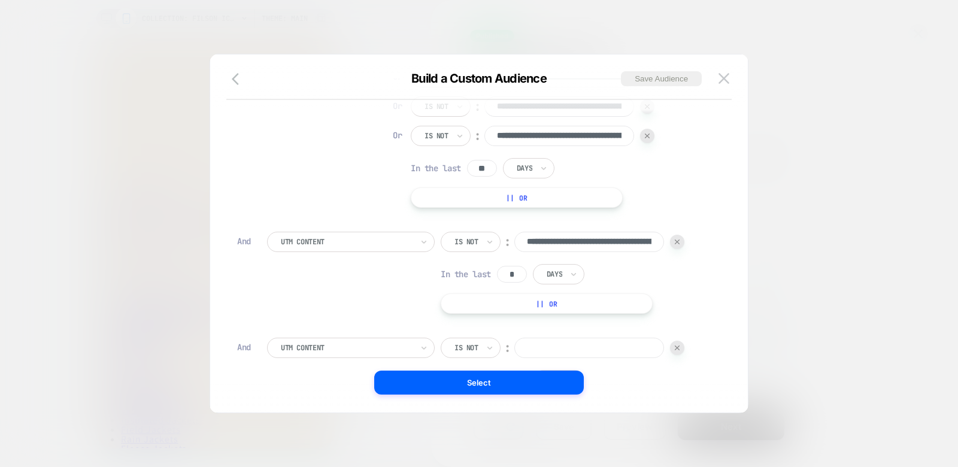
click at [543, 349] on input at bounding box center [589, 348] width 150 height 20
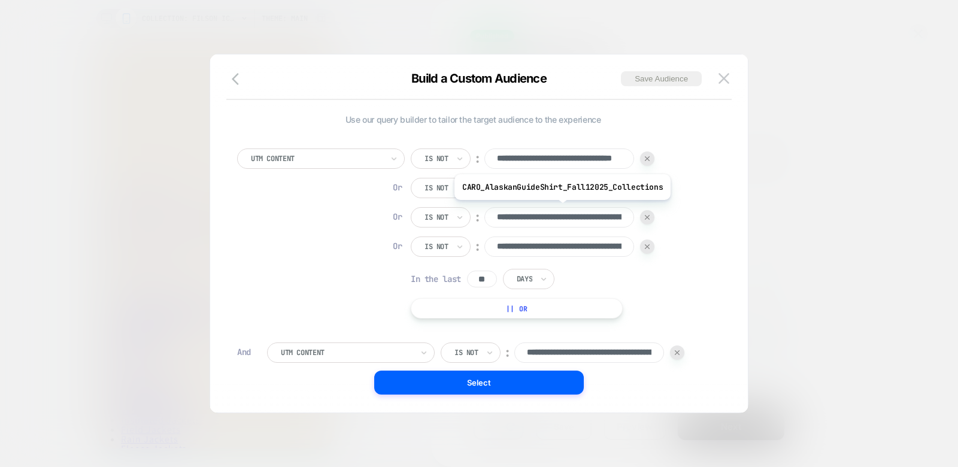
click at [536, 211] on input "**********" at bounding box center [559, 217] width 150 height 20
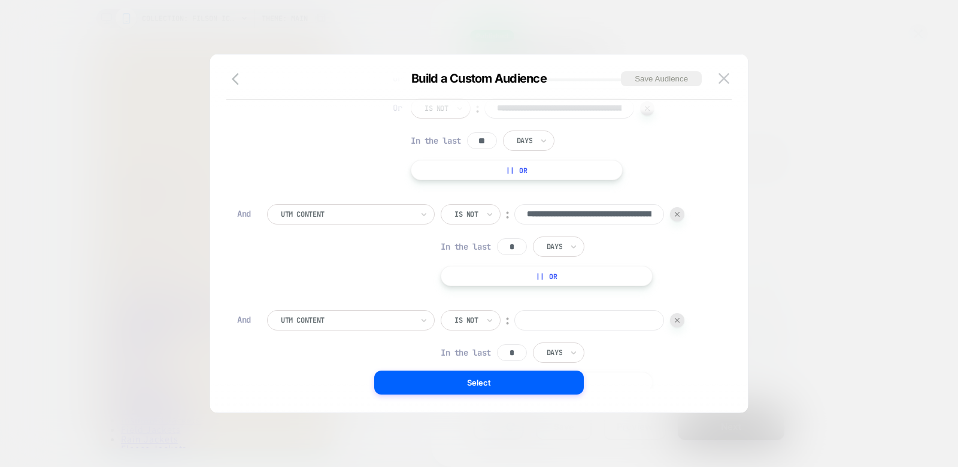
scroll to position [132, 0]
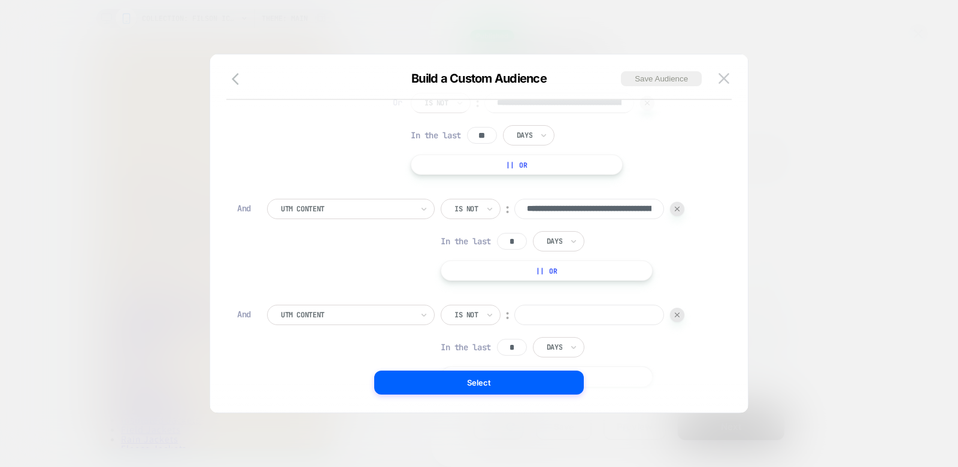
click at [600, 318] on input at bounding box center [589, 315] width 150 height 20
paste input "**********"
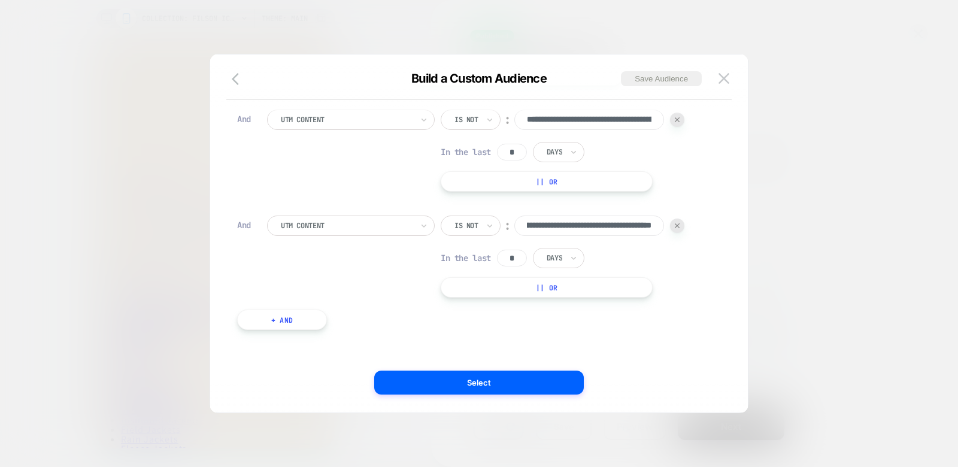
type input "**********"
click at [300, 321] on button "+ And" at bounding box center [282, 319] width 90 height 20
click at [338, 325] on div "Predefined Audience" at bounding box center [347, 331] width 134 height 13
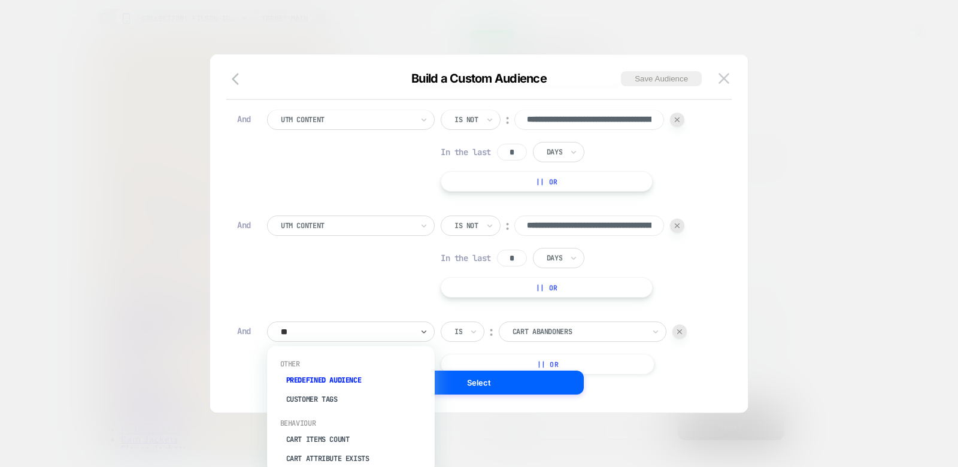
type input "***"
click at [324, 439] on div "UTM Content" at bounding box center [357, 437] width 156 height 19
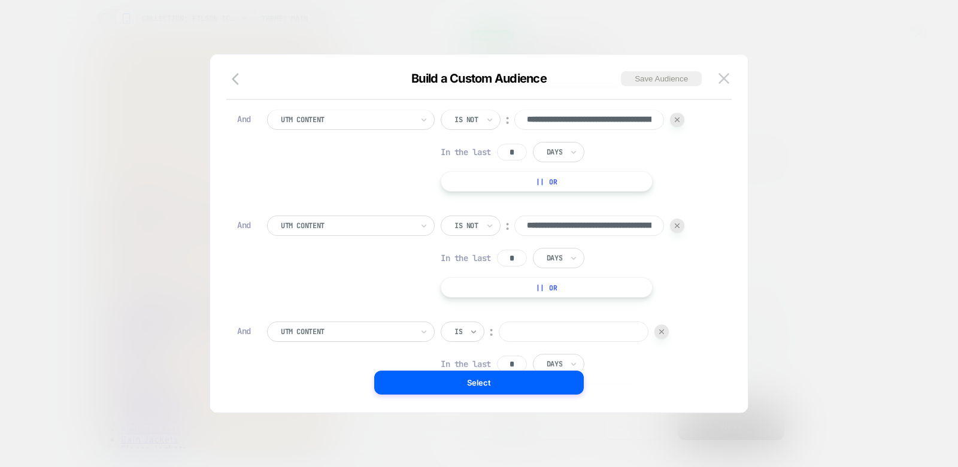
click at [469, 336] on icon at bounding box center [473, 332] width 8 height 12
click at [458, 333] on input "text" at bounding box center [456, 331] width 5 height 11
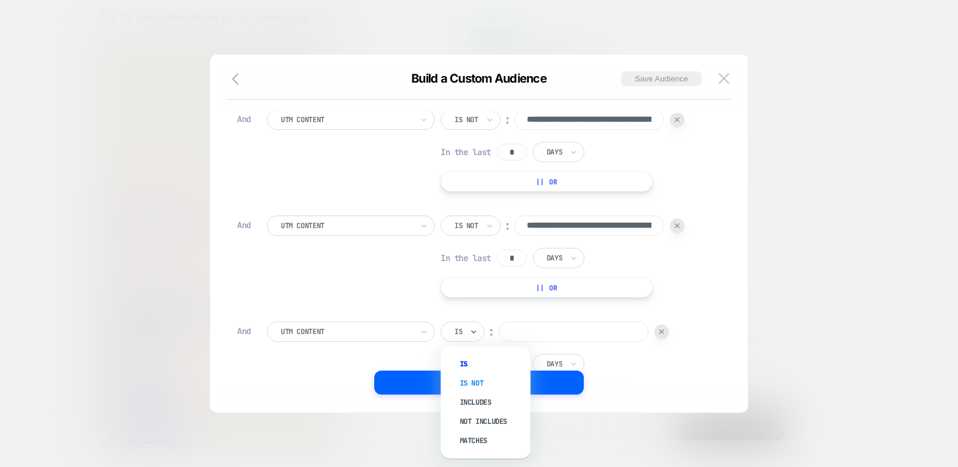
click at [472, 376] on div "Is not" at bounding box center [491, 382] width 78 height 19
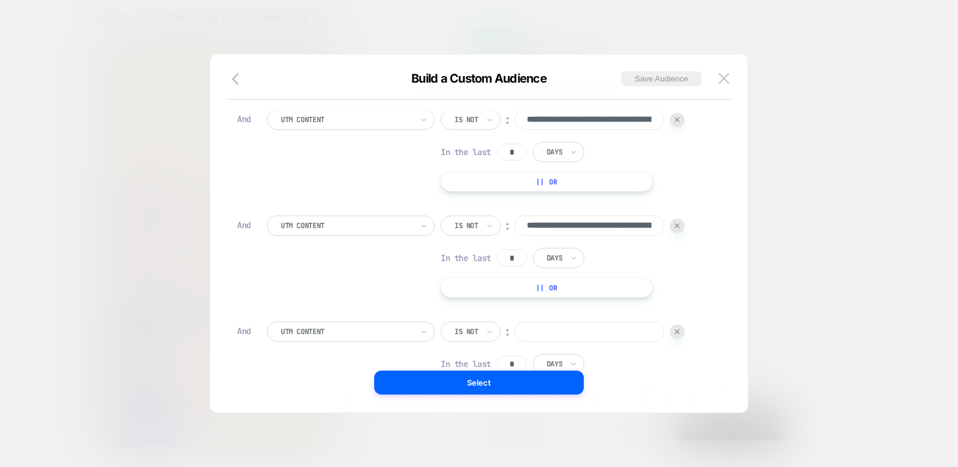
click at [527, 335] on input at bounding box center [589, 331] width 150 height 20
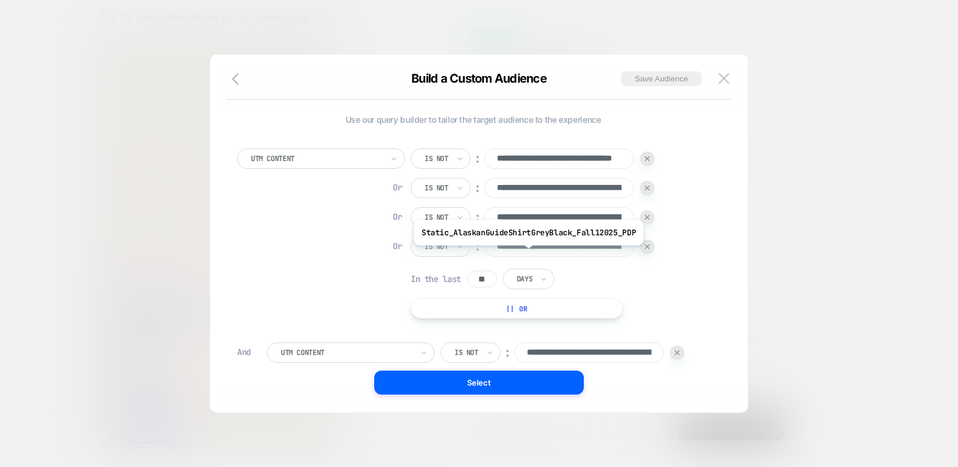
click at [525, 254] on input "**********" at bounding box center [559, 246] width 150 height 20
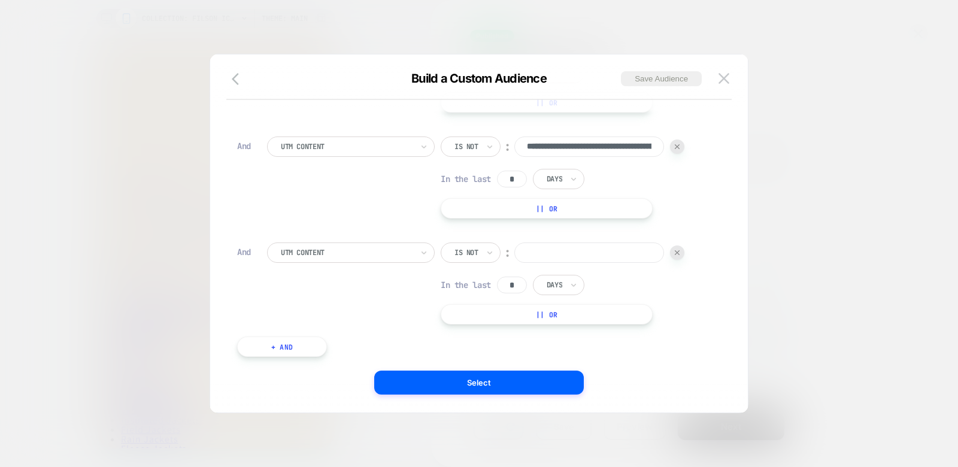
scroll to position [310, 0]
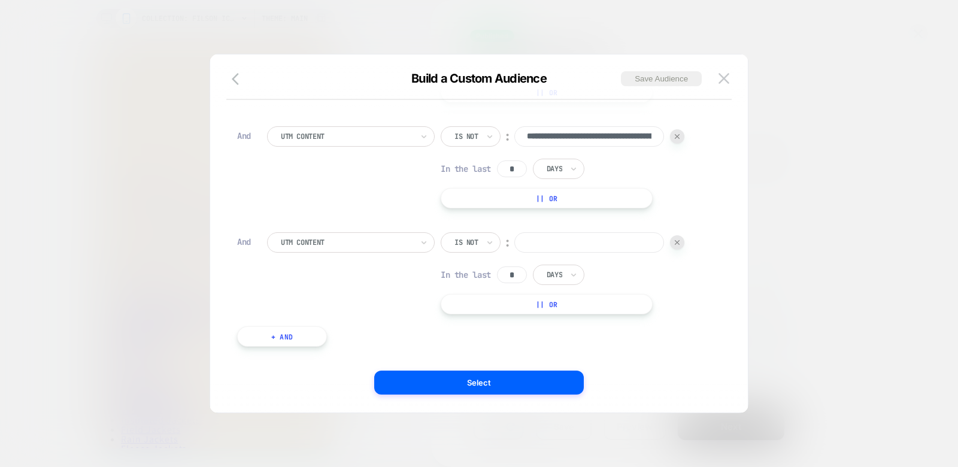
click at [543, 236] on input at bounding box center [589, 242] width 150 height 20
paste input "**********"
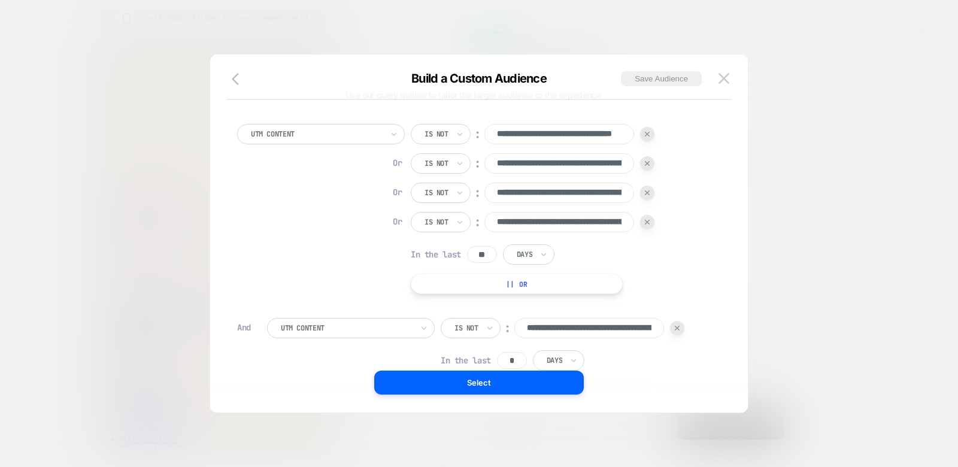
scroll to position [20, 0]
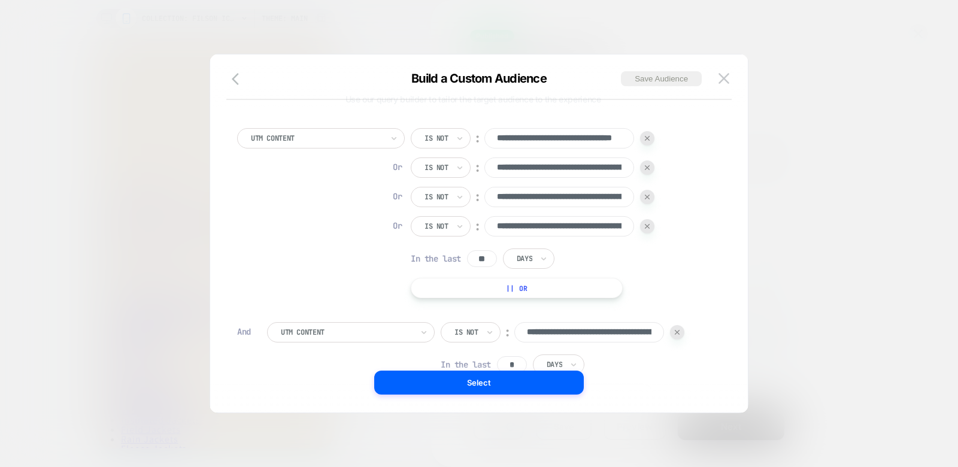
type input "**********"
click at [647, 166] on img at bounding box center [647, 167] width 5 height 5
type input "**********"
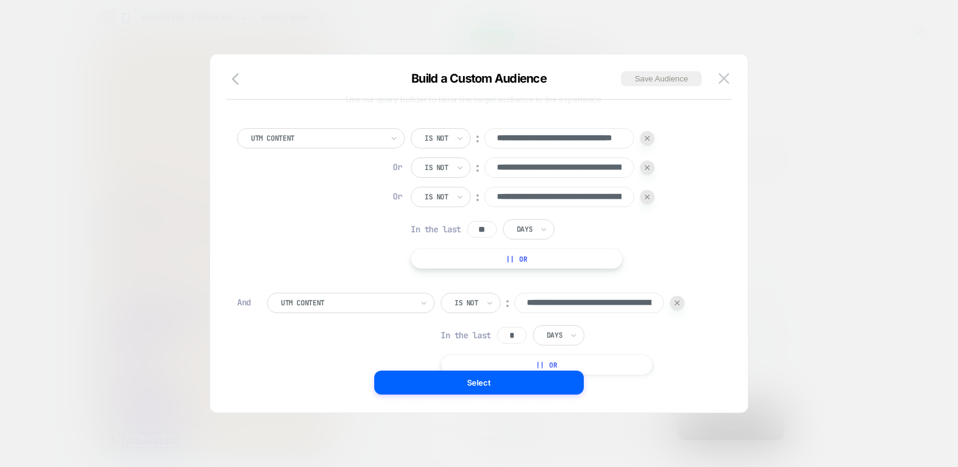
click at [647, 166] on img at bounding box center [647, 167] width 5 height 5
type input "**********"
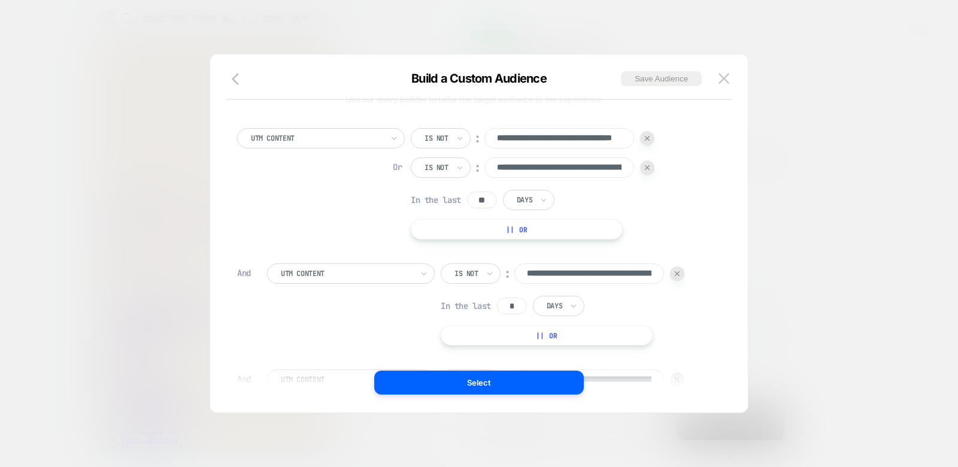
click at [647, 166] on img at bounding box center [647, 167] width 5 height 5
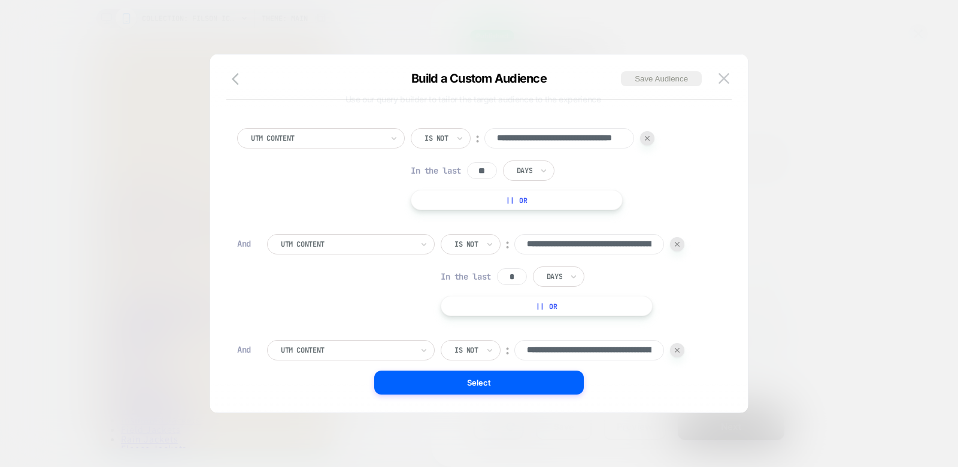
scroll to position [12, 0]
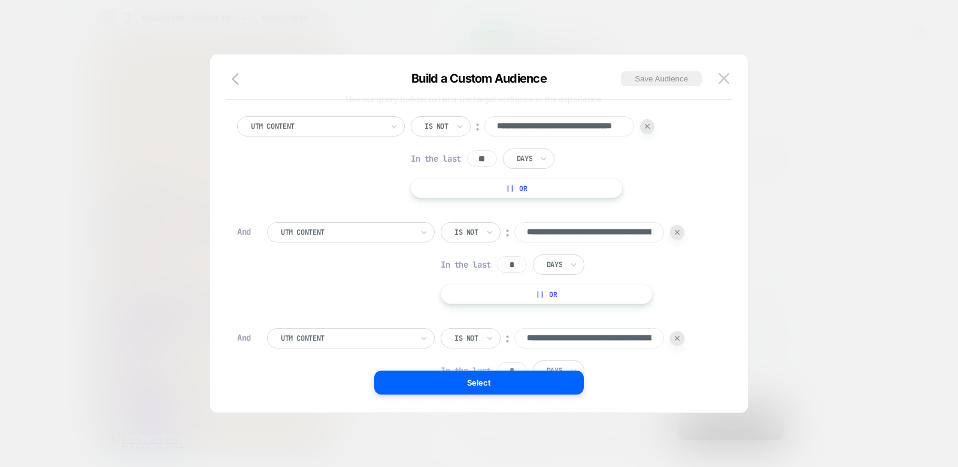
click at [519, 265] on input "*" at bounding box center [512, 264] width 30 height 17
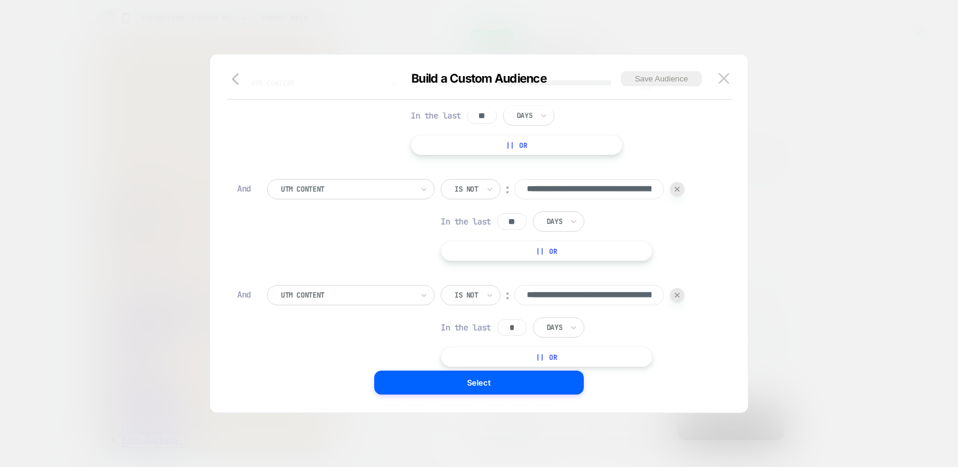
scroll to position [106, 0]
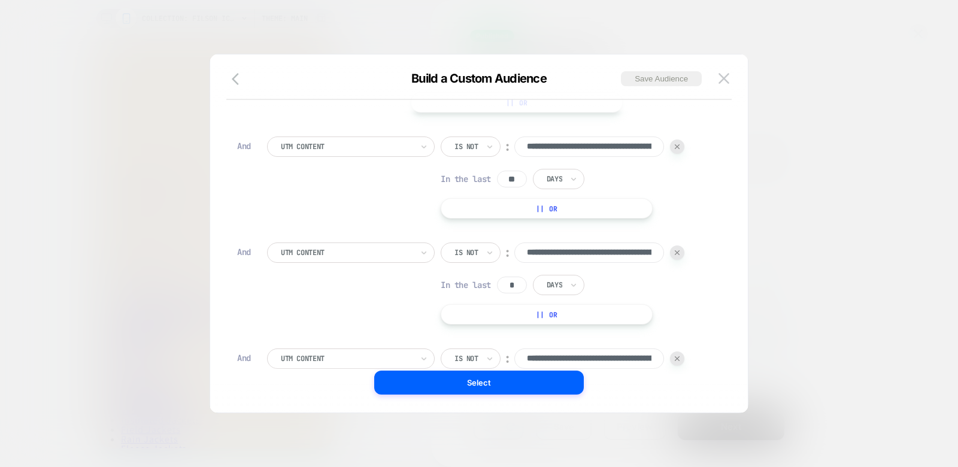
type input "**"
click at [512, 299] on div "**********" at bounding box center [563, 283] width 244 height 82
click at [512, 280] on input "*" at bounding box center [512, 285] width 30 height 17
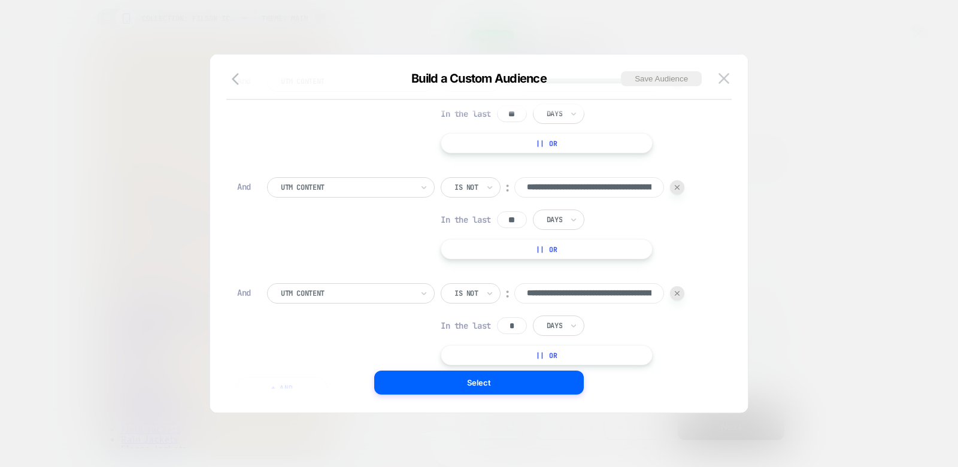
type input "**"
click at [516, 324] on input "*" at bounding box center [512, 325] width 30 height 17
type input "**"
click at [506, 391] on button "Select" at bounding box center [478, 382] width 209 height 24
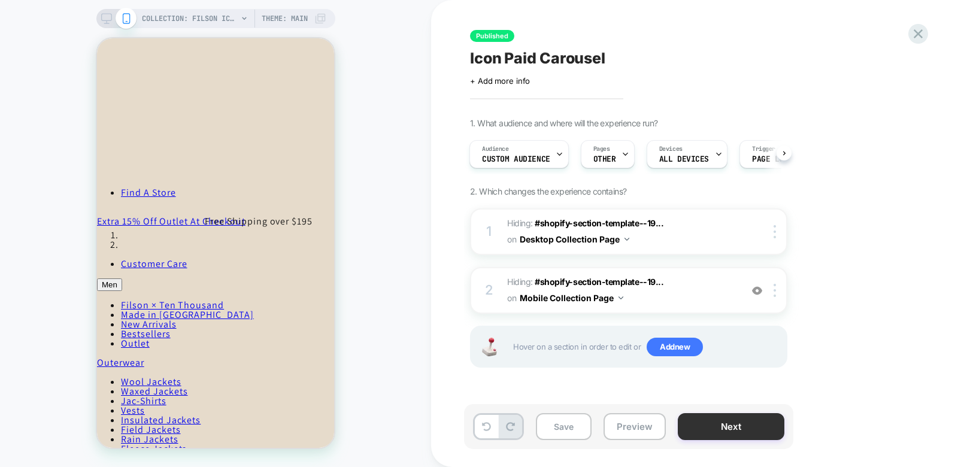
click at [736, 422] on button "Next" at bounding box center [731, 426] width 107 height 27
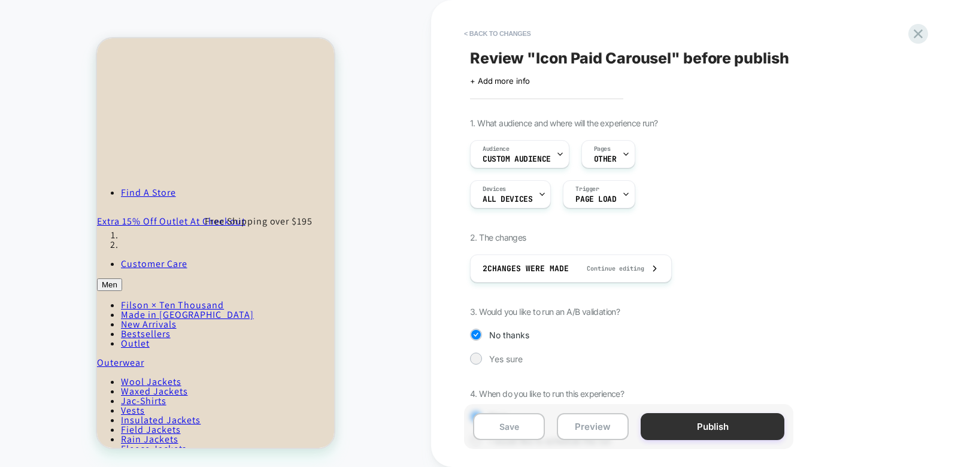
click at [716, 433] on button "Publish" at bounding box center [712, 426] width 144 height 27
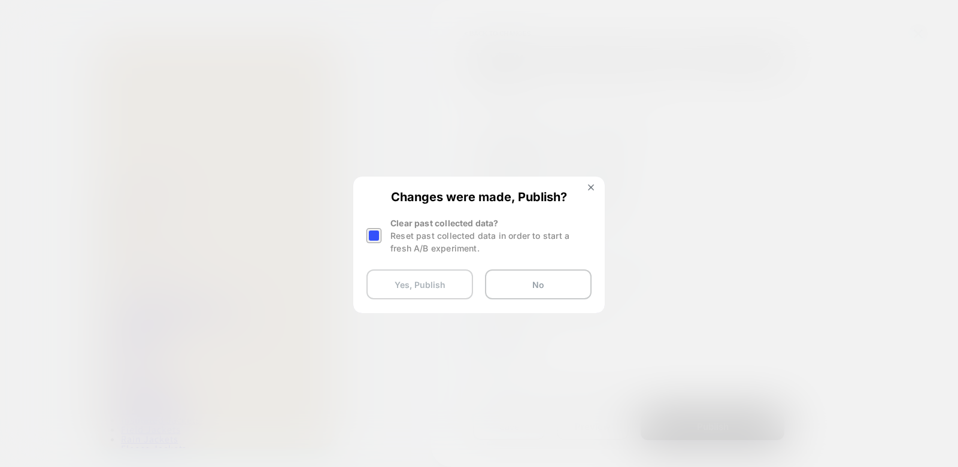
click at [423, 281] on button "Yes, Publish" at bounding box center [419, 284] width 107 height 30
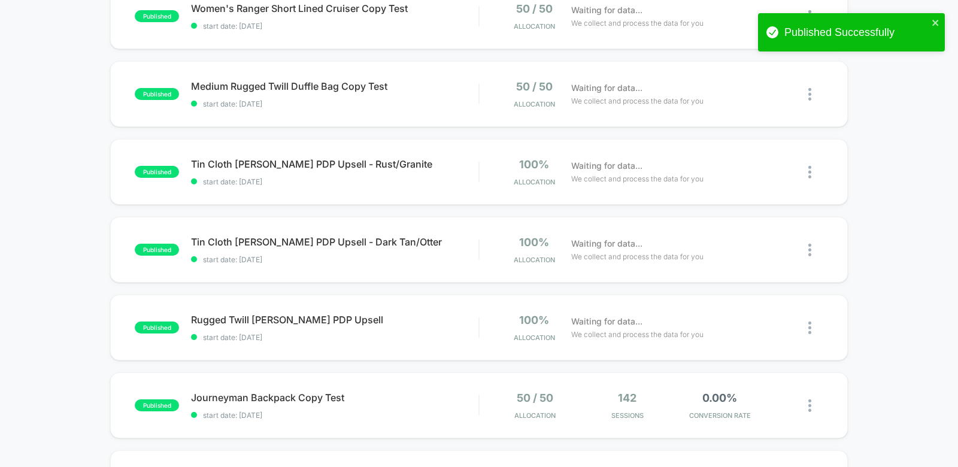
scroll to position [512, 0]
